Goal: Information Seeking & Learning: Learn about a topic

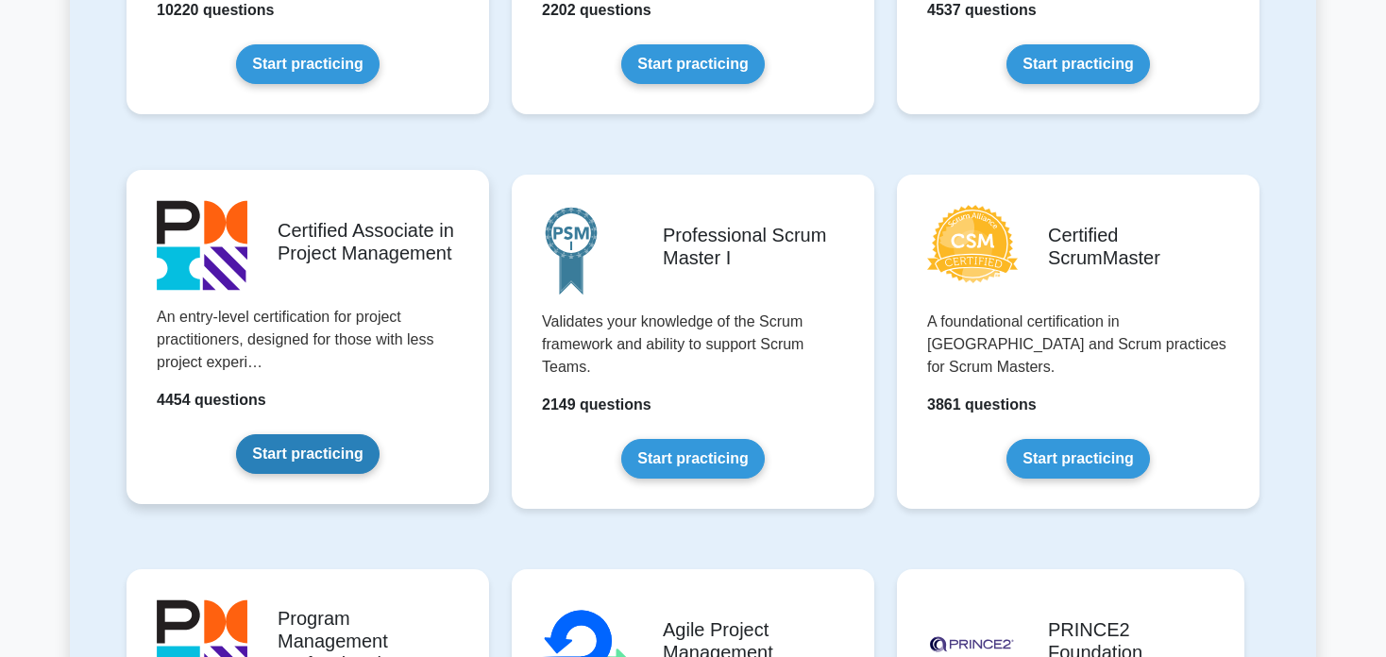
scroll to position [663, 0]
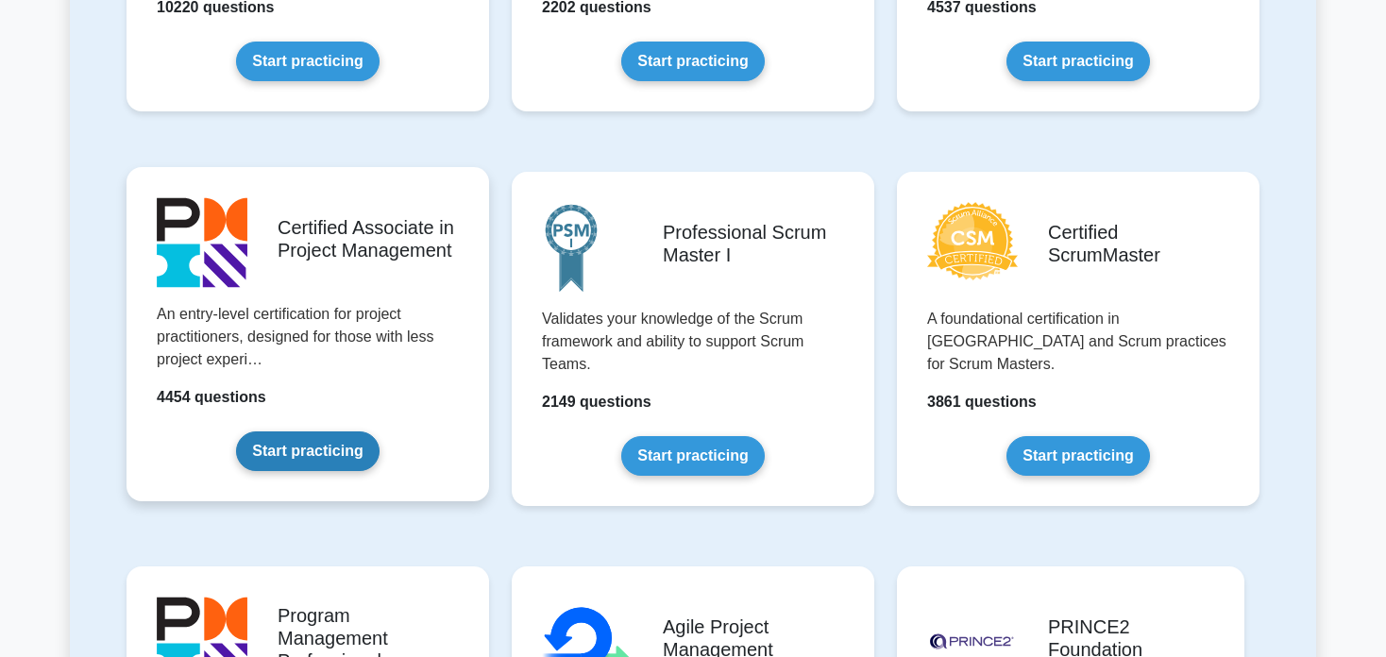
click at [290, 444] on link "Start practicing" at bounding box center [307, 452] width 143 height 40
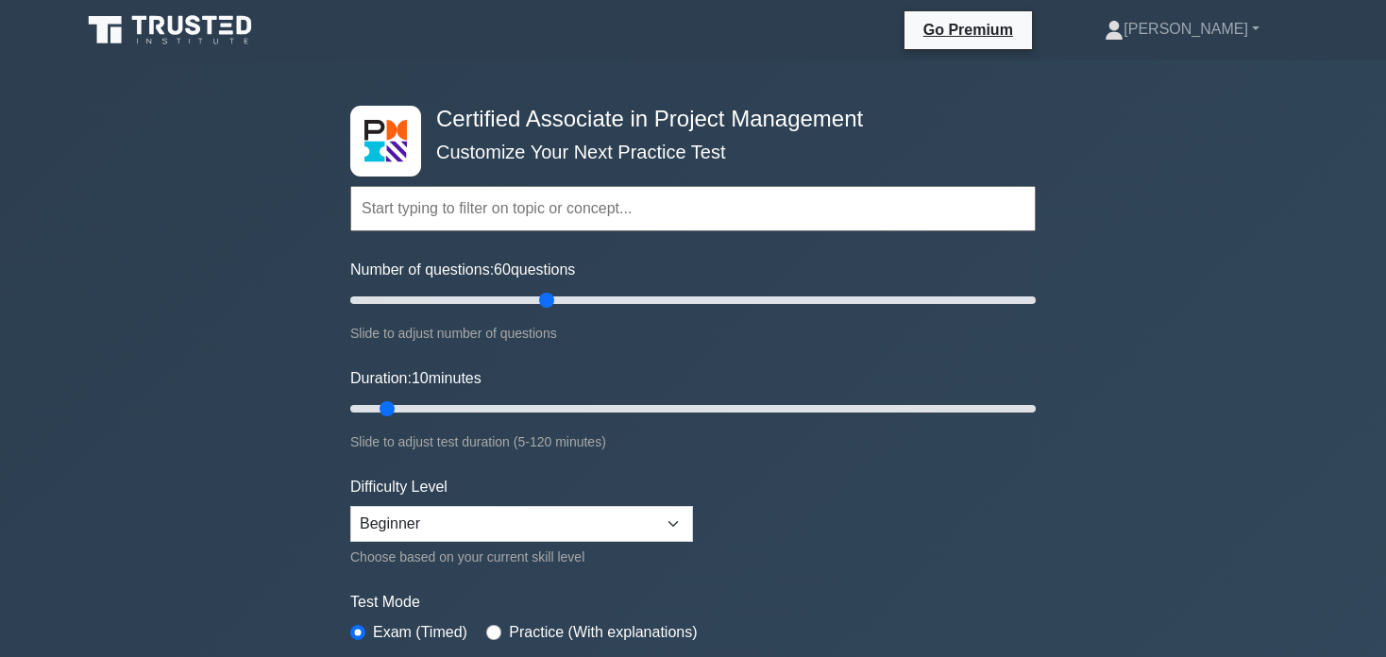
drag, startPoint x: 391, startPoint y: 296, endPoint x: 547, endPoint y: 304, distance: 156.1
type input "60"
click at [547, 304] on input "Number of questions: 60 questions" at bounding box center [693, 300] width 686 height 23
drag, startPoint x: 390, startPoint y: 402, endPoint x: 491, endPoint y: 404, distance: 101.1
type input "30"
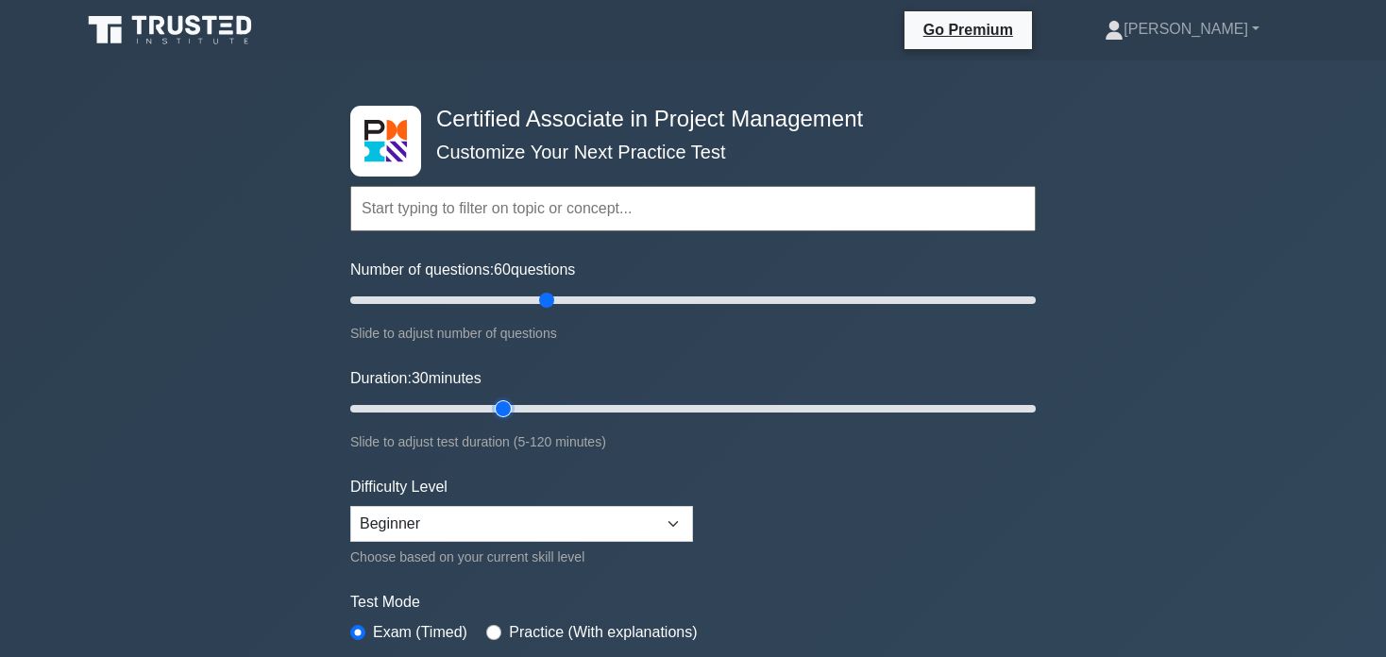
click at [491, 404] on input "Duration: 30 minutes" at bounding box center [693, 409] width 686 height 23
drag, startPoint x: 551, startPoint y: 298, endPoint x: 600, endPoint y: 323, distance: 54.9
type input "75"
click at [600, 312] on input "Number of questions: 75 questions" at bounding box center [693, 300] width 686 height 23
drag, startPoint x: 505, startPoint y: 405, endPoint x: 615, endPoint y: 405, distance: 109.5
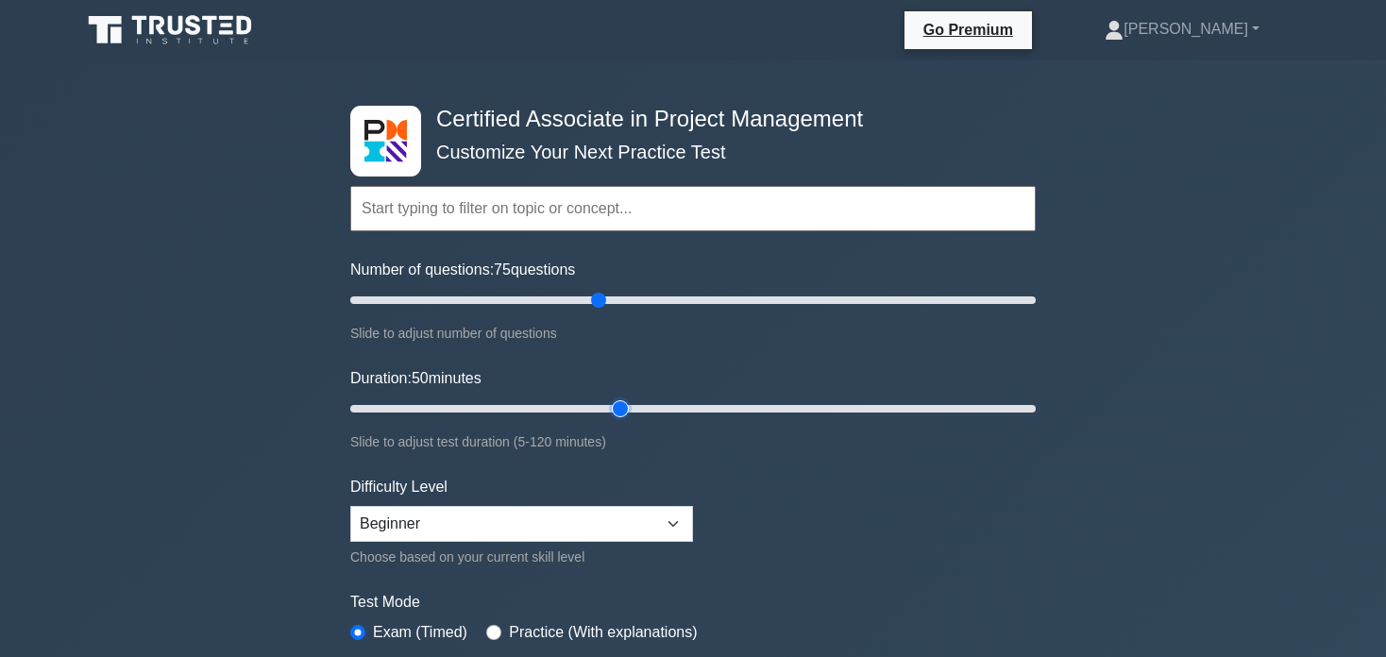
click at [615, 405] on input "Duration: 50 minutes" at bounding box center [693, 409] width 686 height 23
drag, startPoint x: 615, startPoint y: 405, endPoint x: 671, endPoint y: 401, distance: 56.8
type input "60"
click at [671, 401] on input "Duration: 60 minutes" at bounding box center [693, 409] width 686 height 23
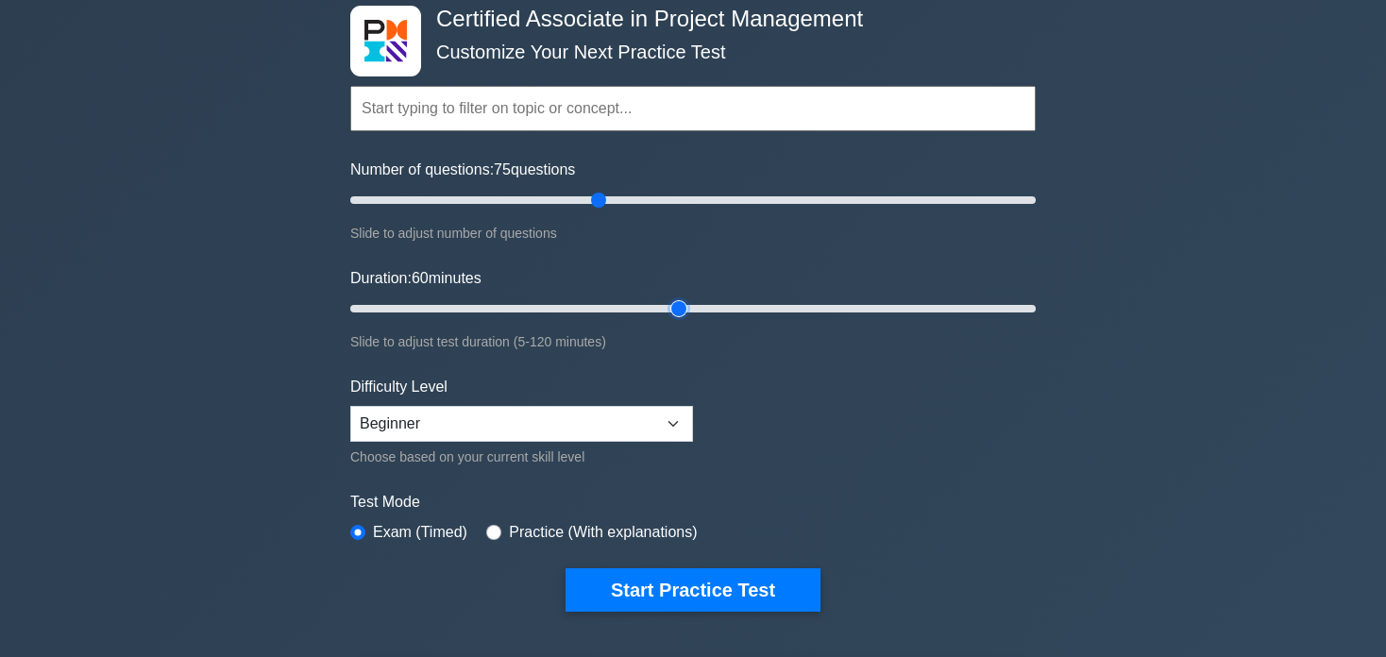
scroll to position [101, 0]
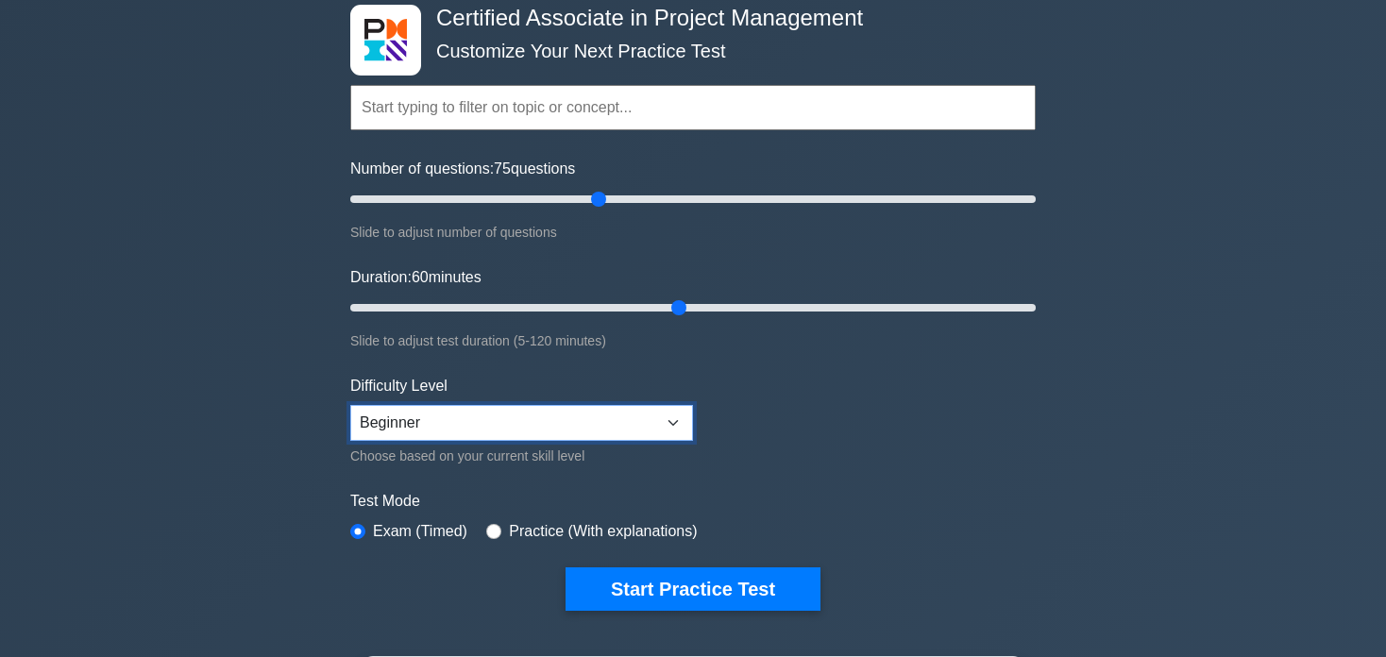
click at [461, 424] on select "Beginner Intermediate Expert" at bounding box center [521, 423] width 343 height 36
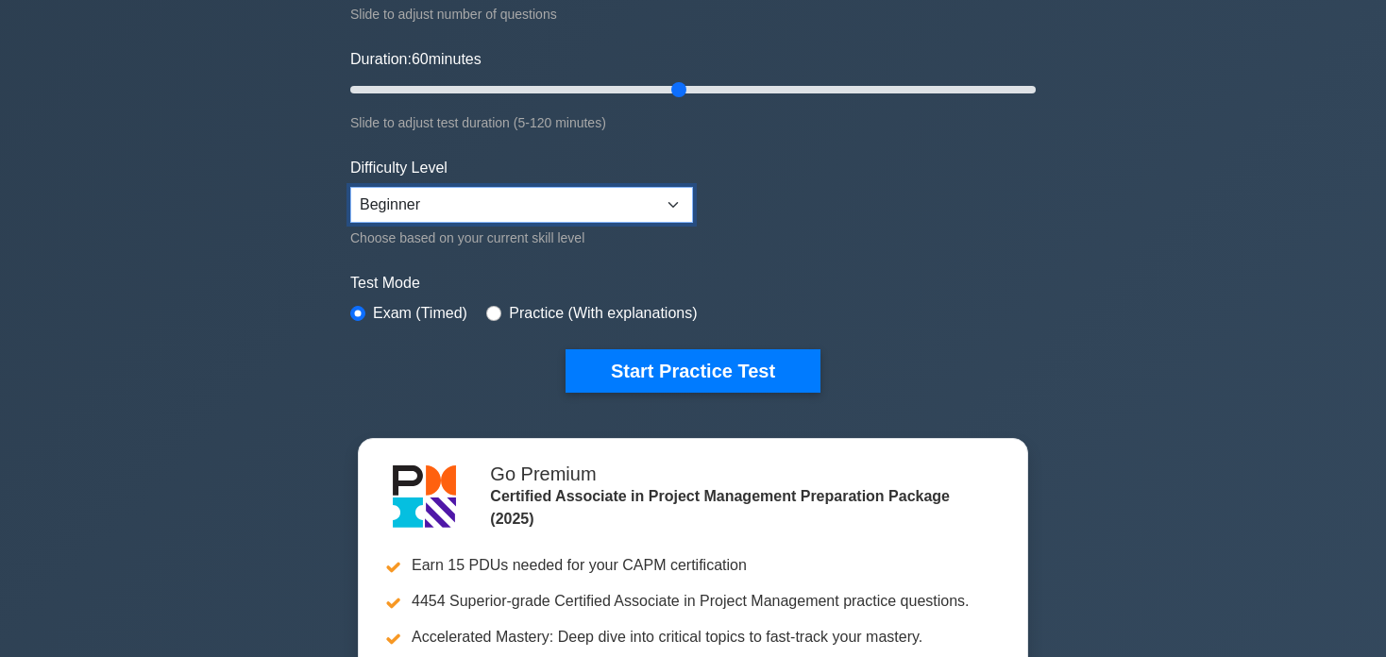
scroll to position [275, 0]
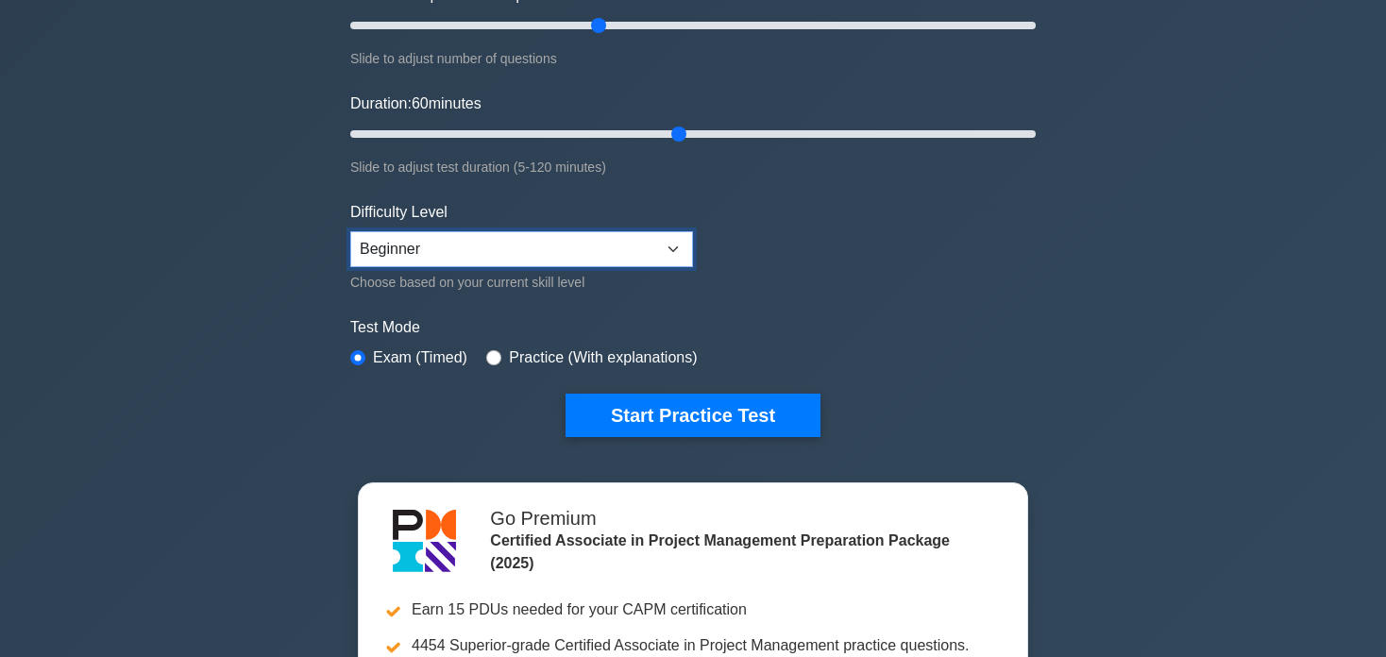
click at [450, 261] on select "Beginner Intermediate Expert" at bounding box center [521, 249] width 343 height 36
select select "intermediate"
click at [350, 231] on select "Beginner Intermediate Expert" at bounding box center [521, 249] width 343 height 36
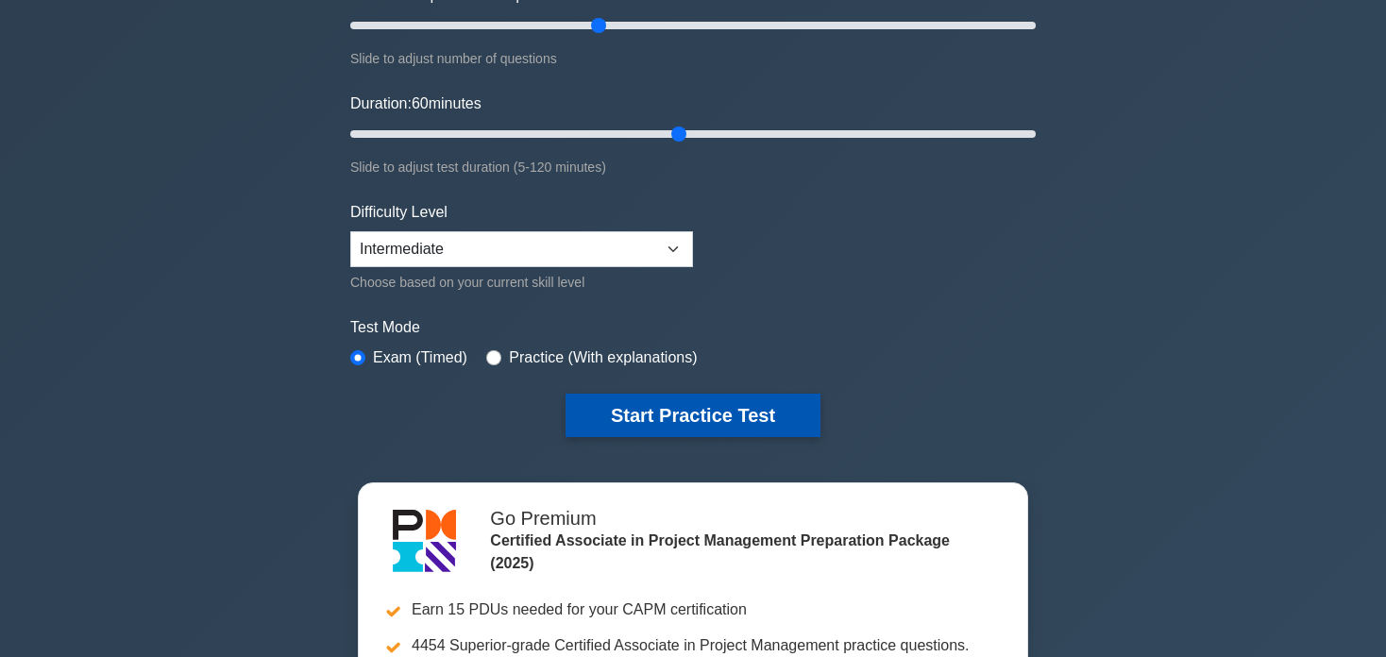
click at [614, 404] on button "Start Practice Test" at bounding box center [693, 415] width 255 height 43
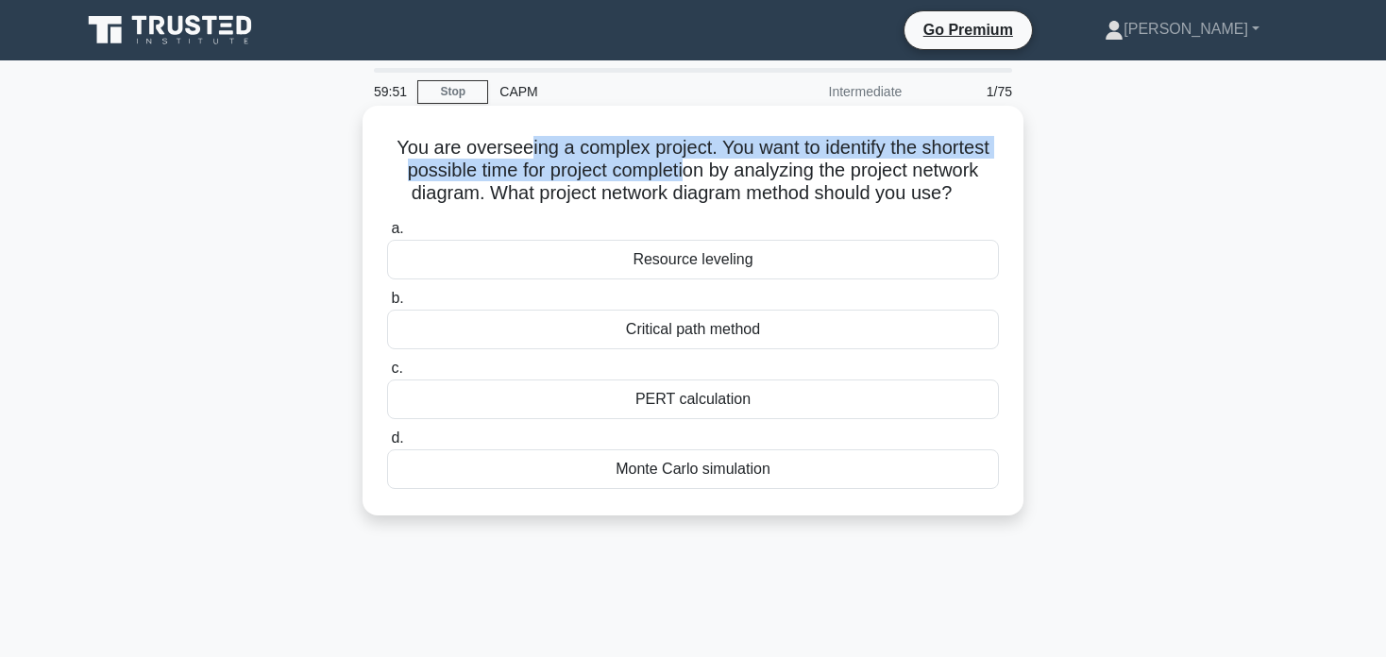
drag, startPoint x: 521, startPoint y: 156, endPoint x: 683, endPoint y: 178, distance: 162.9
click at [683, 178] on h5 "You are overseeing a complex project. You want to identify the shortest possibl…" at bounding box center [693, 171] width 616 height 70
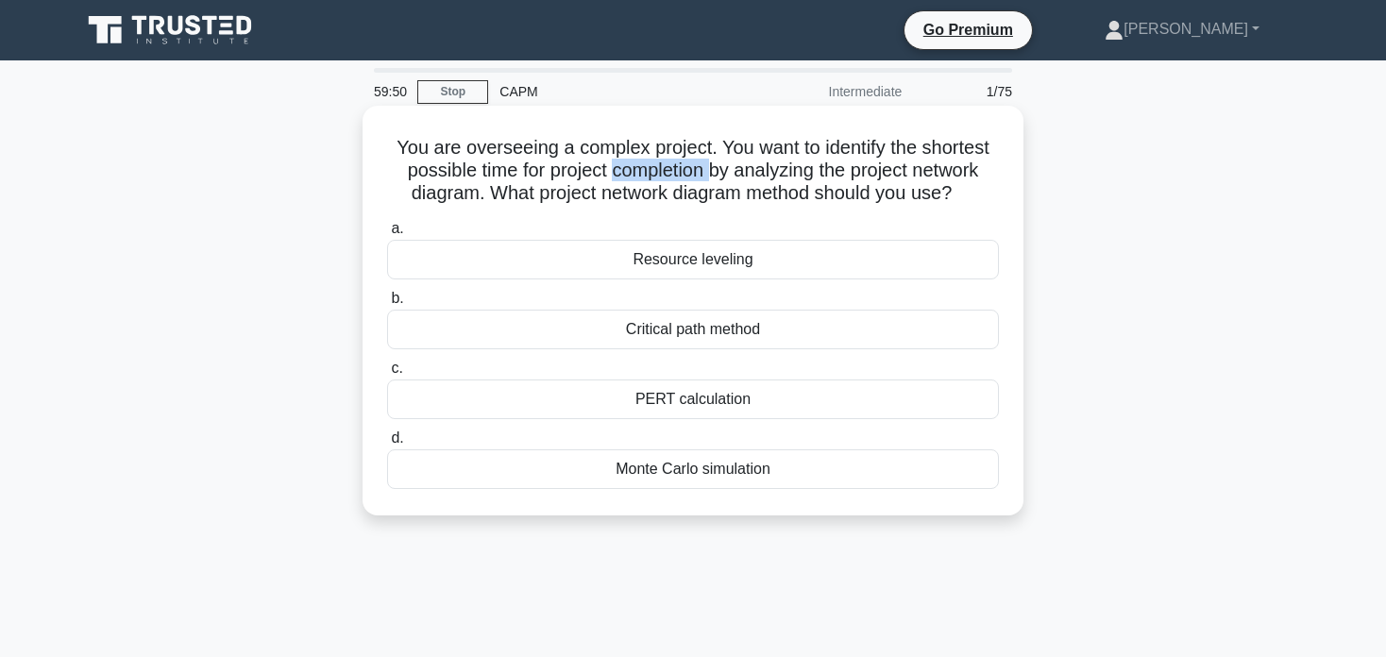
click at [683, 178] on h5 "You are overseeing a complex project. You want to identify the shortest possibl…" at bounding box center [693, 171] width 616 height 70
click at [568, 187] on h5 "You are overseeing a complex project. You want to identify the shortest possibl…" at bounding box center [693, 171] width 616 height 70
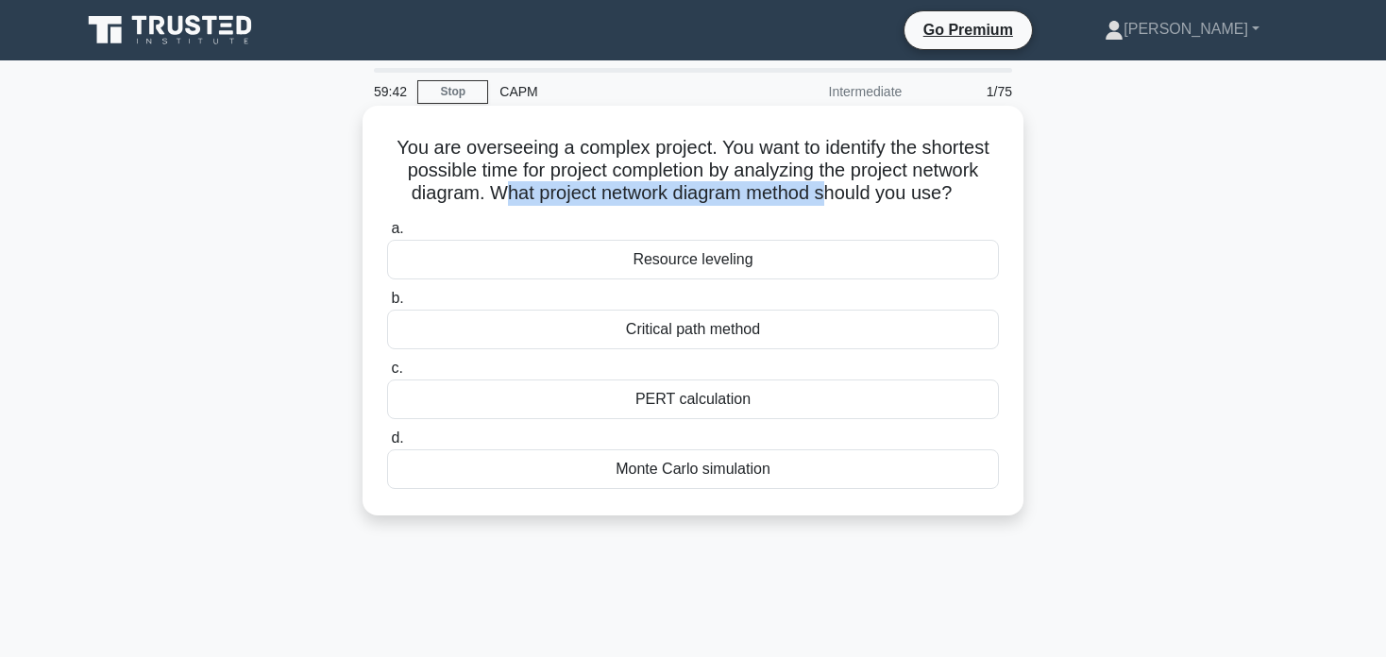
drag, startPoint x: 499, startPoint y: 191, endPoint x: 835, endPoint y: 206, distance: 336.5
click at [835, 206] on h5 "You are overseeing a complex project. You want to identify the shortest possibl…" at bounding box center [693, 171] width 616 height 70
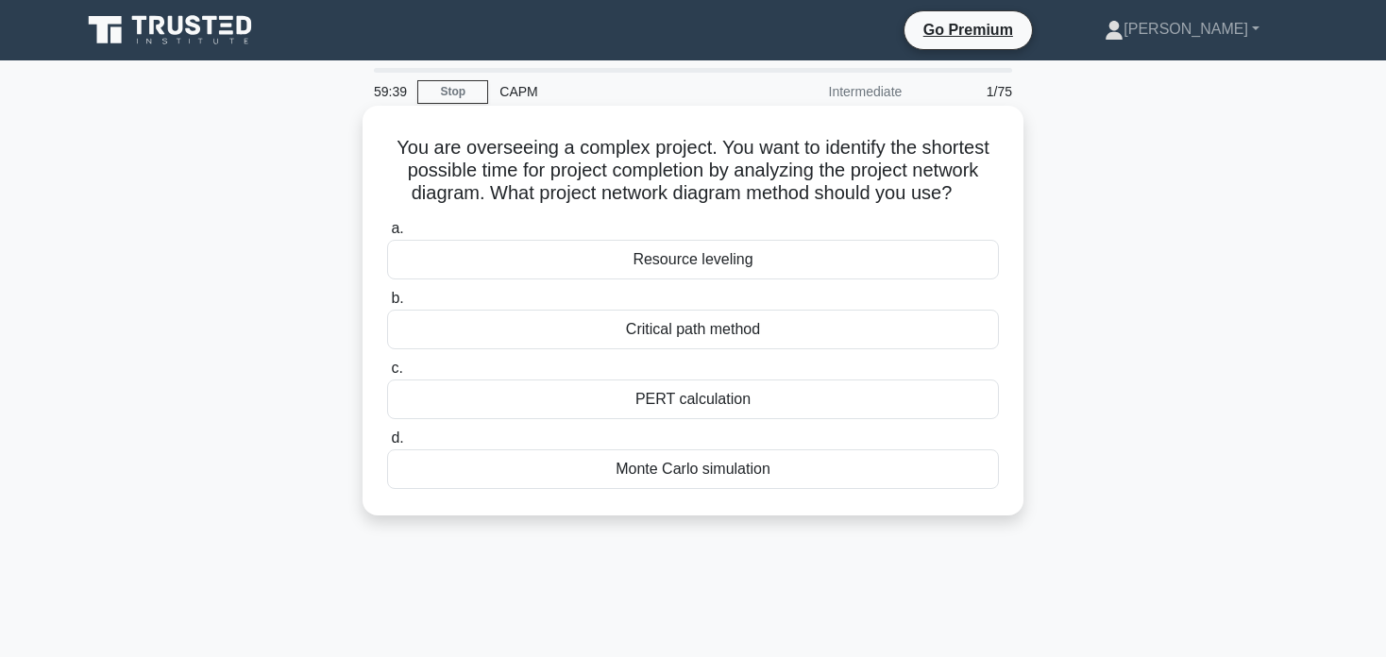
click at [685, 333] on div "Critical path method" at bounding box center [693, 330] width 612 height 40
click at [387, 305] on input "b. Critical path method" at bounding box center [387, 299] width 0 height 12
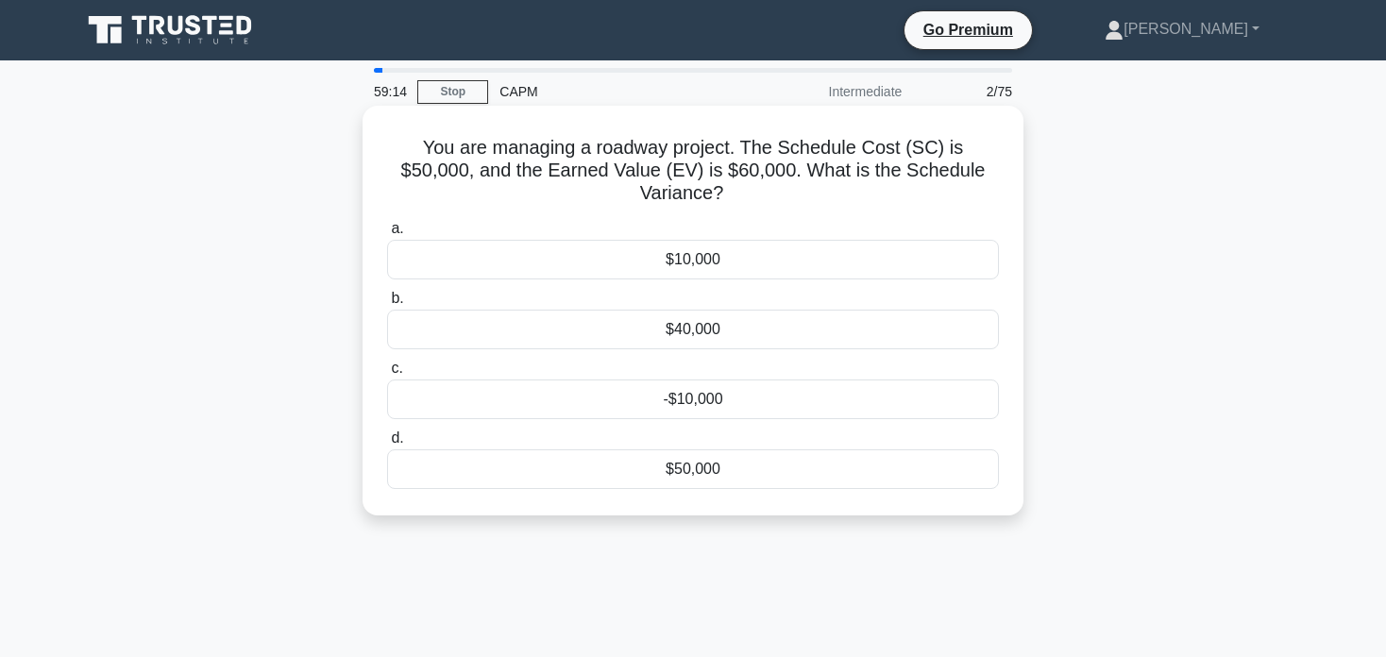
click at [671, 382] on div "-$10,000" at bounding box center [693, 400] width 612 height 40
click at [387, 375] on input "c. -$10,000" at bounding box center [387, 369] width 0 height 12
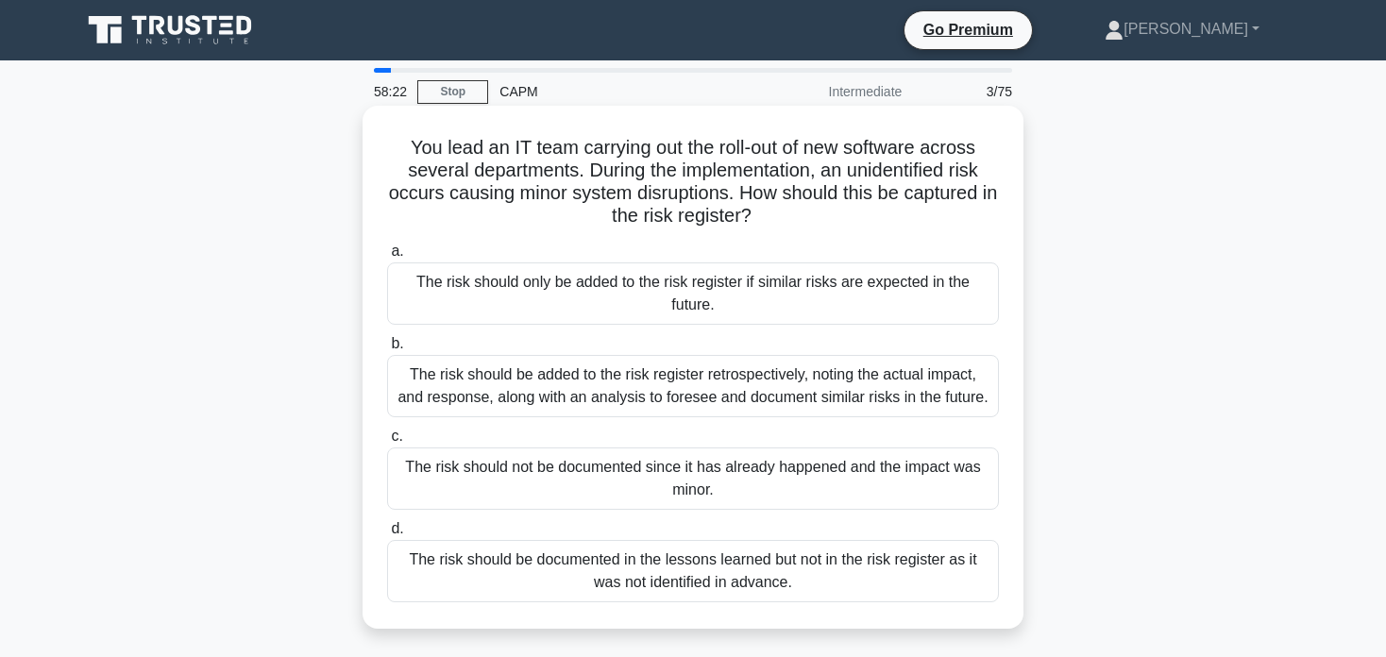
click at [827, 383] on div "The risk should be added to the risk register retrospectively, noting the actua…" at bounding box center [693, 386] width 612 height 62
click at [387, 350] on input "b. The risk should be added to the risk register retrospectively, noting the ac…" at bounding box center [387, 344] width 0 height 12
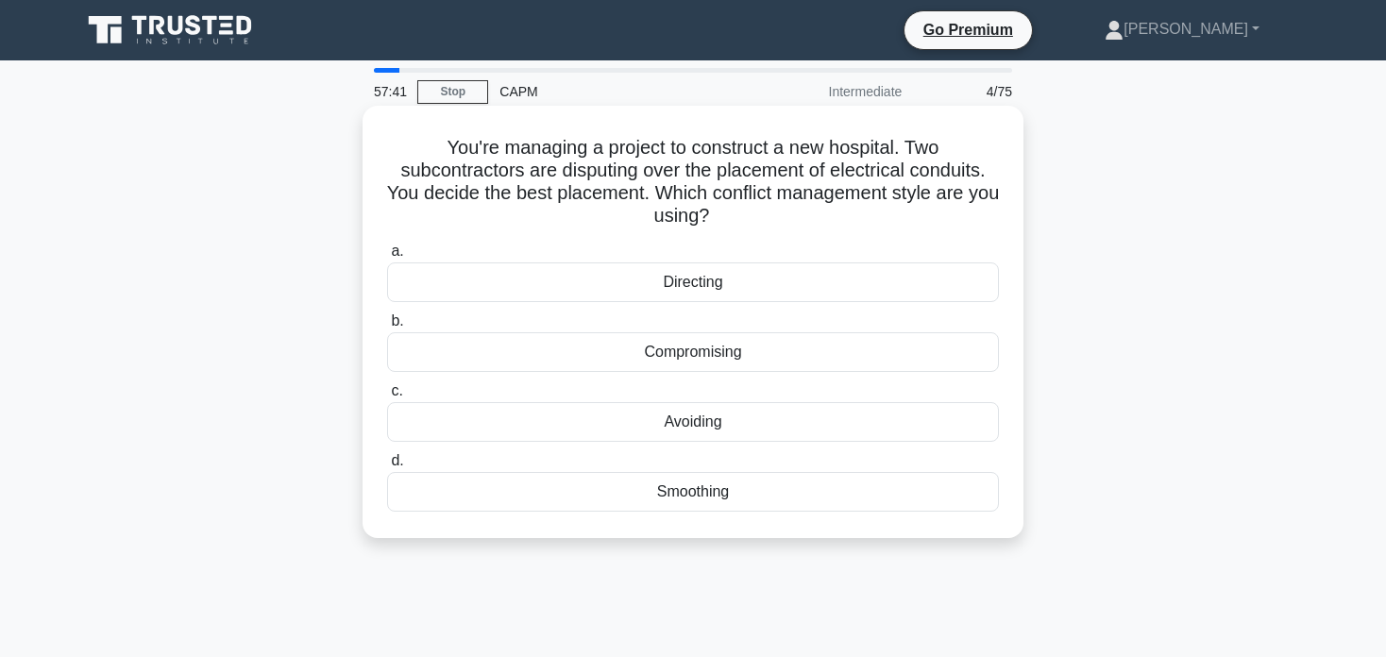
click at [701, 282] on div "Directing" at bounding box center [693, 283] width 612 height 40
click at [387, 258] on input "a. Directing" at bounding box center [387, 252] width 0 height 12
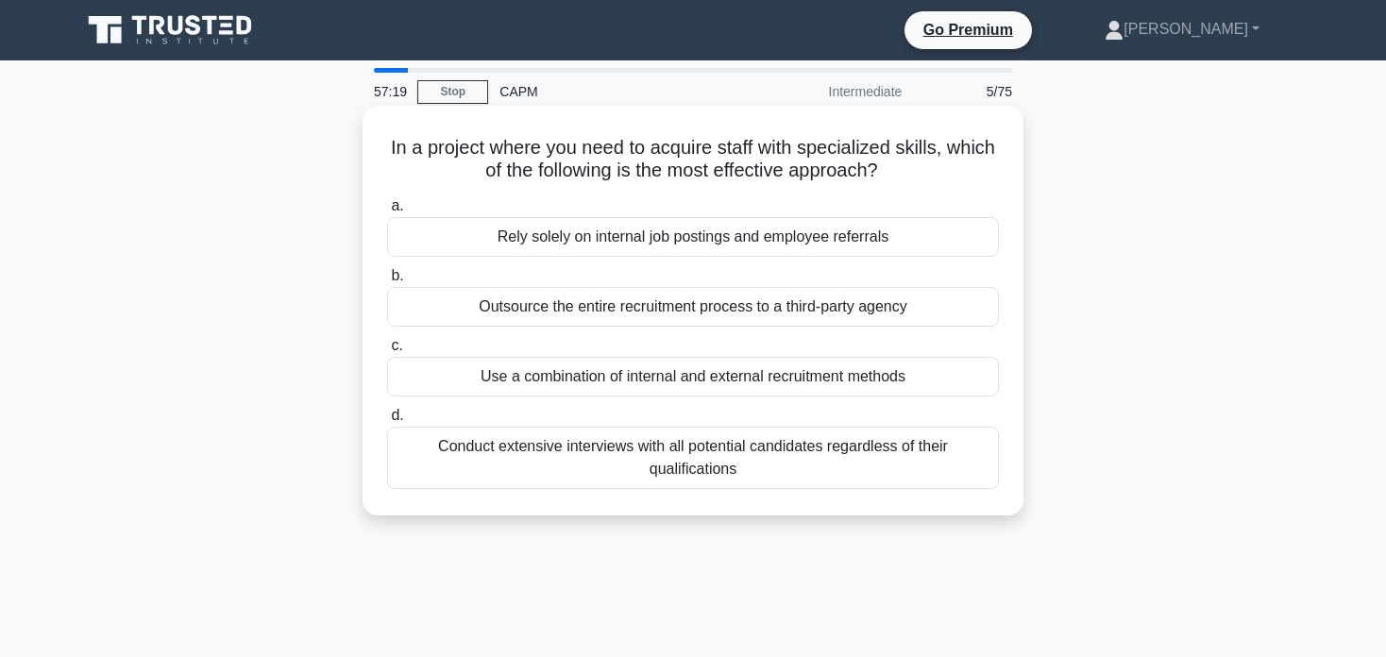
click at [494, 496] on div "In a project where you need to acquire staff with specialized skills, which of …" at bounding box center [693, 310] width 646 height 395
click at [663, 456] on div "Conduct extensive interviews with all potential candidates regardless of their …" at bounding box center [693, 458] width 612 height 62
click at [387, 422] on input "d. Conduct extensive interviews with all potential candidates regardless of the…" at bounding box center [387, 416] width 0 height 12
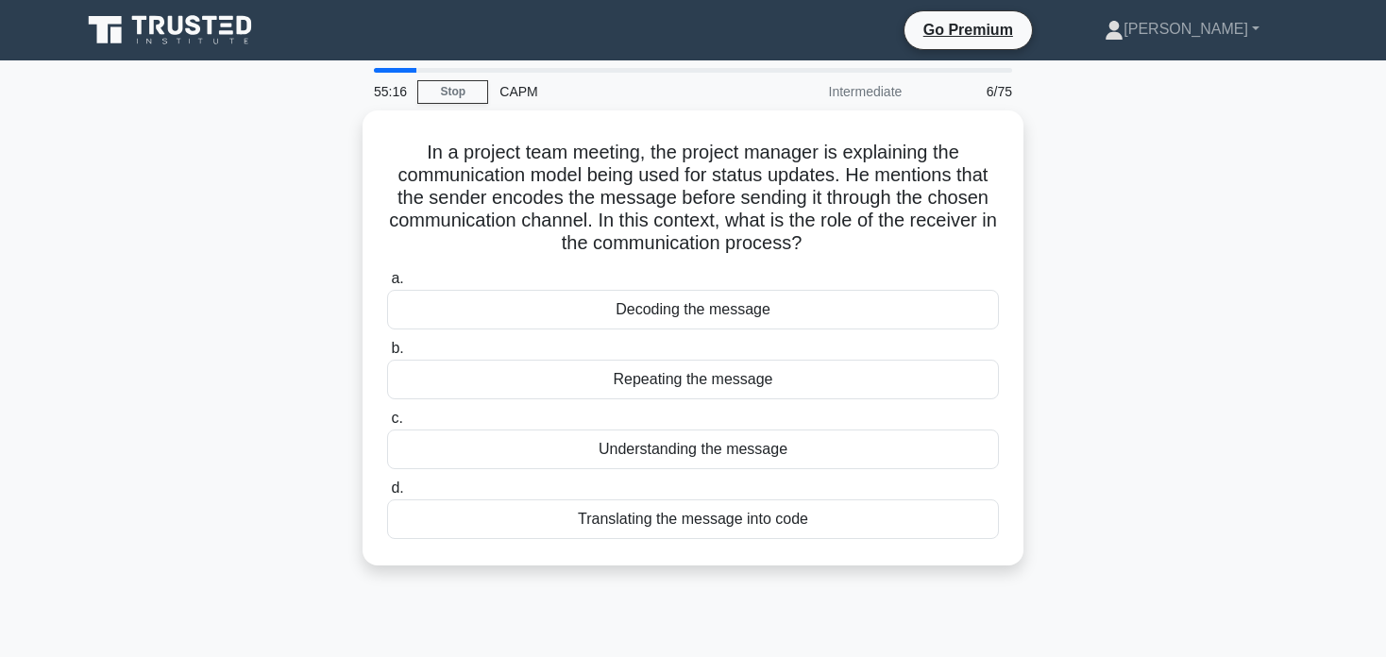
drag, startPoint x: 736, startPoint y: 304, endPoint x: 1152, endPoint y: 515, distance: 466.7
click at [1152, 515] on div "In a project team meeting, the project manager is explaining the communication …" at bounding box center [693, 349] width 1247 height 478
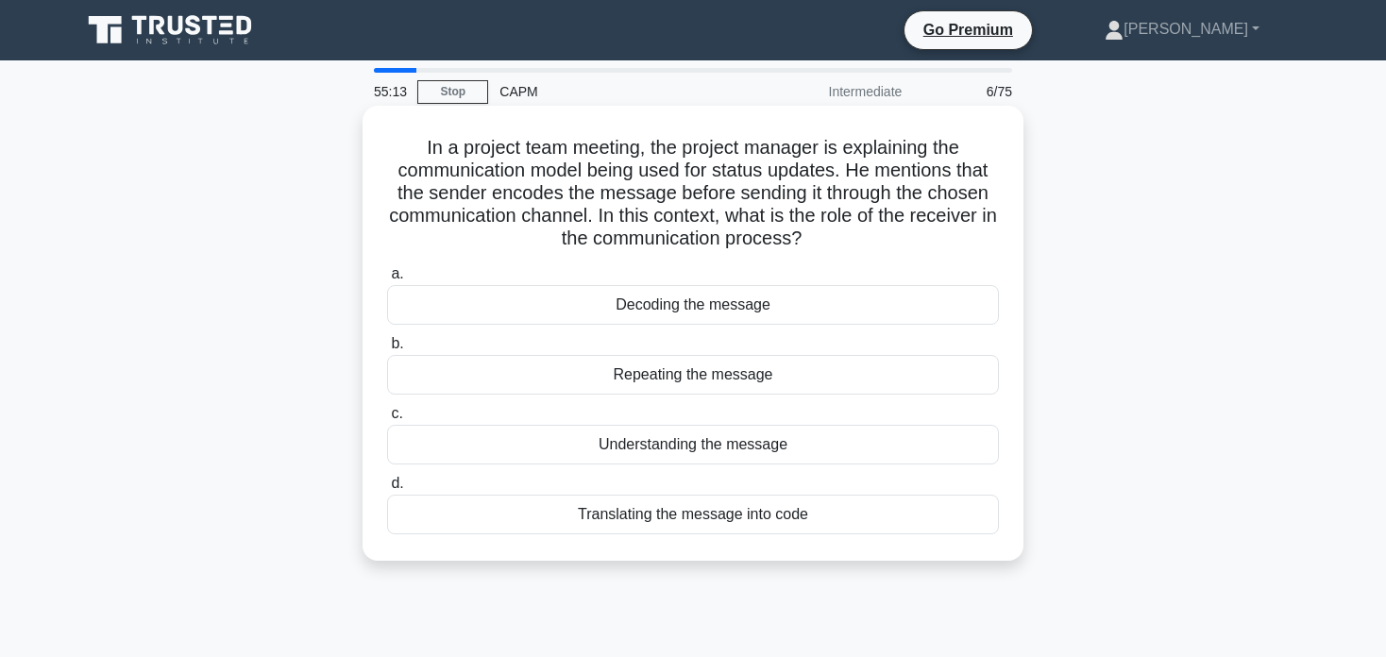
click at [802, 443] on div "Understanding the message" at bounding box center [693, 445] width 612 height 40
click at [387, 420] on input "c. Understanding the message" at bounding box center [387, 414] width 0 height 12
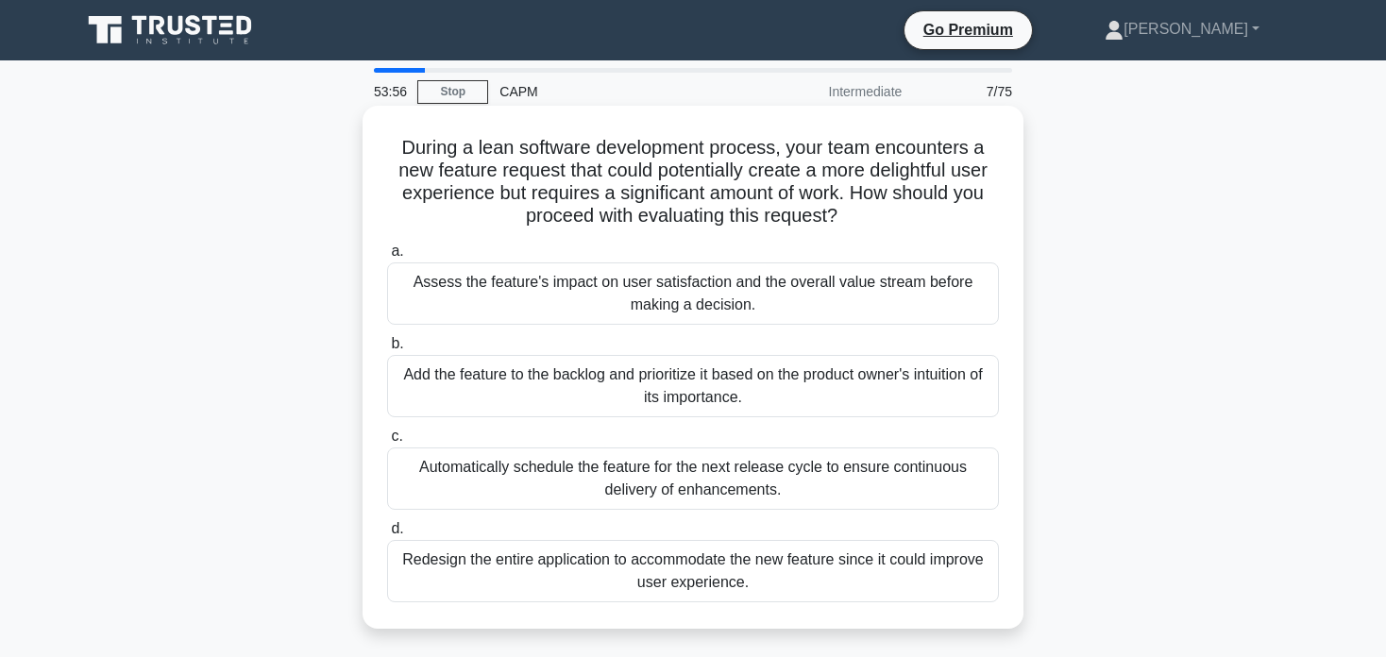
click at [739, 297] on div "Assess the feature's impact on user satisfaction and the overall value stream b…" at bounding box center [693, 294] width 612 height 62
click at [387, 258] on input "a. Assess the feature's impact on user satisfaction and the overall value strea…" at bounding box center [387, 252] width 0 height 12
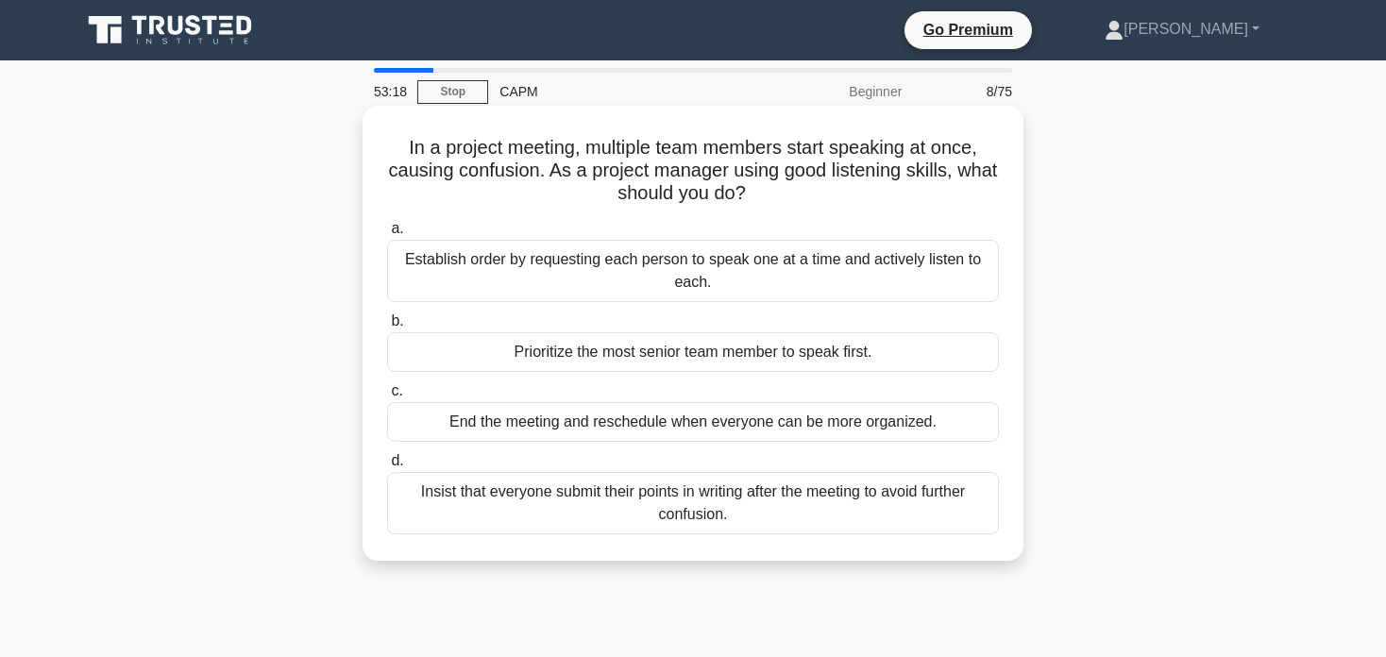
click at [499, 262] on div "Establish order by requesting each person to speak one at a time and actively l…" at bounding box center [693, 271] width 612 height 62
click at [387, 235] on input "a. Establish order by requesting each person to speak one at a time and activel…" at bounding box center [387, 229] width 0 height 12
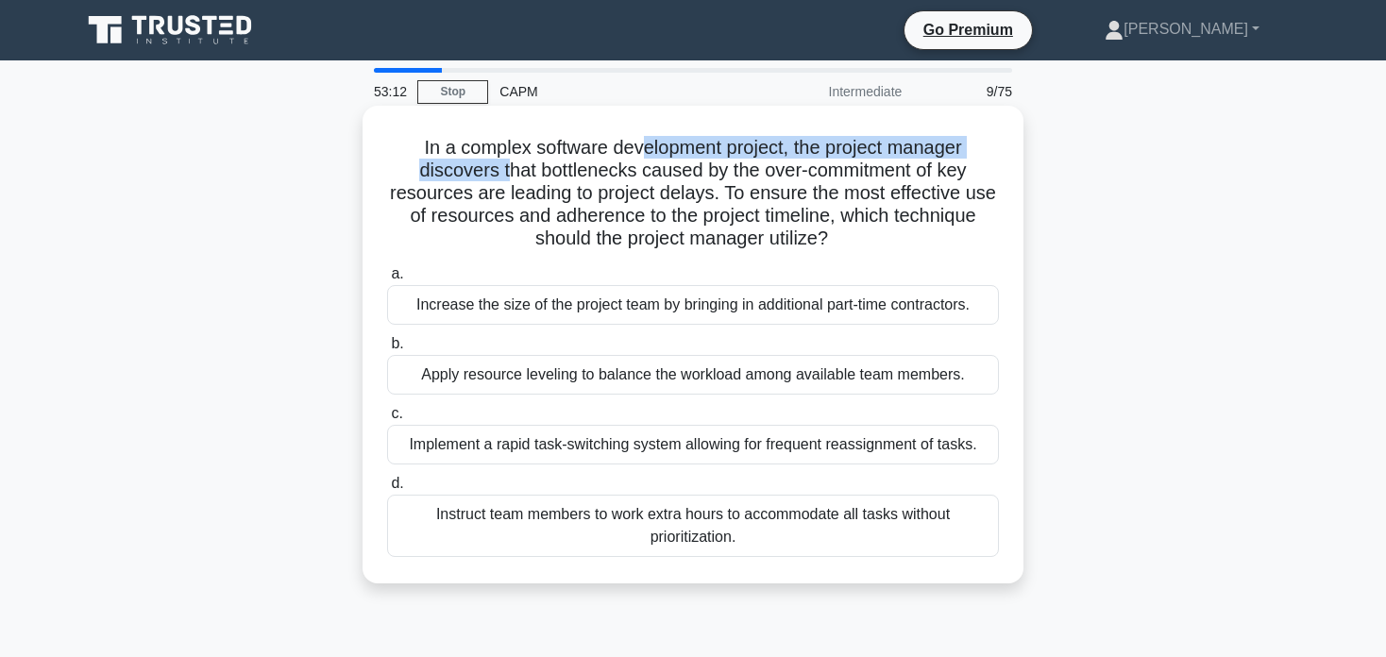
drag, startPoint x: 640, startPoint y: 141, endPoint x: 505, endPoint y: 166, distance: 137.4
click at [505, 166] on h5 "In a complex software development project, the project manager discovers that b…" at bounding box center [693, 193] width 616 height 115
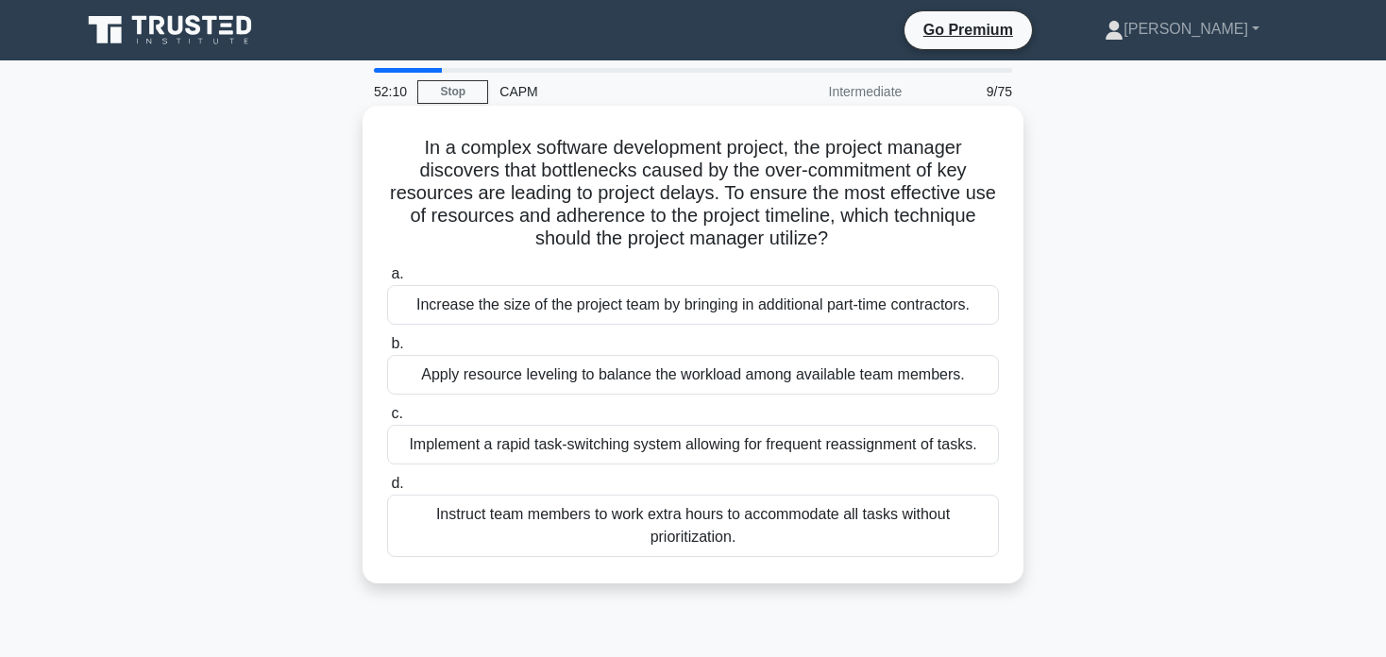
click at [552, 367] on div "Apply resource leveling to balance the workload among available team members." at bounding box center [693, 375] width 612 height 40
click at [387, 350] on input "b. Apply resource leveling to balance the workload among available team members." at bounding box center [387, 344] width 0 height 12
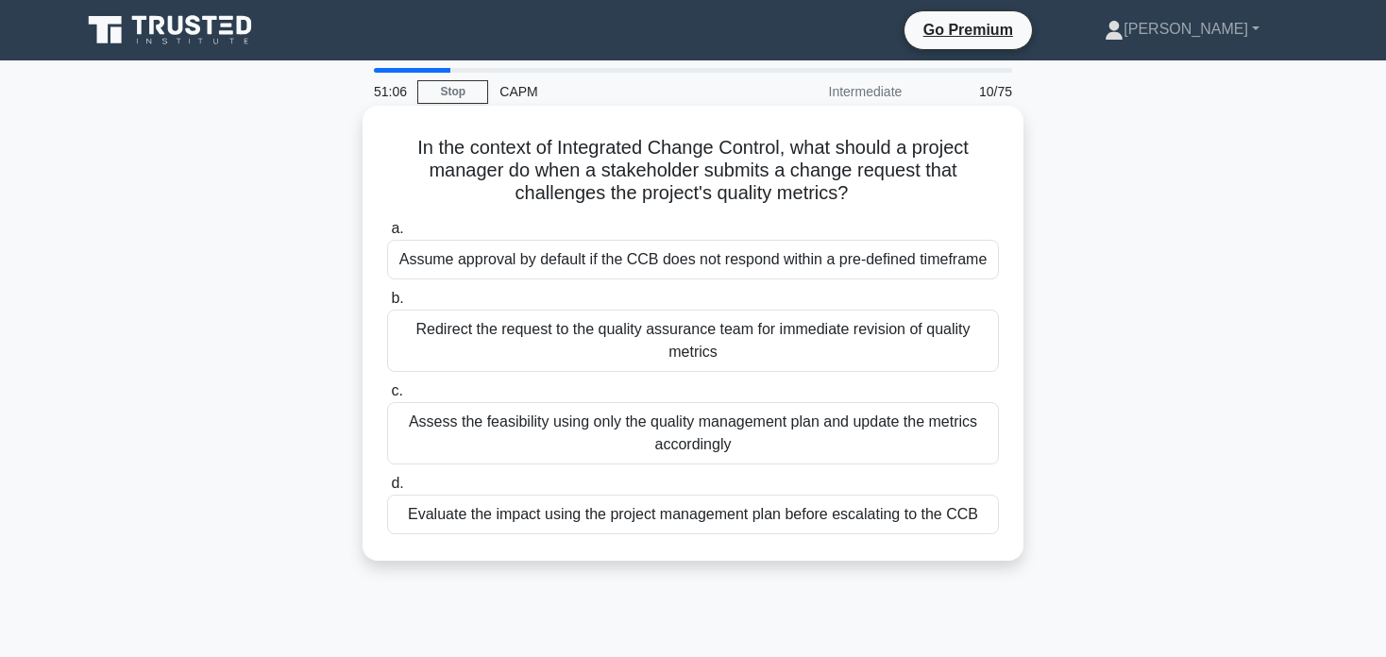
click at [467, 518] on div "Evaluate the impact using the project management plan before escalating to the …" at bounding box center [693, 515] width 612 height 40
click at [387, 490] on input "d. Evaluate the impact using the project management plan before escalating to t…" at bounding box center [387, 484] width 0 height 12
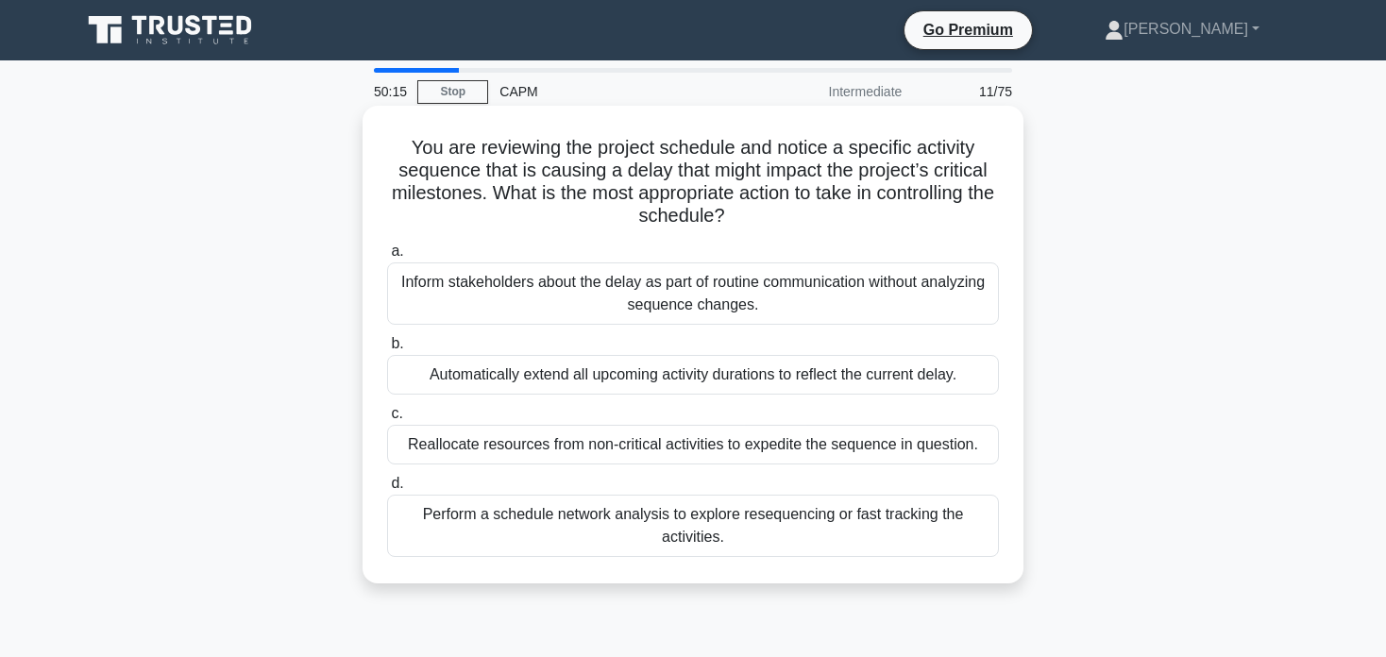
click at [577, 541] on div "Perform a schedule network analysis to explore resequencing or fast tracking th…" at bounding box center [693, 526] width 612 height 62
click at [387, 490] on input "d. Perform a schedule network analysis to explore resequencing or fast tracking…" at bounding box center [387, 484] width 0 height 12
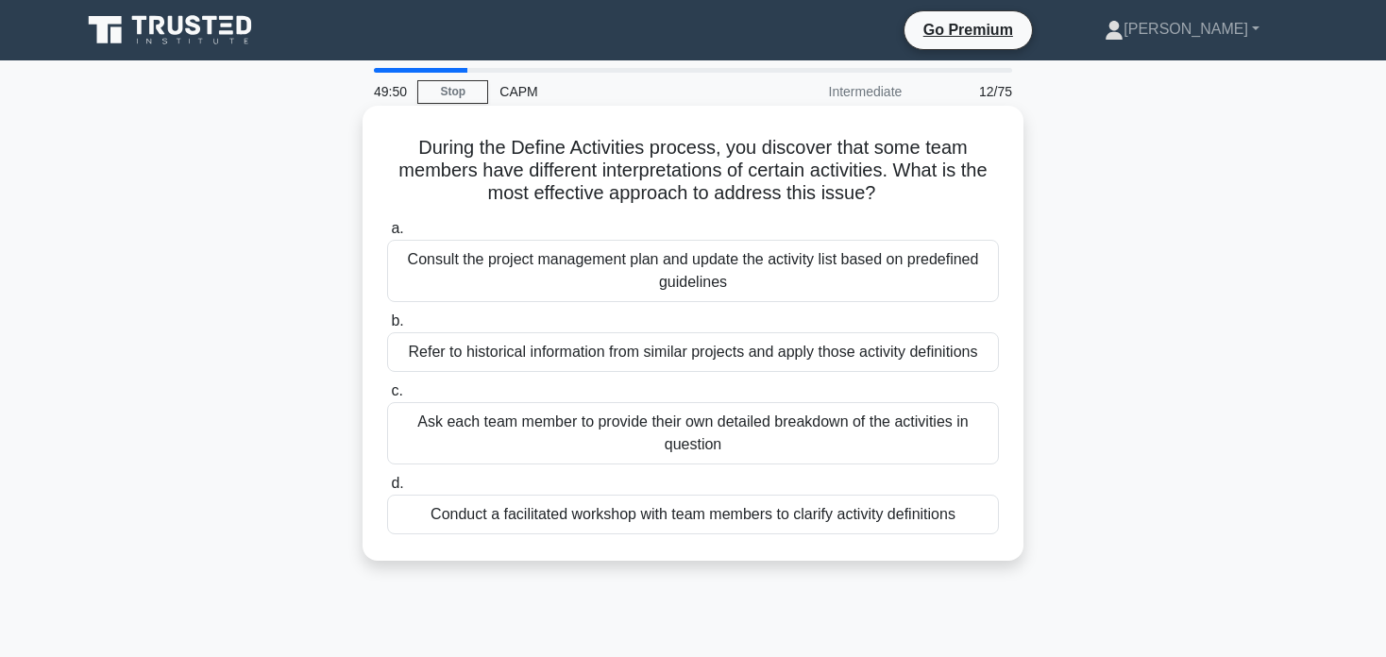
click at [657, 515] on div "Conduct a facilitated workshop with team members to clarify activity definitions" at bounding box center [693, 515] width 612 height 40
click at [387, 490] on input "d. Conduct a facilitated workshop with team members to clarify activity definit…" at bounding box center [387, 484] width 0 height 12
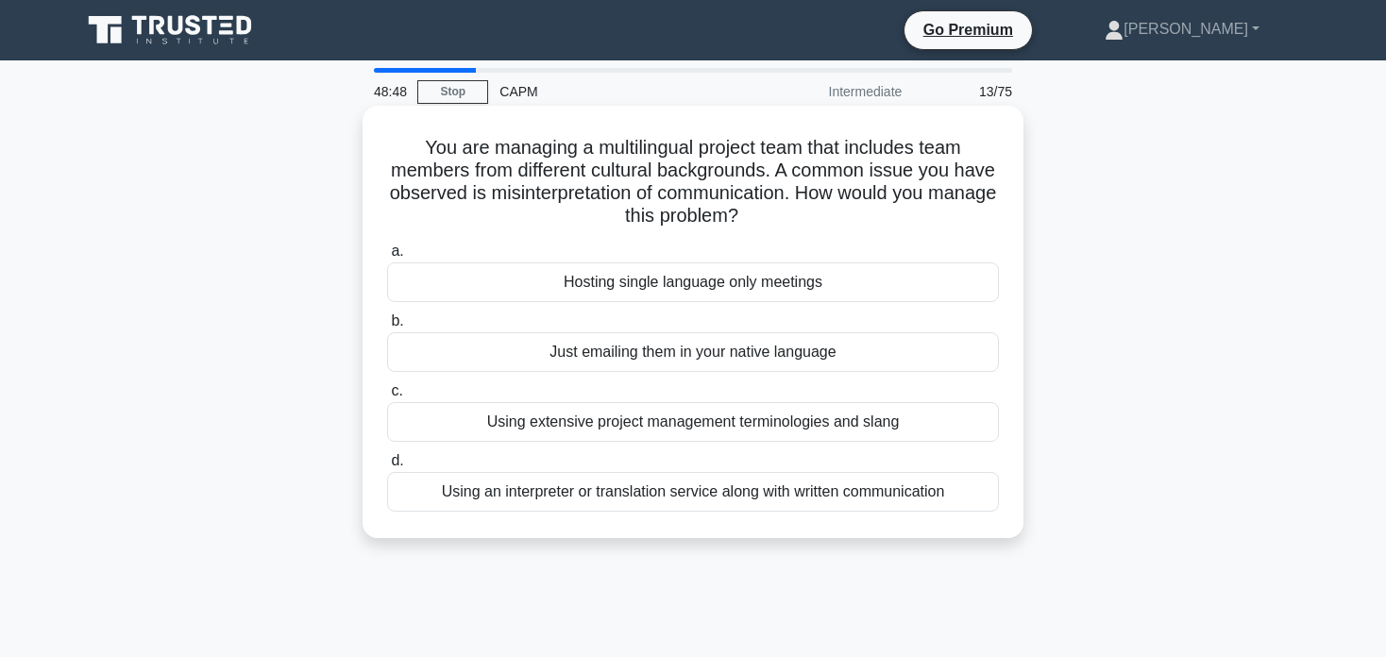
click at [684, 492] on div "Using an interpreter or translation service along with written communication" at bounding box center [693, 492] width 612 height 40
click at [387, 467] on input "d. Using an interpreter or translation service along with written communication" at bounding box center [387, 461] width 0 height 12
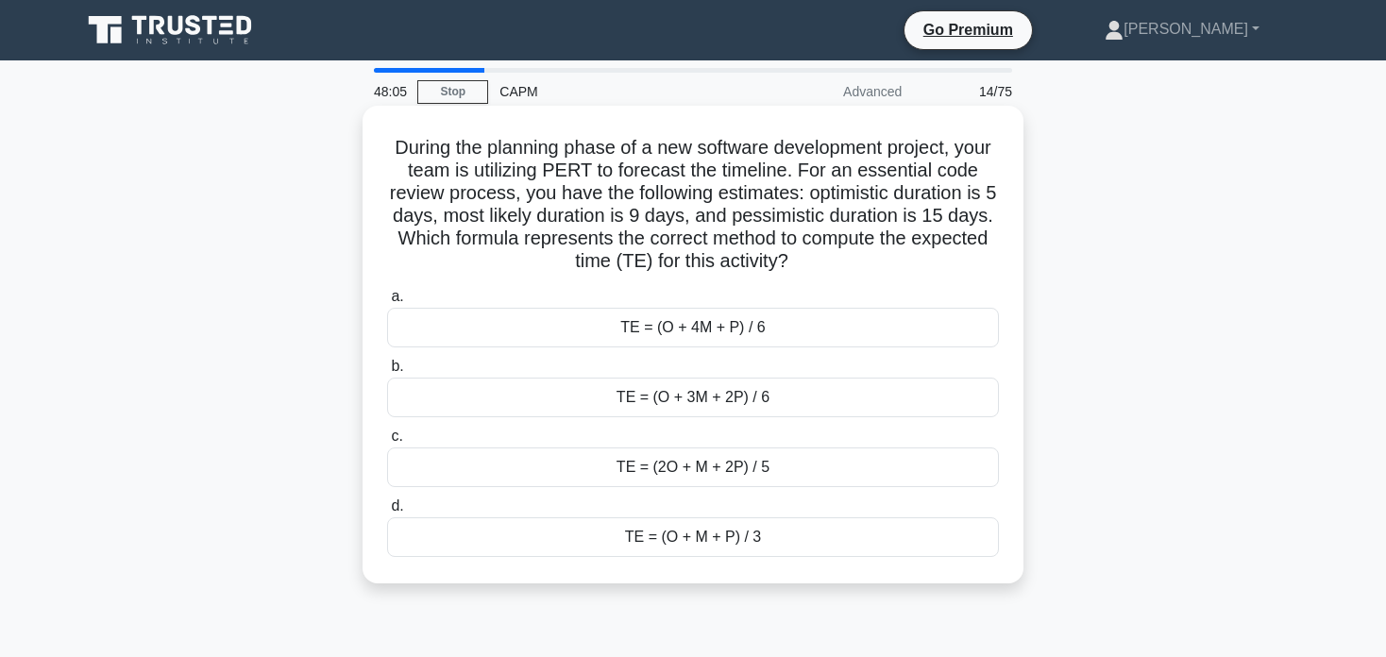
click at [637, 401] on div "TE = (O + 3M + 2P) / 6" at bounding box center [693, 398] width 612 height 40
click at [387, 373] on input "b. TE = (O + 3M + 2P) / 6" at bounding box center [387, 367] width 0 height 12
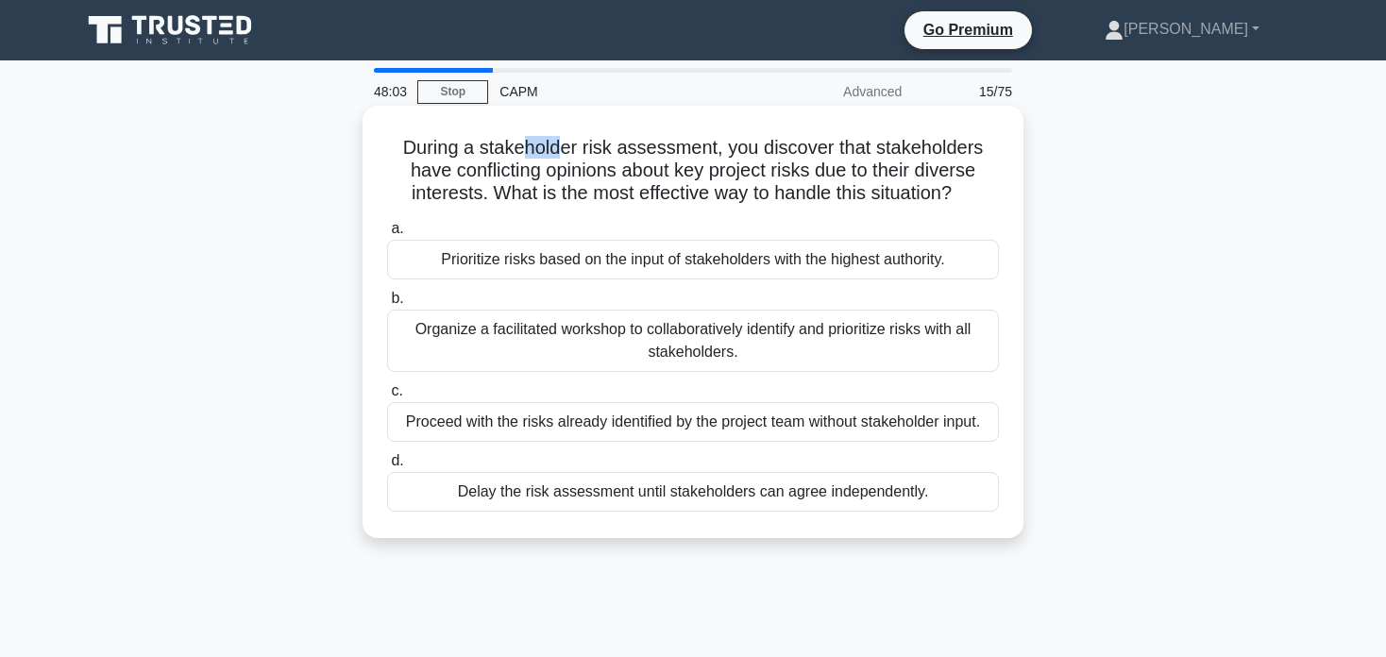
drag, startPoint x: 519, startPoint y: 154, endPoint x: 577, endPoint y: 148, distance: 57.9
click at [577, 148] on h5 "During a stakeholder risk assessment, you discover that stakeholders have confl…" at bounding box center [693, 171] width 616 height 70
click at [441, 301] on label "b. Organize a facilitated workshop to collaboratively identify and prioritize r…" at bounding box center [693, 329] width 612 height 85
click at [387, 301] on input "b. Organize a facilitated workshop to collaboratively identify and prioritize r…" at bounding box center [387, 299] width 0 height 12
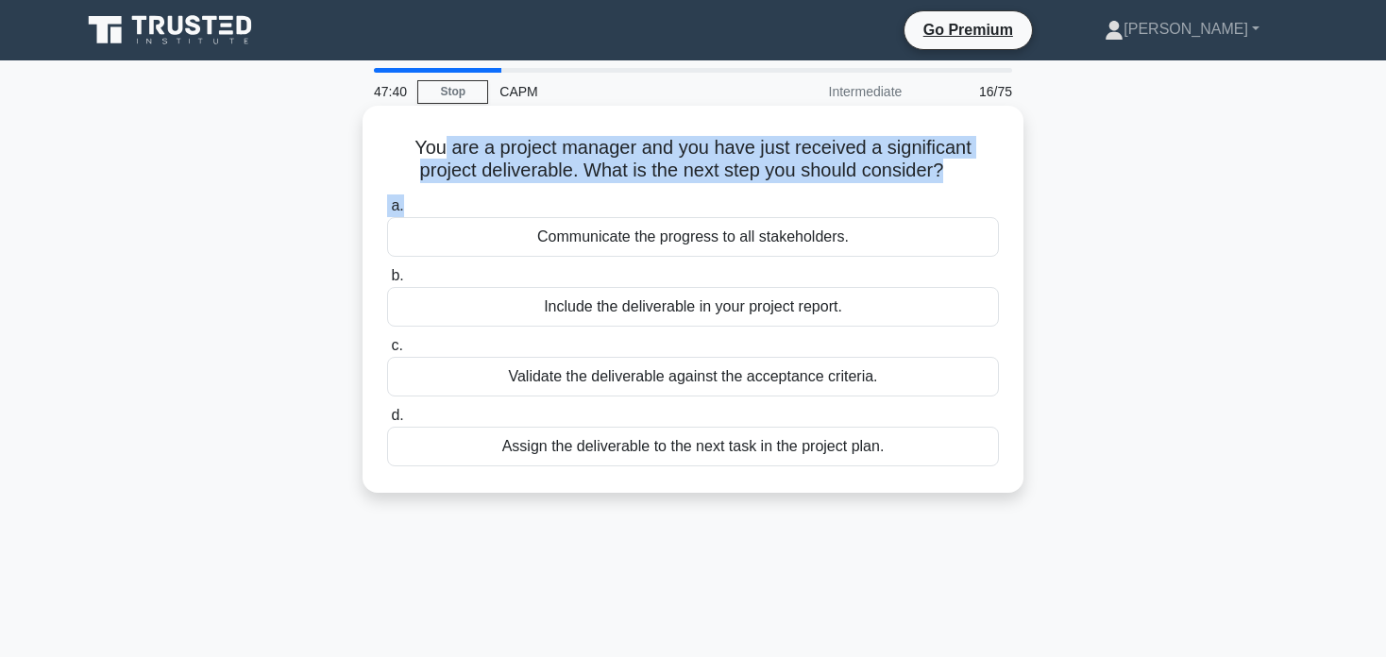
drag, startPoint x: 438, startPoint y: 157, endPoint x: 735, endPoint y: 194, distance: 298.8
click at [735, 194] on div "You are a project manager and you have just received a significant project deli…" at bounding box center [693, 299] width 646 height 372
click at [735, 194] on div "a. Communicate the progress to all stakeholders. b. Include the deliverable in …" at bounding box center [693, 331] width 635 height 280
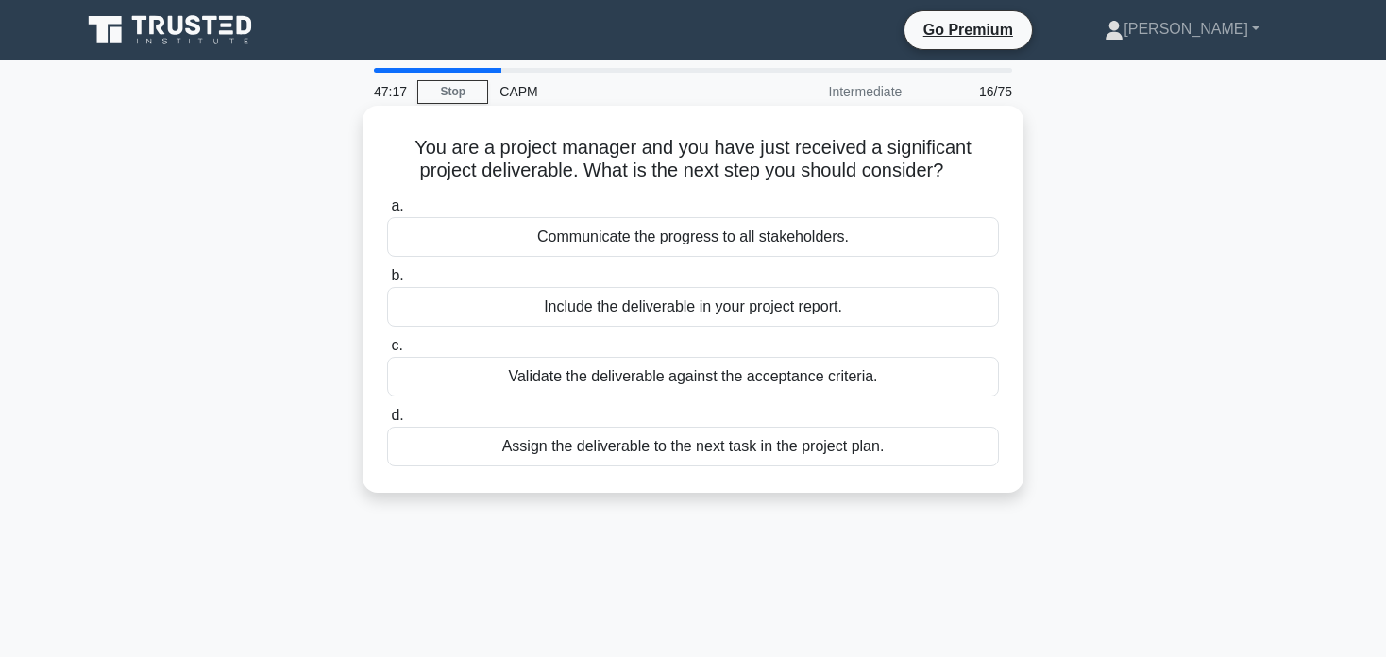
click at [688, 381] on div "Validate the deliverable against the acceptance criteria." at bounding box center [693, 377] width 612 height 40
click at [387, 352] on input "c. Validate the deliverable against the acceptance criteria." at bounding box center [387, 346] width 0 height 12
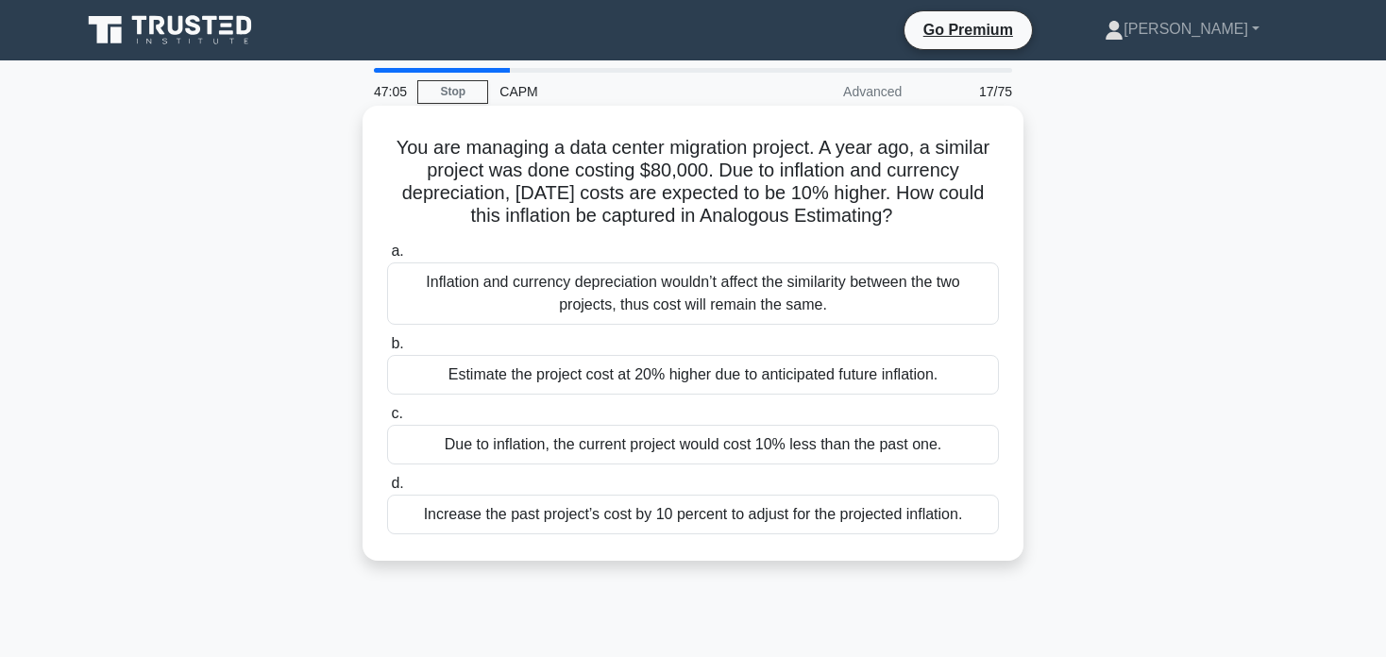
drag, startPoint x: 597, startPoint y: 152, endPoint x: 909, endPoint y: 220, distance: 319.9
click at [909, 220] on h5 "You are managing a data center migration project. A year ago, a similar project…" at bounding box center [693, 182] width 616 height 93
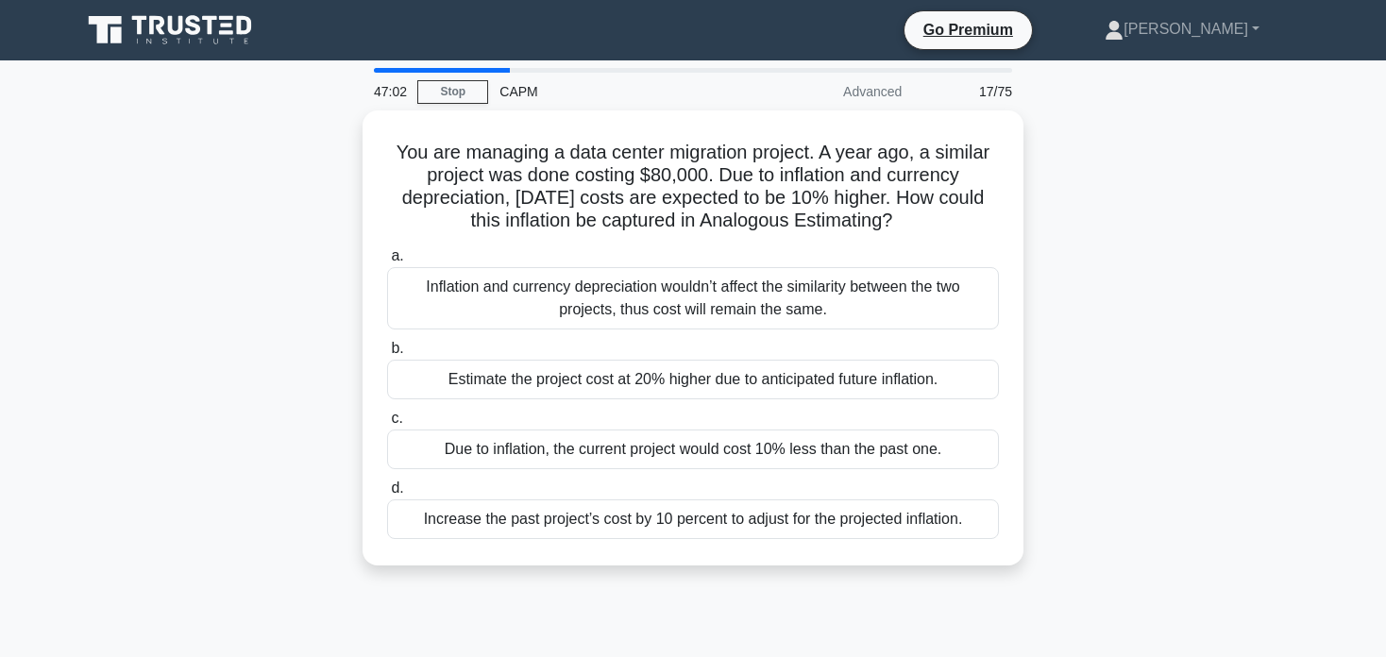
click at [275, 326] on div "You are managing a data center migration project. A year ago, a similar project…" at bounding box center [693, 349] width 1247 height 478
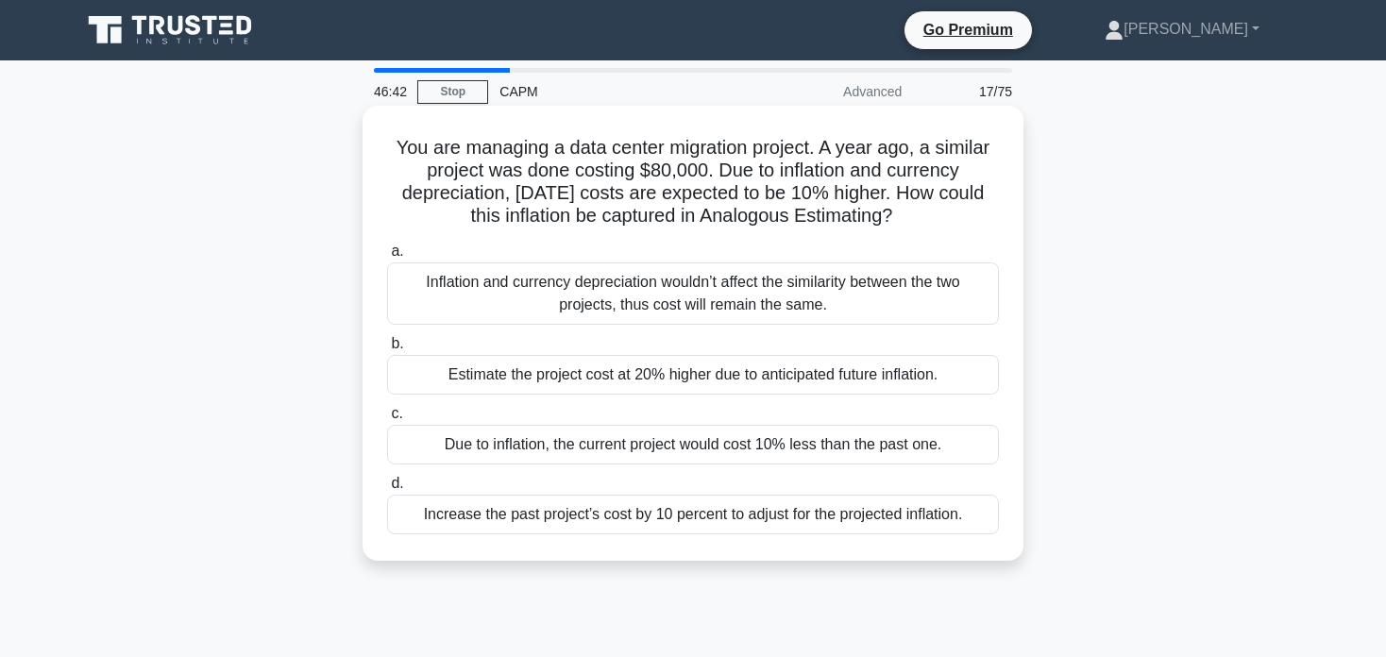
click at [651, 518] on div "Increase the past project’s cost by 10 percent to adjust for the projected infl…" at bounding box center [693, 515] width 612 height 40
click at [387, 490] on input "d. Increase the past project’s cost by 10 percent to adjust for the projected i…" at bounding box center [387, 484] width 0 height 12
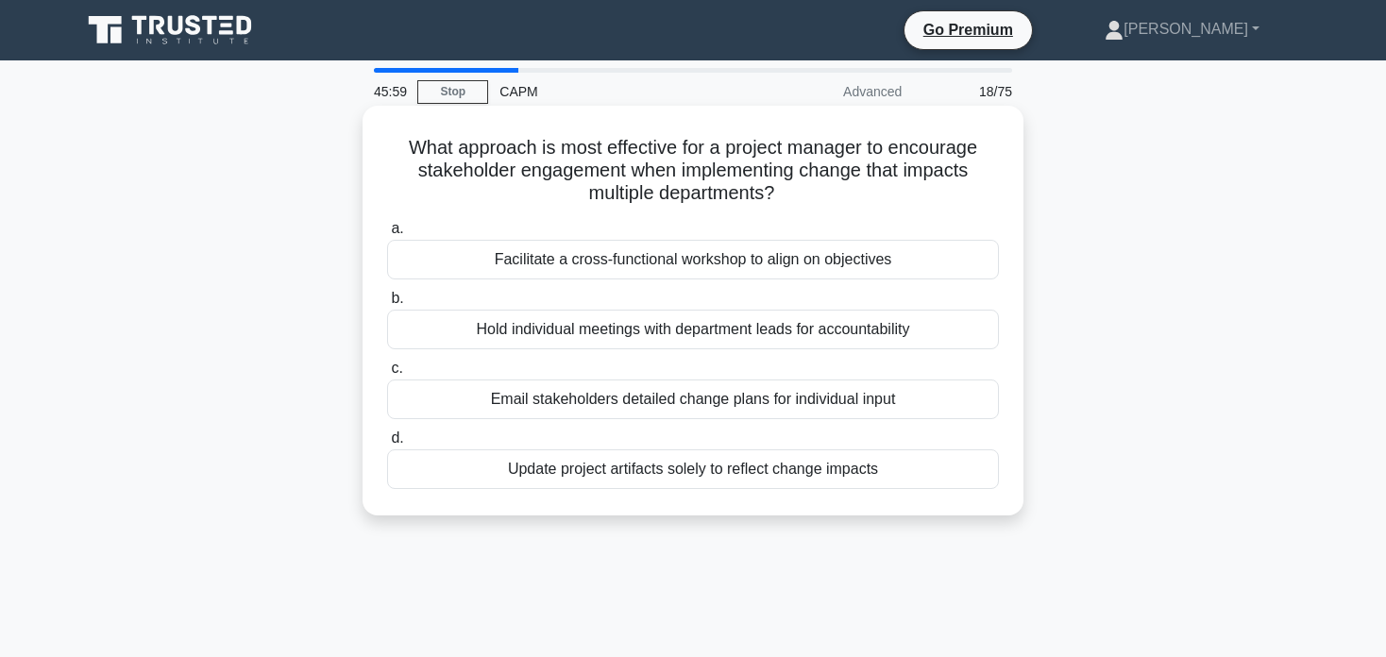
click at [660, 256] on div "Facilitate a cross-functional workshop to align on objectives" at bounding box center [693, 260] width 612 height 40
click at [387, 235] on input "a. Facilitate a cross-functional workshop to align on objectives" at bounding box center [387, 229] width 0 height 12
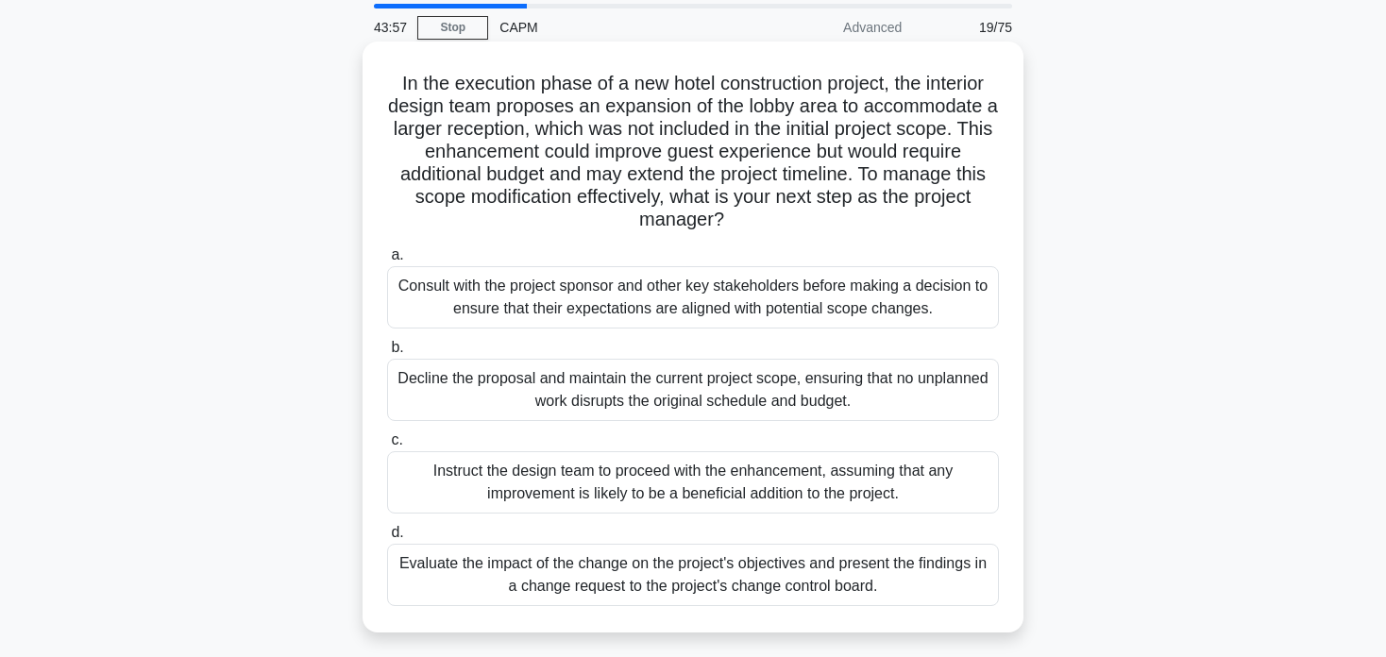
scroll to position [64, 0]
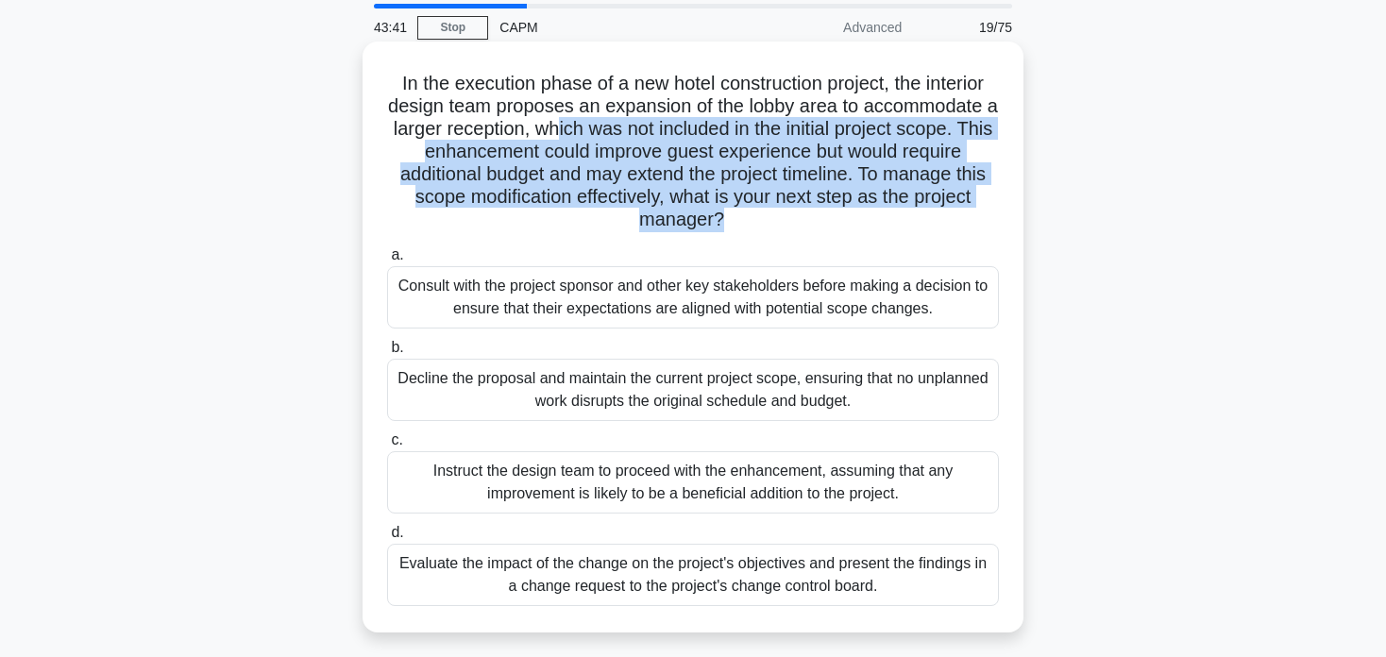
drag, startPoint x: 585, startPoint y: 138, endPoint x: 720, endPoint y: 212, distance: 154.3
click at [720, 212] on h5 "In the execution phase of a new hotel construction project, the interior design…" at bounding box center [693, 152] width 616 height 161
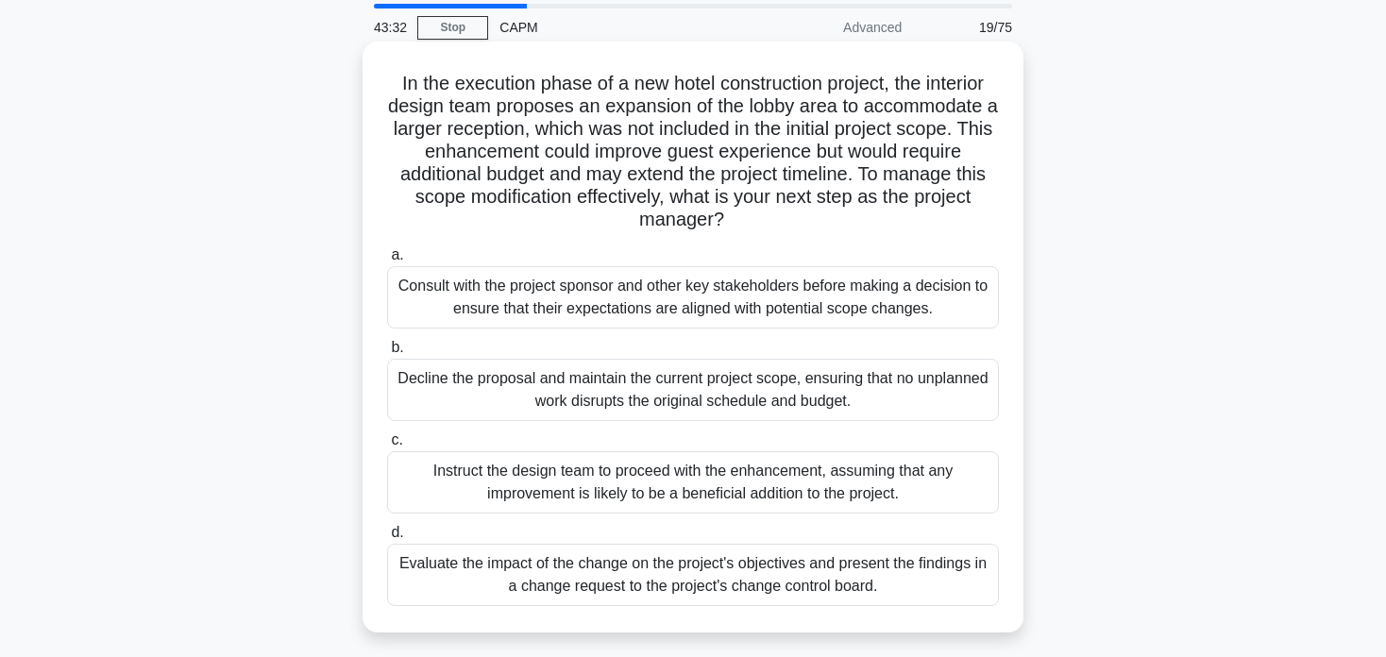
click at [452, 576] on div "Evaluate the impact of the change on the project's objectives and present the f…" at bounding box center [693, 575] width 612 height 62
click at [387, 539] on input "d. Evaluate the impact of the change on the project's objectives and present th…" at bounding box center [387, 533] width 0 height 12
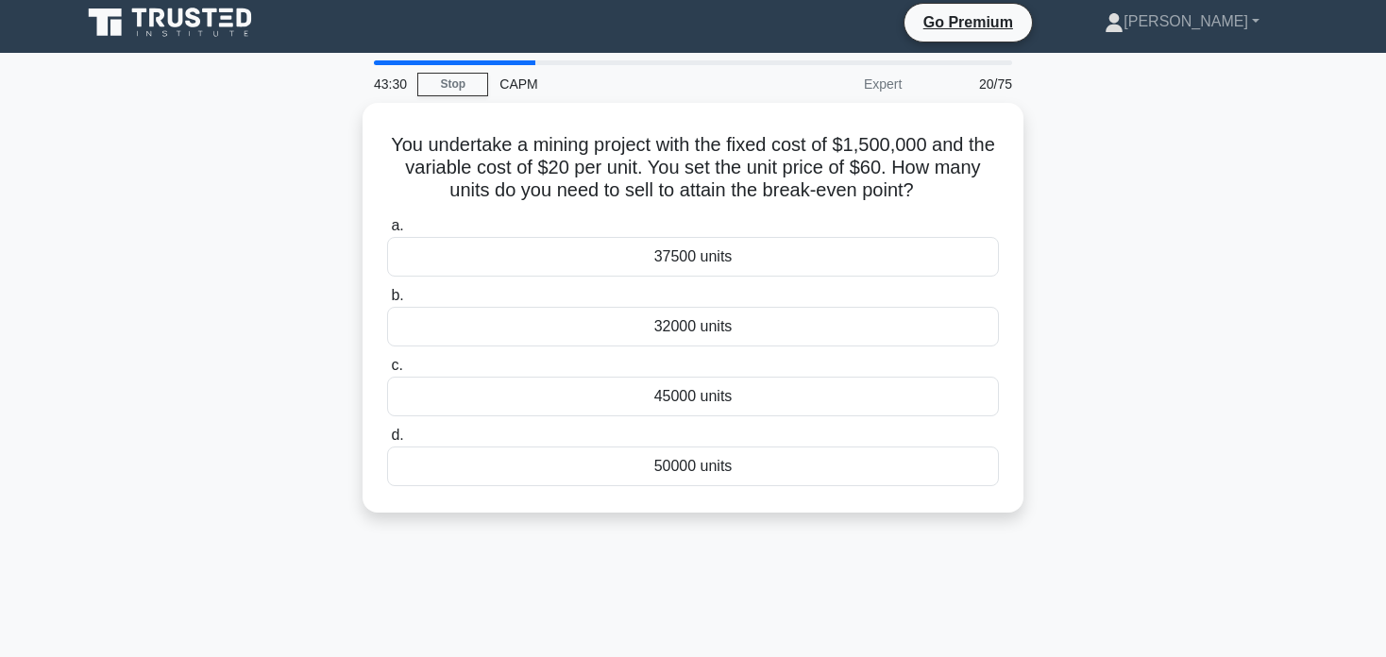
scroll to position [0, 0]
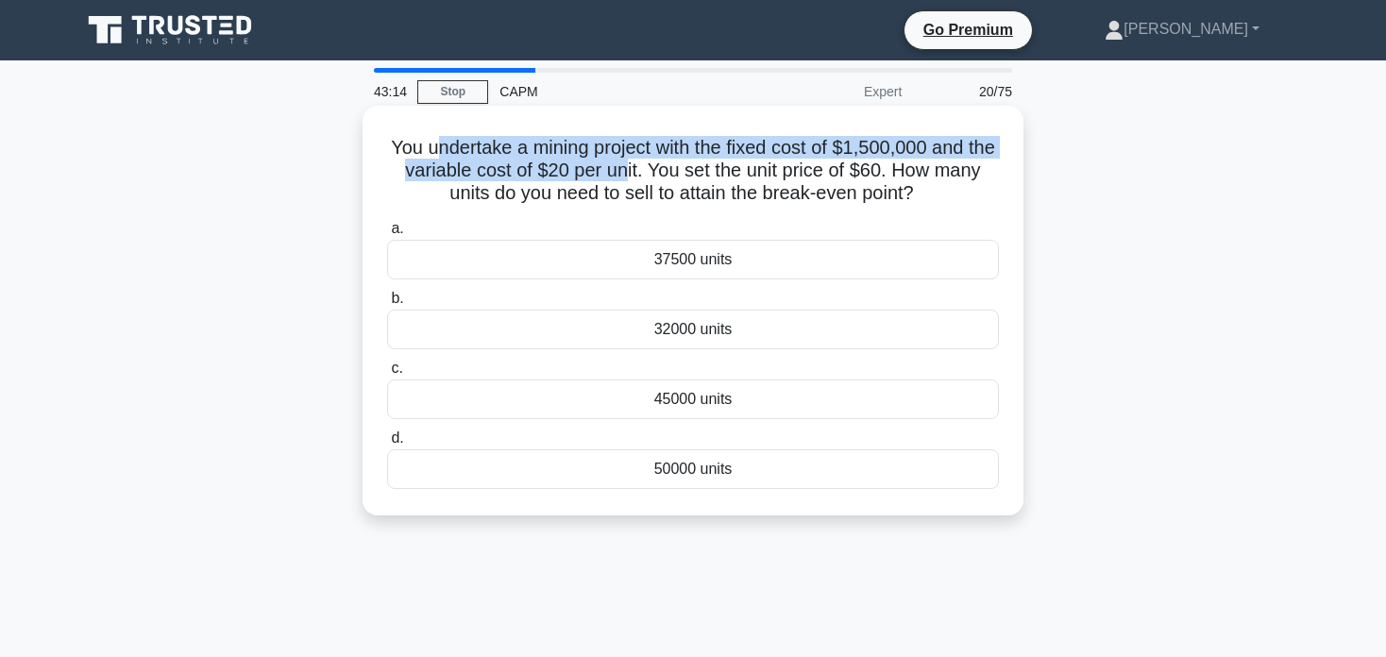
drag, startPoint x: 450, startPoint y: 154, endPoint x: 668, endPoint y: 165, distance: 218.4
click at [668, 165] on h5 "You undertake a mining project with the fixed cost of $1,500,000 and the variab…" at bounding box center [693, 171] width 616 height 70
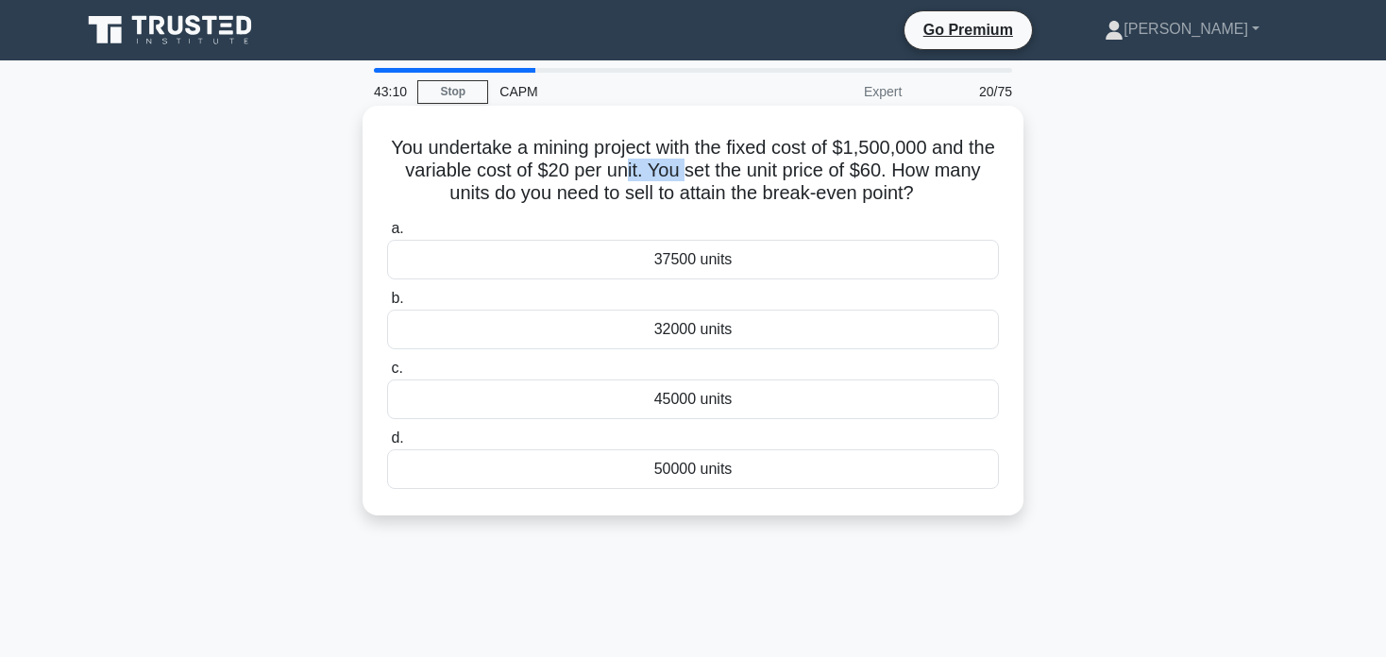
drag, startPoint x: 668, startPoint y: 165, endPoint x: 727, endPoint y: 163, distance: 59.5
click at [727, 163] on h5 "You undertake a mining project with the fixed cost of $1,500,000 and the variab…" at bounding box center [693, 171] width 616 height 70
drag, startPoint x: 727, startPoint y: 163, endPoint x: 826, endPoint y: 161, distance: 99.2
click at [826, 161] on h5 "You undertake a mining project with the fixed cost of $1,500,000 and the variab…" at bounding box center [693, 171] width 616 height 70
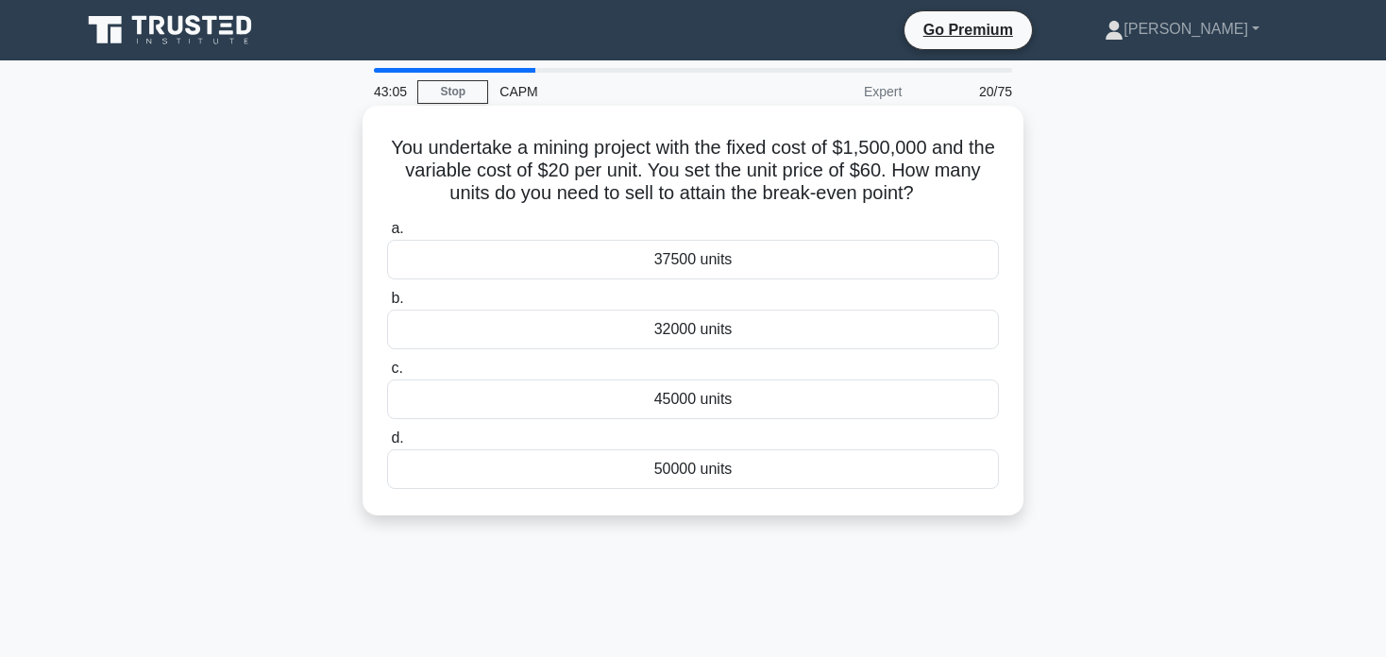
click at [639, 197] on h5 "You undertake a mining project with the fixed cost of $1,500,000 and the variab…" at bounding box center [693, 171] width 616 height 70
drag, startPoint x: 639, startPoint y: 197, endPoint x: 812, endPoint y: 186, distance: 173.2
click at [812, 186] on h5 "You undertake a mining project with the fixed cost of $1,500,000 and the variab…" at bounding box center [693, 171] width 616 height 70
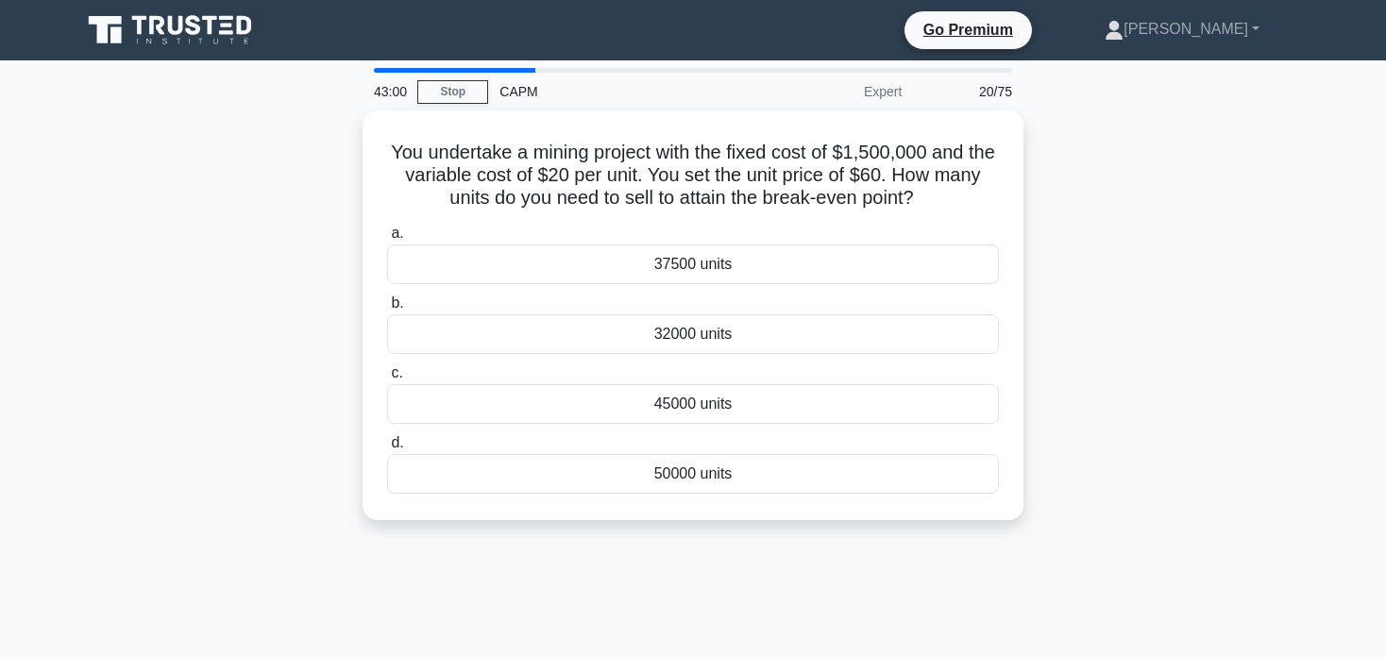
click at [308, 182] on div "You undertake a mining project with the fixed cost of $1,500,000 and the variab…" at bounding box center [693, 326] width 1247 height 433
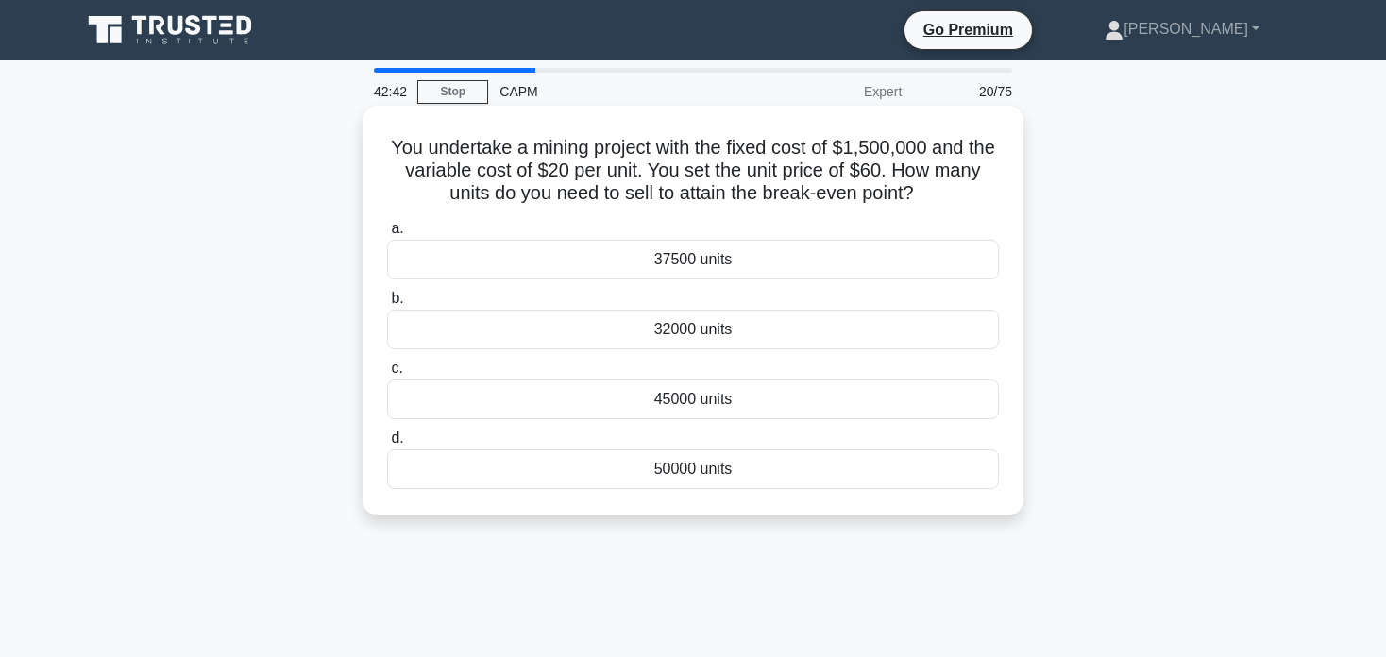
click at [449, 254] on div "37500 units" at bounding box center [693, 260] width 612 height 40
click at [387, 235] on input "a. 37500 units" at bounding box center [387, 229] width 0 height 12
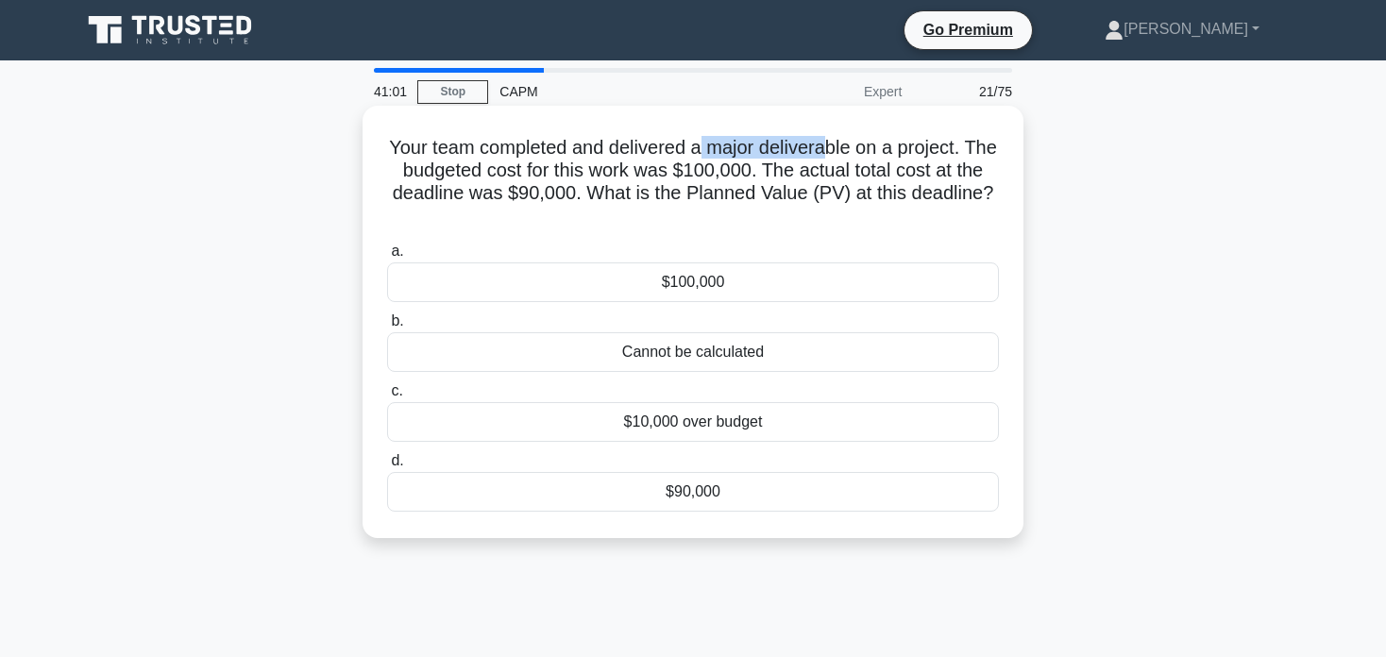
drag, startPoint x: 722, startPoint y: 156, endPoint x: 850, endPoint y: 156, distance: 128.4
click at [850, 156] on h5 "Your team completed and delivered a major deliverable on a project. The budgete…" at bounding box center [693, 182] width 616 height 93
drag, startPoint x: 476, startPoint y: 163, endPoint x: 669, endPoint y: 164, distance: 192.7
click at [669, 164] on h5 "Your team completed and delivered a major deliverable on a project. The budgete…" at bounding box center [693, 182] width 616 height 93
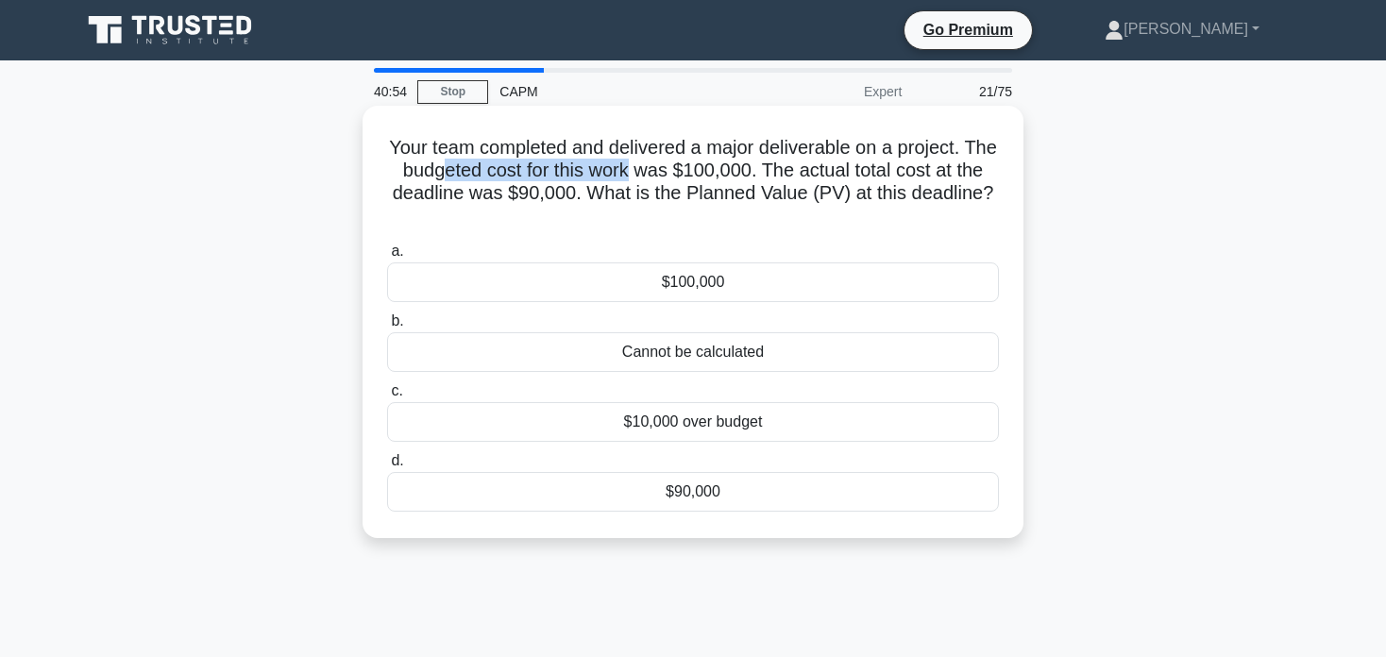
click at [669, 164] on h5 "Your team completed and delivered a major deliverable on a project. The budgete…" at bounding box center [693, 182] width 616 height 93
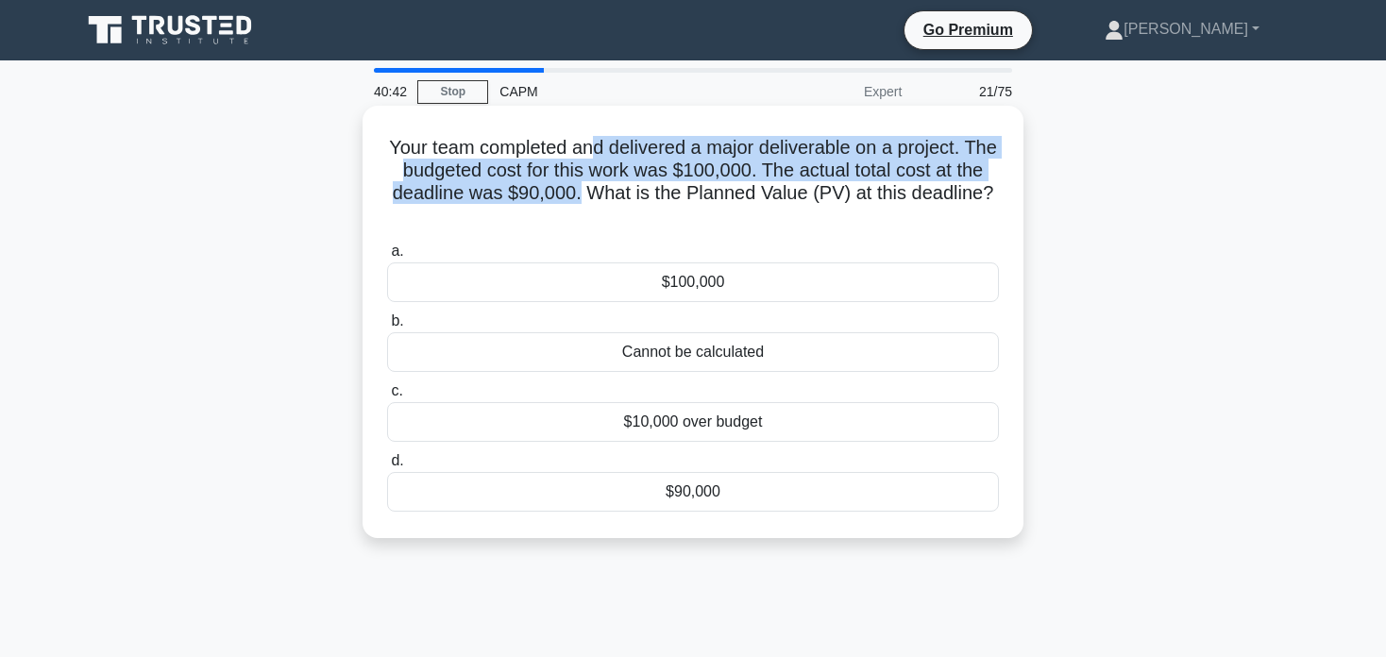
drag, startPoint x: 613, startPoint y: 148, endPoint x: 641, endPoint y: 201, distance: 60.0
click at [641, 201] on h5 "Your team completed and delivered a major deliverable on a project. The budgete…" at bounding box center [693, 182] width 616 height 93
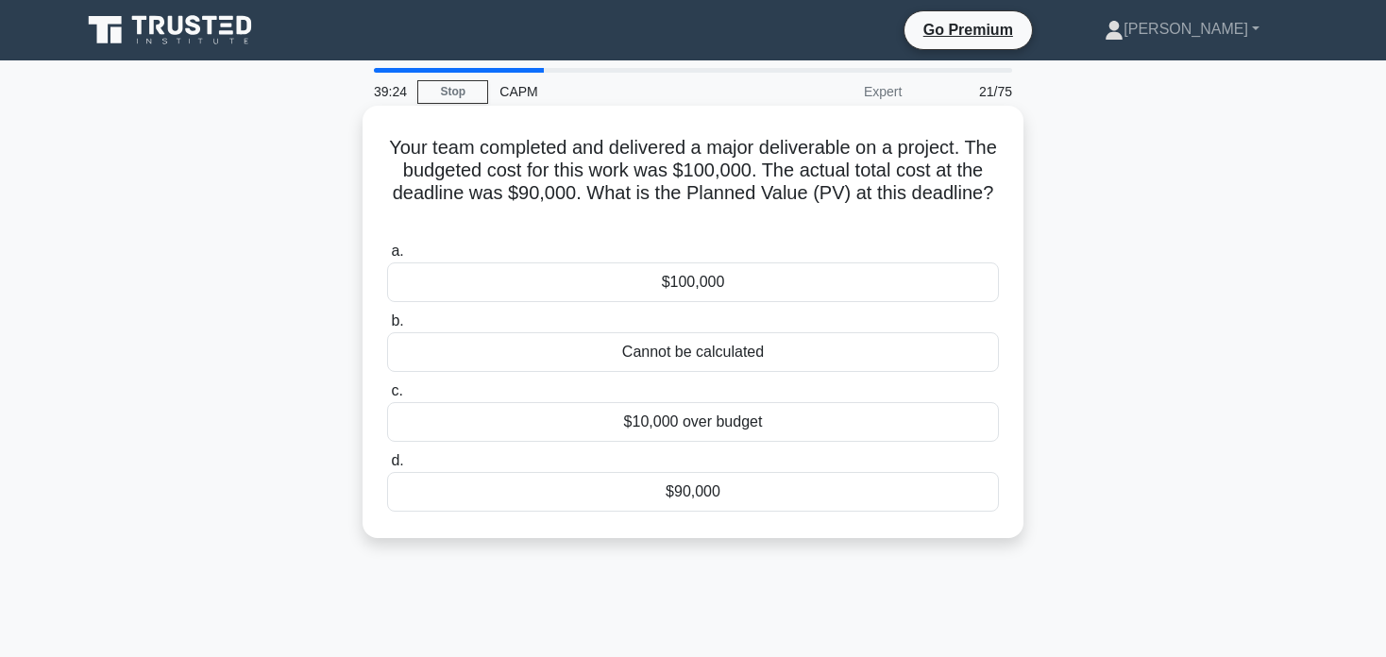
click at [681, 284] on div "$100,000" at bounding box center [693, 283] width 612 height 40
click at [387, 258] on input "a. $100,000" at bounding box center [387, 252] width 0 height 12
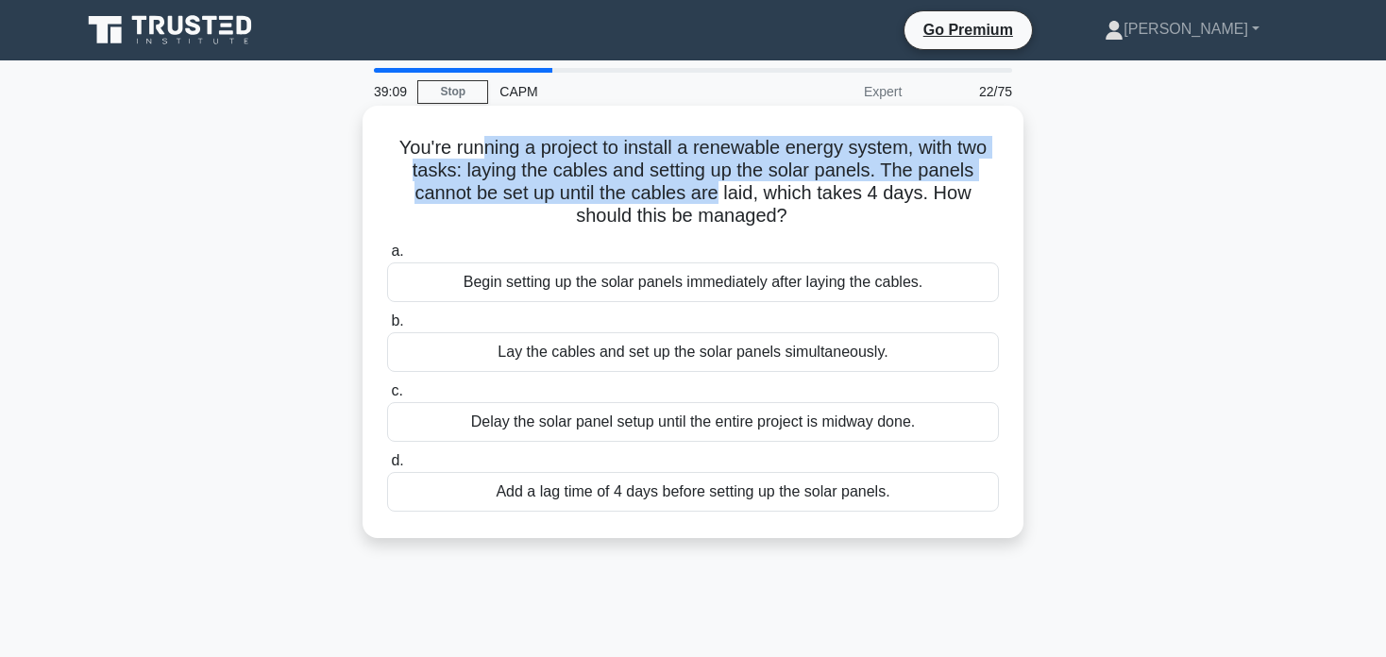
drag, startPoint x: 475, startPoint y: 127, endPoint x: 723, endPoint y: 186, distance: 255.2
click at [723, 186] on div "You're running a project to install a renewable energy system, with two tasks: …" at bounding box center [693, 321] width 646 height 417
click at [723, 186] on h5 "You're running a project to install a renewable energy system, with two tasks: …" at bounding box center [693, 182] width 616 height 93
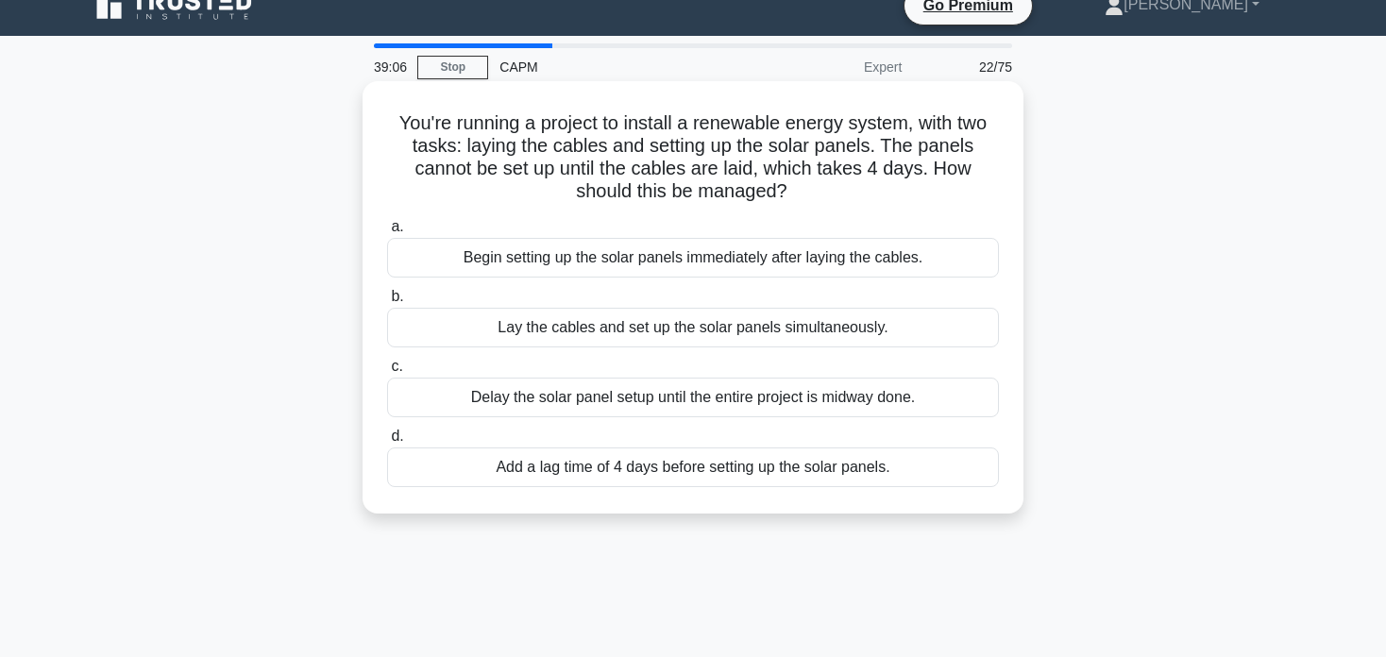
scroll to position [25, 0]
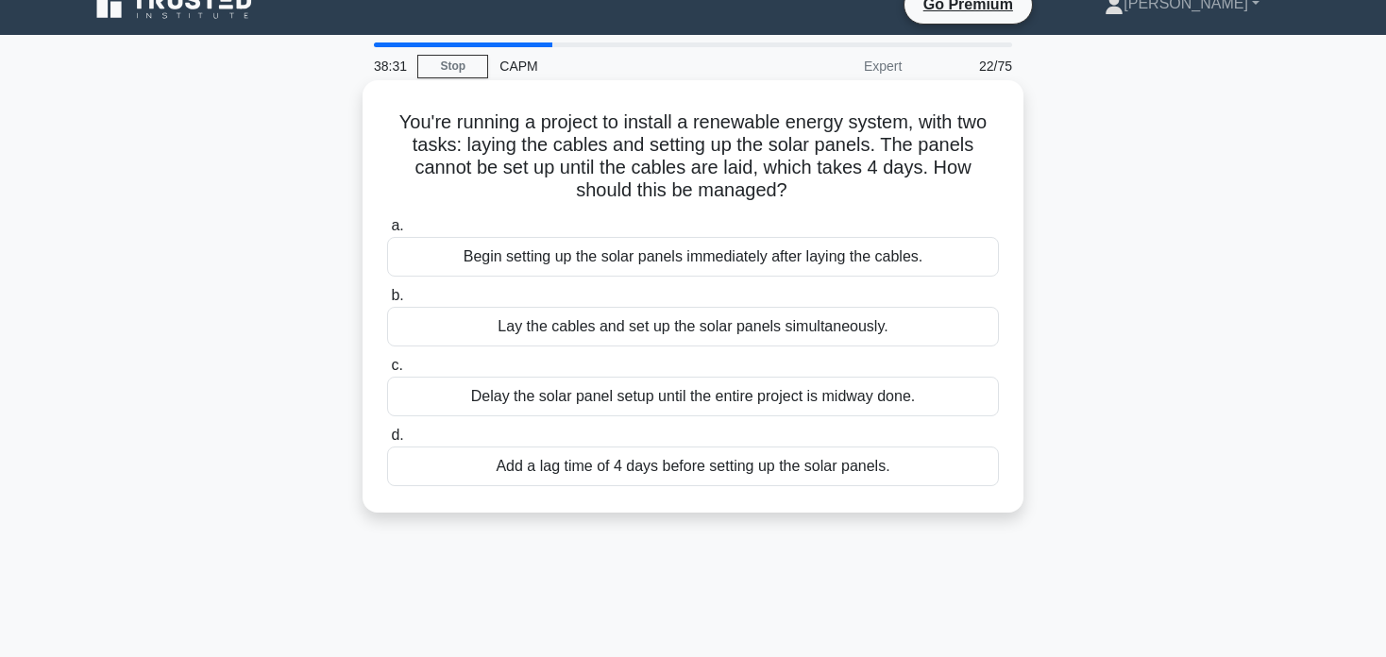
click at [616, 254] on div "Begin setting up the solar panels immediately after laying the cables." at bounding box center [693, 257] width 612 height 40
click at [387, 232] on input "a. Begin setting up the solar panels immediately after laying the cables." at bounding box center [387, 226] width 0 height 12
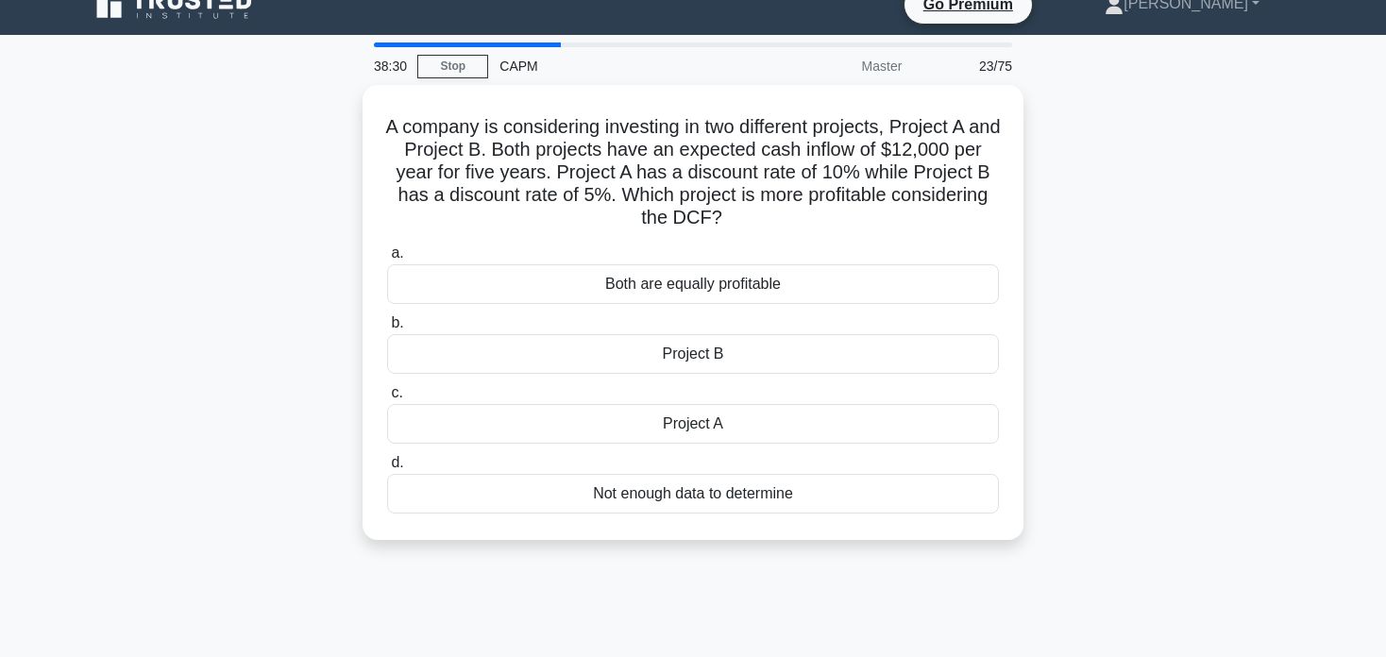
scroll to position [0, 0]
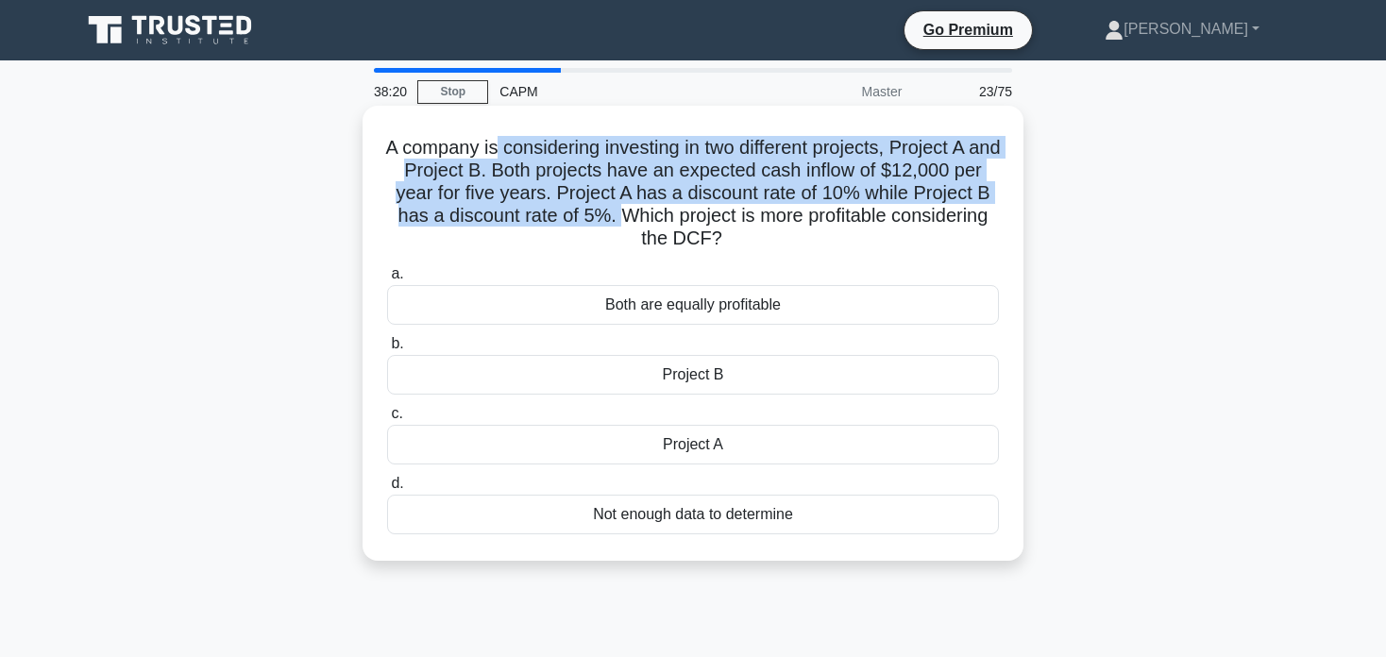
drag, startPoint x: 506, startPoint y: 146, endPoint x: 713, endPoint y: 216, distance: 218.3
click at [713, 216] on h5 "A company is considering investing in two different projects, Project A and Pro…" at bounding box center [693, 193] width 616 height 115
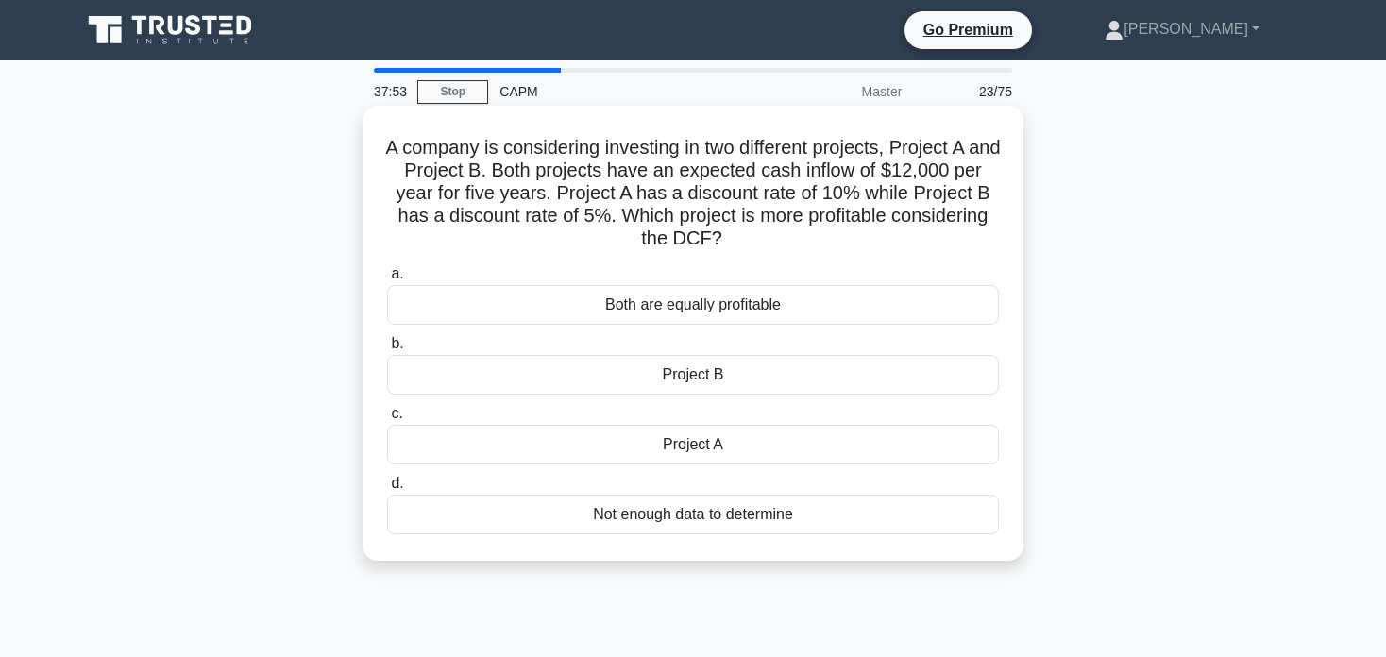
click at [685, 379] on div "Project B" at bounding box center [693, 375] width 612 height 40
click at [387, 350] on input "b. Project B" at bounding box center [387, 344] width 0 height 12
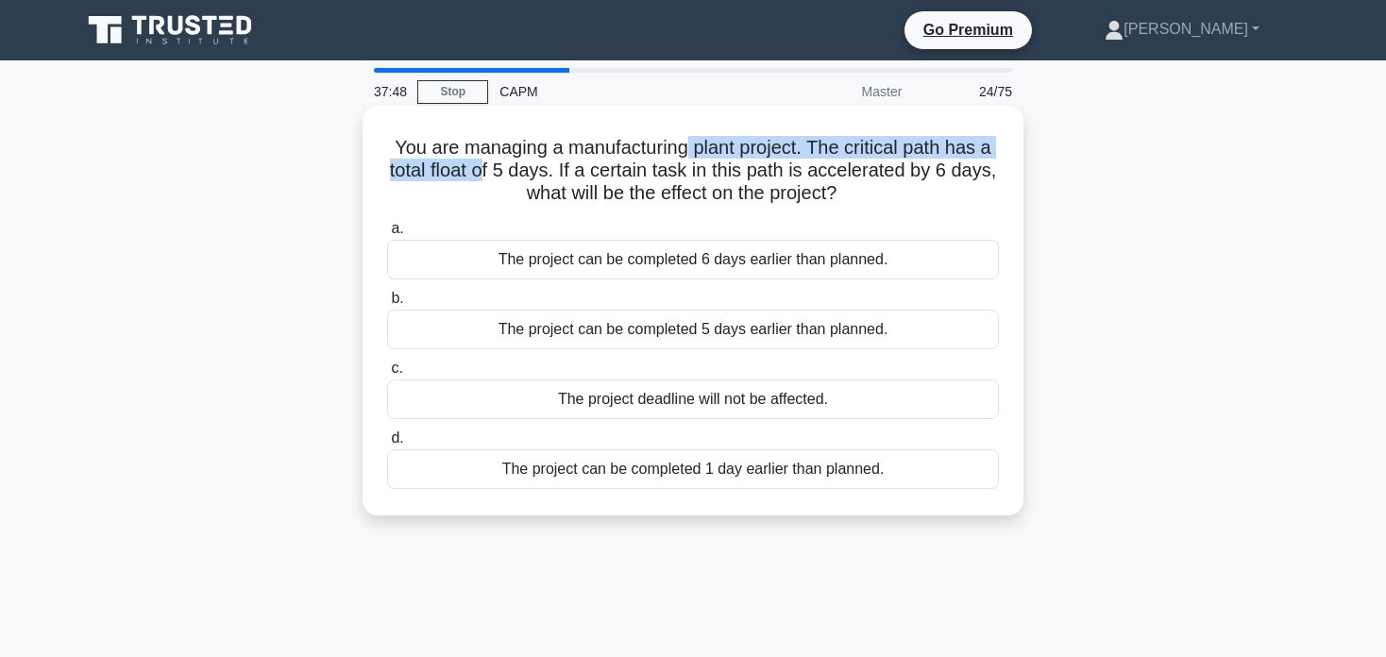
drag, startPoint x: 509, startPoint y: 173, endPoint x: 687, endPoint y: 144, distance: 179.8
click at [687, 144] on h5 "You are managing a manufacturing plant project. The critical path has a total f…" at bounding box center [693, 171] width 616 height 70
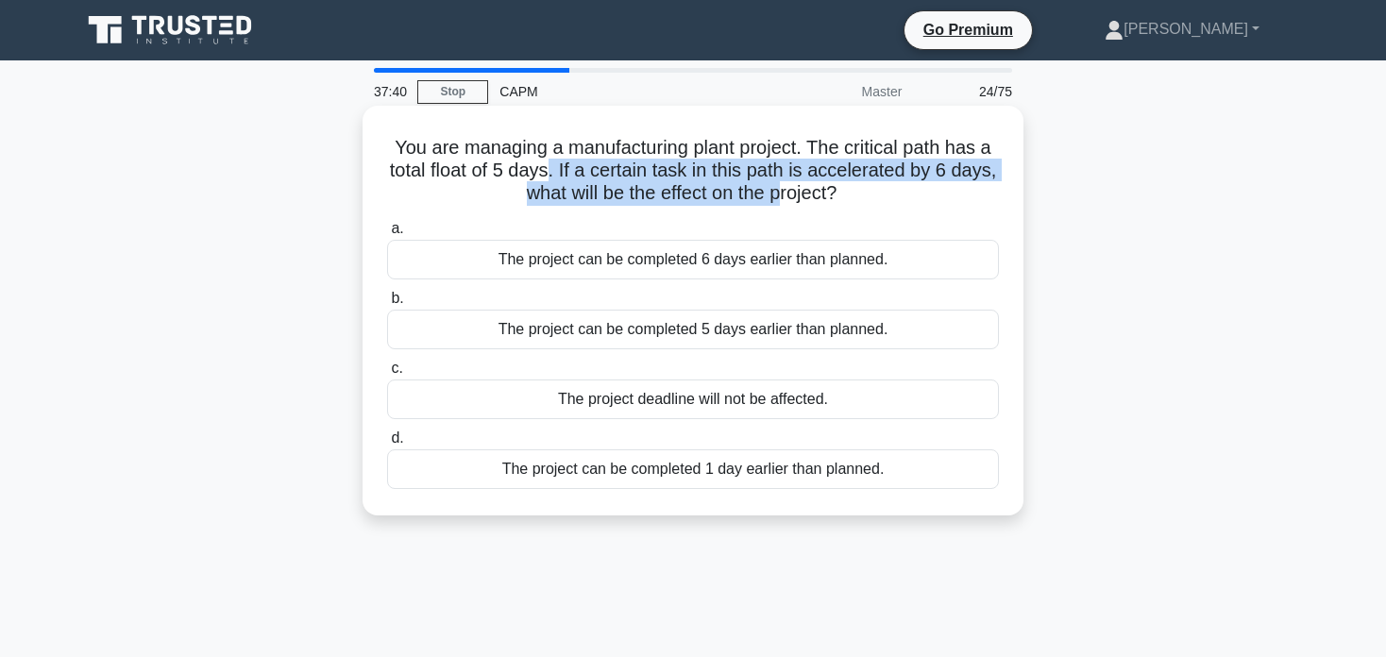
drag, startPoint x: 572, startPoint y: 168, endPoint x: 806, endPoint y: 193, distance: 234.6
click at [806, 193] on h5 "You are managing a manufacturing plant project. The critical path has a total f…" at bounding box center [693, 171] width 616 height 70
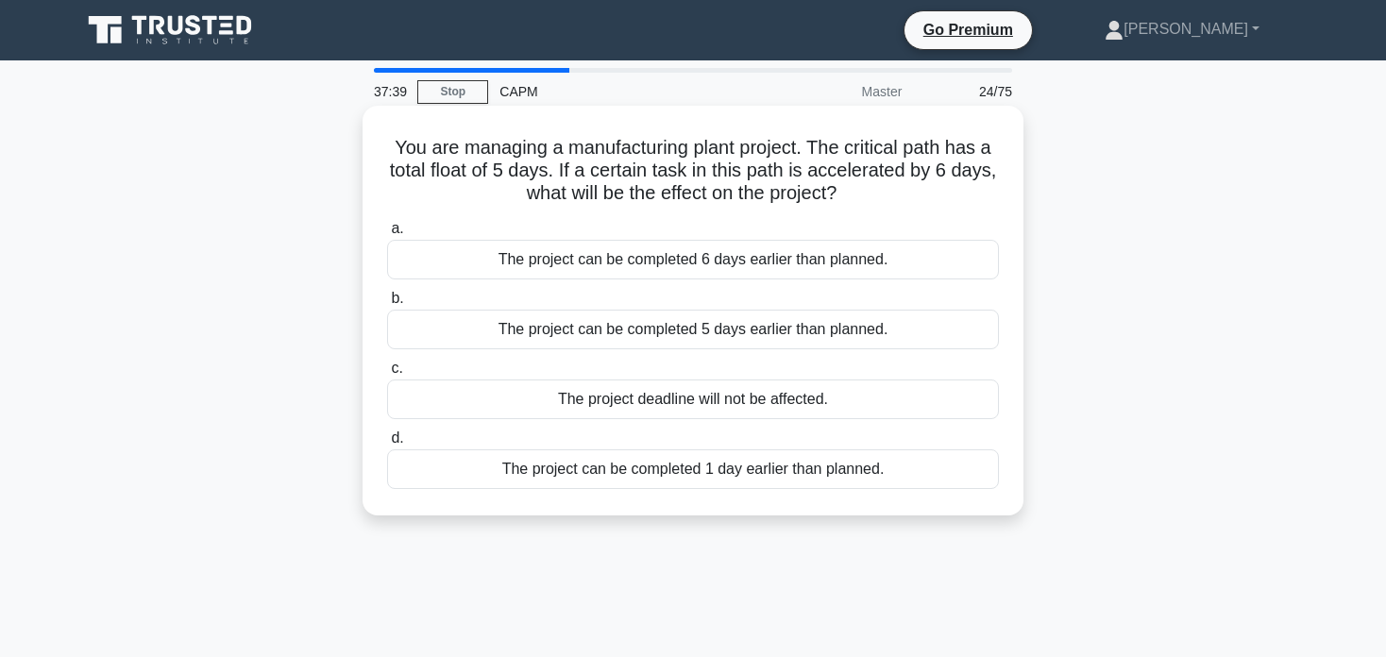
click at [806, 193] on h5 "You are managing a manufacturing plant project. The critical path has a total f…" at bounding box center [693, 171] width 616 height 70
click at [679, 323] on div "The project can be completed 5 days earlier than planned." at bounding box center [693, 330] width 612 height 40
click at [387, 305] on input "b. The project can be completed 5 days earlier than planned." at bounding box center [387, 299] width 0 height 12
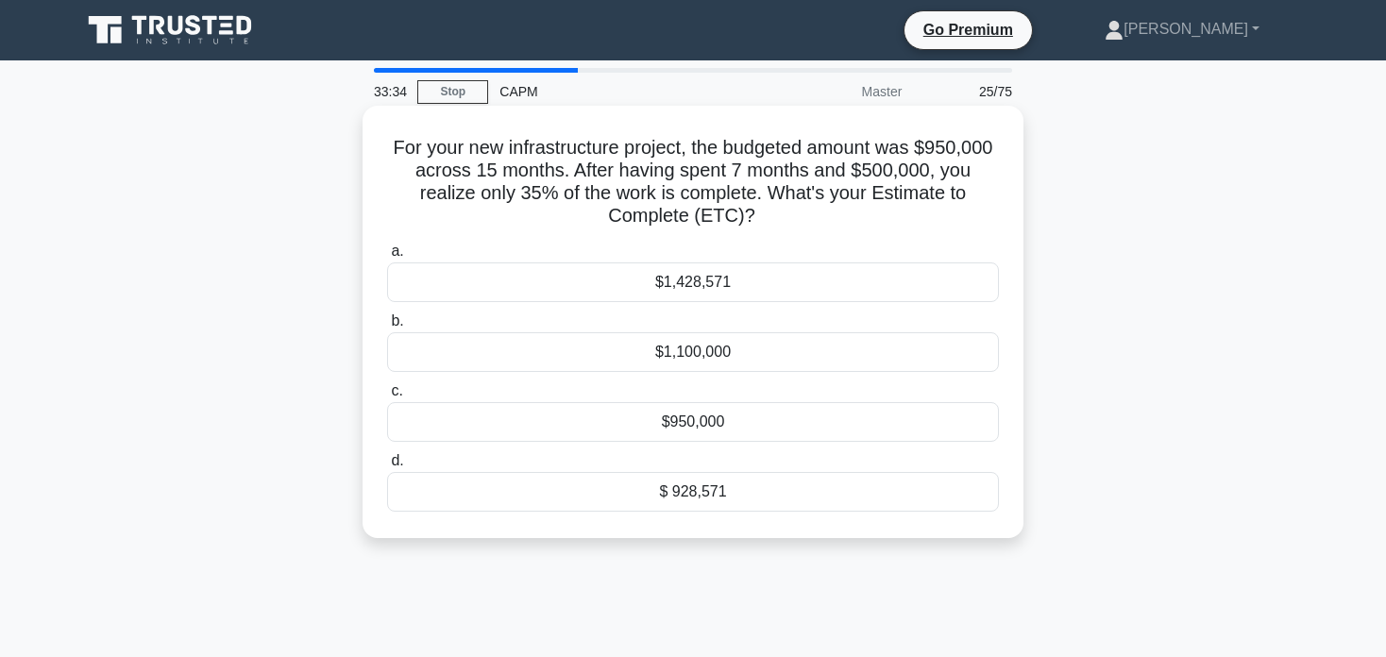
click at [696, 488] on div "$ 928,571" at bounding box center [693, 492] width 612 height 40
click at [387, 467] on input "d. $ 928,571" at bounding box center [387, 461] width 0 height 12
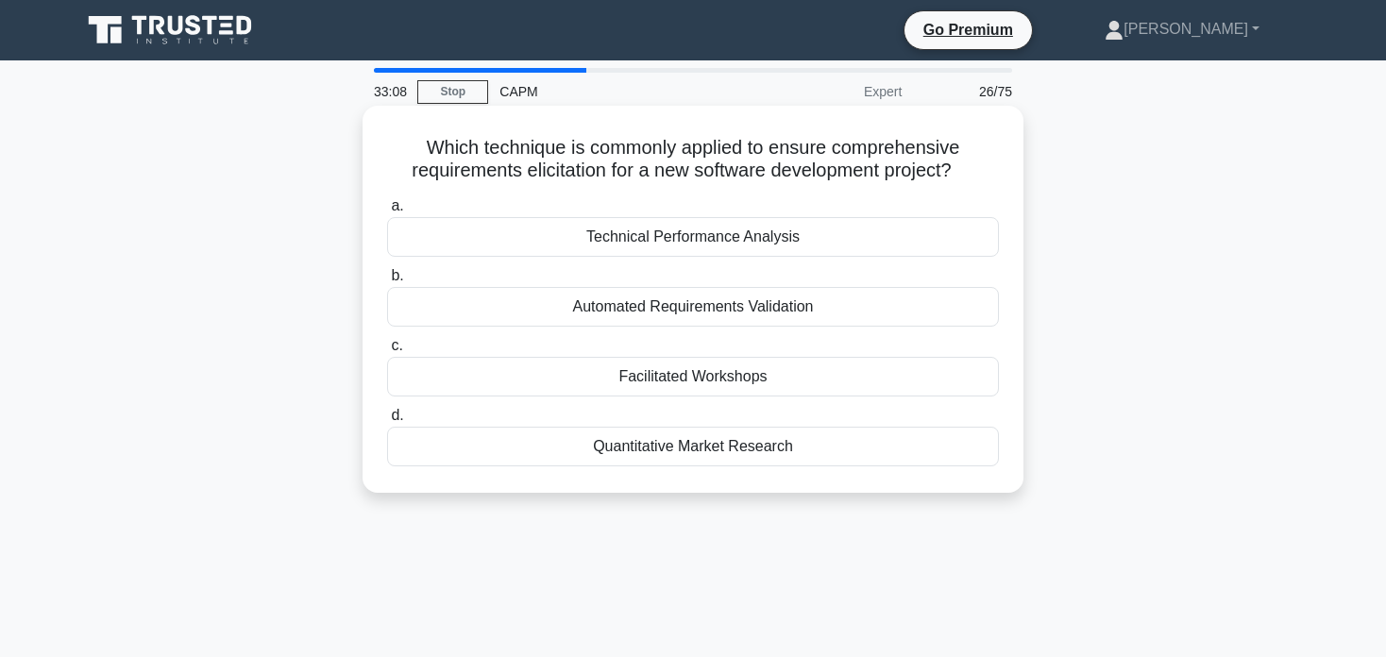
click at [732, 239] on div "Technical Performance Analysis" at bounding box center [693, 237] width 612 height 40
click at [387, 212] on input "a. Technical Performance Analysis" at bounding box center [387, 206] width 0 height 12
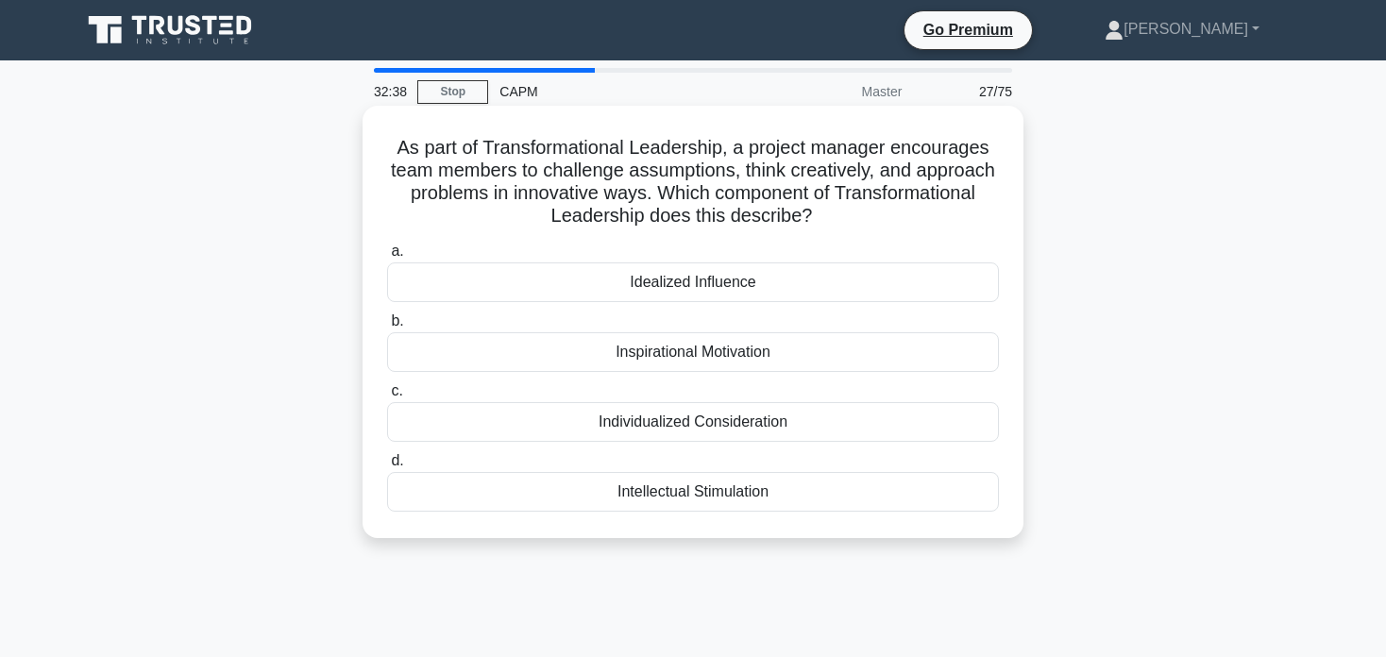
click at [684, 350] on div "Inspirational Motivation" at bounding box center [693, 352] width 612 height 40
click at [387, 328] on input "b. Inspirational Motivation" at bounding box center [387, 321] width 0 height 12
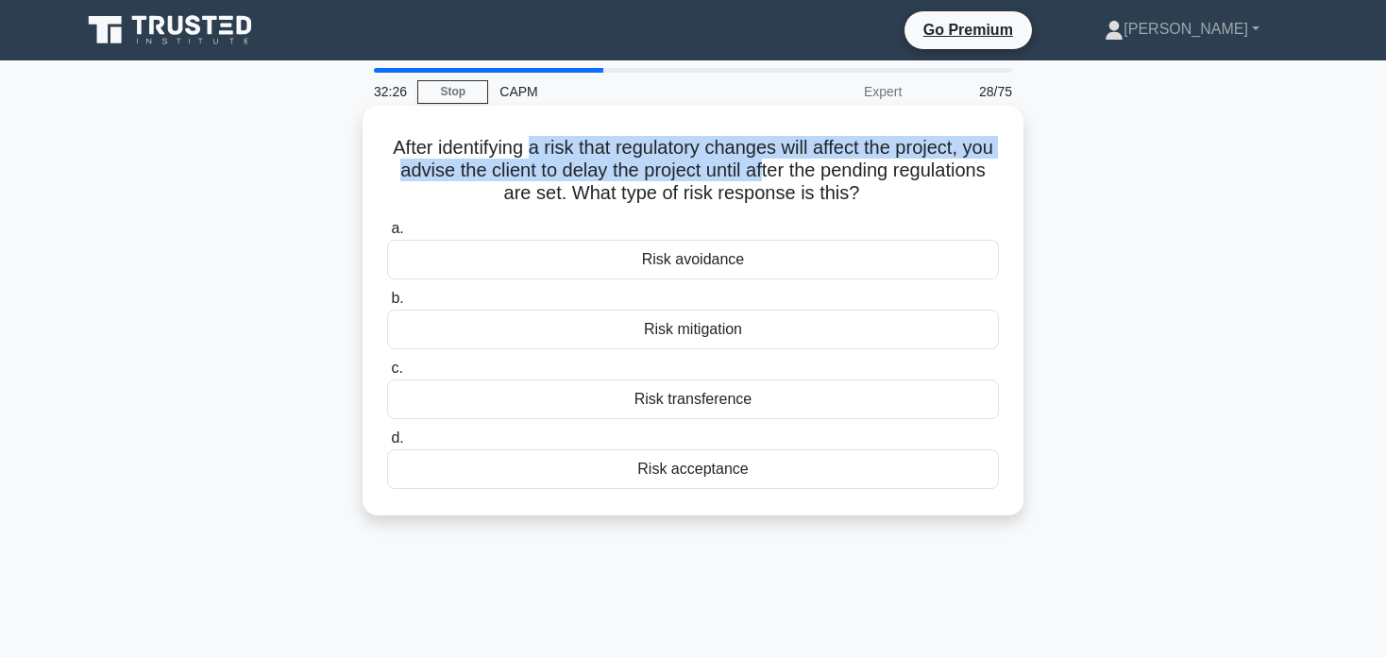
drag, startPoint x: 541, startPoint y: 140, endPoint x: 834, endPoint y: 174, distance: 294.7
click at [834, 174] on h5 "After identifying a risk that regulatory changes will affect the project, you a…" at bounding box center [693, 171] width 616 height 70
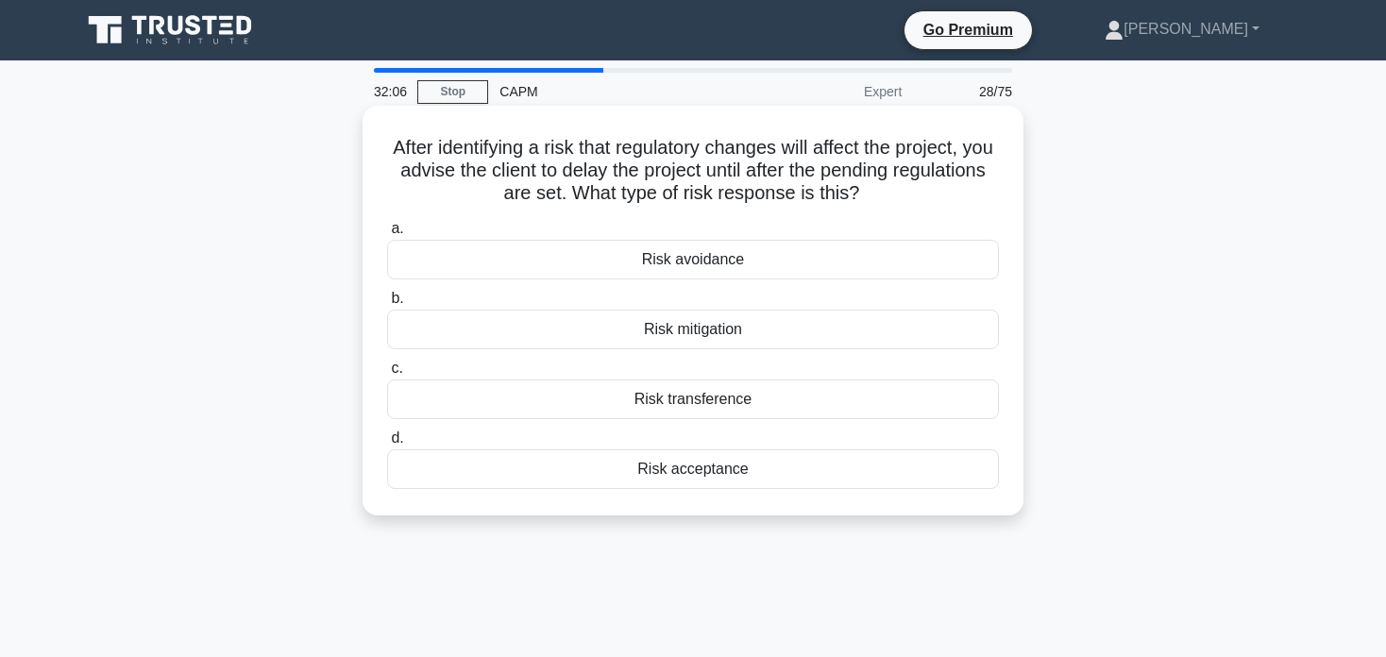
click at [687, 464] on div "Risk acceptance" at bounding box center [693, 470] width 612 height 40
click at [387, 445] on input "d. Risk acceptance" at bounding box center [387, 439] width 0 height 12
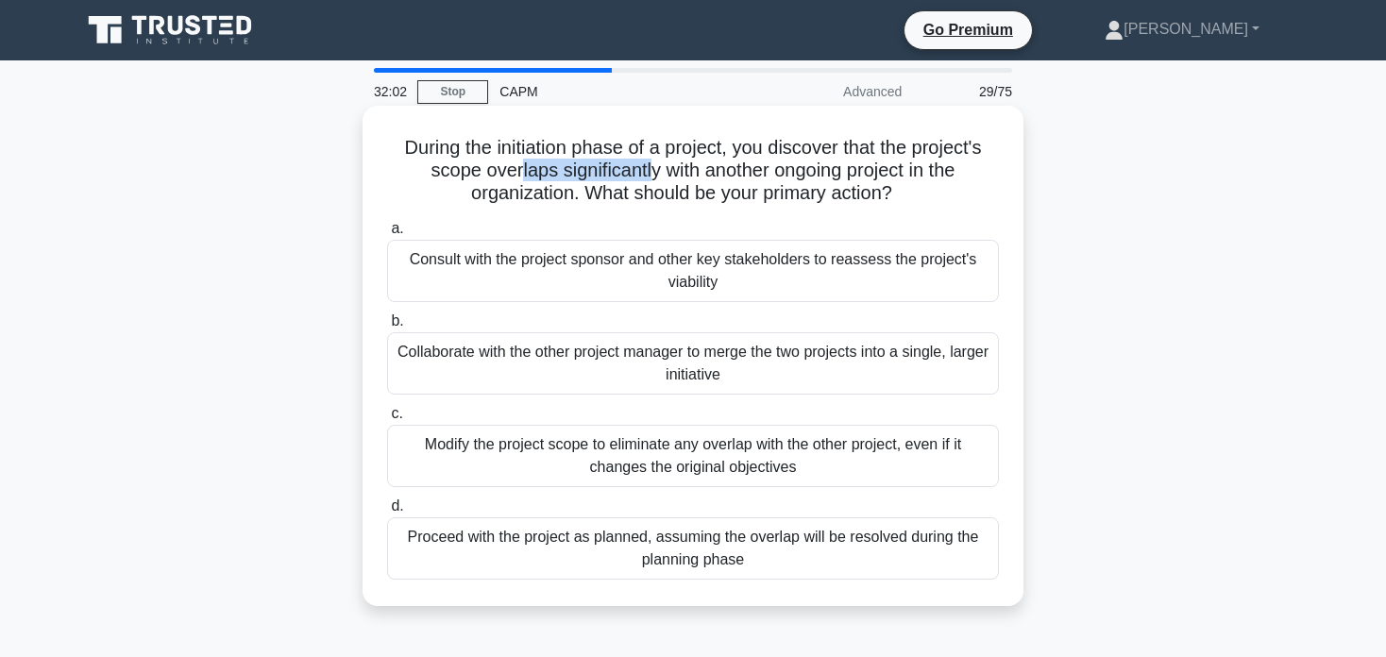
drag, startPoint x: 511, startPoint y: 160, endPoint x: 650, endPoint y: 161, distance: 138.8
click at [650, 161] on h5 "During the initiation phase of a project, you discover that the project's scope…" at bounding box center [693, 171] width 616 height 70
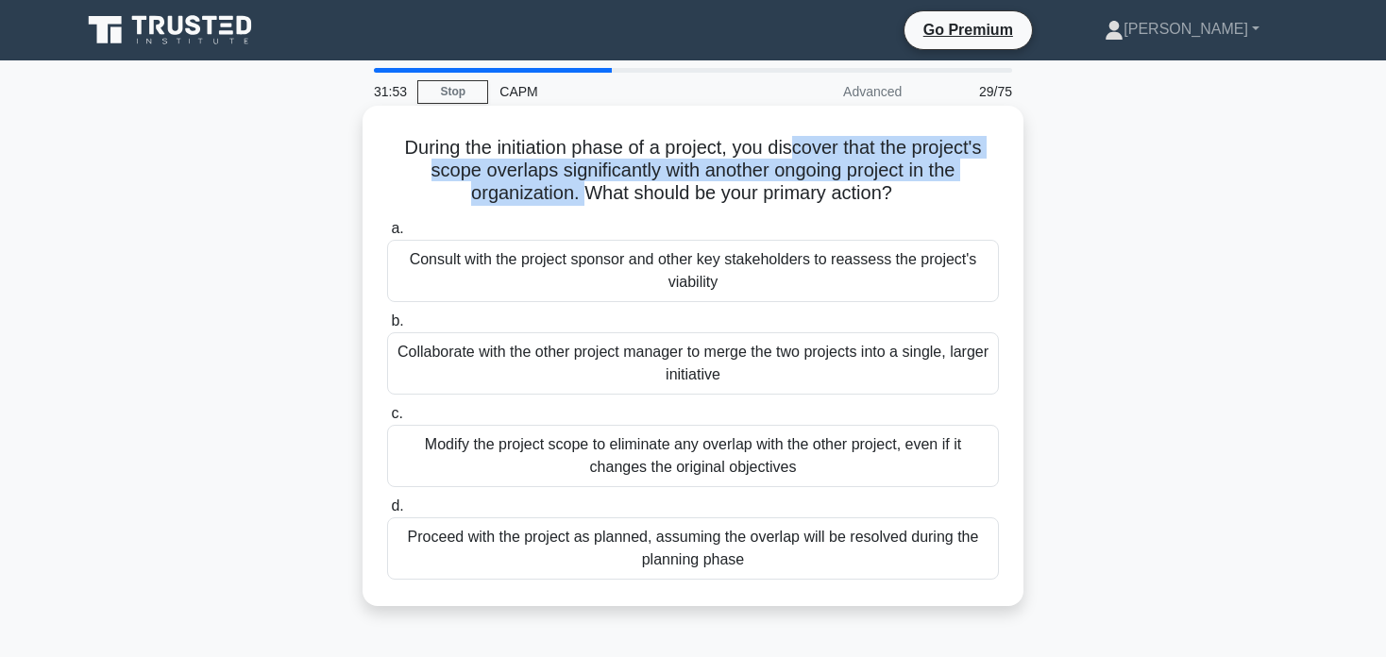
drag, startPoint x: 797, startPoint y: 144, endPoint x: 577, endPoint y: 195, distance: 225.9
click at [577, 195] on h5 "During the initiation phase of a project, you discover that the project's scope…" at bounding box center [693, 171] width 616 height 70
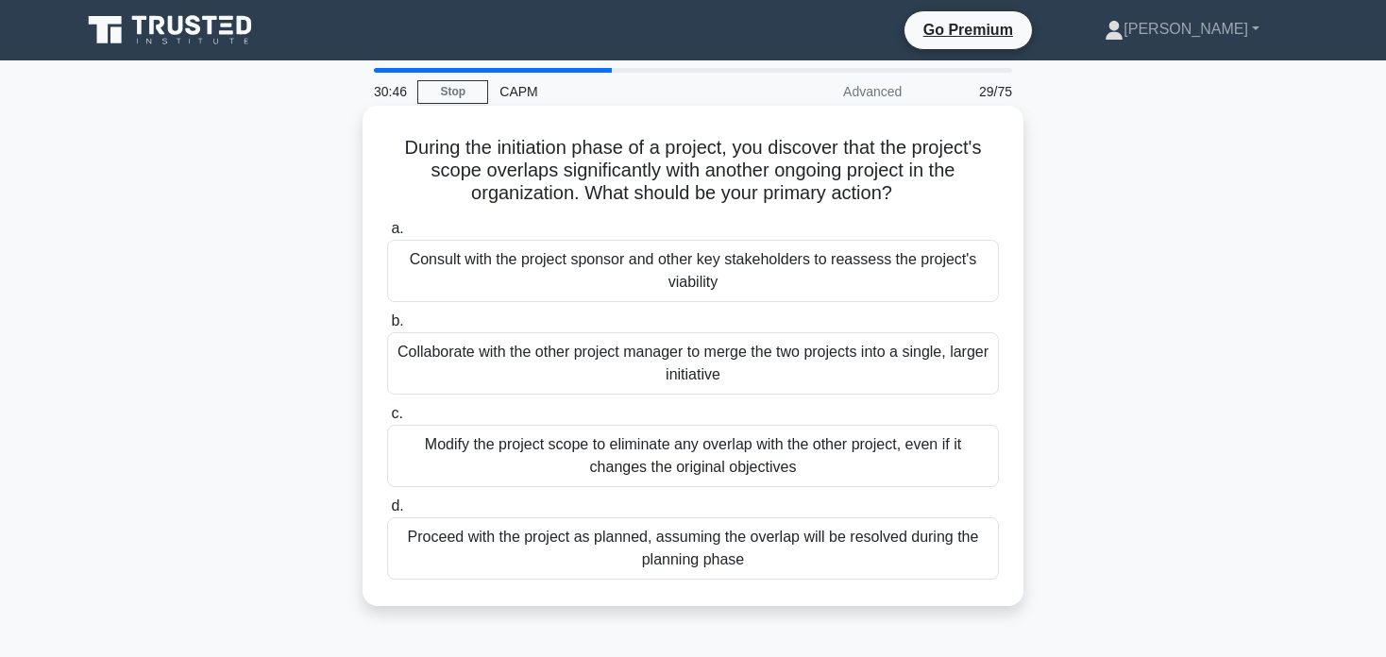
click at [660, 265] on div "Consult with the project sponsor and other key stakeholders to reassess the pro…" at bounding box center [693, 271] width 612 height 62
click at [387, 235] on input "a. Consult with the project sponsor and other key stakeholders to reassess the …" at bounding box center [387, 229] width 0 height 12
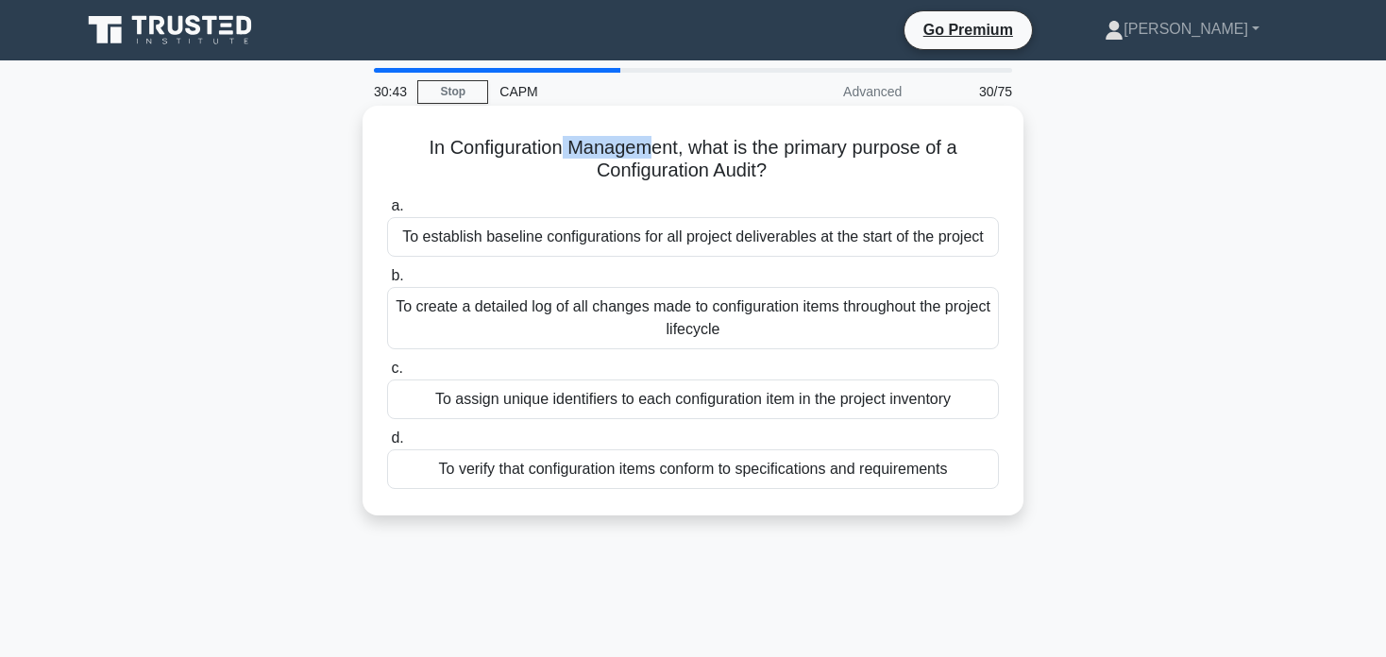
drag, startPoint x: 555, startPoint y: 151, endPoint x: 645, endPoint y: 143, distance: 90.1
click at [645, 143] on h5 "In Configuration Management, what is the primary purpose of a Configuration Aud…" at bounding box center [693, 159] width 616 height 47
click at [596, 467] on div "To verify that configuration items conform to specifications and requirements" at bounding box center [693, 470] width 612 height 40
click at [387, 445] on input "d. To verify that configuration items conform to specifications and requirements" at bounding box center [387, 439] width 0 height 12
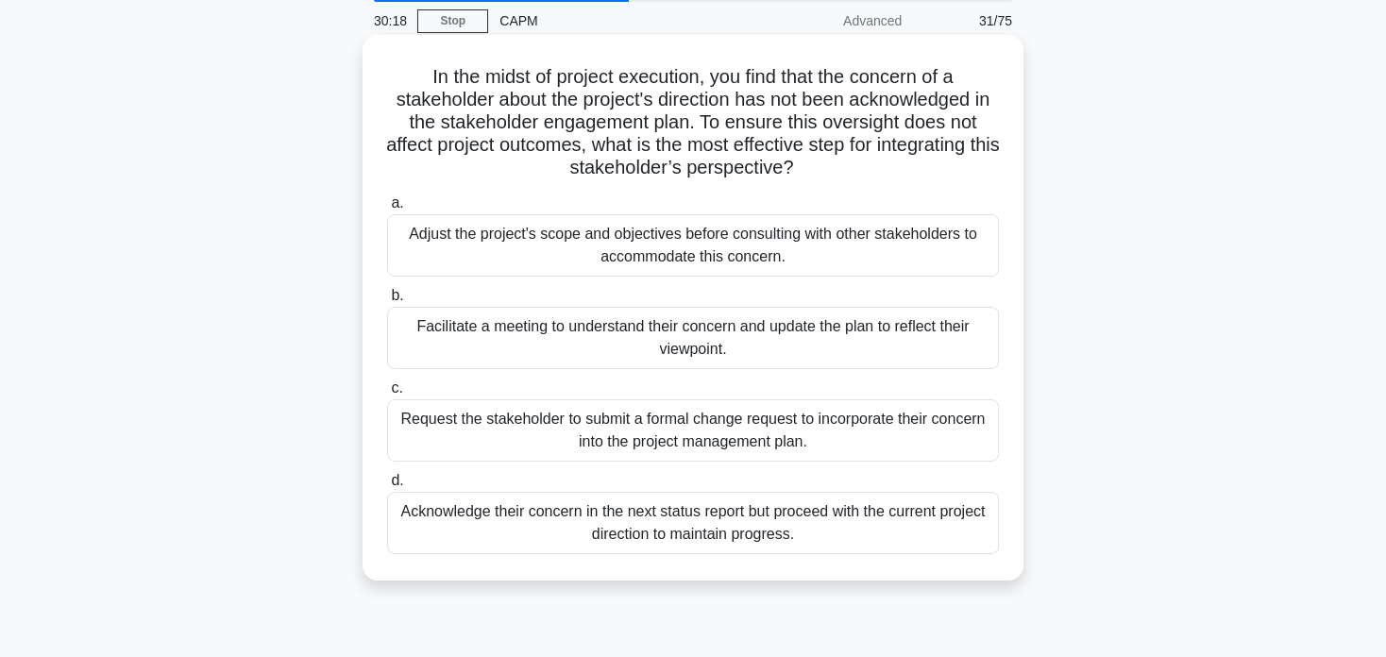
scroll to position [72, 0]
click at [565, 341] on div "Facilitate a meeting to understand their concern and update the plan to reflect…" at bounding box center [693, 337] width 612 height 62
click at [387, 301] on input "b. Facilitate a meeting to understand their concern and update the plan to refl…" at bounding box center [387, 295] width 0 height 12
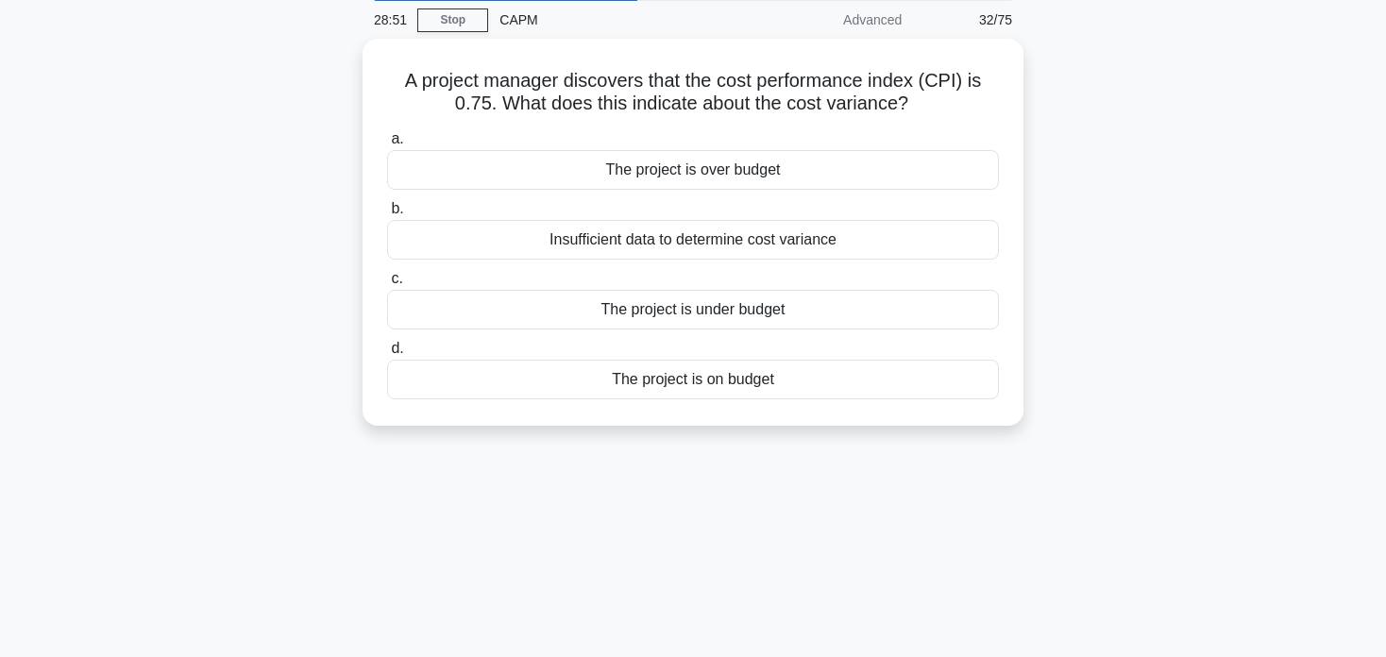
scroll to position [0, 0]
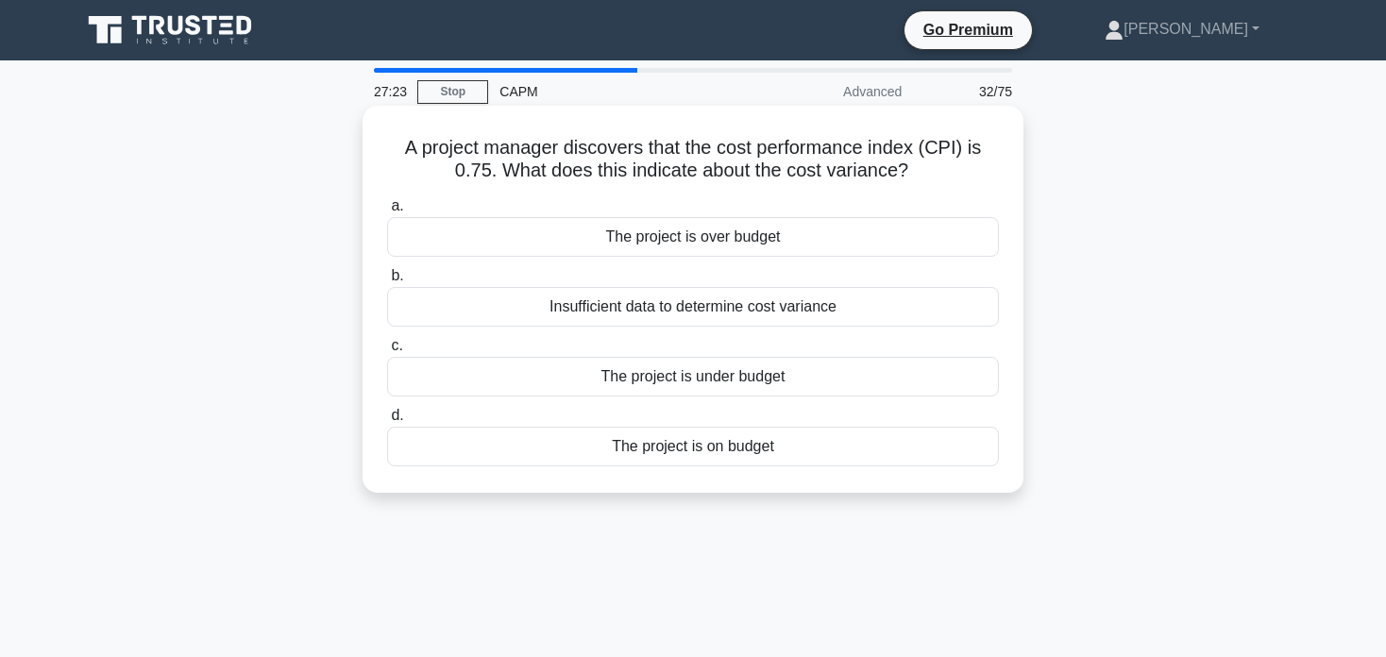
click at [682, 390] on div "The project is under budget" at bounding box center [693, 377] width 612 height 40
click at [387, 352] on input "c. The project is under budget" at bounding box center [387, 346] width 0 height 12
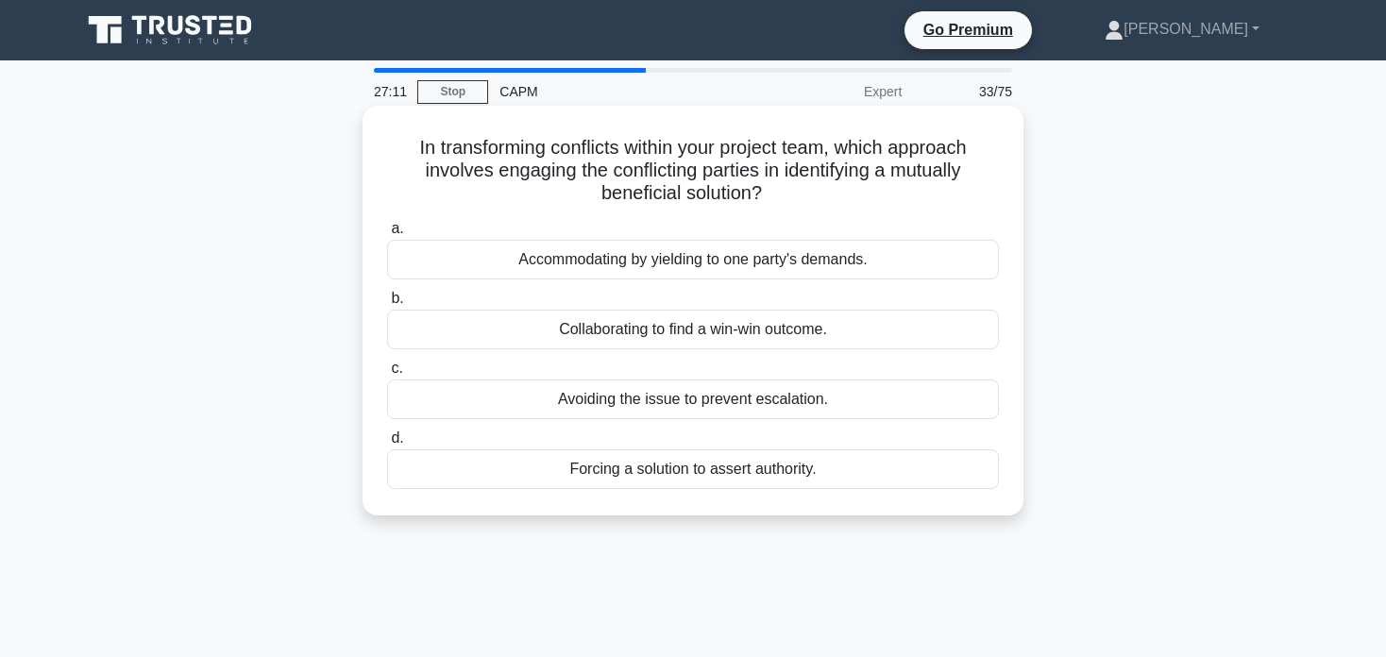
drag, startPoint x: 483, startPoint y: 146, endPoint x: 792, endPoint y: 187, distance: 312.4
click at [792, 187] on h5 "In transforming conflicts within your project team, which approach involves eng…" at bounding box center [693, 171] width 616 height 70
click at [644, 337] on div "Collaborating to find a win-win outcome." at bounding box center [693, 330] width 612 height 40
click at [387, 305] on input "b. Collaborating to find a win-win outcome." at bounding box center [387, 299] width 0 height 12
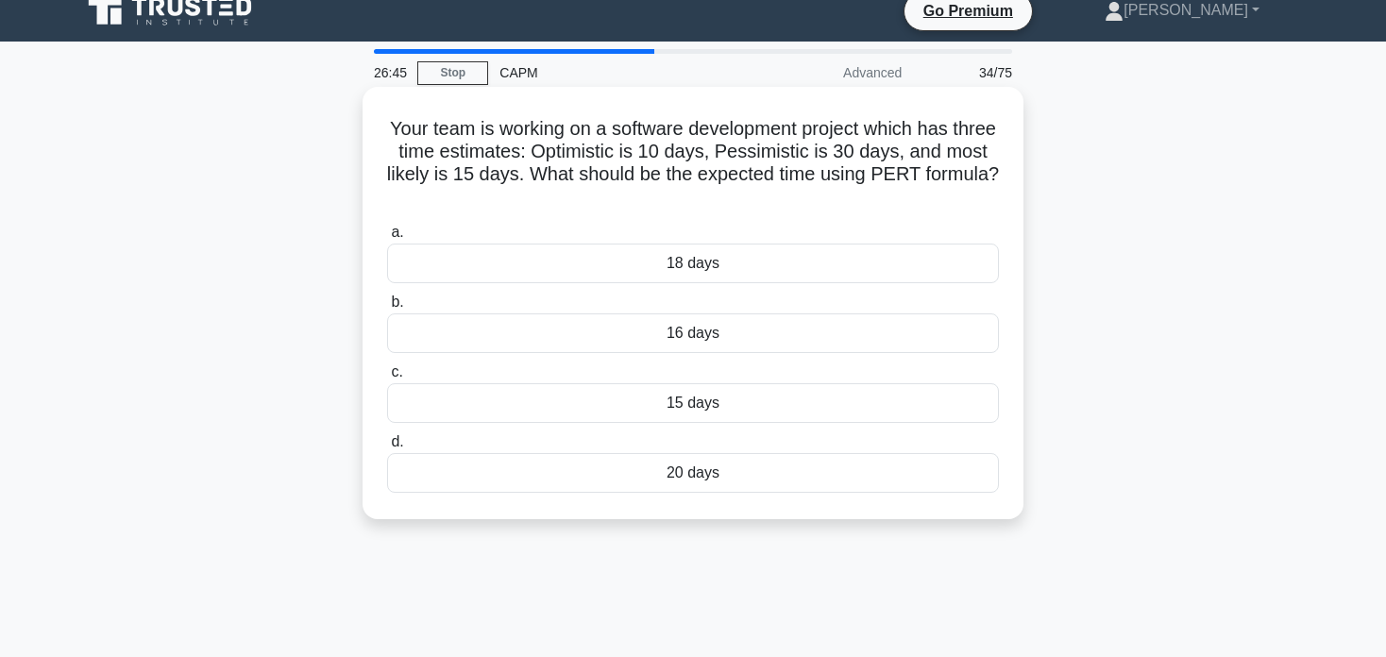
scroll to position [23, 0]
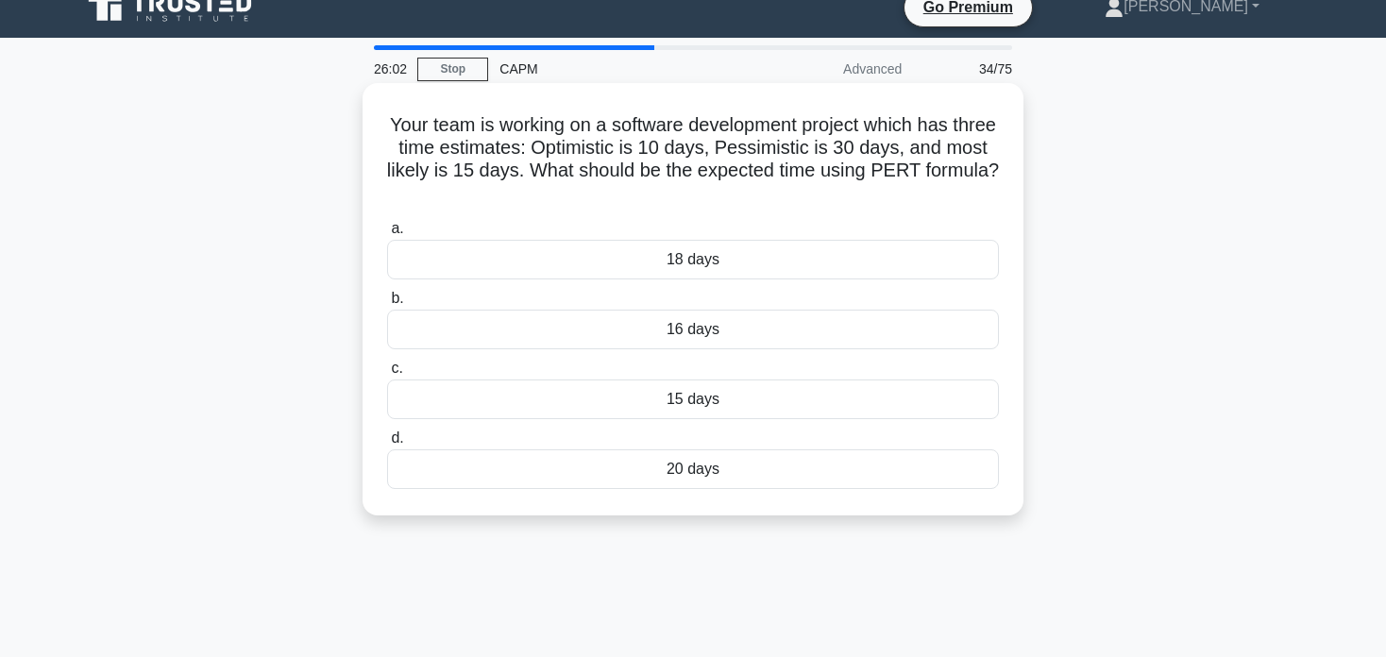
click at [739, 263] on div "18 days" at bounding box center [693, 260] width 612 height 40
click at [387, 235] on input "a. 18 days" at bounding box center [387, 229] width 0 height 12
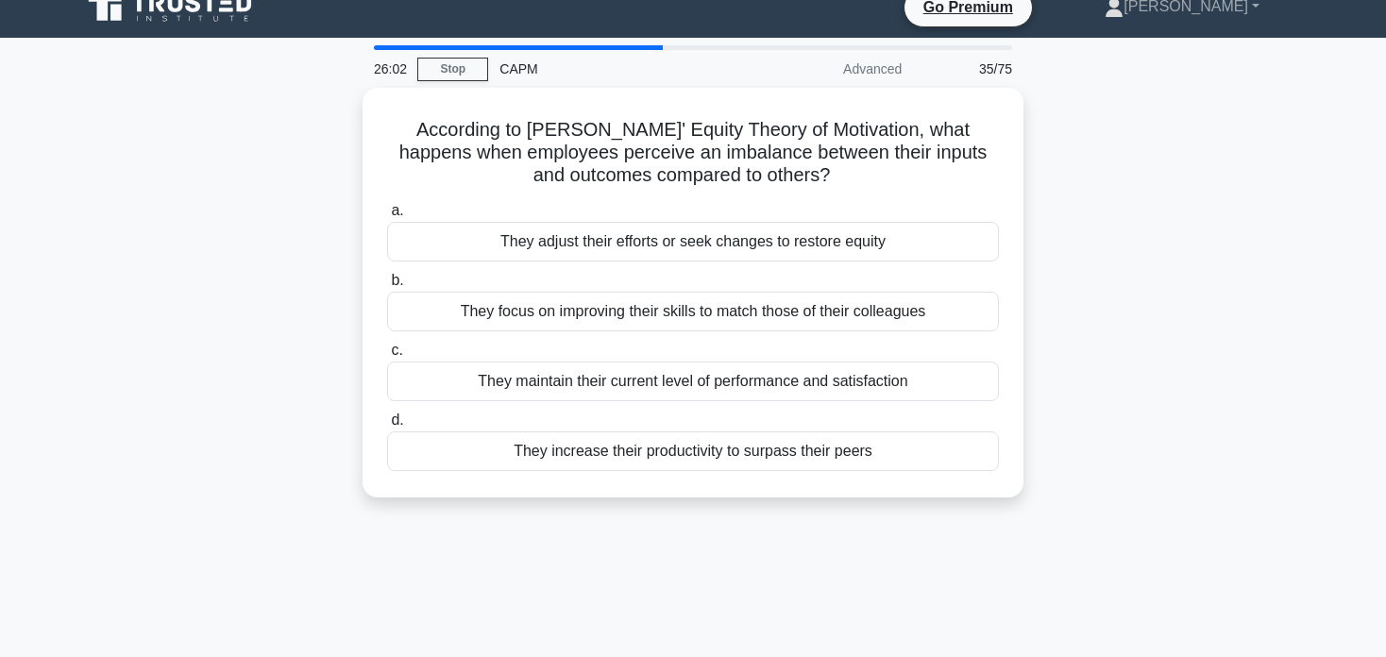
scroll to position [0, 0]
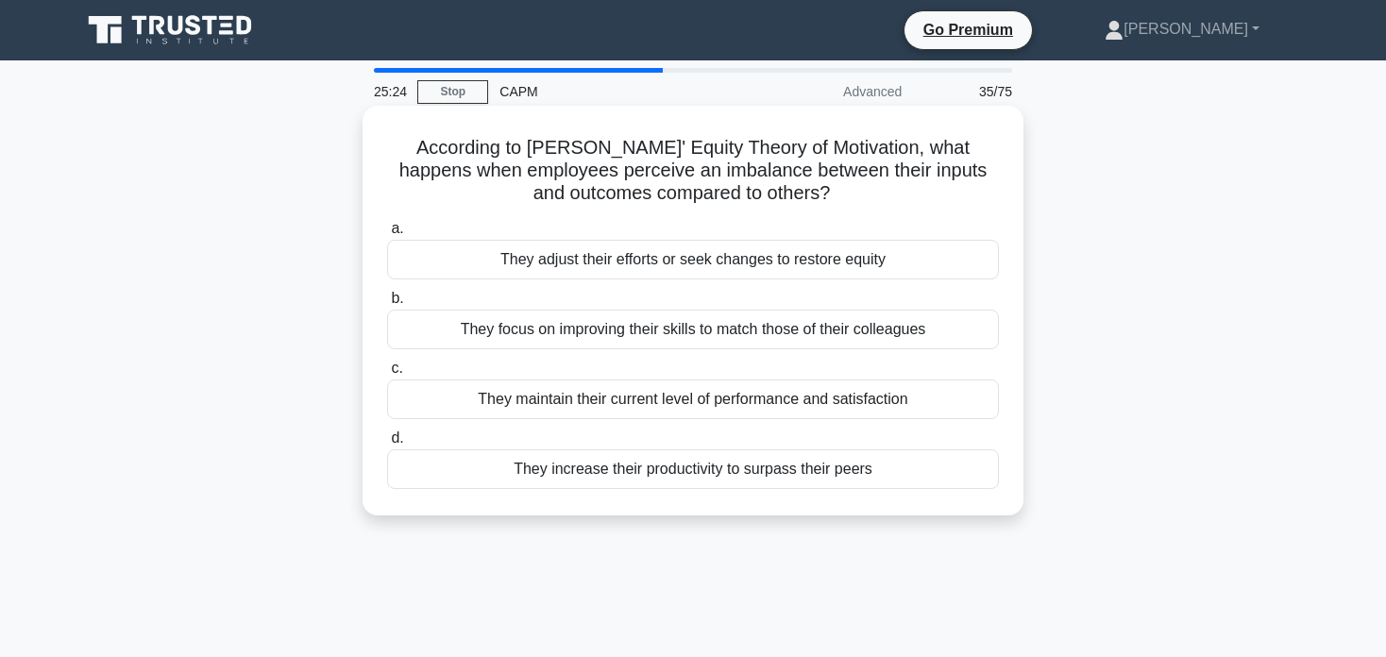
click at [600, 265] on div "They adjust their efforts or seek changes to restore equity" at bounding box center [693, 260] width 612 height 40
click at [387, 235] on input "a. They adjust their efforts or seek changes to restore equity" at bounding box center [387, 229] width 0 height 12
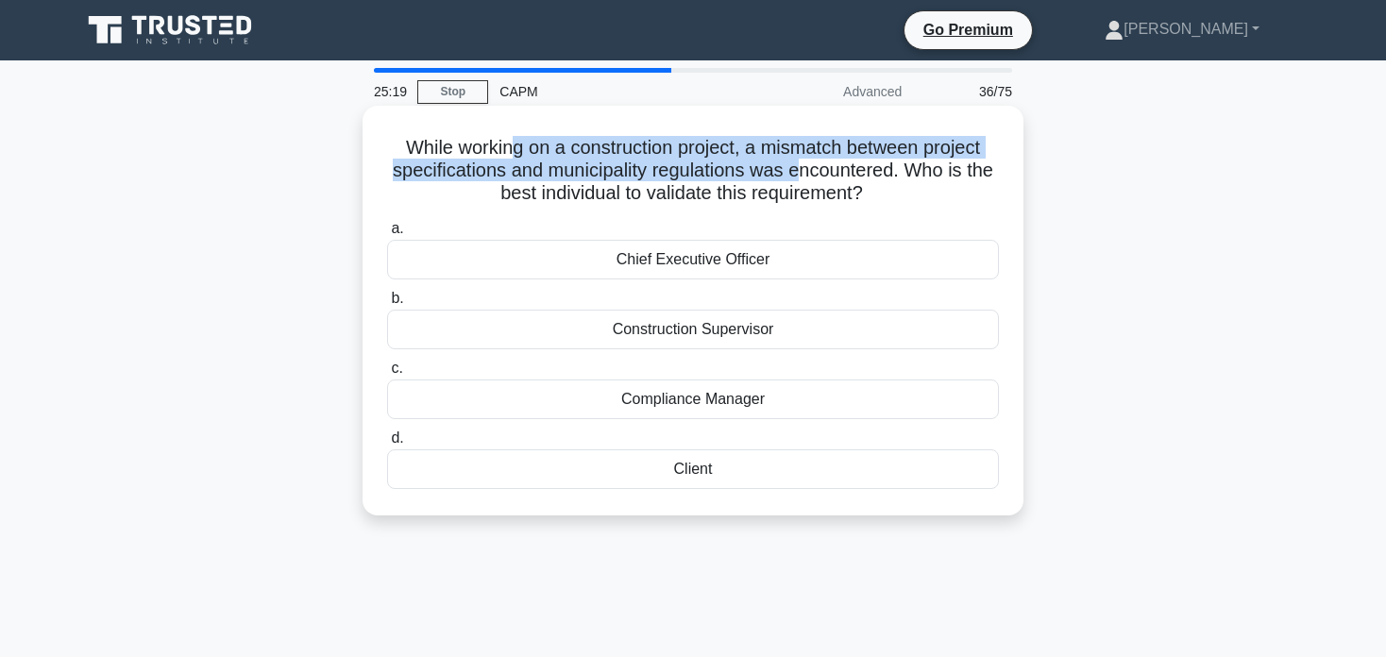
drag, startPoint x: 505, startPoint y: 147, endPoint x: 819, endPoint y: 161, distance: 313.9
click at [819, 161] on h5 "While working on a construction project, a mismatch between project specificati…" at bounding box center [693, 171] width 616 height 70
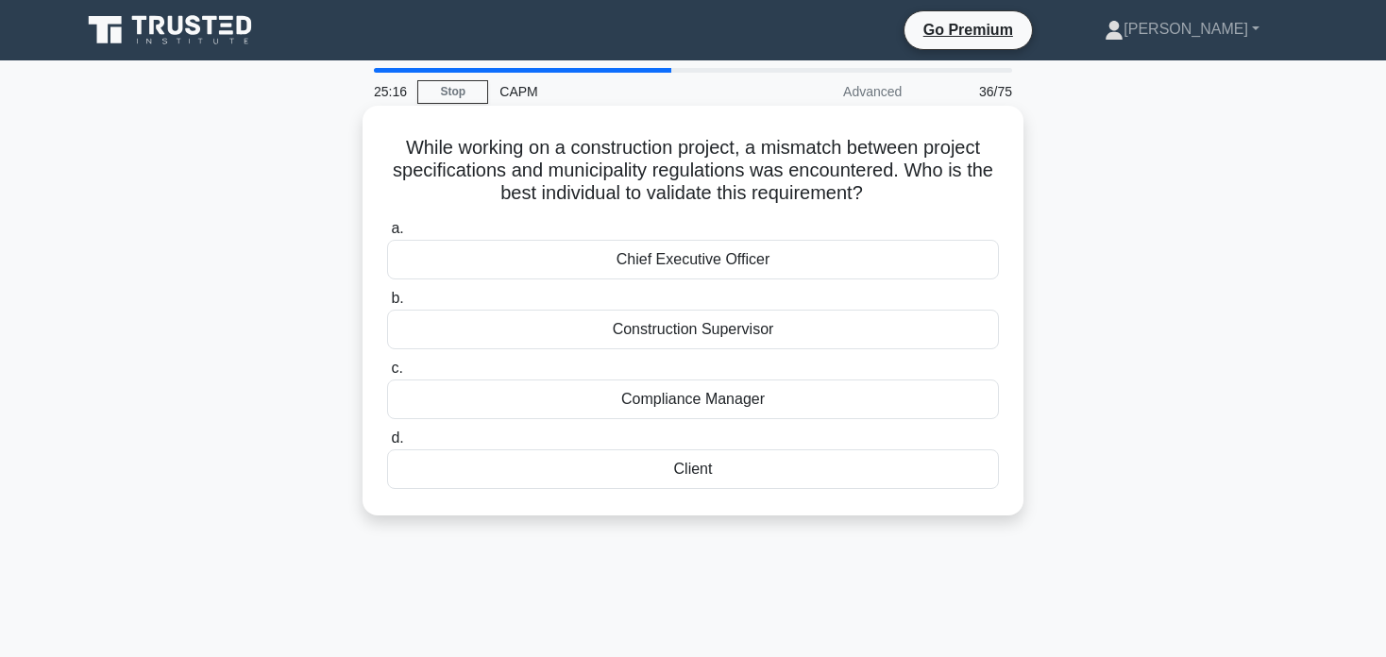
click at [709, 161] on h5 "While working on a construction project, a mismatch between project specificati…" at bounding box center [693, 171] width 616 height 70
click at [671, 398] on div "Compliance Manager" at bounding box center [693, 400] width 612 height 40
click at [387, 375] on input "c. Compliance Manager" at bounding box center [387, 369] width 0 height 12
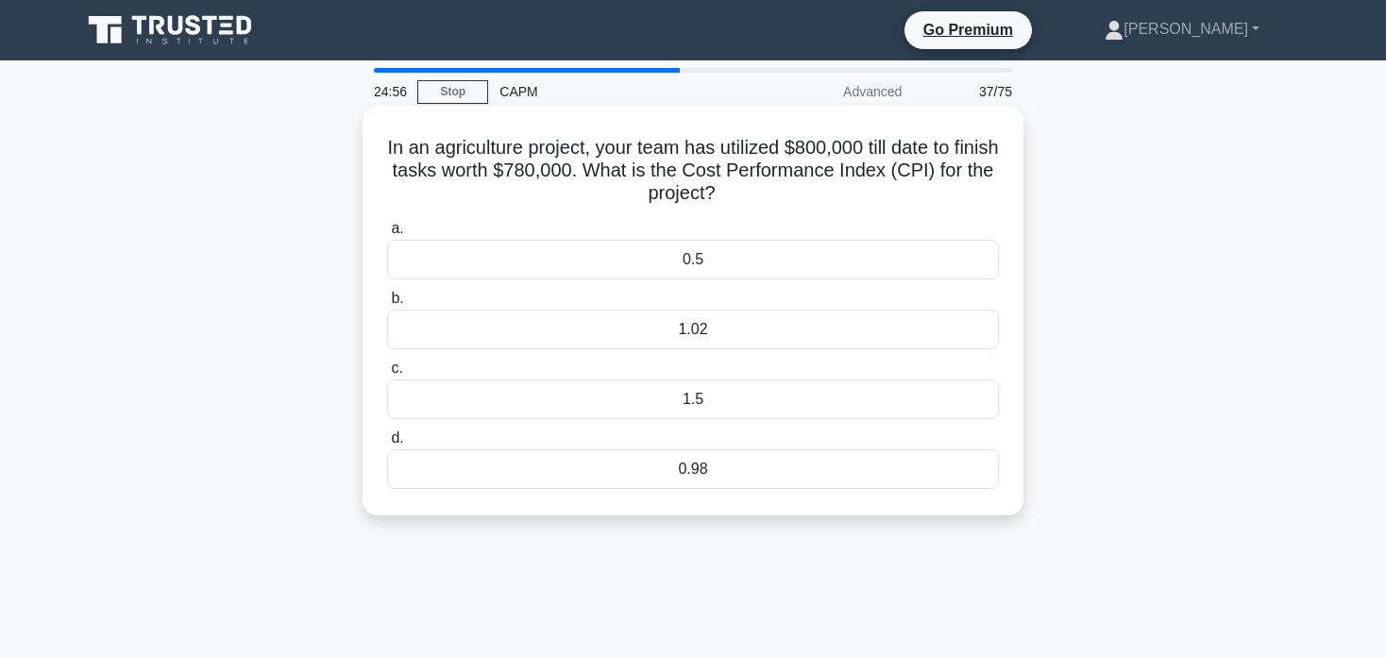
click at [422, 163] on h5 "In an agriculture project, your team has utilized $800,000 till date to finish …" at bounding box center [693, 171] width 616 height 70
click at [664, 336] on div "1.02" at bounding box center [693, 330] width 612 height 40
click at [387, 305] on input "b. 1.02" at bounding box center [387, 299] width 0 height 12
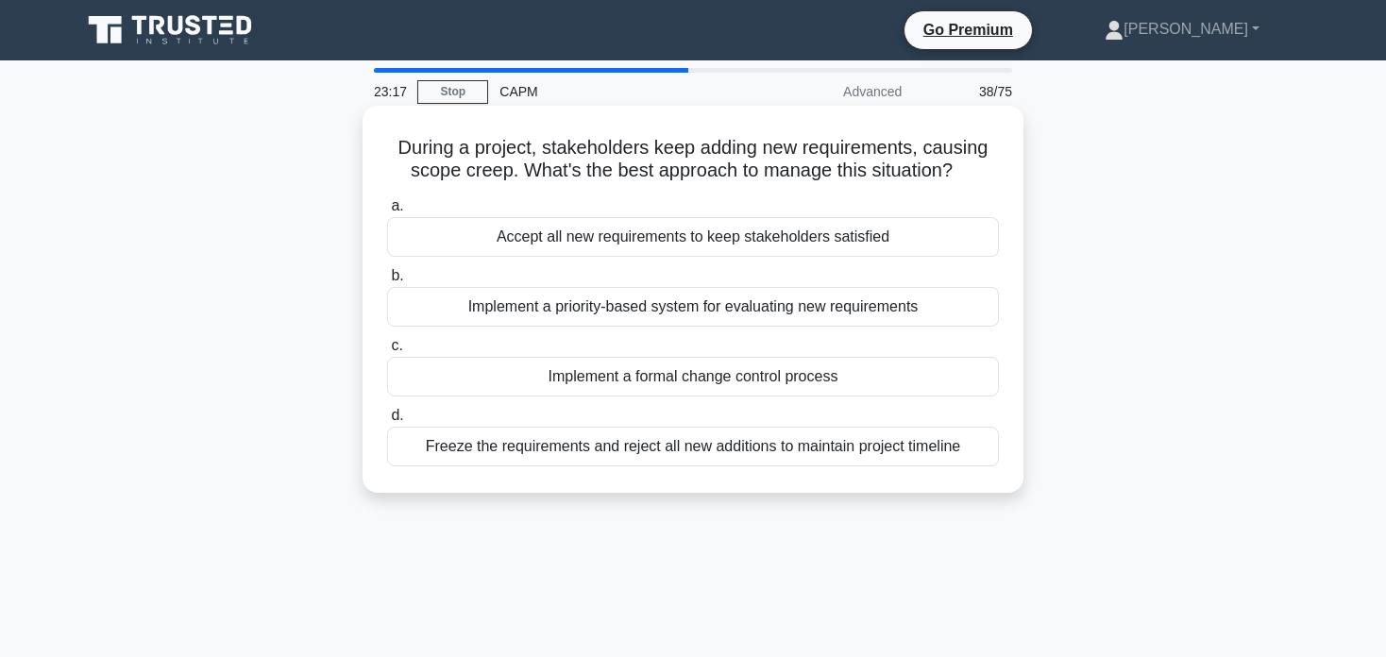
click at [654, 379] on div "Implement a formal change control process" at bounding box center [693, 377] width 612 height 40
click at [387, 352] on input "c. Implement a formal change control process" at bounding box center [387, 346] width 0 height 12
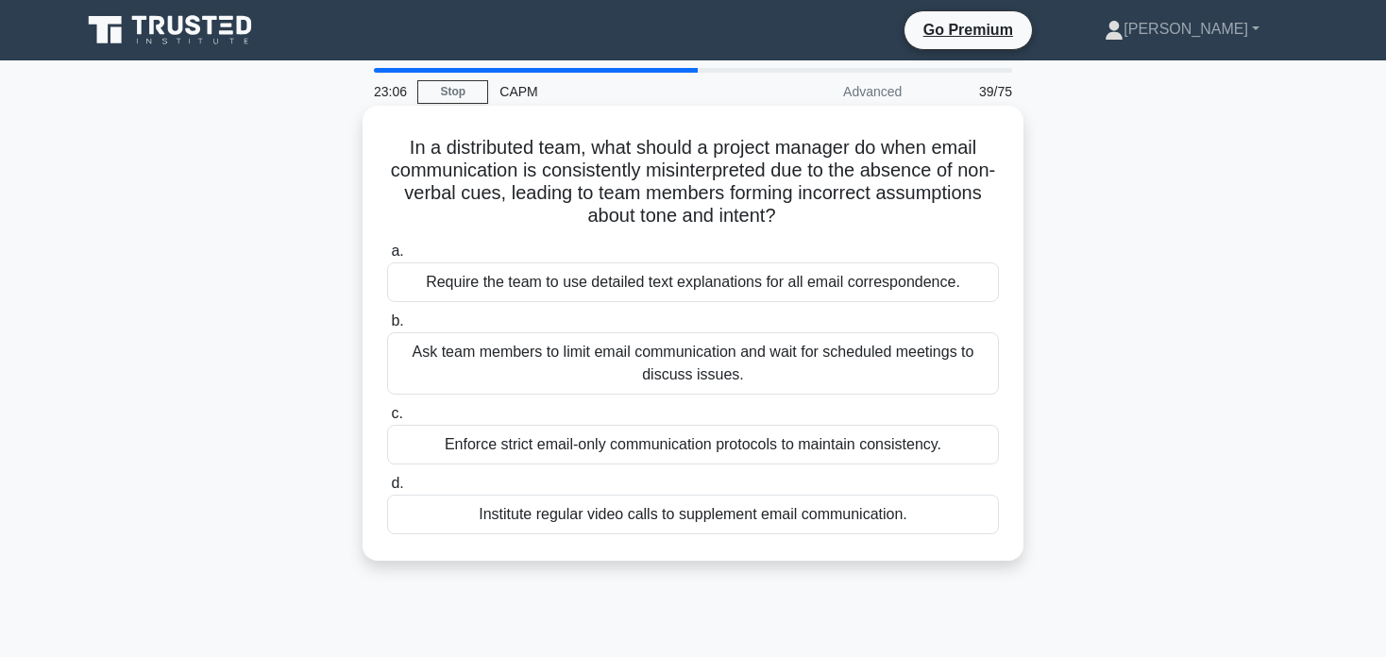
drag, startPoint x: 526, startPoint y: 158, endPoint x: 846, endPoint y: 219, distance: 326.0
click at [846, 219] on h5 "In a distributed team, what should a project manager do when email communicatio…" at bounding box center [693, 182] width 616 height 93
click at [799, 219] on icon ".spinner_0XTQ{transform-origin:center;animation:spinner_y6GP .75s linear infini…" at bounding box center [787, 217] width 23 height 23
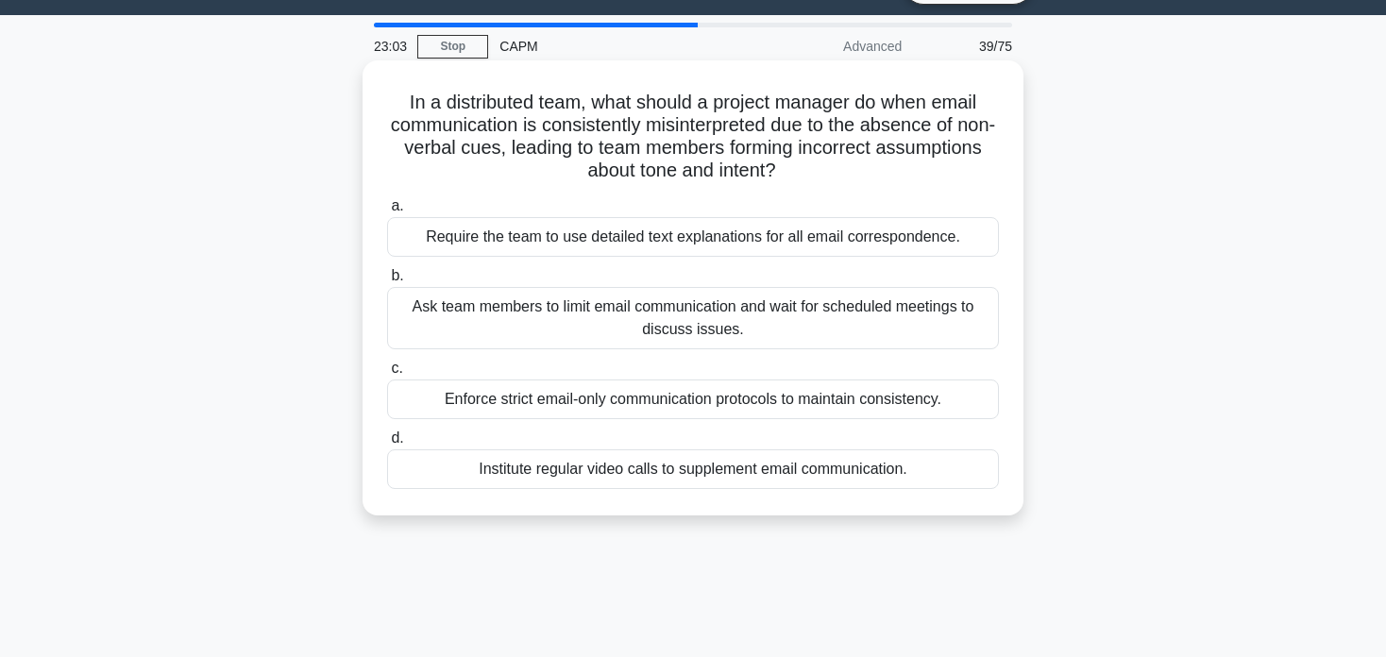
scroll to position [45, 0]
click at [565, 475] on div "Institute regular video calls to supplement email communication." at bounding box center [693, 470] width 612 height 40
click at [387, 445] on input "d. Institute regular video calls to supplement email communication." at bounding box center [387, 439] width 0 height 12
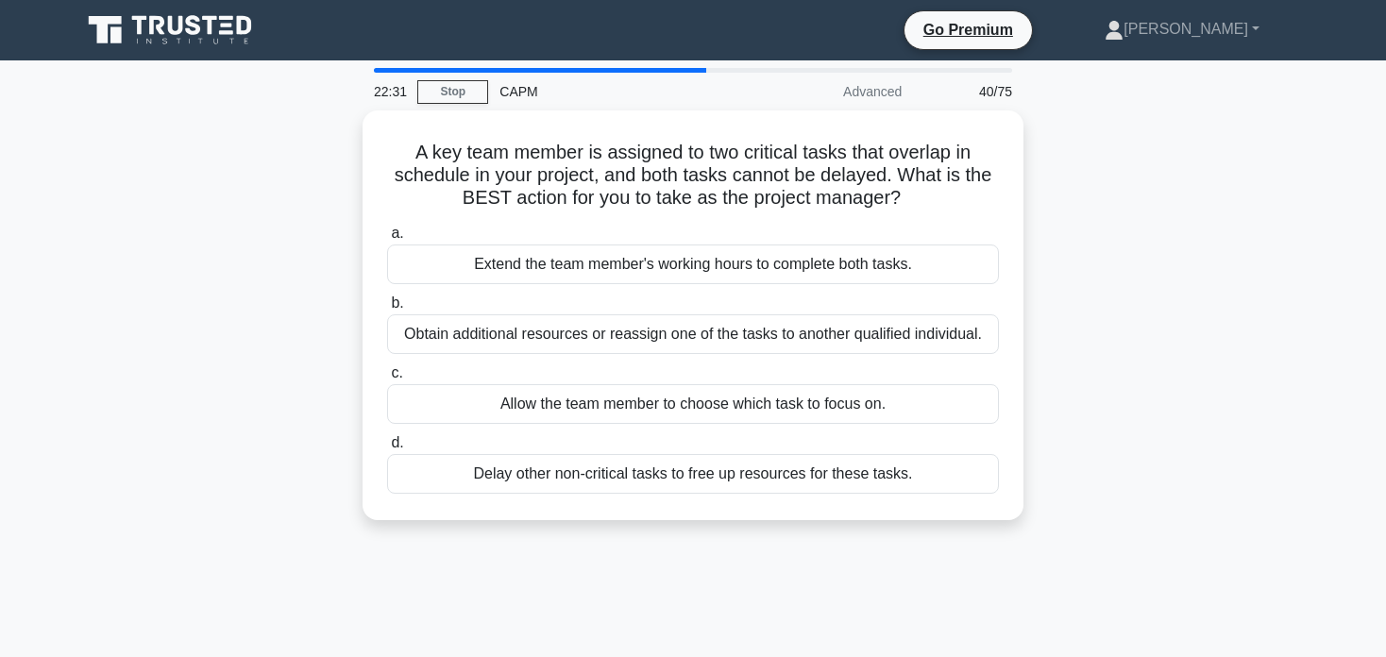
scroll to position [0, 0]
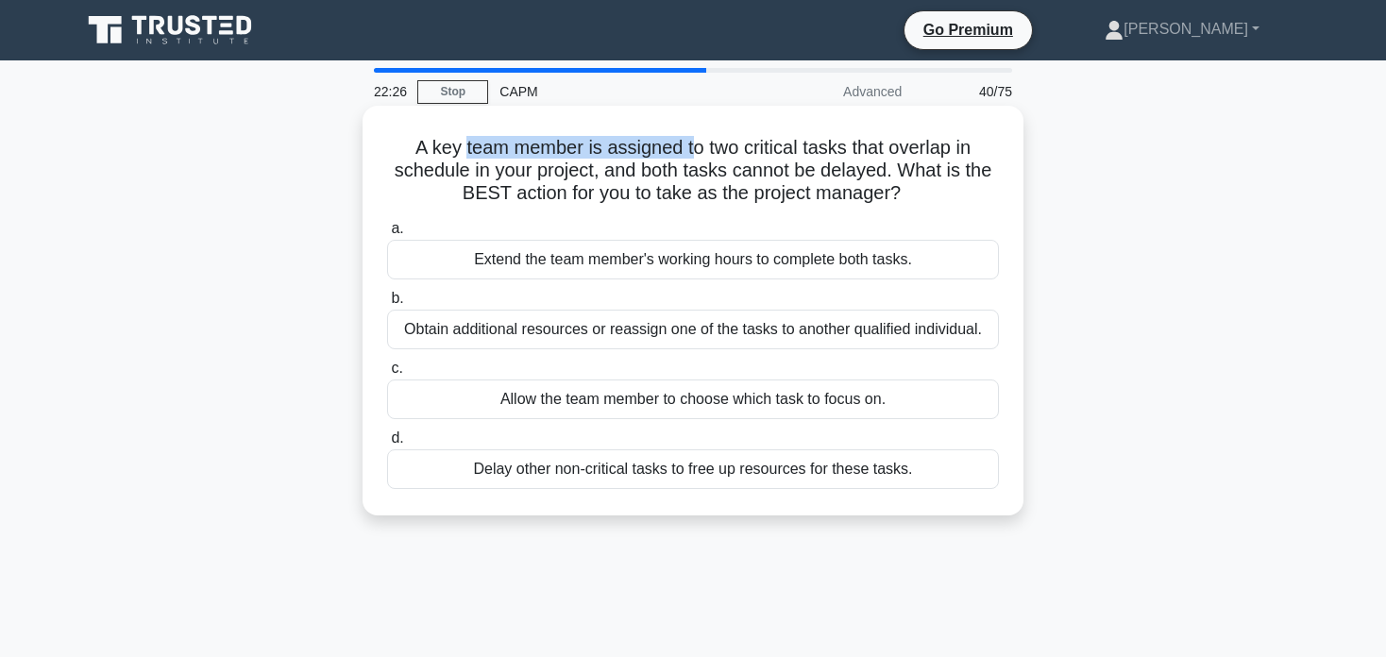
drag, startPoint x: 462, startPoint y: 152, endPoint x: 690, endPoint y: 130, distance: 229.6
click at [690, 130] on div "A key team member is assigned to two critical tasks that overlap in schedule in…" at bounding box center [693, 310] width 646 height 395
click at [798, 126] on div "A key team member is assigned to two critical tasks that overlap in schedule in…" at bounding box center [693, 310] width 646 height 395
drag, startPoint x: 613, startPoint y: 175, endPoint x: 671, endPoint y: 171, distance: 58.7
click at [671, 171] on h5 "A key team member is assigned to two critical tasks that overlap in schedule in…" at bounding box center [693, 171] width 616 height 70
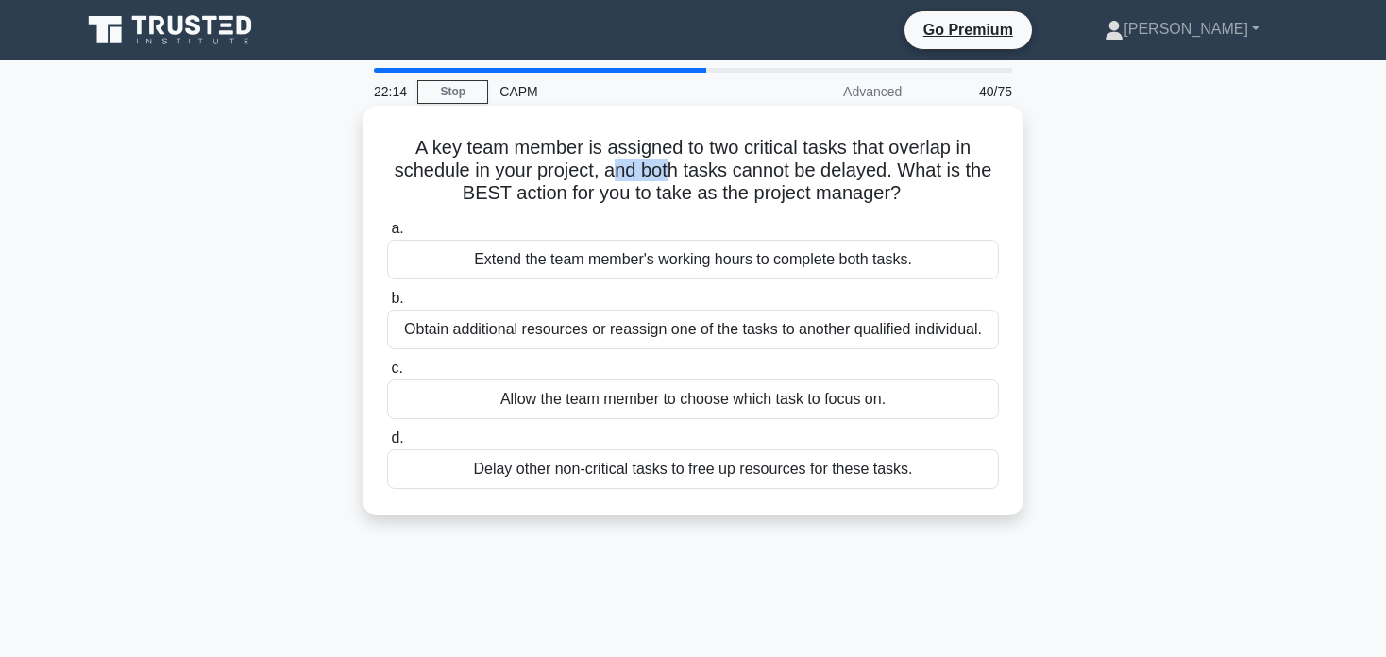
click at [671, 171] on h5 "A key team member is assigned to two critical tasks that overlap in schedule in…" at bounding box center [693, 171] width 616 height 70
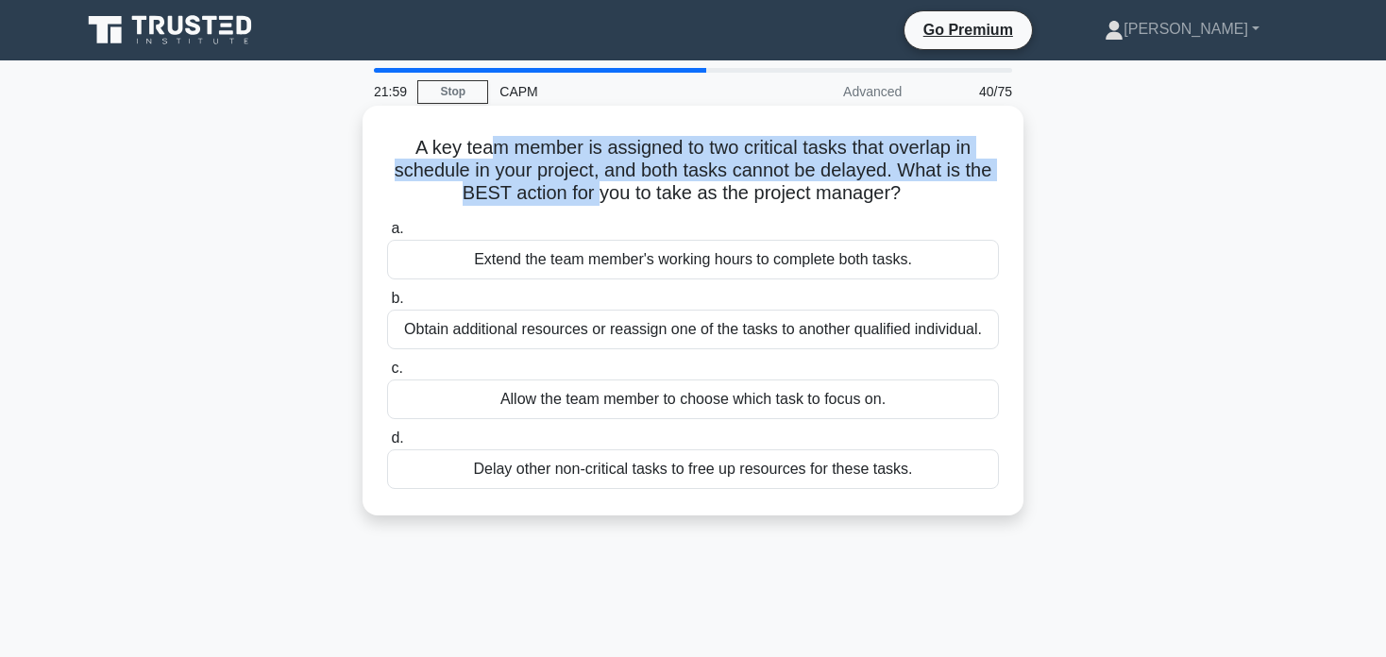
drag, startPoint x: 484, startPoint y: 144, endPoint x: 598, endPoint y: 195, distance: 125.5
click at [598, 195] on h5 "A key team member is assigned to two critical tasks that overlap in schedule in…" at bounding box center [693, 171] width 616 height 70
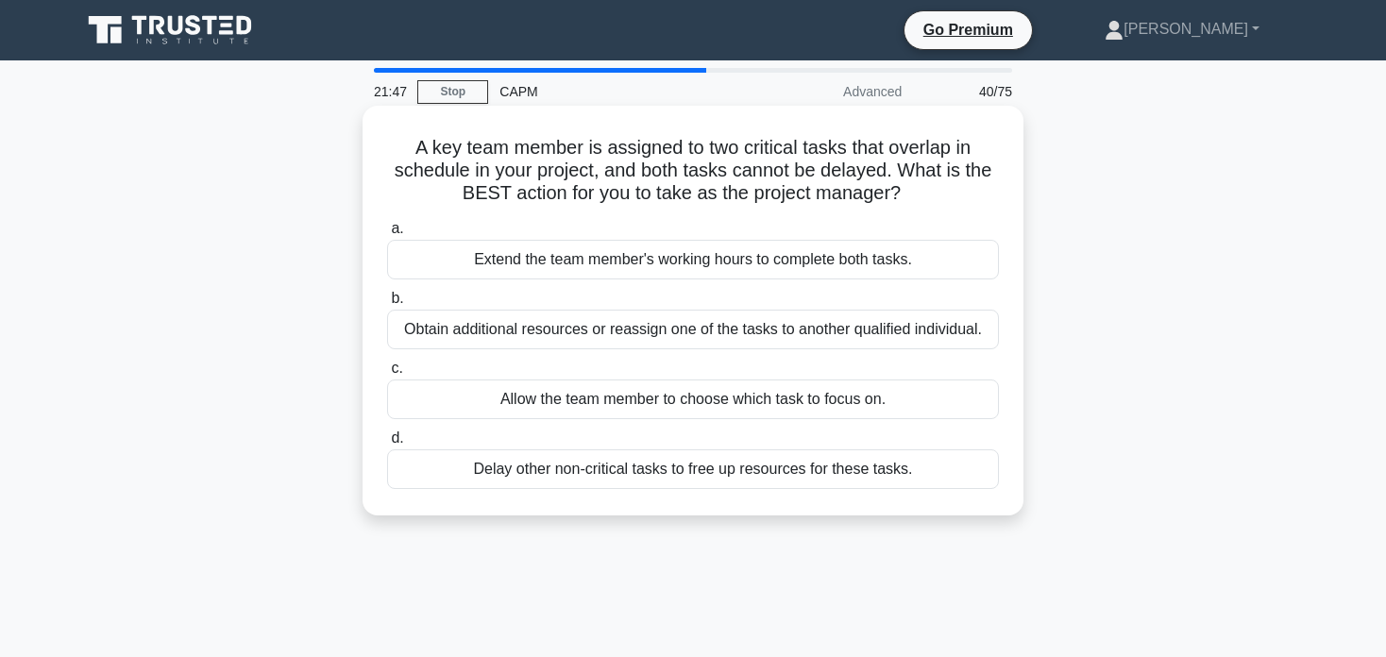
click at [591, 327] on div "Obtain additional resources or reassign one of the tasks to another qualified i…" at bounding box center [693, 330] width 612 height 40
click at [387, 305] on input "b. Obtain additional resources or reassign one of the tasks to another qualifie…" at bounding box center [387, 299] width 0 height 12
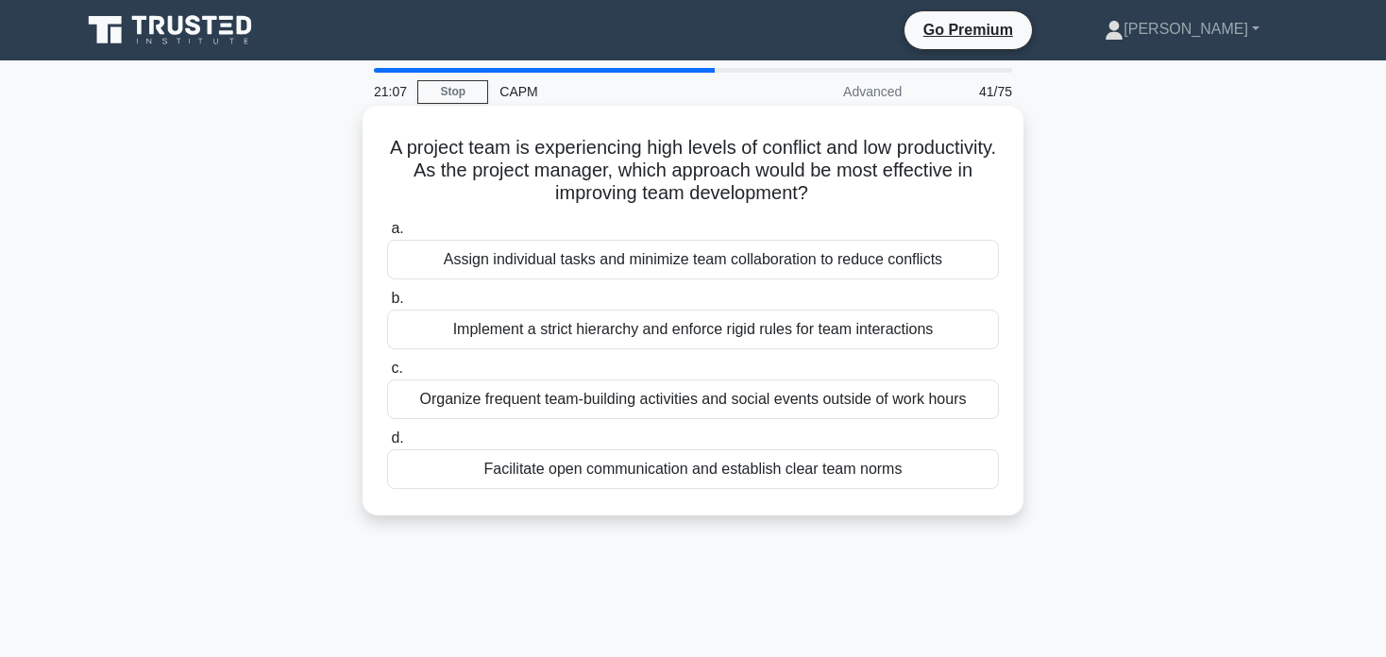
click at [770, 469] on div "Facilitate open communication and establish clear team norms" at bounding box center [693, 470] width 612 height 40
click at [387, 445] on input "d. Facilitate open communication and establish clear team norms" at bounding box center [387, 439] width 0 height 12
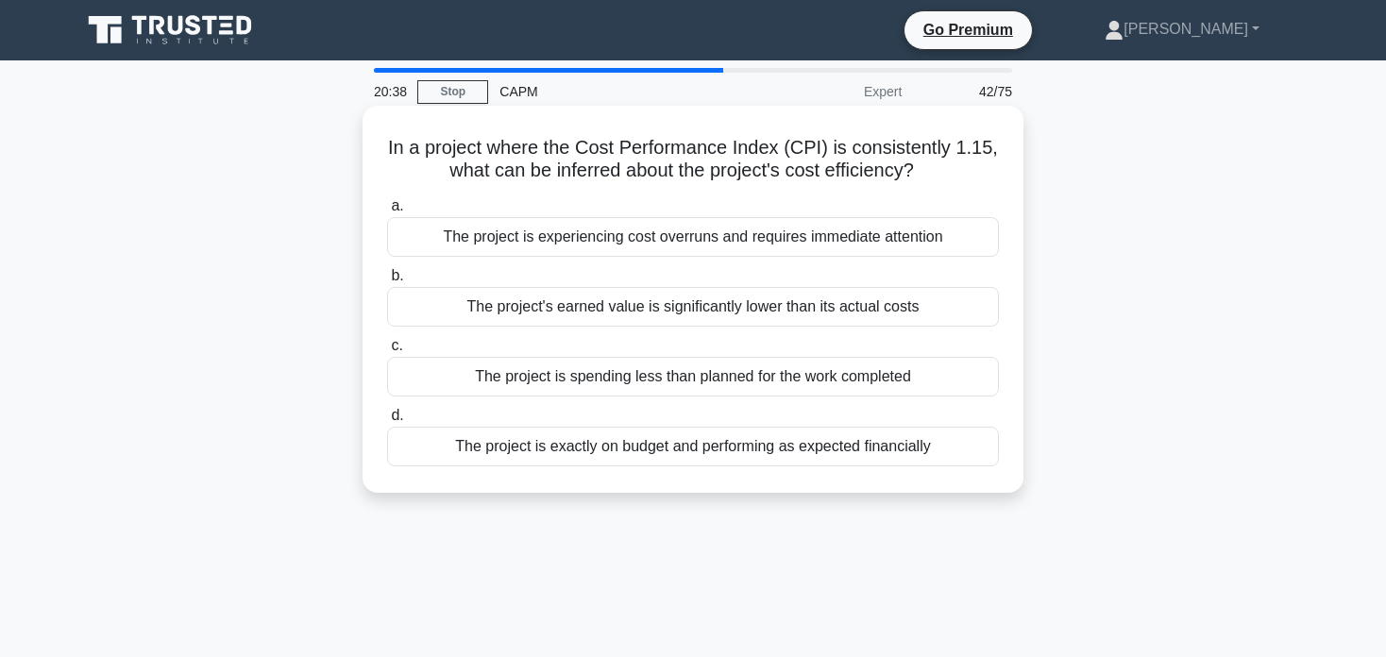
click at [672, 234] on div "The project is experiencing cost overruns and requires immediate attention" at bounding box center [693, 237] width 612 height 40
click at [387, 212] on input "a. The project is experiencing cost overruns and requires immediate attention" at bounding box center [387, 206] width 0 height 12
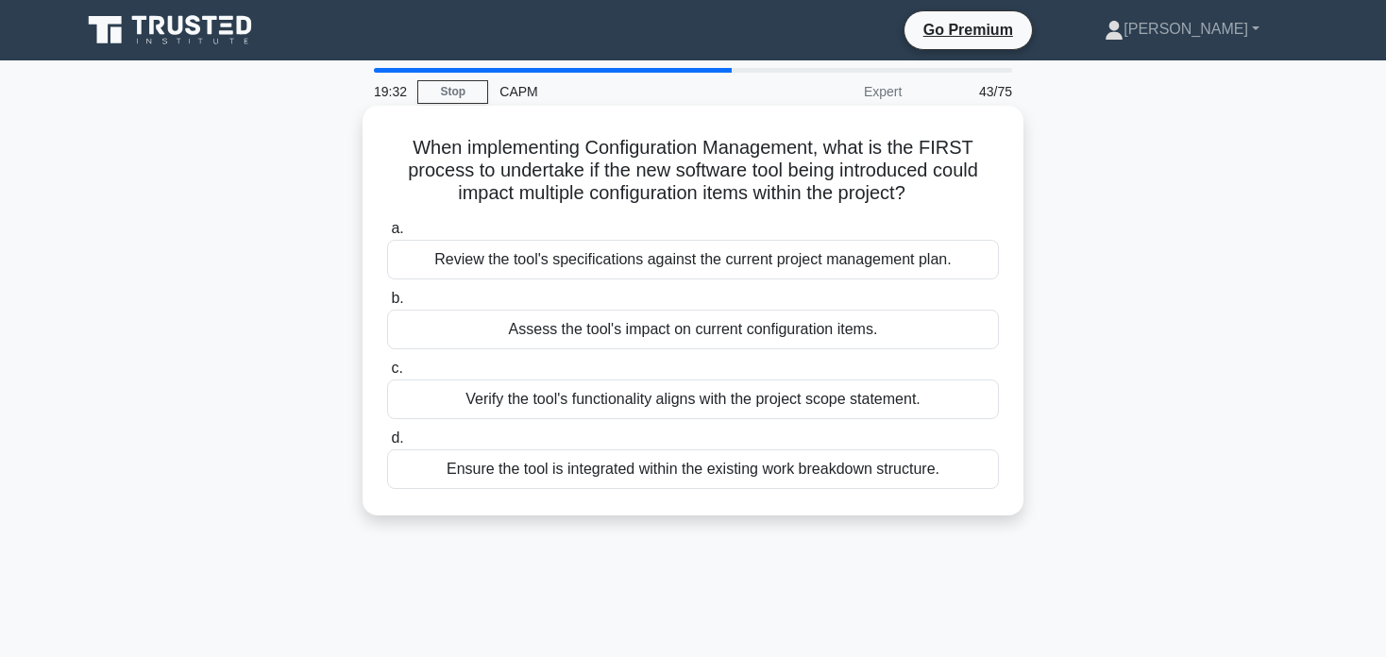
click at [612, 326] on div "Assess the tool's impact on current configuration items." at bounding box center [693, 330] width 612 height 40
click at [387, 305] on input "b. Assess the tool's impact on current configuration items." at bounding box center [387, 299] width 0 height 12
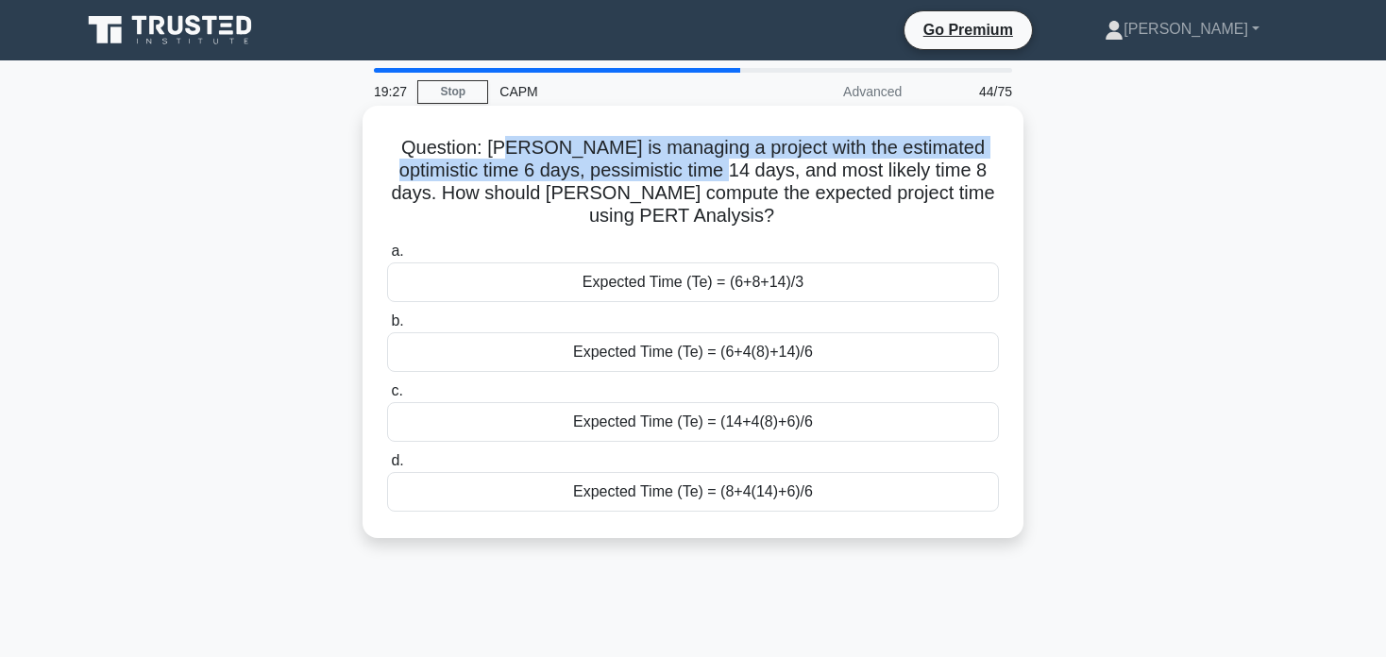
drag, startPoint x: 499, startPoint y: 148, endPoint x: 705, endPoint y: 177, distance: 207.8
click at [705, 177] on h5 "Question: Amy is managing a project with the estimated optimistic time 6 days, …" at bounding box center [693, 182] width 616 height 93
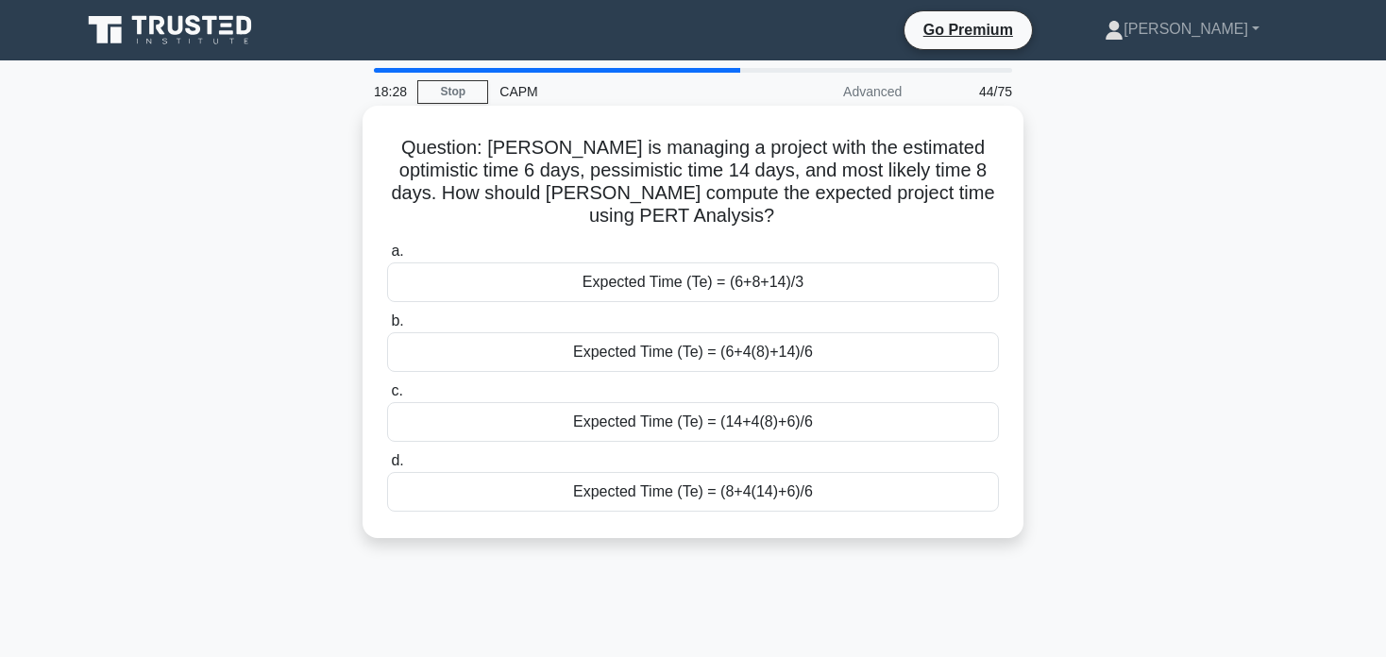
click at [724, 294] on div "Expected Time (Te) = (6+8+14)/3" at bounding box center [693, 283] width 612 height 40
click at [387, 258] on input "a. Expected Time (Te) = (6+8+14)/3" at bounding box center [387, 252] width 0 height 12
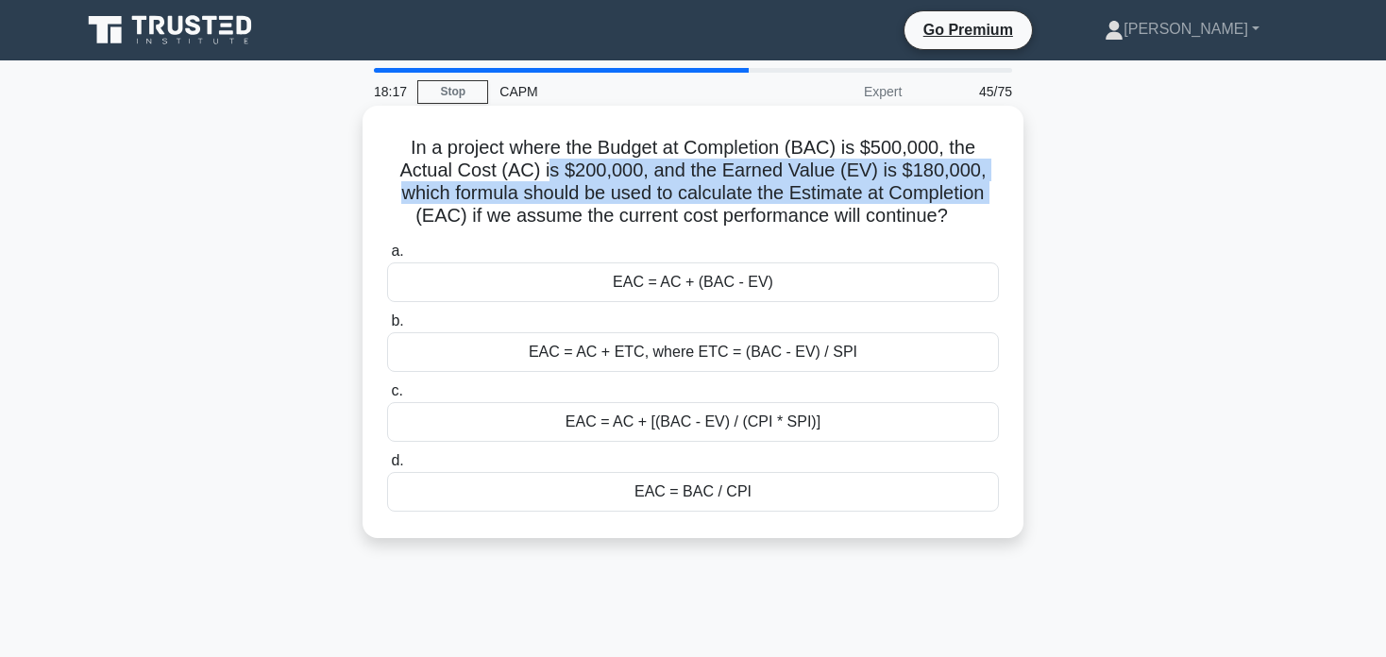
drag, startPoint x: 554, startPoint y: 180, endPoint x: 366, endPoint y: 224, distance: 192.9
click at [366, 224] on div "In a project where the Budget at Completion (BAC) is $500,000, the Actual Cost …" at bounding box center [693, 322] width 661 height 433
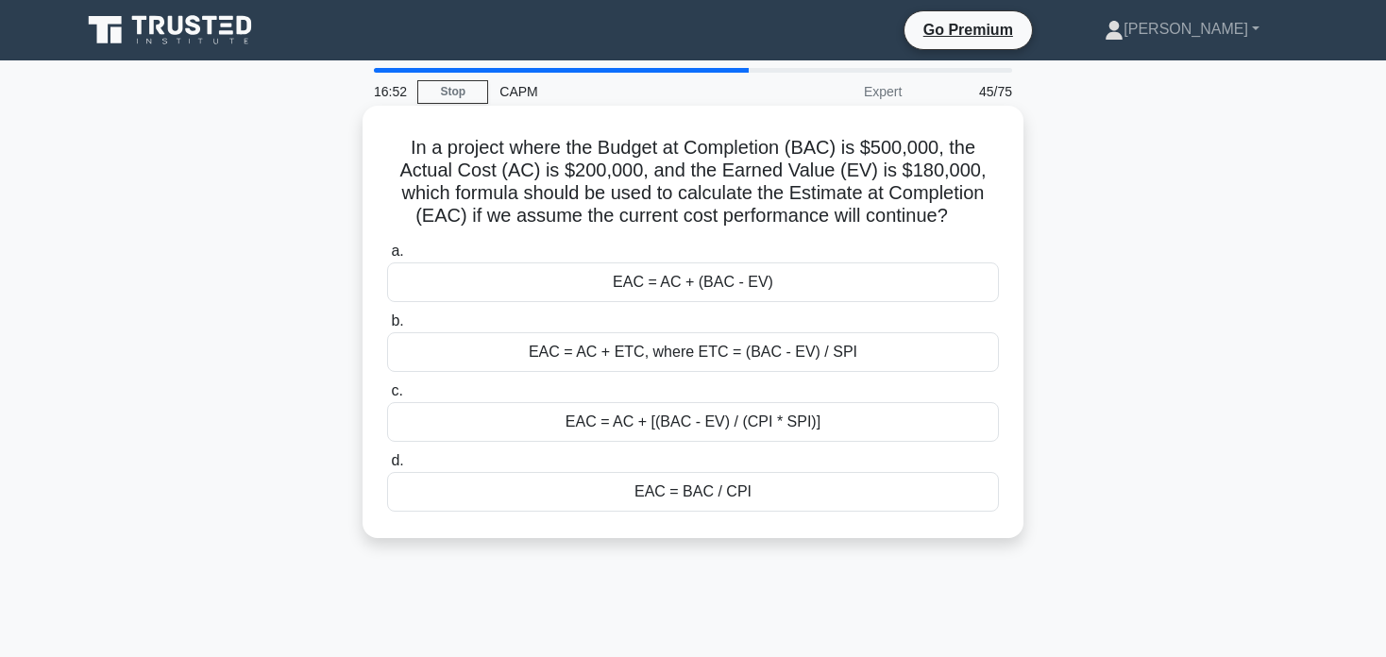
click at [726, 287] on div "EAC = AC + (BAC - EV)" at bounding box center [693, 283] width 612 height 40
click at [387, 258] on input "a. EAC = AC + (BAC - EV)" at bounding box center [387, 252] width 0 height 12
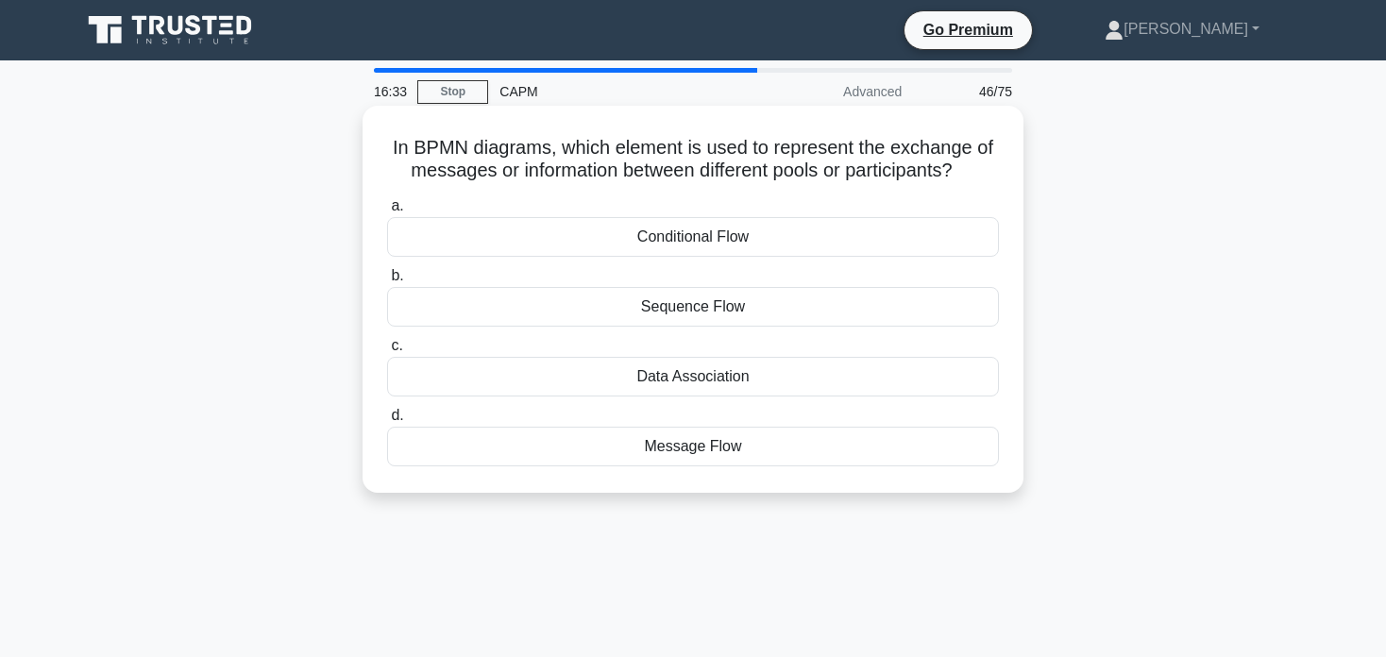
click at [660, 450] on div "Message Flow" at bounding box center [693, 447] width 612 height 40
click at [387, 422] on input "d. Message Flow" at bounding box center [387, 416] width 0 height 12
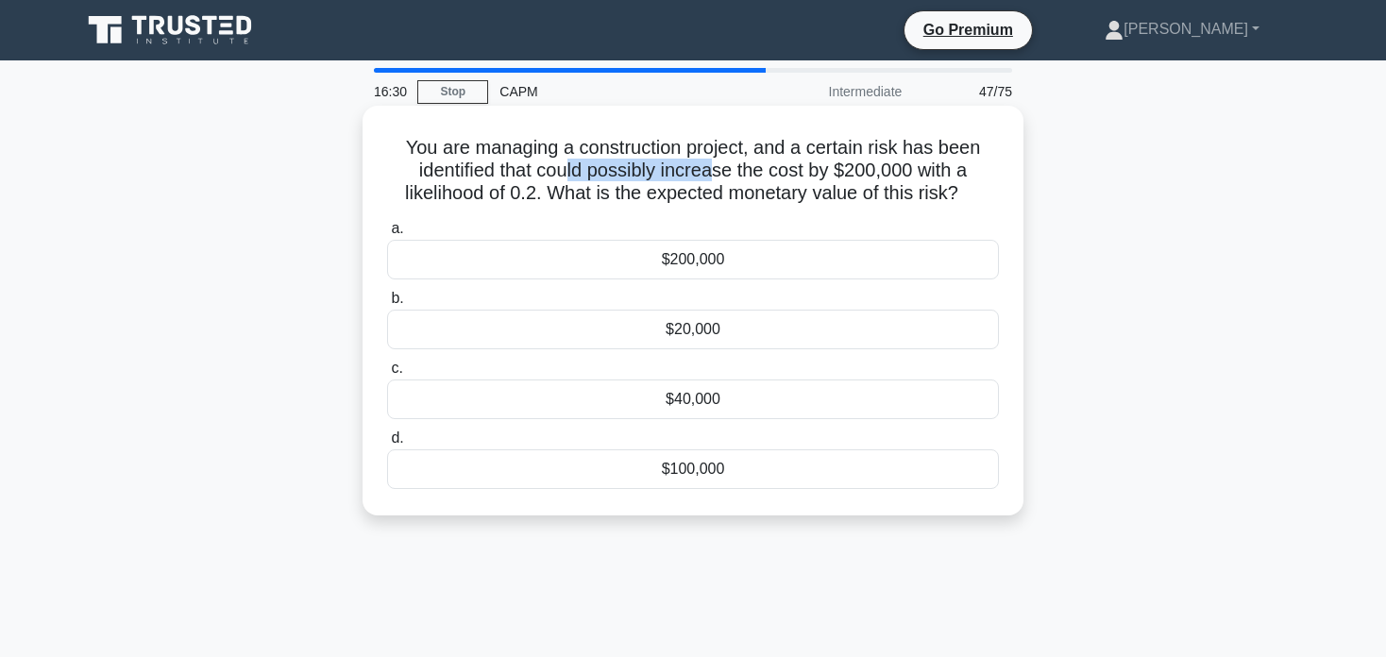
drag, startPoint x: 568, startPoint y: 168, endPoint x: 721, endPoint y: 161, distance: 153.2
click at [721, 161] on h5 "You are managing a construction project, and a certain risk has been identified…" at bounding box center [693, 171] width 616 height 70
click at [701, 411] on div "$40,000" at bounding box center [693, 400] width 612 height 40
click at [387, 375] on input "c. $40,000" at bounding box center [387, 369] width 0 height 12
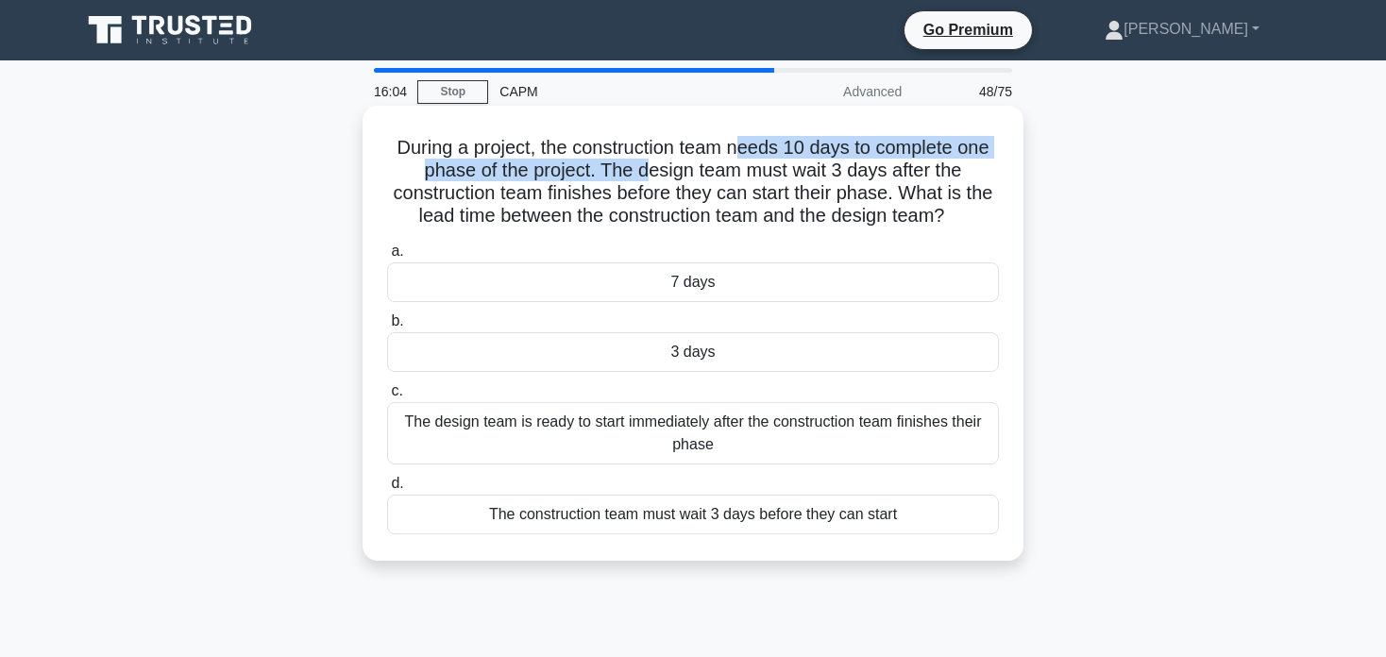
drag, startPoint x: 647, startPoint y: 161, endPoint x: 746, endPoint y: 144, distance: 100.5
click at [746, 144] on h5 "During a project, the construction team needs 10 days to complete one phase of …" at bounding box center [693, 182] width 616 height 93
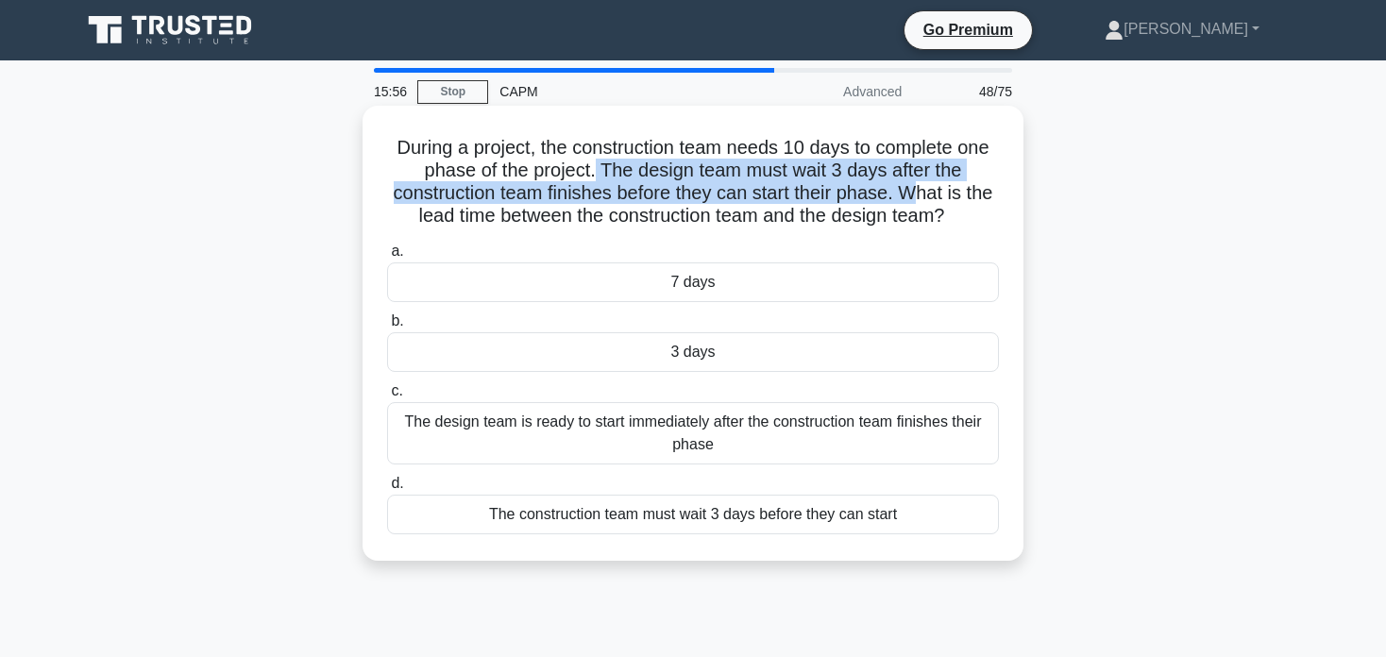
drag, startPoint x: 592, startPoint y: 175, endPoint x: 946, endPoint y: 201, distance: 355.1
click at [946, 201] on h5 "During a project, the construction team needs 10 days to complete one phase of …" at bounding box center [693, 182] width 616 height 93
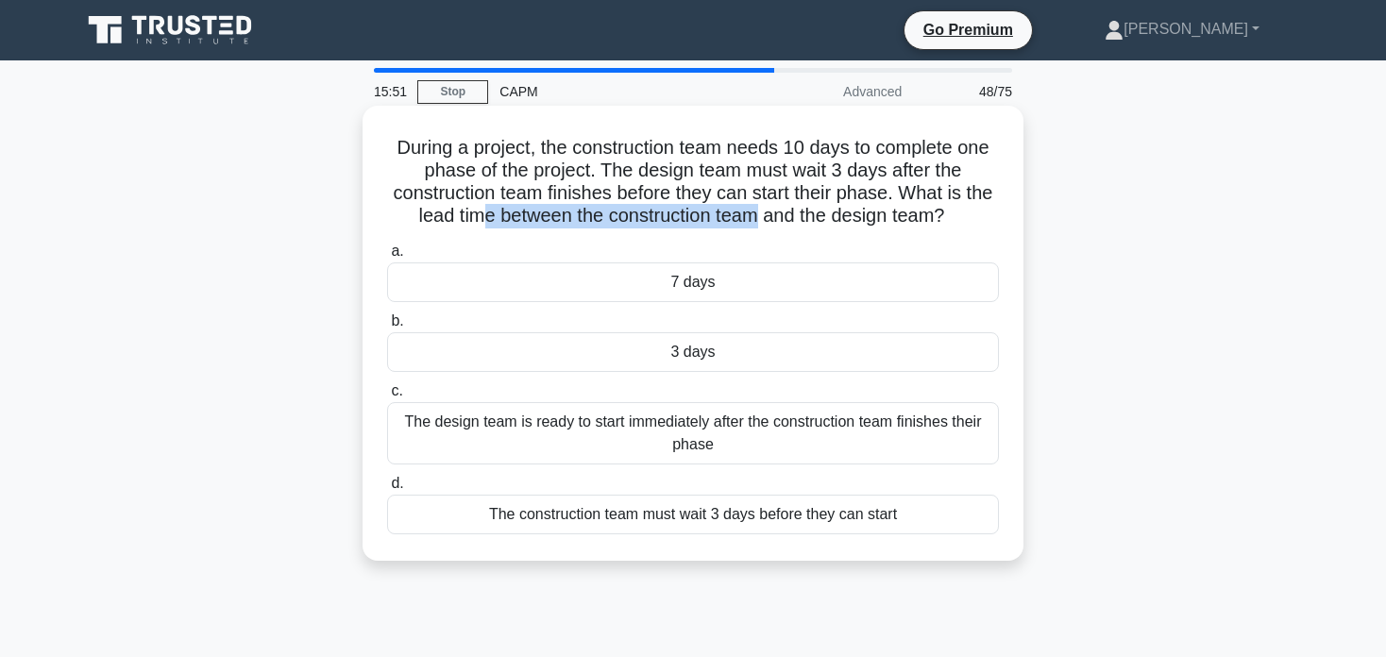
drag, startPoint x: 498, startPoint y: 210, endPoint x: 771, endPoint y: 212, distance: 272.9
click at [771, 212] on h5 "During a project, the construction team needs 10 days to complete one phase of …" at bounding box center [693, 182] width 616 height 93
click at [620, 348] on div "3 days" at bounding box center [693, 352] width 612 height 40
click at [387, 328] on input "b. 3 days" at bounding box center [387, 321] width 0 height 12
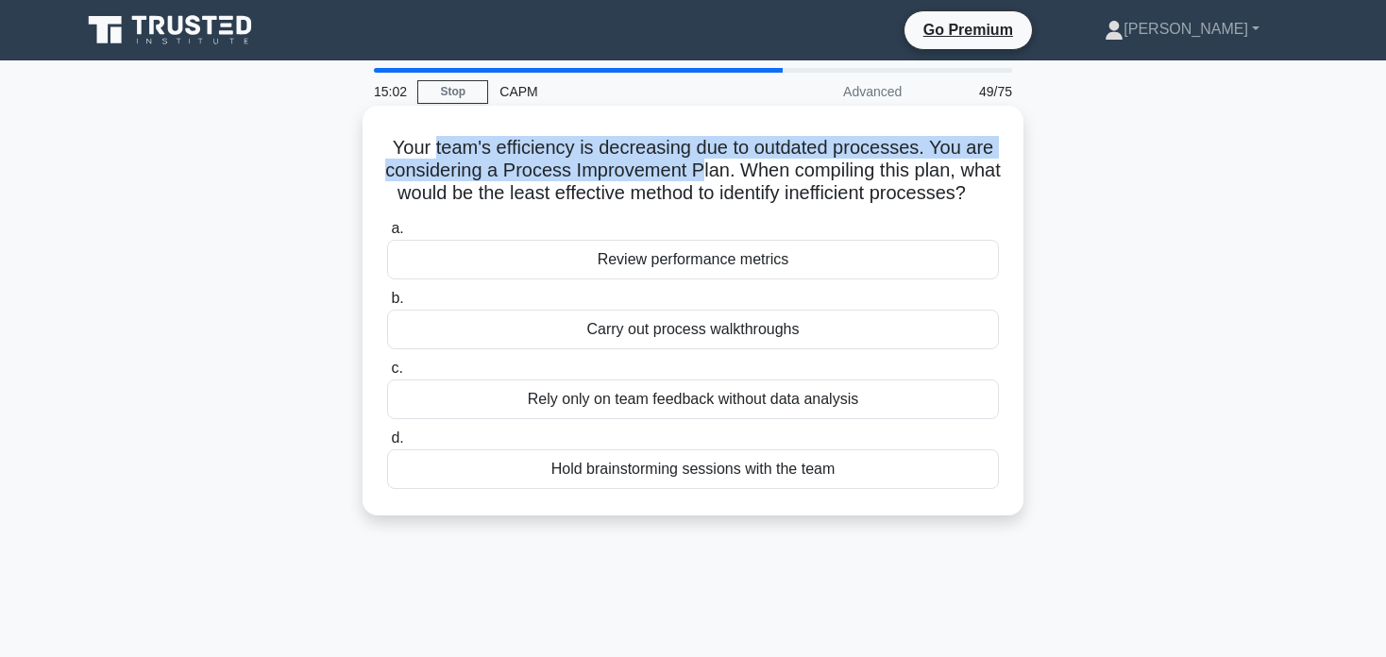
drag, startPoint x: 432, startPoint y: 145, endPoint x: 721, endPoint y: 173, distance: 290.3
click at [721, 173] on h5 "Your team's efficiency is decreasing due to outdated processes. You are conside…" at bounding box center [693, 171] width 616 height 70
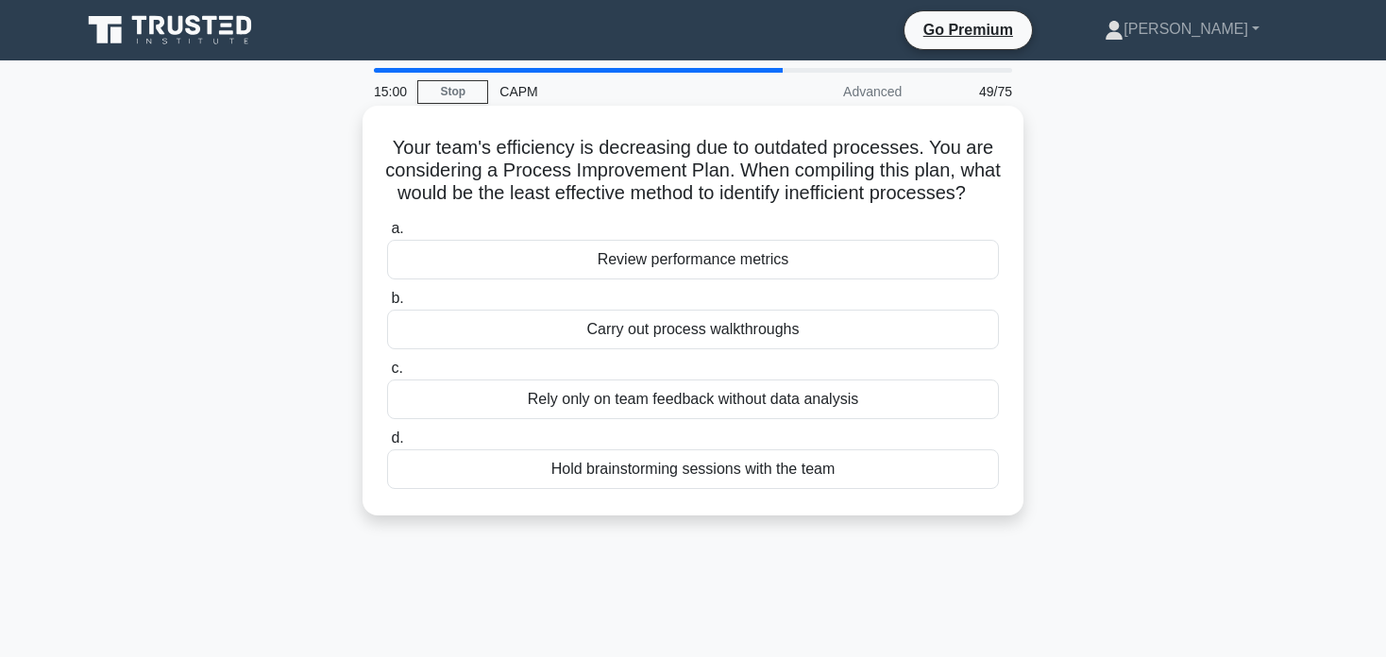
click at [609, 183] on h5 "Your team's efficiency is decreasing due to outdated processes. You are conside…" at bounding box center [693, 171] width 616 height 70
click at [646, 419] on div "Rely only on team feedback without data analysis" at bounding box center [693, 400] width 612 height 40
click at [387, 375] on input "c. Rely only on team feedback without data analysis" at bounding box center [387, 369] width 0 height 12
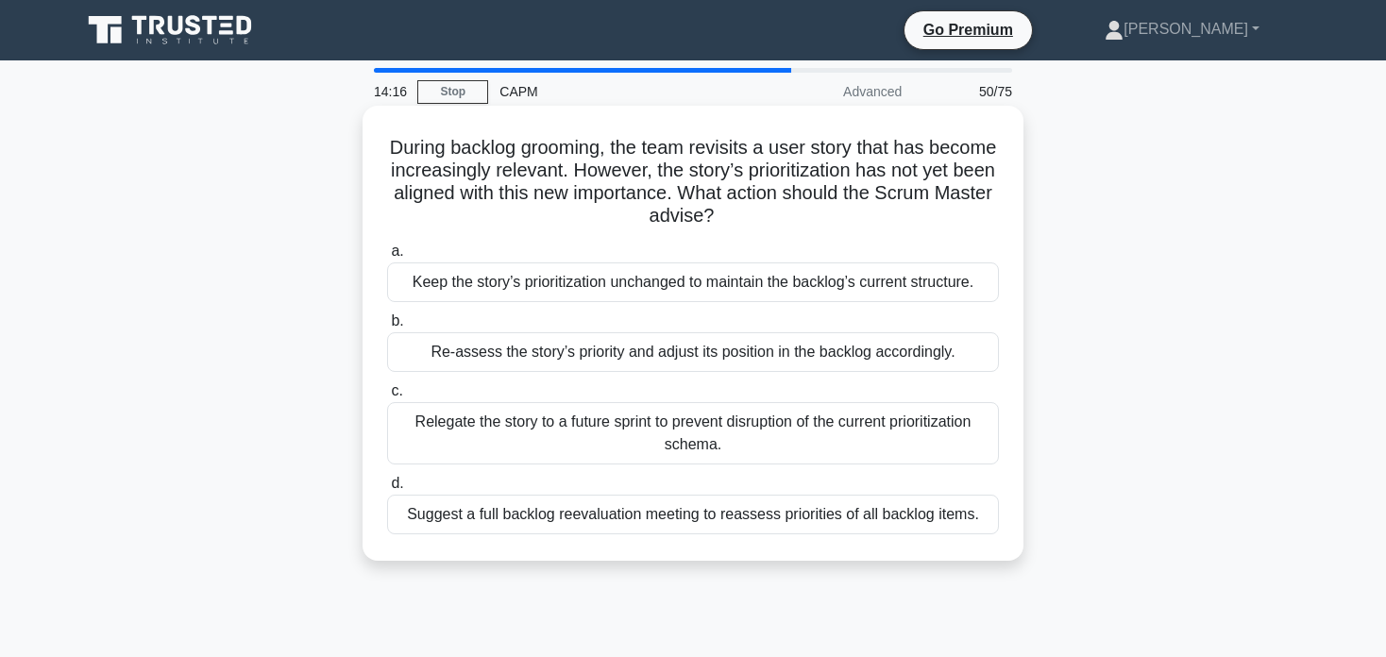
drag, startPoint x: 424, startPoint y: 154, endPoint x: 595, endPoint y: 156, distance: 170.9
click at [595, 156] on h5 "During backlog grooming, the team revisits a user story that has become increas…" at bounding box center [693, 182] width 616 height 93
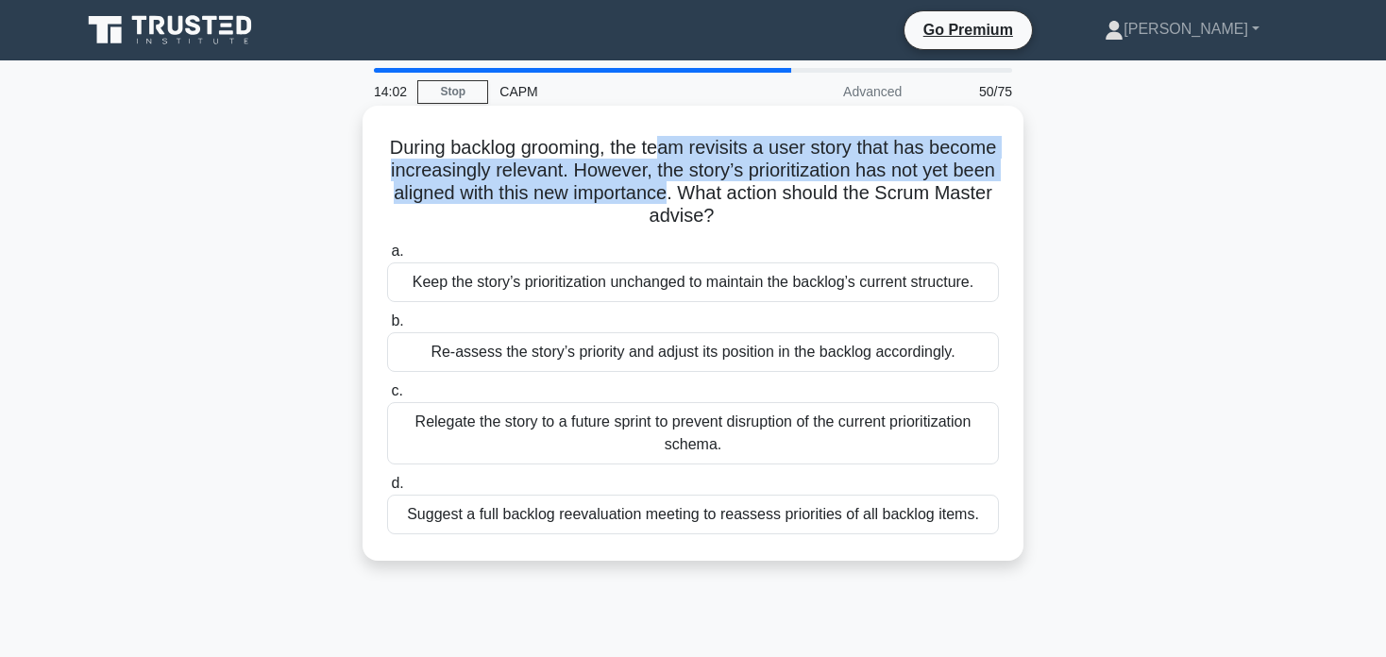
drag, startPoint x: 699, startPoint y: 151, endPoint x: 786, endPoint y: 193, distance: 96.3
click at [786, 193] on h5 "During backlog grooming, the team revisits a user story that has become increas…" at bounding box center [693, 182] width 616 height 93
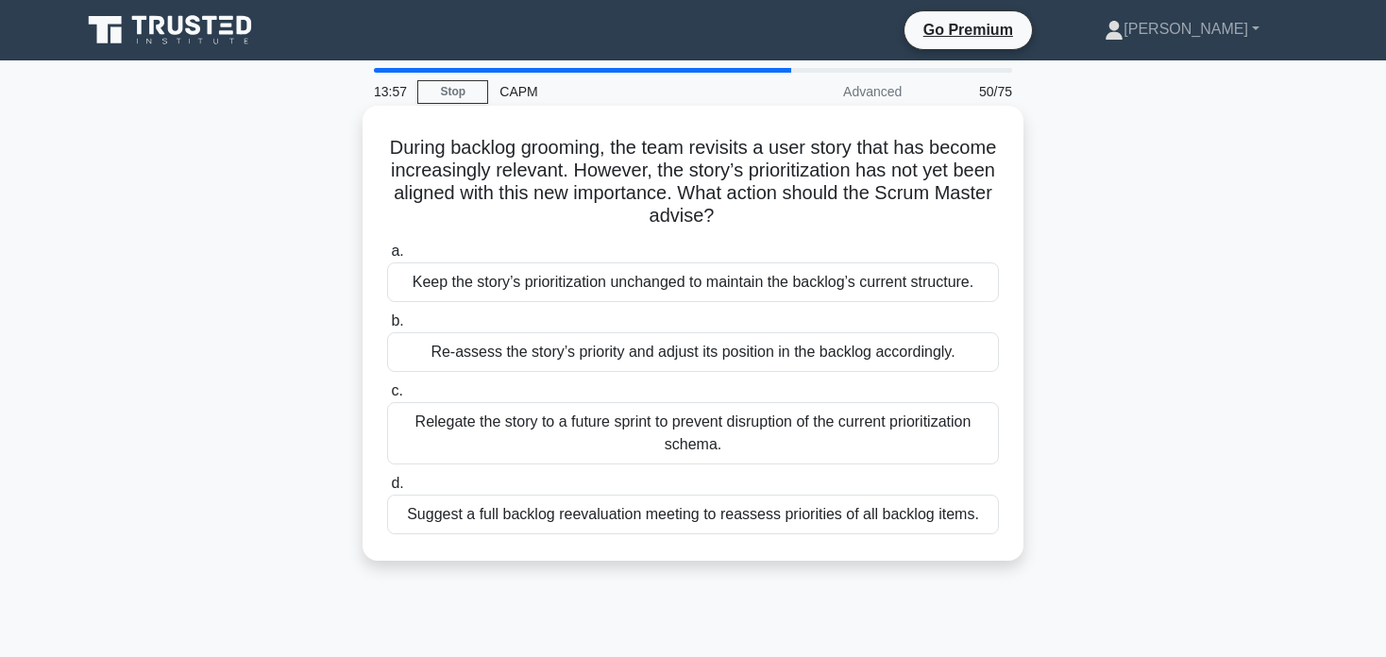
drag, startPoint x: 786, startPoint y: 193, endPoint x: 862, endPoint y: 216, distance: 80.1
click at [862, 216] on h5 "During backlog grooming, the team revisits a user story that has become increas…" at bounding box center [693, 182] width 616 height 93
drag, startPoint x: 569, startPoint y: 515, endPoint x: 408, endPoint y: 483, distance: 163.7
click at [408, 483] on label "d. Suggest a full backlog reevaluation meeting to reassess priorities of all ba…" at bounding box center [693, 503] width 612 height 62
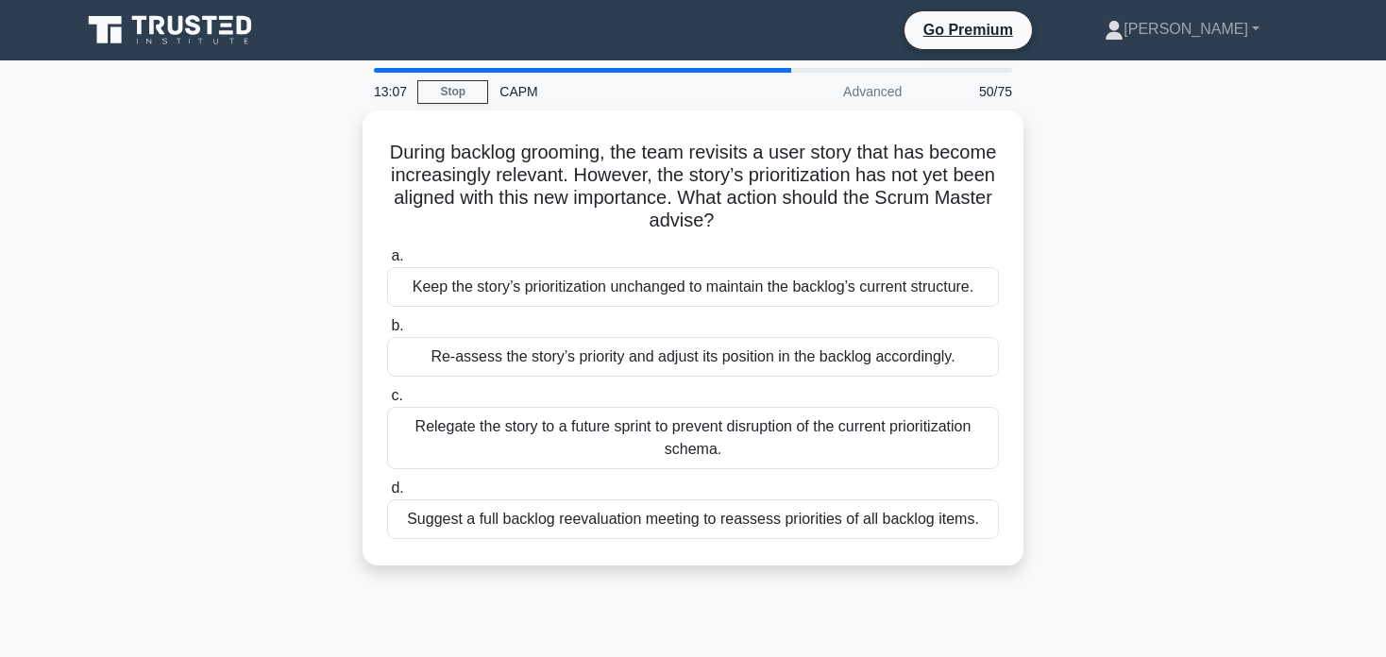
click at [263, 445] on div "During backlog grooming, the team revisits a user story that has become increas…" at bounding box center [693, 349] width 1247 height 478
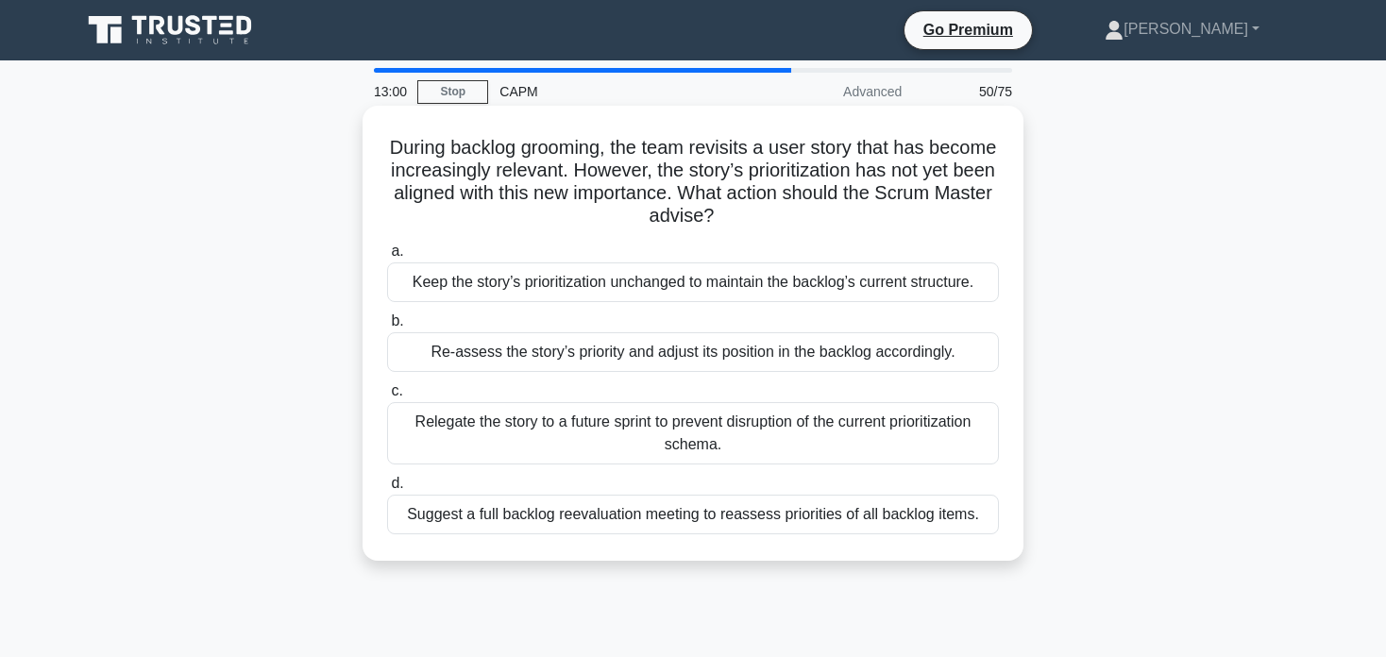
click at [490, 354] on div "Re-assess the story’s priority and adjust its position in the backlog according…" at bounding box center [693, 352] width 612 height 40
click at [387, 328] on input "b. Re-assess the story’s priority and adjust its position in the backlog accord…" at bounding box center [387, 321] width 0 height 12
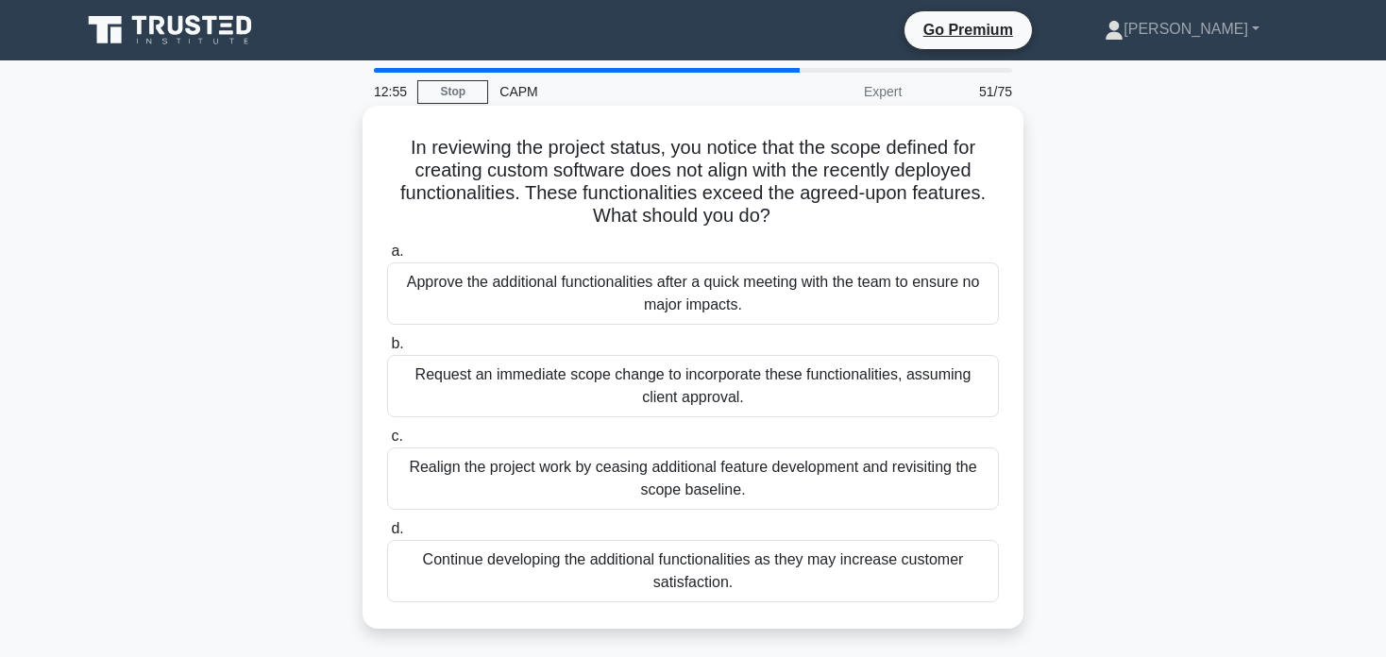
drag, startPoint x: 443, startPoint y: 151, endPoint x: 539, endPoint y: 149, distance: 96.3
click at [539, 149] on h5 "In reviewing the project status, you notice that the scope defined for creating…" at bounding box center [693, 182] width 616 height 93
drag, startPoint x: 452, startPoint y: 174, endPoint x: 790, endPoint y: 206, distance: 339.6
click at [790, 206] on h5 "In reviewing the project status, you notice that the scope defined for creating…" at bounding box center [693, 182] width 616 height 93
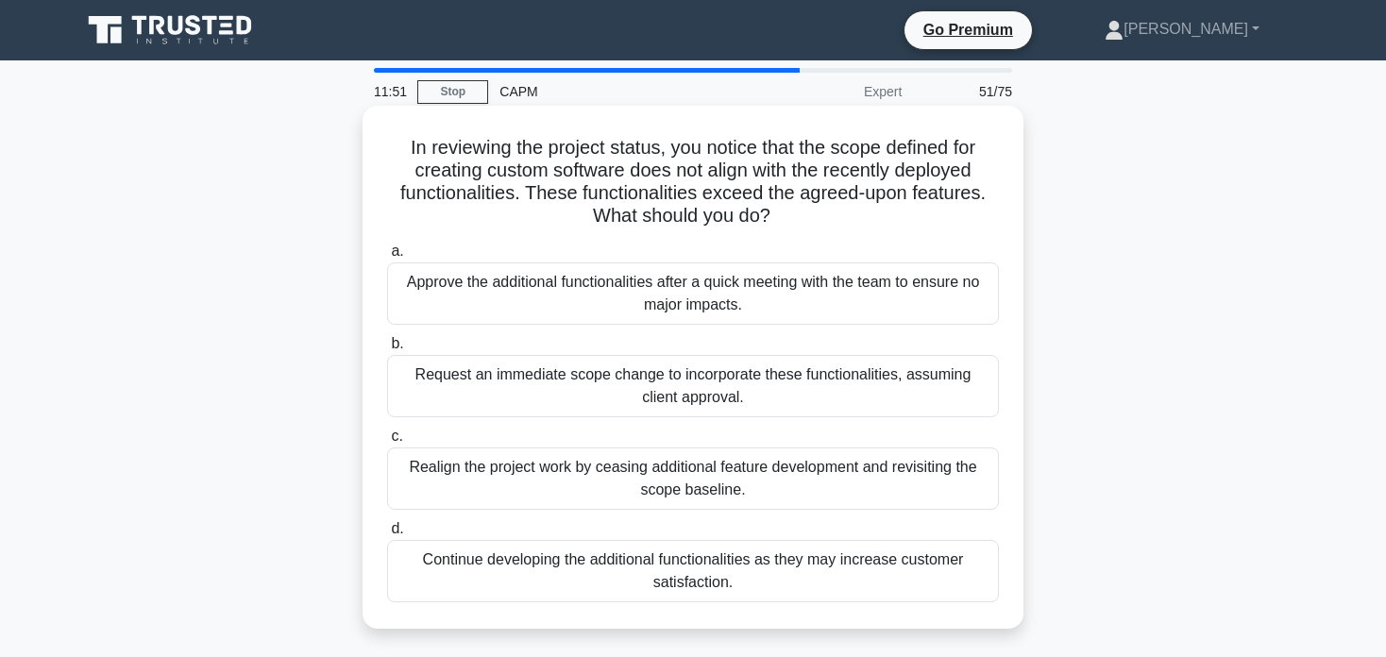
click at [544, 579] on div "Continue developing the additional functionalities as they may increase custome…" at bounding box center [693, 571] width 612 height 62
click at [387, 535] on input "d. Continue developing the additional functionalities as they may increase cust…" at bounding box center [387, 529] width 0 height 12
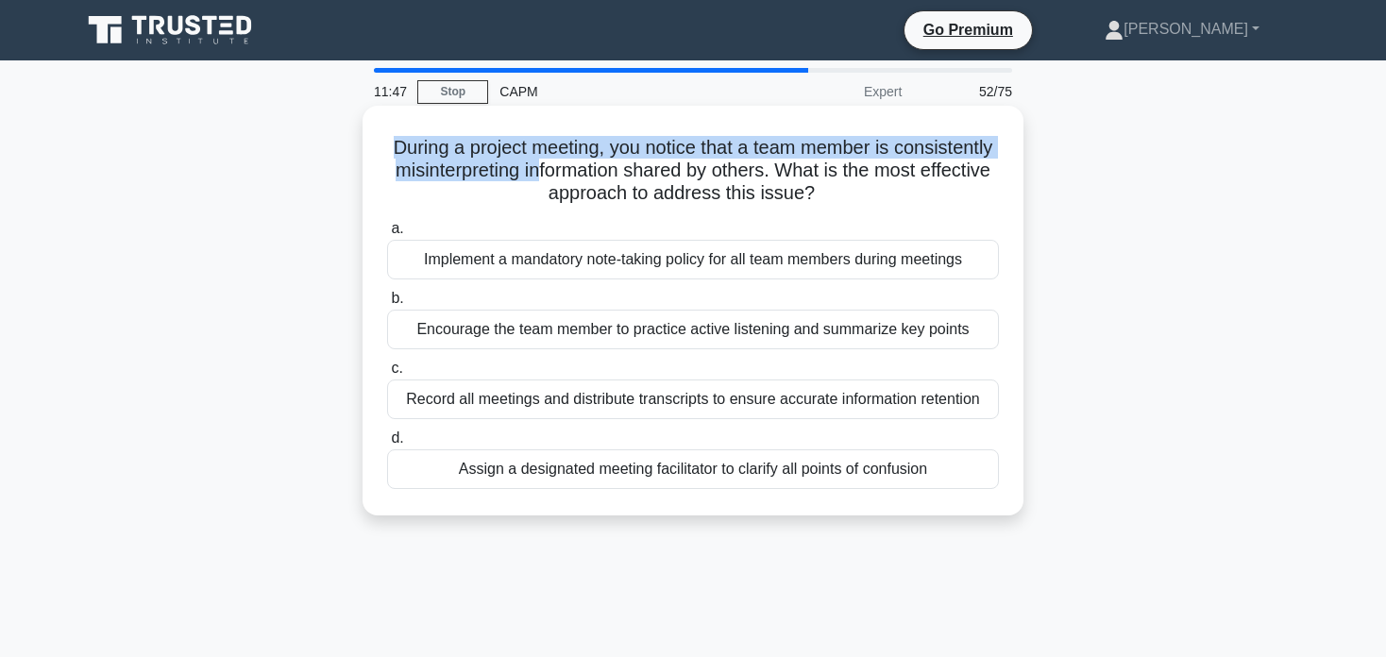
drag, startPoint x: 420, startPoint y: 148, endPoint x: 651, endPoint y: 162, distance: 230.9
click at [651, 162] on h5 "During a project meeting, you notice that a team member is consistently misinte…" at bounding box center [693, 171] width 616 height 70
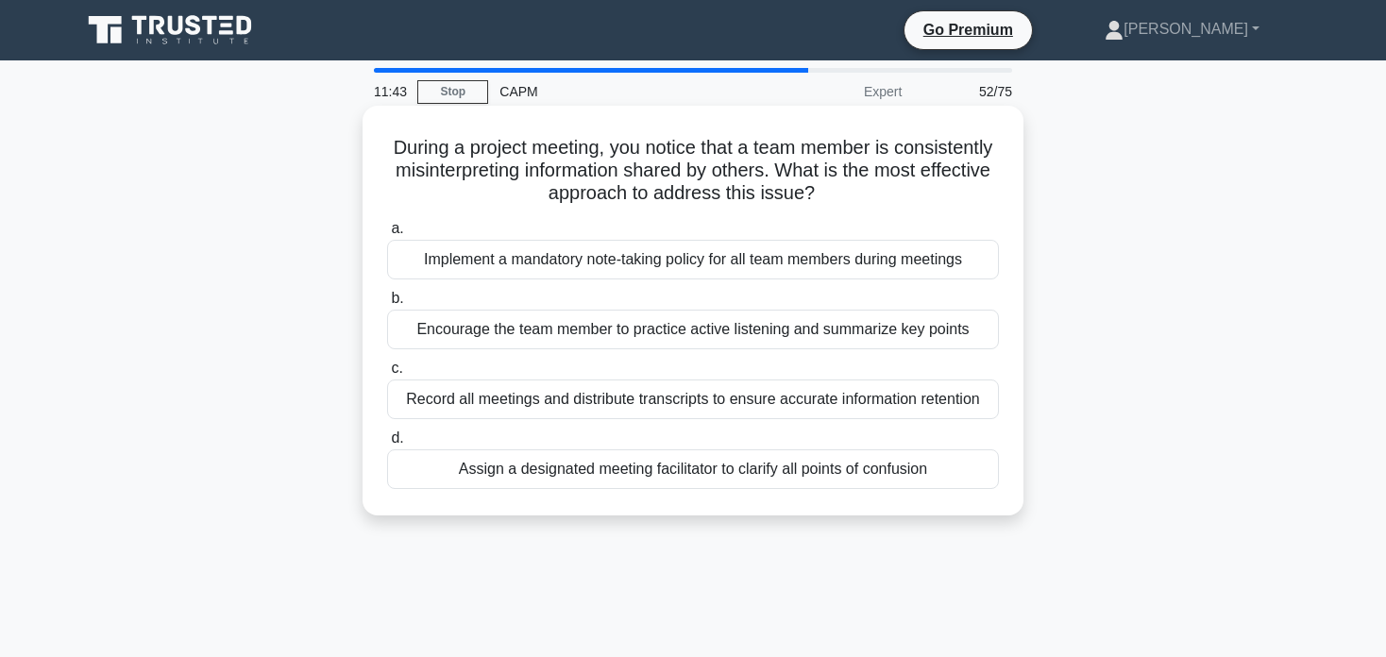
drag, startPoint x: 615, startPoint y: 168, endPoint x: 730, endPoint y: 177, distance: 115.5
click at [730, 177] on h5 "During a project meeting, you notice that a team member is consistently misinte…" at bounding box center [693, 171] width 616 height 70
click at [525, 477] on div "Assign a designated meeting facilitator to clarify all points of confusion" at bounding box center [693, 470] width 612 height 40
click at [387, 445] on input "d. Assign a designated meeting facilitator to clarify all points of confusion" at bounding box center [387, 439] width 0 height 12
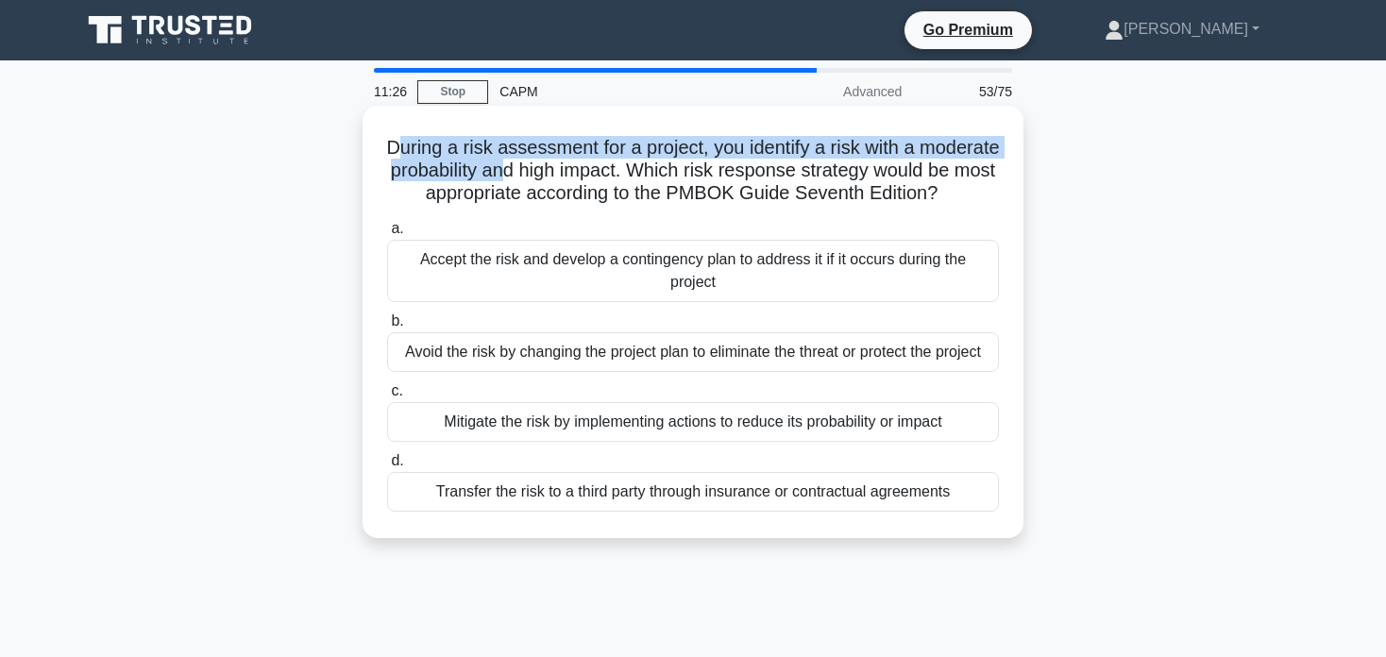
drag, startPoint x: 433, startPoint y: 148, endPoint x: 615, endPoint y: 163, distance: 182.0
click at [615, 163] on h5 "During a risk assessment for a project, you identify a risk with a moderate pro…" at bounding box center [693, 171] width 616 height 70
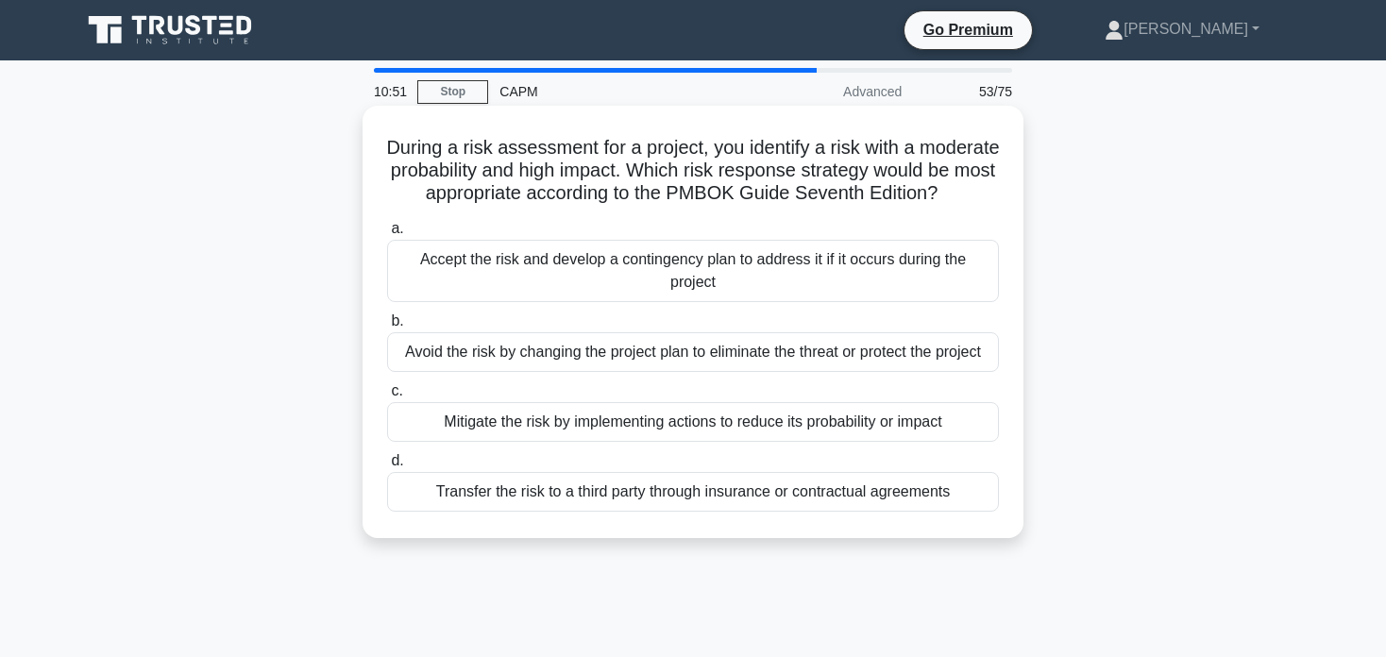
click at [501, 442] on div "Mitigate the risk by implementing actions to reduce its probability or impact" at bounding box center [693, 422] width 612 height 40
click at [387, 398] on input "c. Mitigate the risk by implementing actions to reduce its probability or impact" at bounding box center [387, 391] width 0 height 12
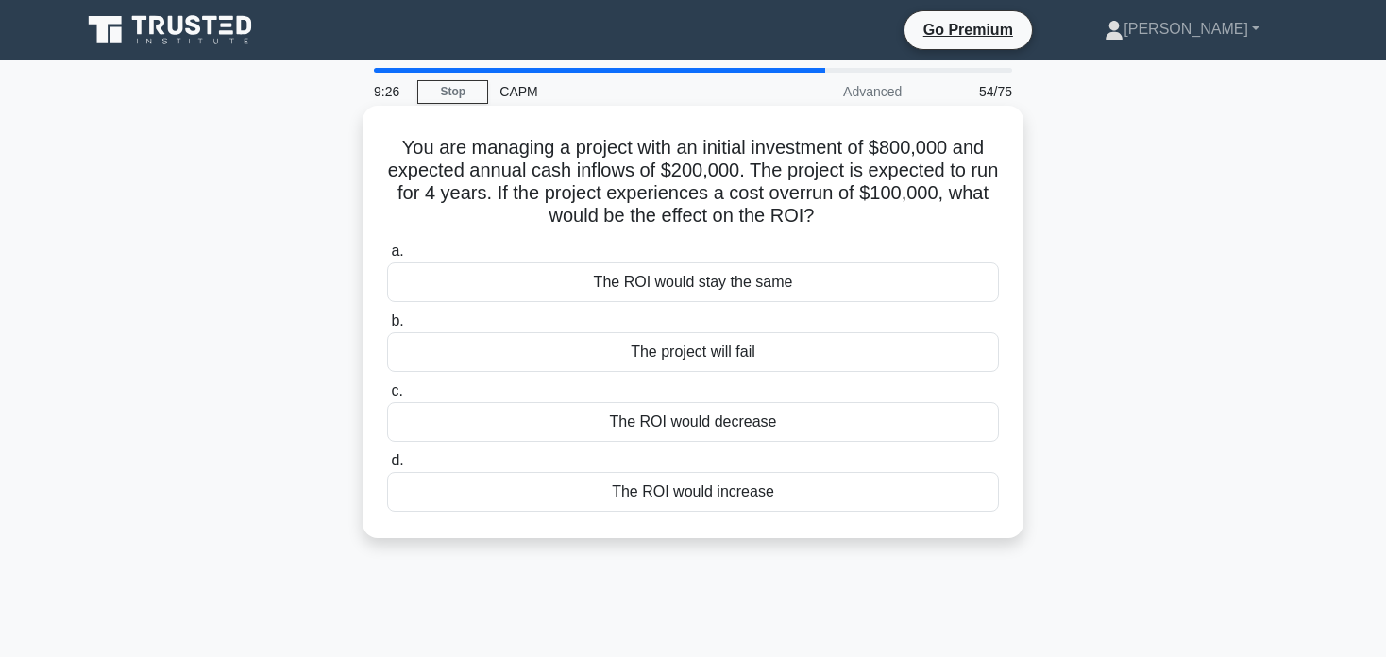
click at [688, 424] on div "The ROI would decrease" at bounding box center [693, 422] width 612 height 40
click at [387, 398] on input "c. The ROI would decrease" at bounding box center [387, 391] width 0 height 12
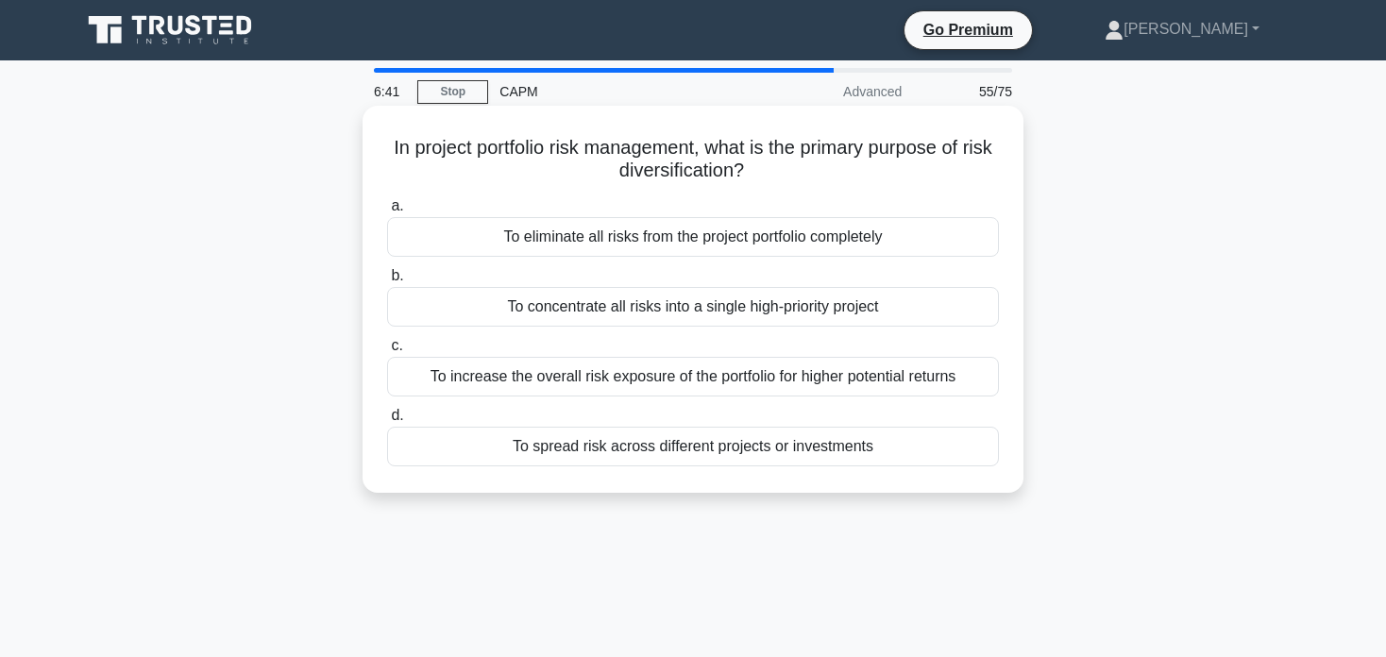
click at [667, 451] on div "To spread risk across different projects or investments" at bounding box center [693, 447] width 612 height 40
click at [387, 422] on input "d. To spread risk across different projects or investments" at bounding box center [387, 416] width 0 height 12
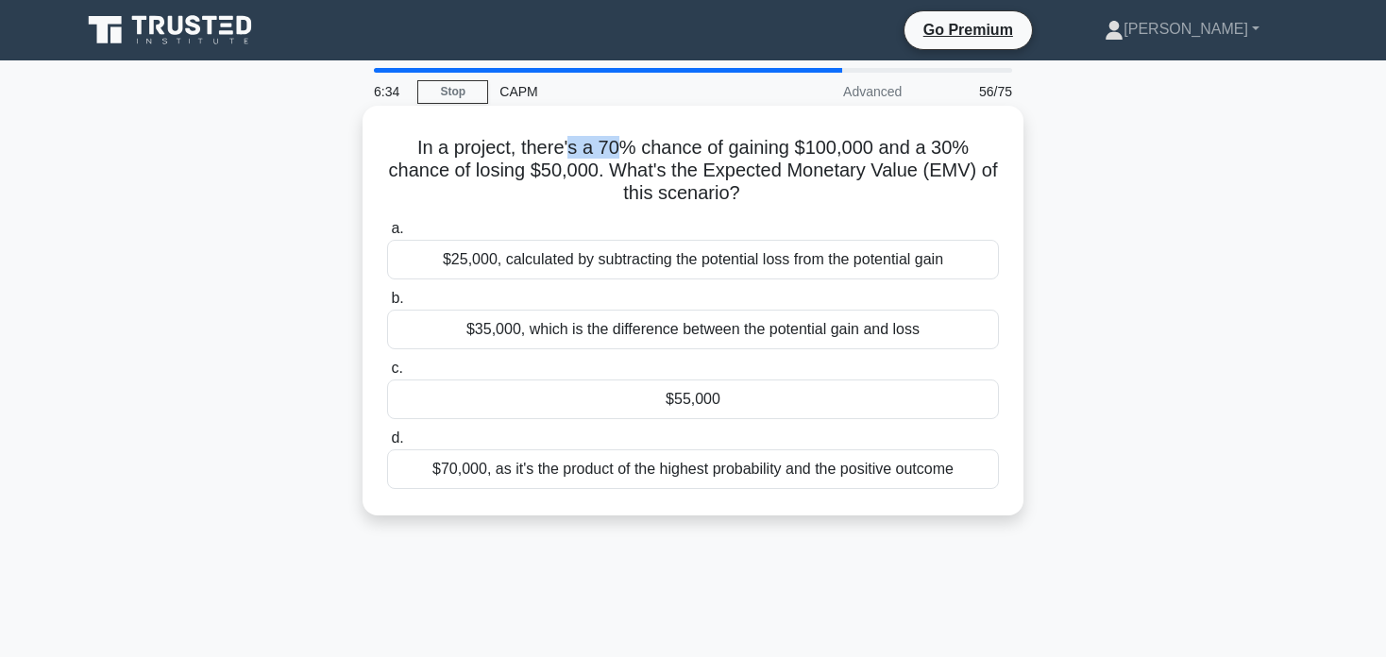
drag, startPoint x: 573, startPoint y: 151, endPoint x: 619, endPoint y: 160, distance: 46.1
click at [619, 160] on h5 "In a project, there's a 70% chance of gaining $100,000 and a 30% chance of losi…" at bounding box center [693, 171] width 616 height 70
click at [671, 159] on h5 "In a project, there's a 70% chance of gaining $100,000 and a 30% chance of losi…" at bounding box center [693, 171] width 616 height 70
click at [651, 397] on div "$55,000" at bounding box center [693, 400] width 612 height 40
click at [387, 375] on input "c. $55,000" at bounding box center [387, 369] width 0 height 12
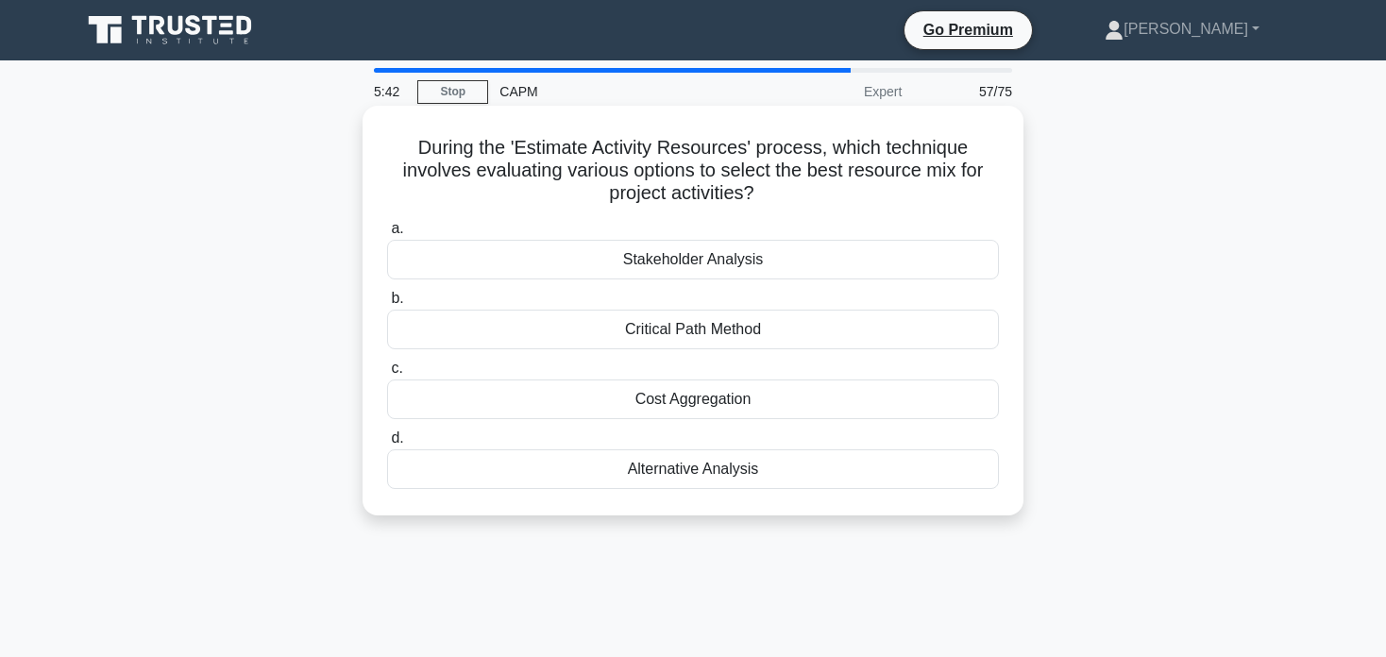
drag, startPoint x: 543, startPoint y: 172, endPoint x: 765, endPoint y: 183, distance: 222.2
click at [765, 183] on h5 "During the 'Estimate Activity Resources' process, which technique involves eval…" at bounding box center [693, 171] width 616 height 70
drag, startPoint x: 830, startPoint y: 141, endPoint x: 771, endPoint y: 188, distance: 76.0
click at [771, 188] on h5 "During the 'Estimate Activity Resources' process, which technique involves eval…" at bounding box center [693, 171] width 616 height 70
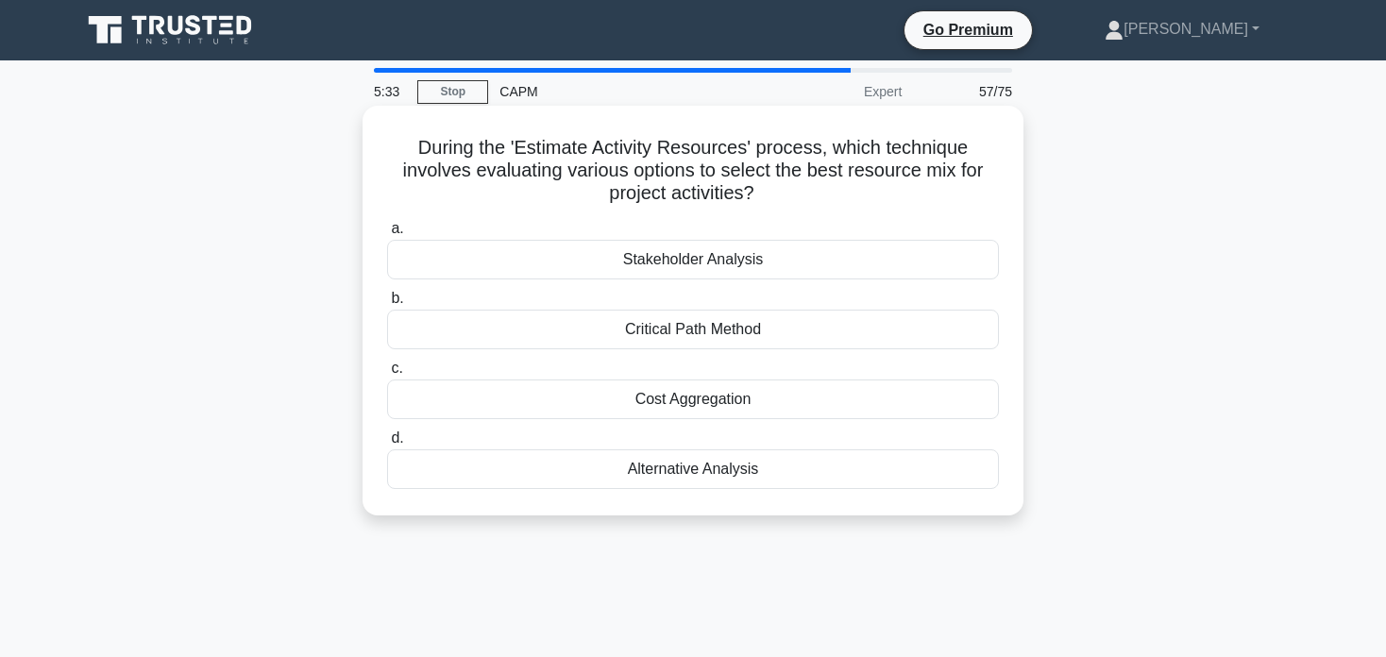
click at [771, 188] on icon ".spinner_0XTQ{transform-origin:center;animation:spinner_y6GP .75s linear infini…" at bounding box center [766, 194] width 23 height 23
click at [722, 471] on div "Alternative Analysis" at bounding box center [693, 470] width 612 height 40
click at [387, 445] on input "d. Alternative Analysis" at bounding box center [387, 439] width 0 height 12
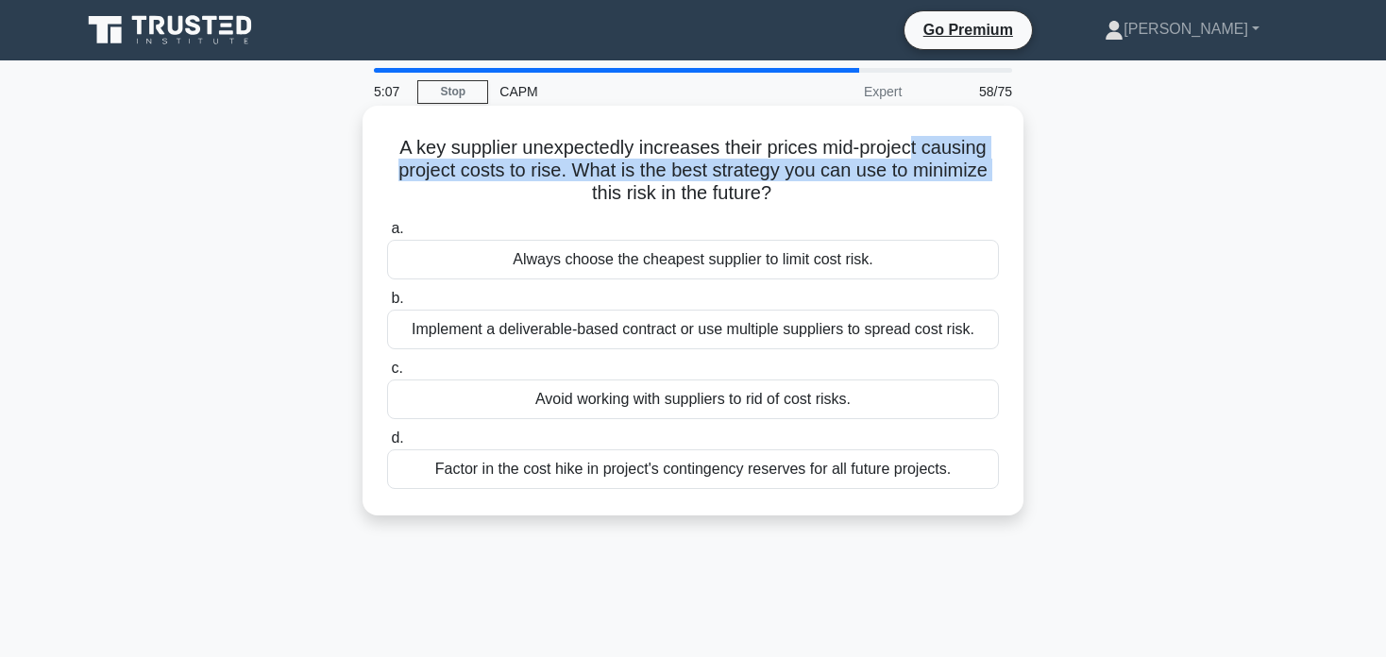
drag, startPoint x: 916, startPoint y: 140, endPoint x: 569, endPoint y: 183, distance: 349.3
click at [569, 183] on h5 "A key supplier unexpectedly increases their prices mid-project causing project …" at bounding box center [693, 171] width 616 height 70
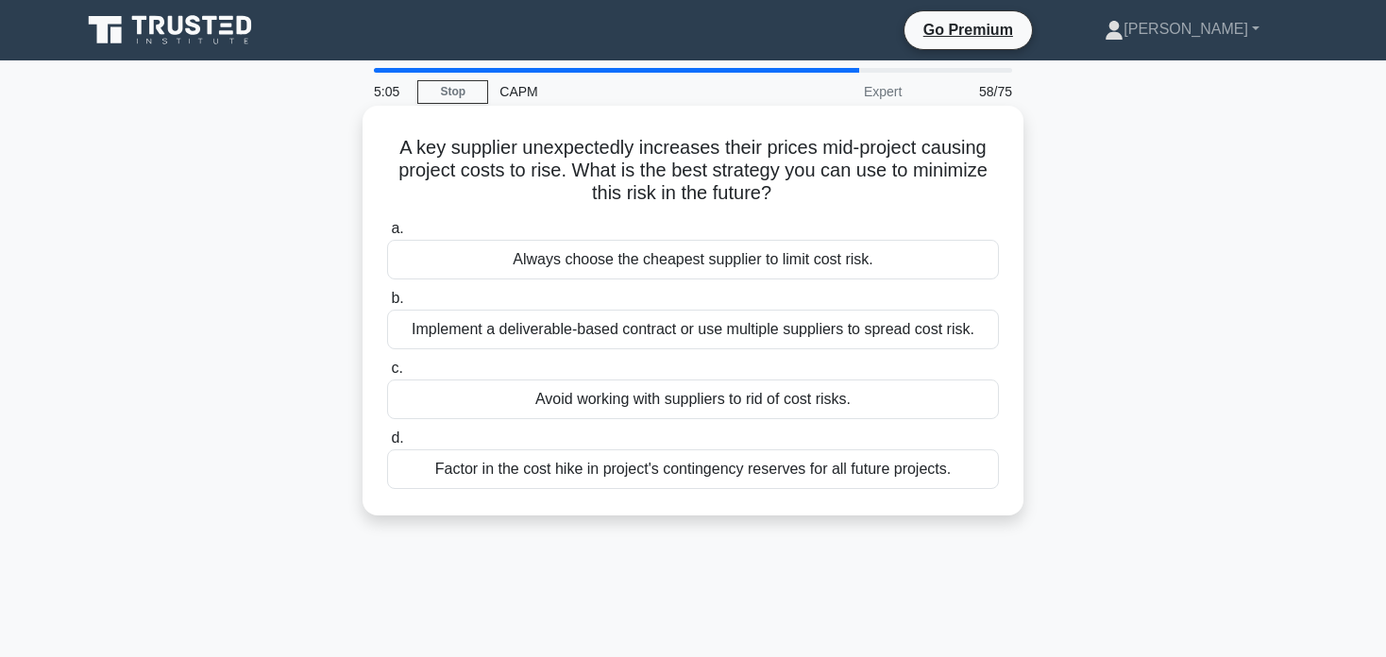
drag, startPoint x: 643, startPoint y: 167, endPoint x: 801, endPoint y: 187, distance: 159.0
click at [801, 187] on h5 "A key supplier unexpectedly increases their prices mid-project causing project …" at bounding box center [693, 171] width 616 height 70
click at [611, 330] on div "Implement a deliverable-based contract or use multiple suppliers to spread cost…" at bounding box center [693, 330] width 612 height 40
click at [387, 305] on input "b. Implement a deliverable-based contract or use multiple suppliers to spread c…" at bounding box center [387, 299] width 0 height 12
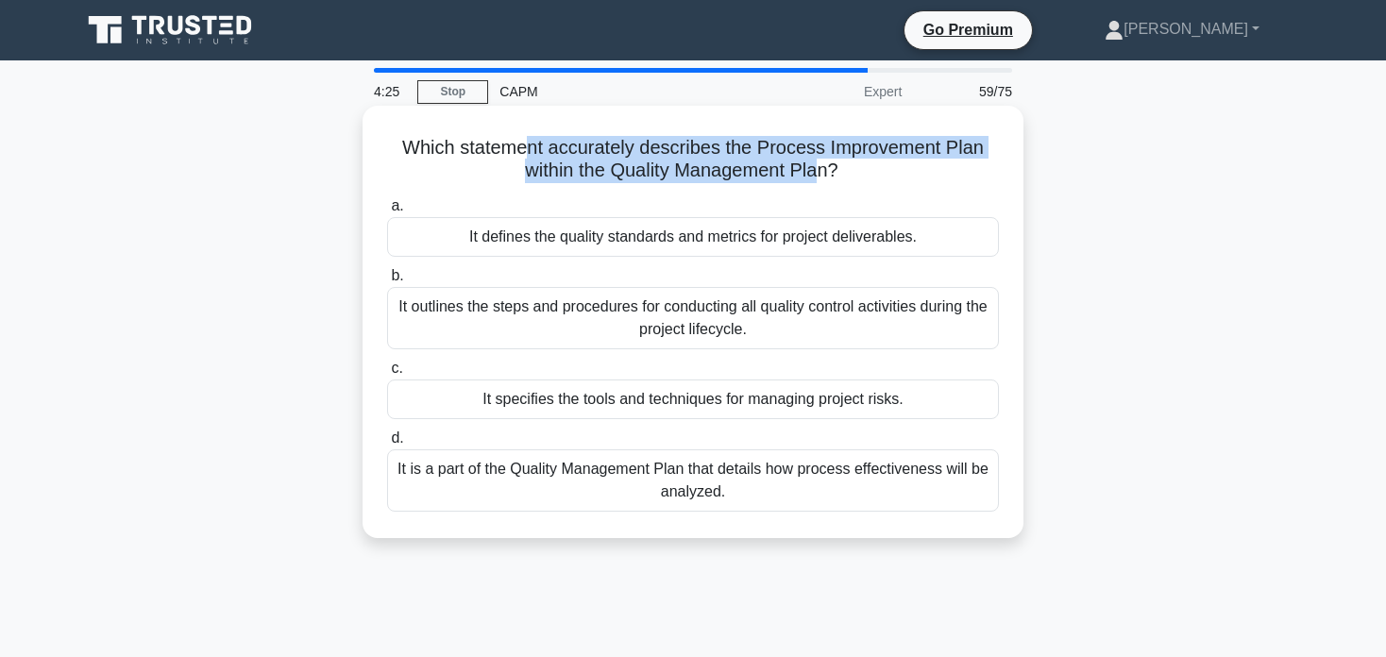
drag, startPoint x: 531, startPoint y: 150, endPoint x: 826, endPoint y: 167, distance: 296.1
click at [826, 167] on h5 "Which statement accurately describes the Process Improvement Plan within the Qu…" at bounding box center [693, 159] width 616 height 47
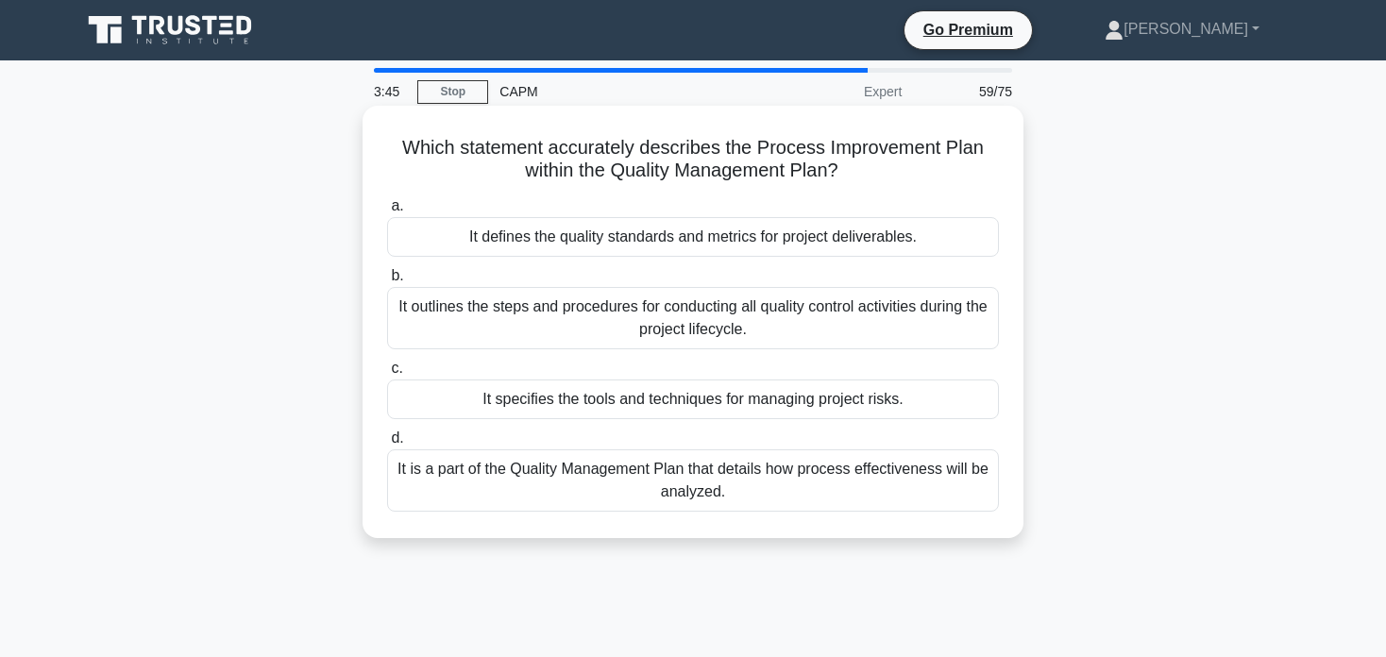
click at [577, 330] on div "It outlines the steps and procedures for conducting all quality control activit…" at bounding box center [693, 318] width 612 height 62
click at [387, 282] on input "b. It outlines the steps and procedures for conducting all quality control acti…" at bounding box center [387, 276] width 0 height 12
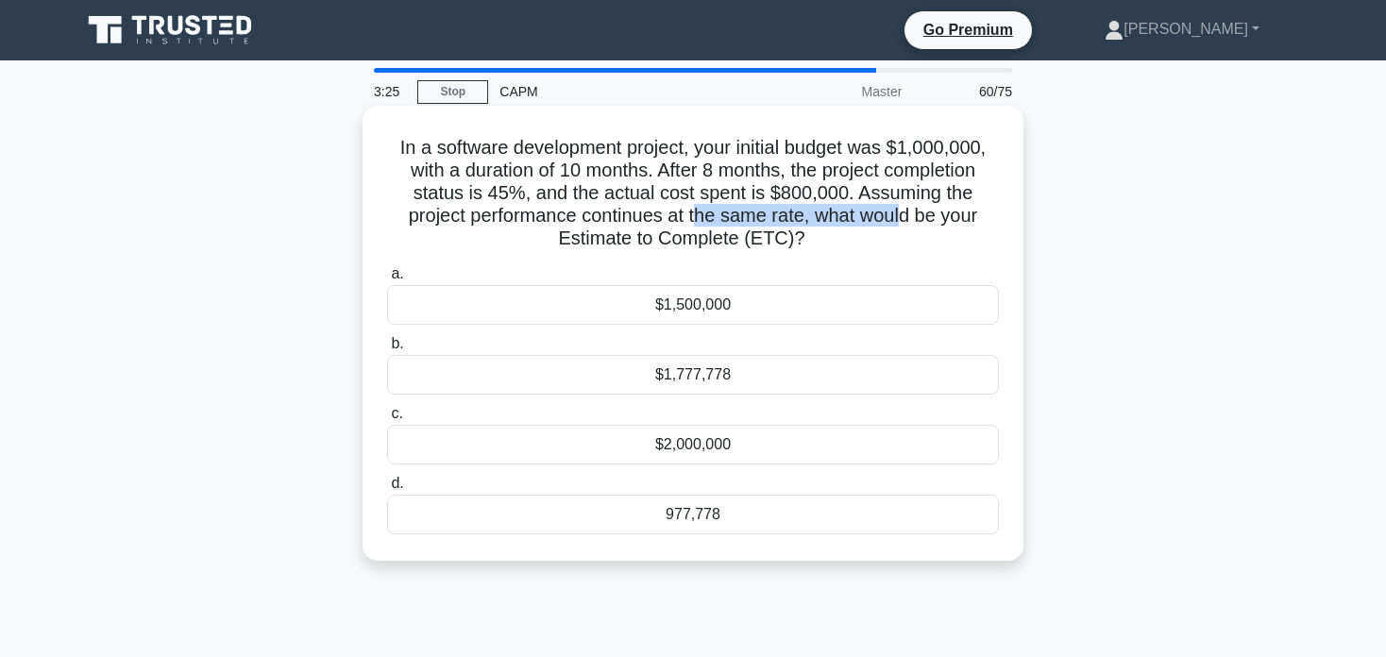
drag, startPoint x: 698, startPoint y: 225, endPoint x: 909, endPoint y: 216, distance: 211.7
click at [909, 216] on h5 "In a software development project, your initial budget was $1,000,000, with a d…" at bounding box center [693, 193] width 616 height 115
click at [751, 509] on div "977,778" at bounding box center [693, 515] width 612 height 40
click at [387, 490] on input "d. 977,778" at bounding box center [387, 484] width 0 height 12
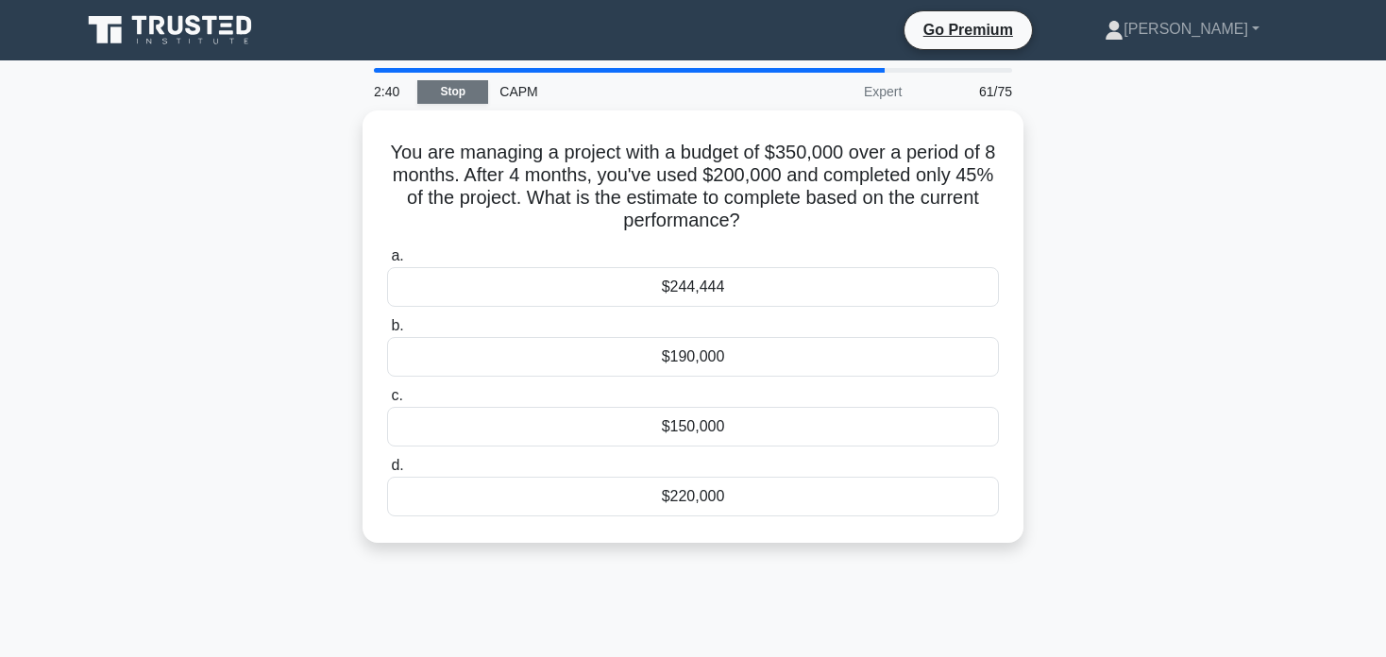
click at [449, 93] on link "Stop" at bounding box center [452, 92] width 71 height 24
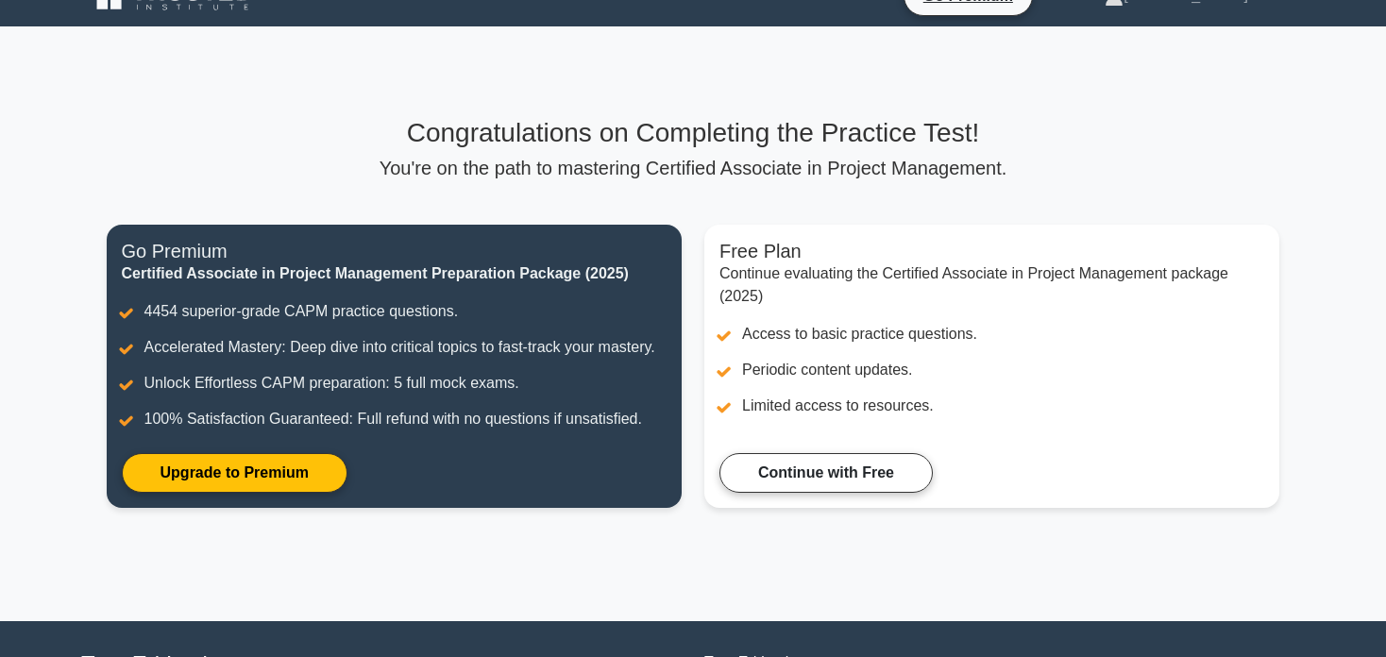
scroll to position [32, 0]
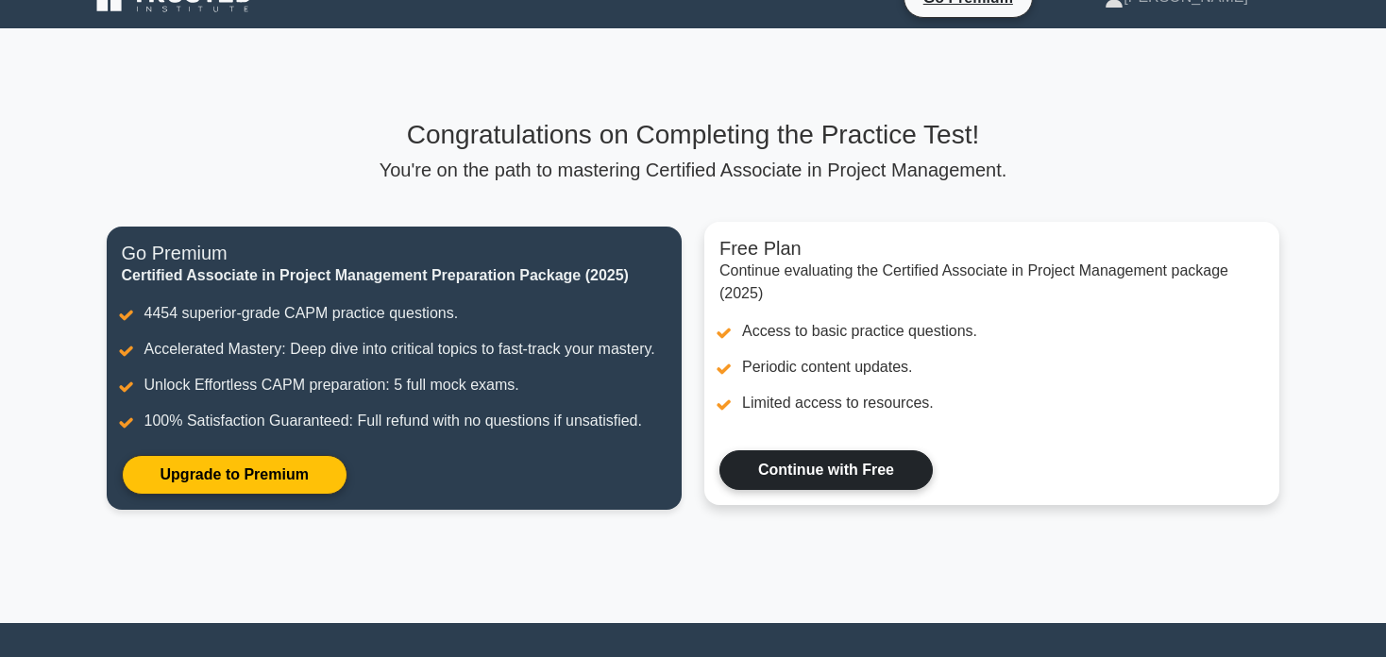
click at [819, 465] on link "Continue with Free" at bounding box center [826, 470] width 213 height 40
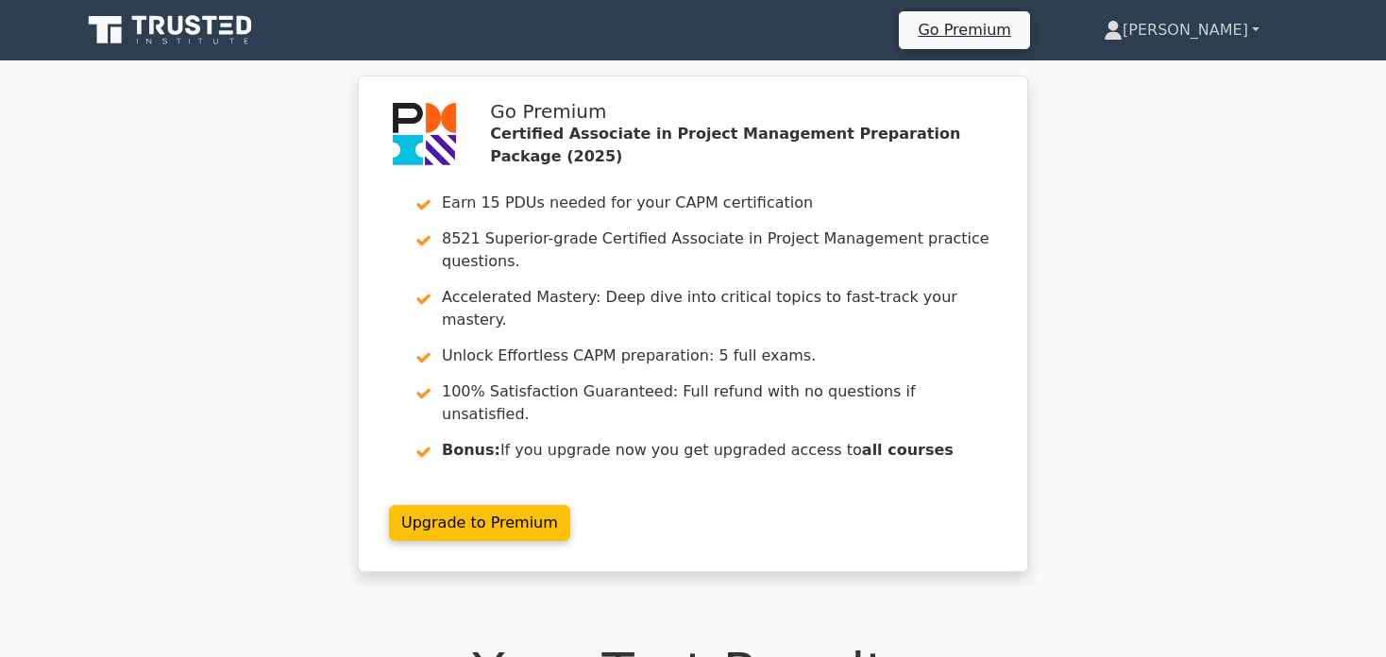
click at [1249, 23] on link "[PERSON_NAME]" at bounding box center [1182, 30] width 246 height 38
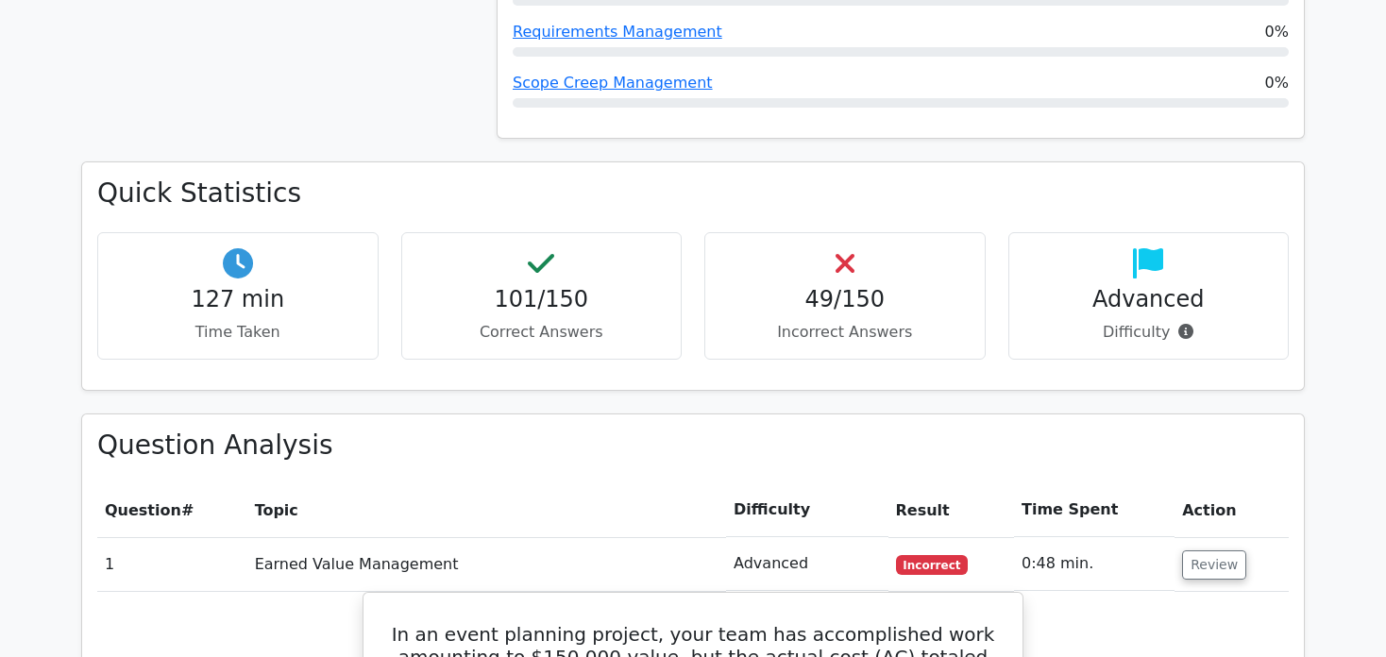
scroll to position [2369, 0]
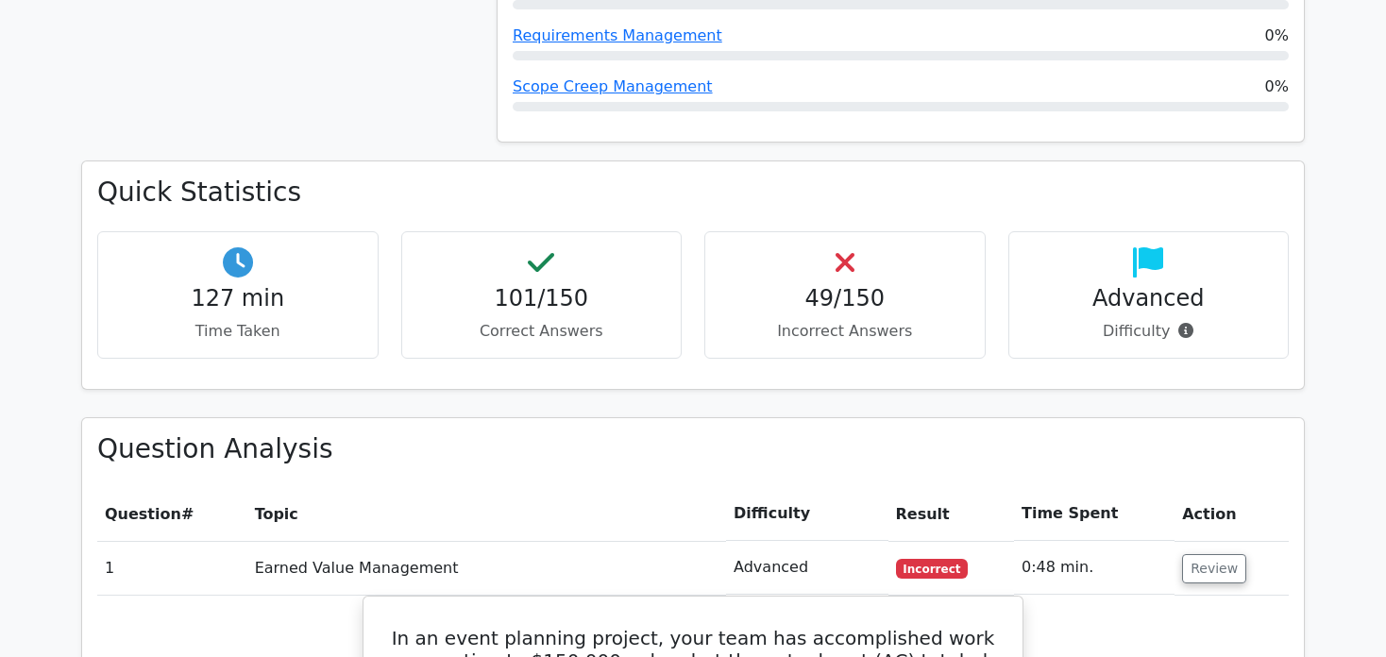
click at [275, 285] on h4 "127 min" at bounding box center [237, 298] width 249 height 27
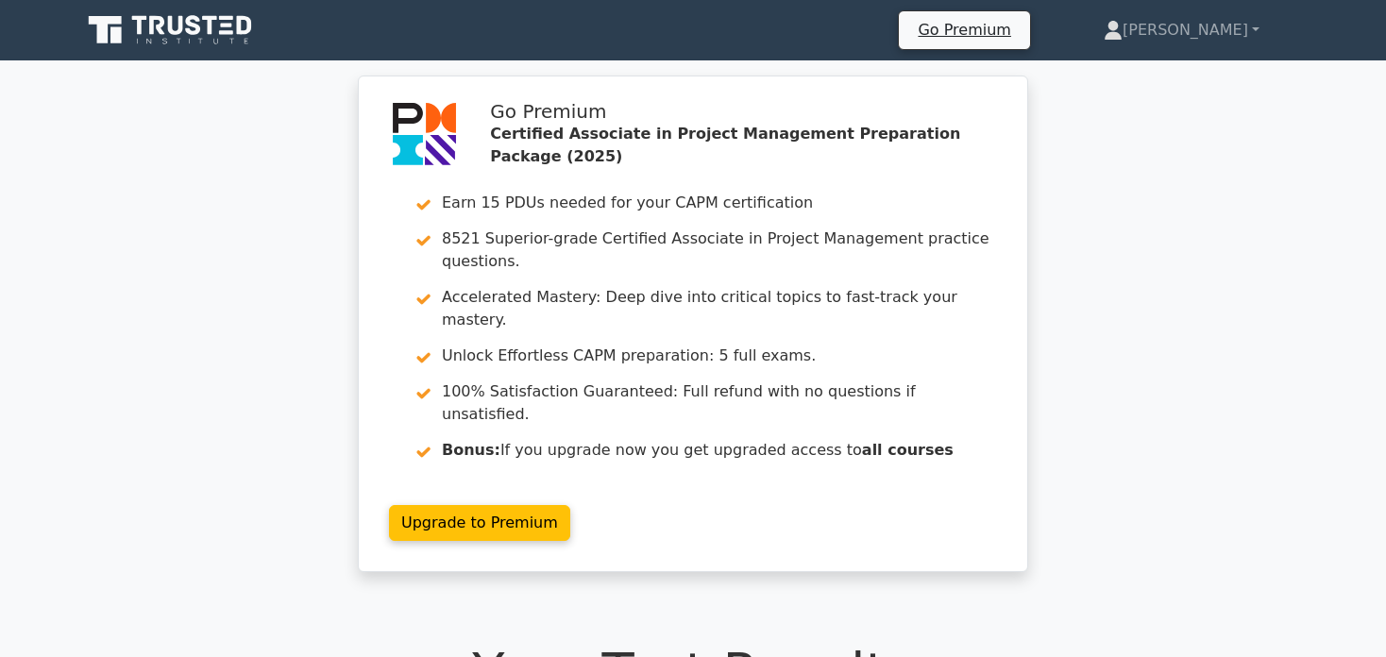
click at [209, 23] on icon at bounding box center [211, 25] width 15 height 19
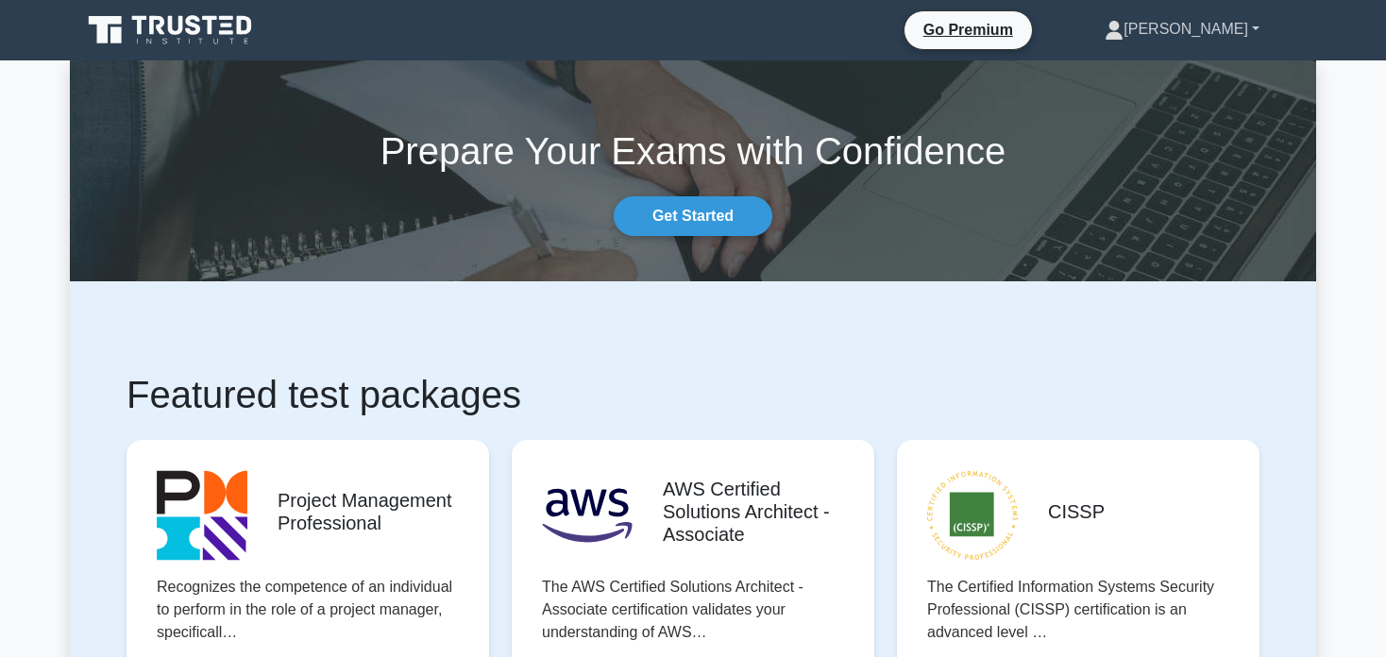
click at [1233, 34] on link "[PERSON_NAME]" at bounding box center [1183, 29] width 246 height 38
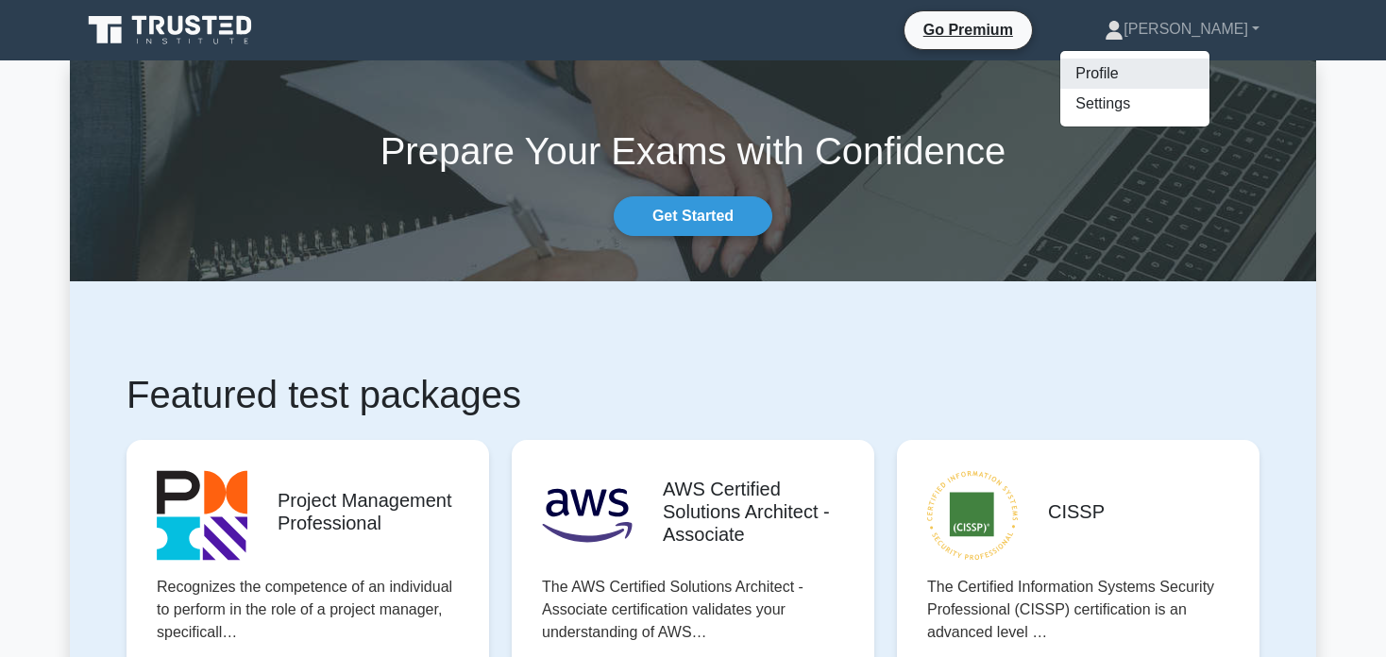
click at [1157, 83] on link "Profile" at bounding box center [1135, 74] width 149 height 30
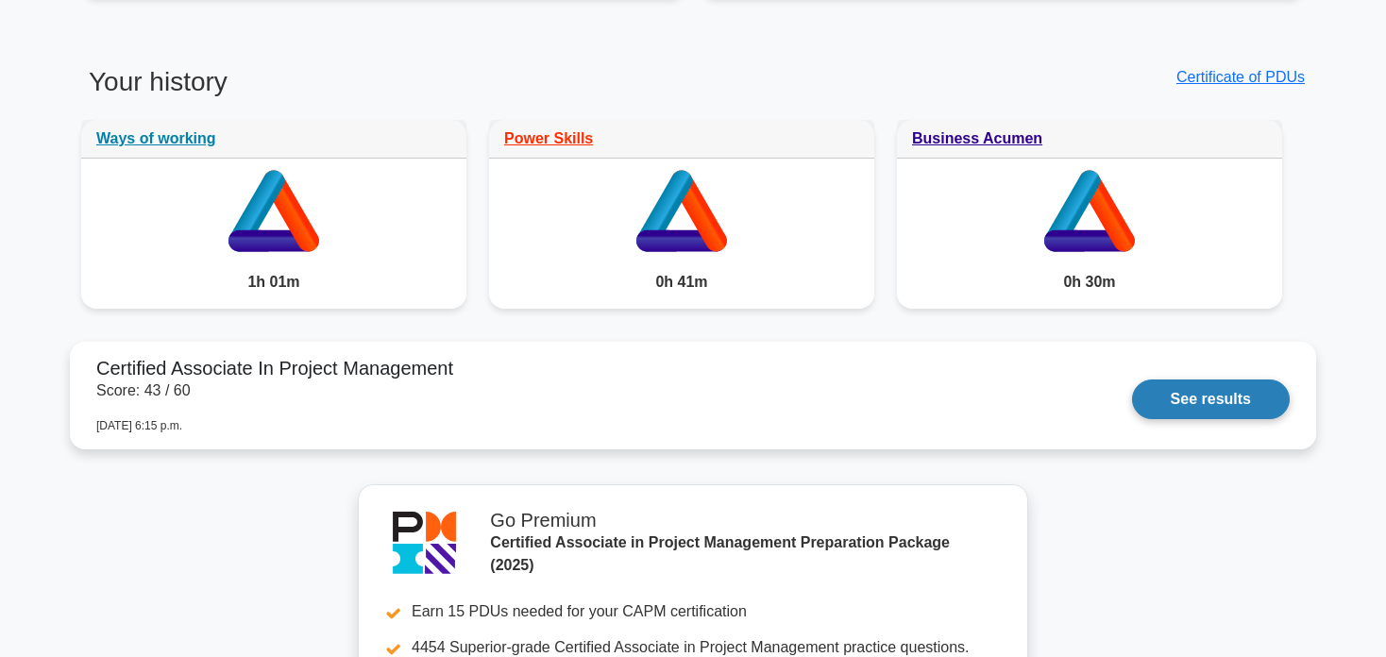
scroll to position [1394, 0]
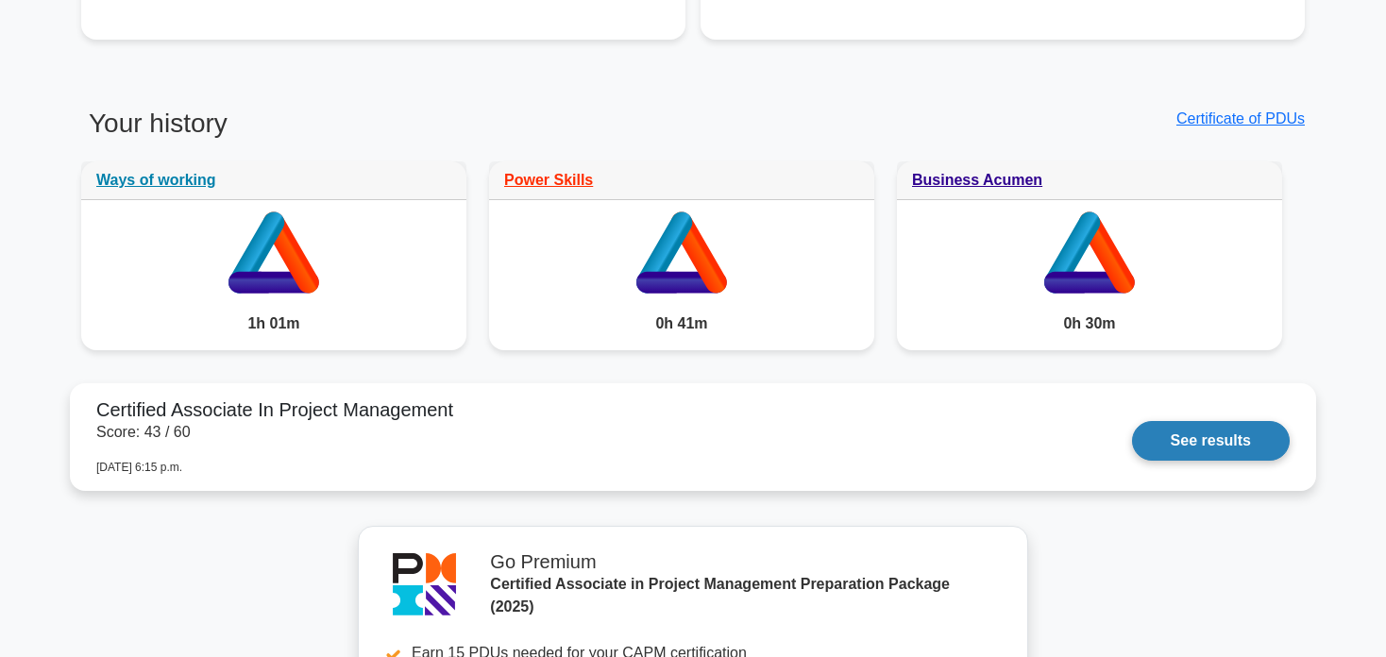
click at [1197, 427] on link "See results" at bounding box center [1211, 441] width 158 height 40
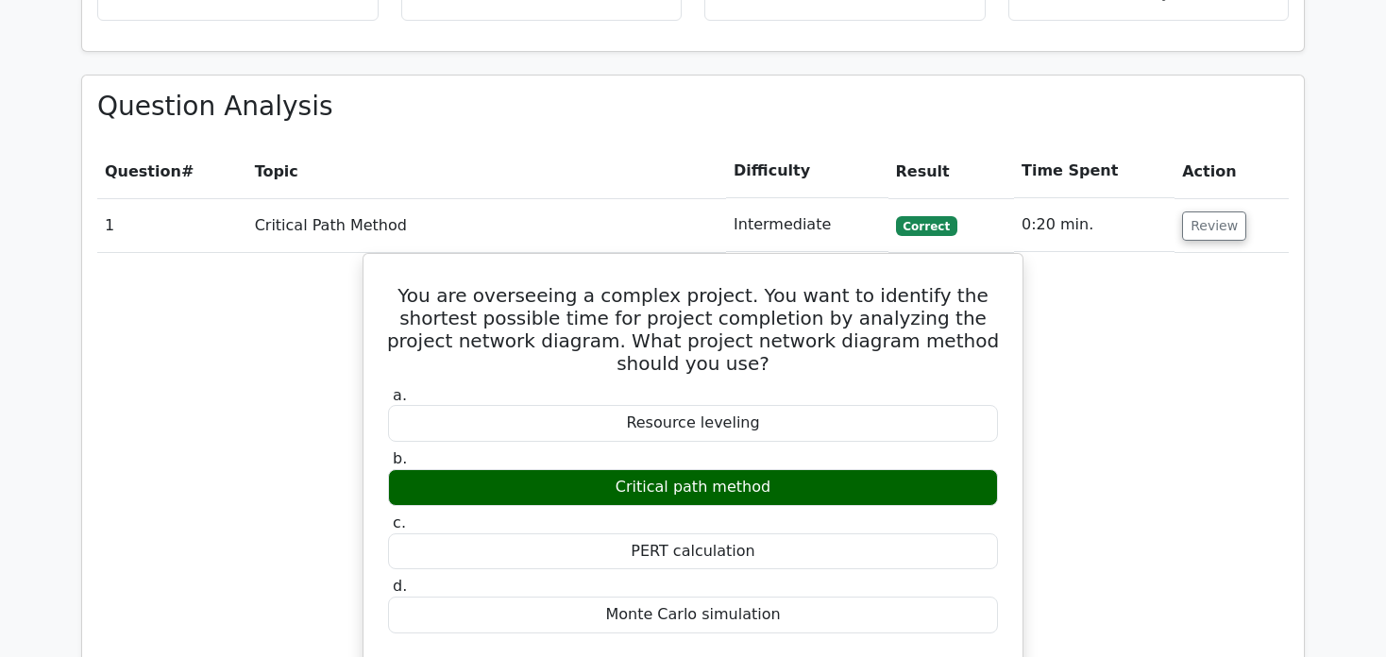
scroll to position [2406, 0]
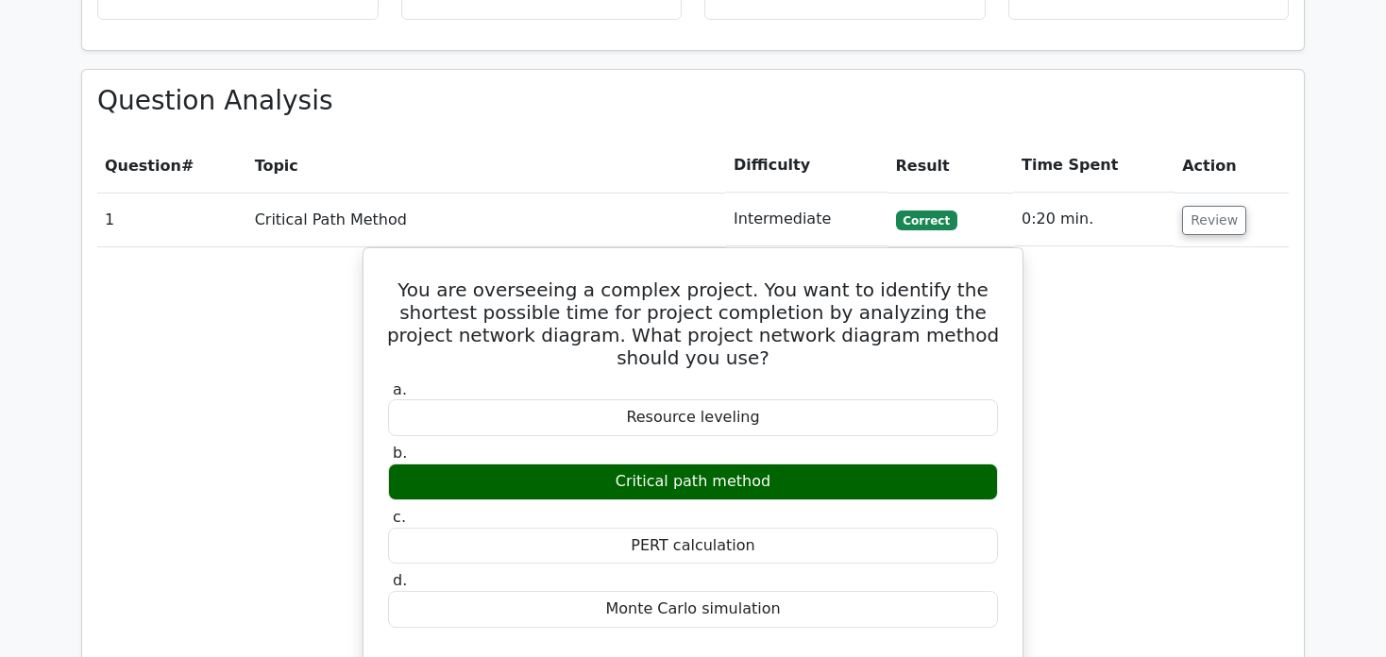
click at [370, 193] on td "Critical Path Method" at bounding box center [486, 220] width 479 height 54
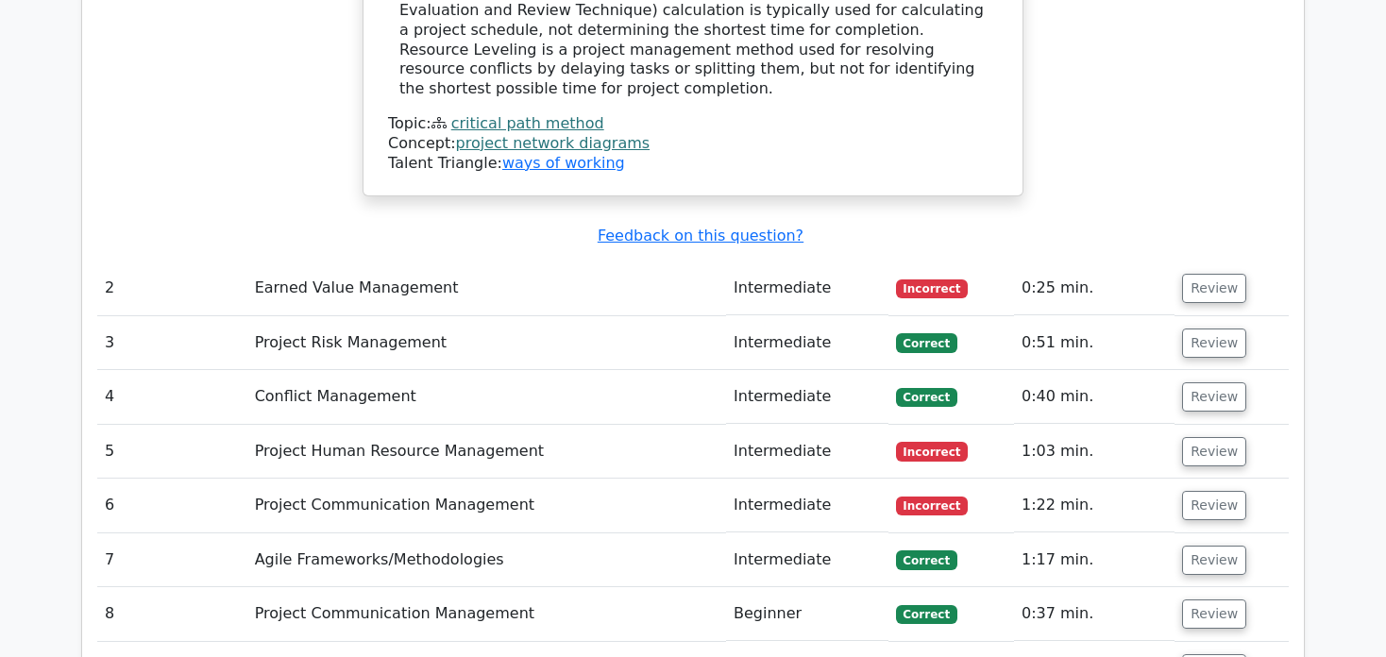
scroll to position [3264, 0]
click at [1206, 274] on button "Review" at bounding box center [1214, 288] width 64 height 29
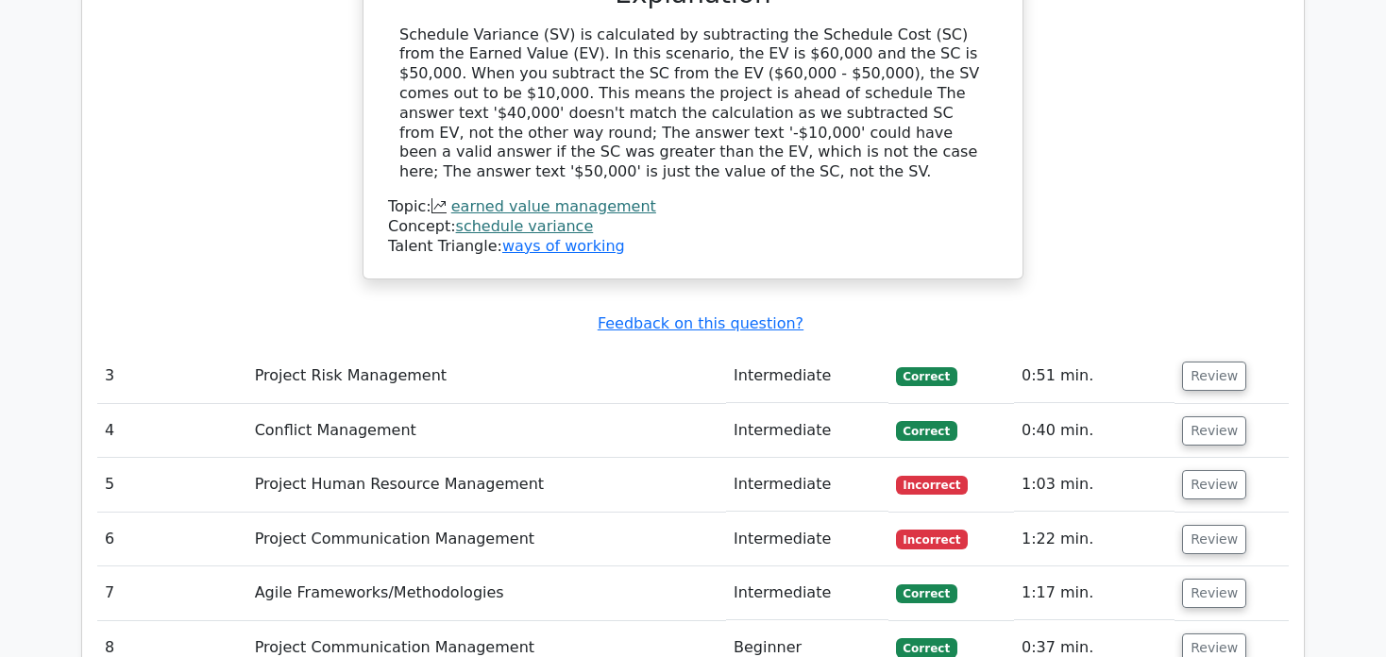
scroll to position [3983, 0]
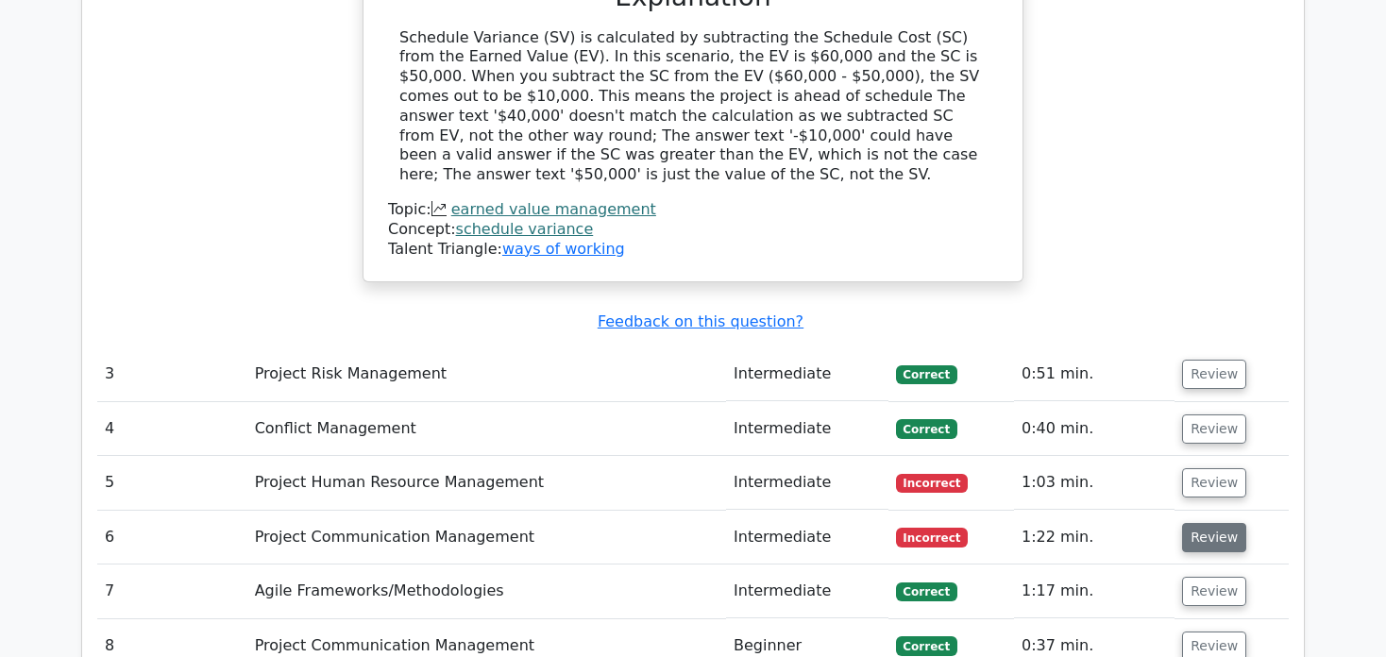
click at [1197, 523] on button "Review" at bounding box center [1214, 537] width 64 height 29
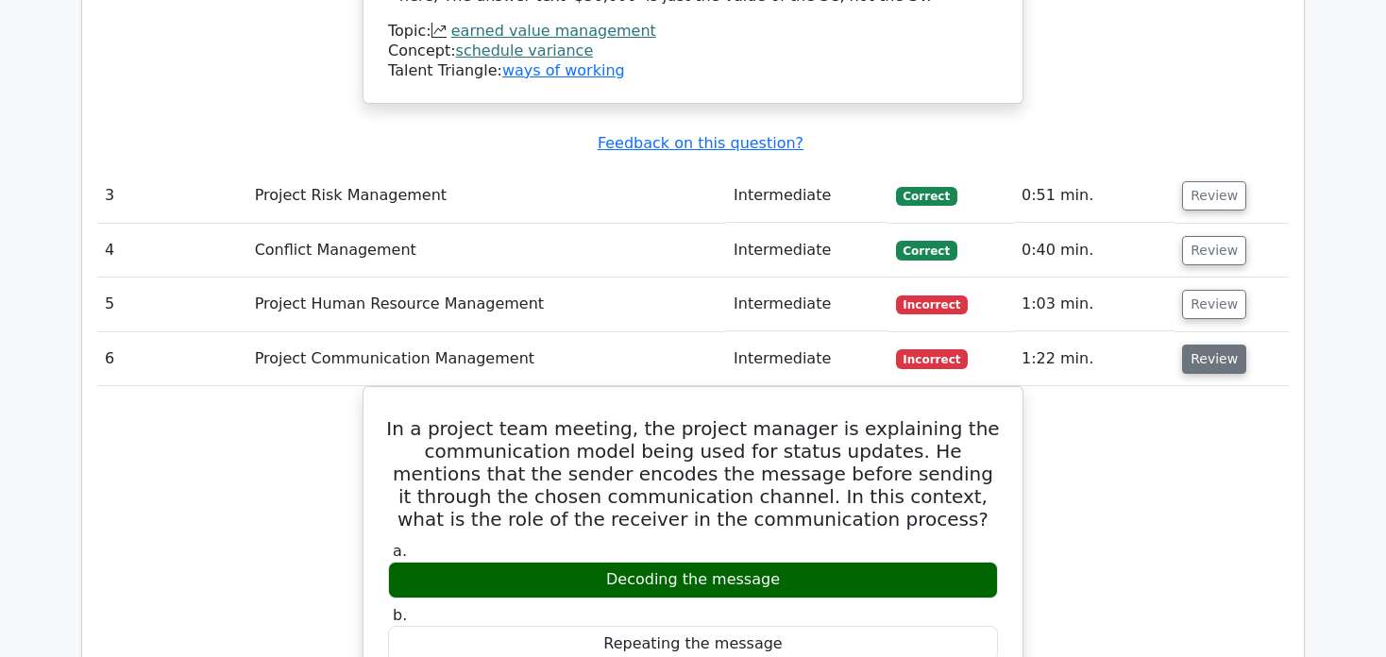
scroll to position [4167, 0]
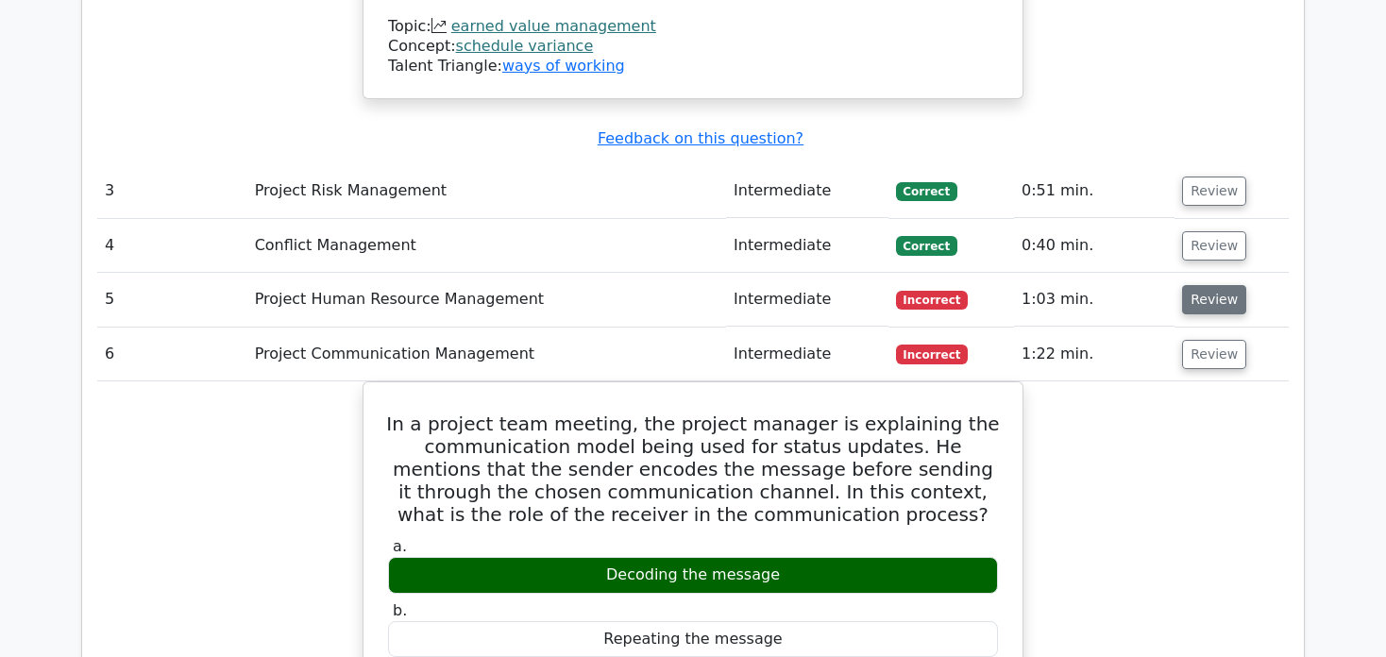
click at [1189, 285] on button "Review" at bounding box center [1214, 299] width 64 height 29
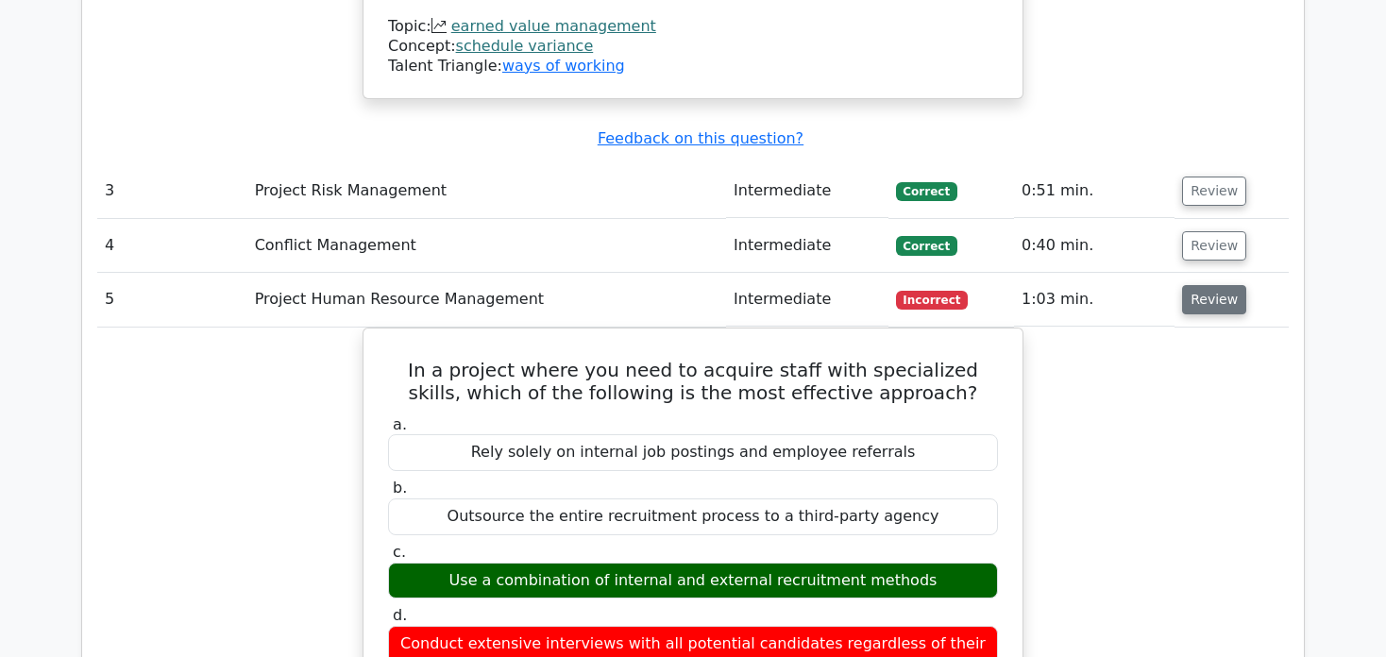
click at [1203, 285] on button "Review" at bounding box center [1214, 299] width 64 height 29
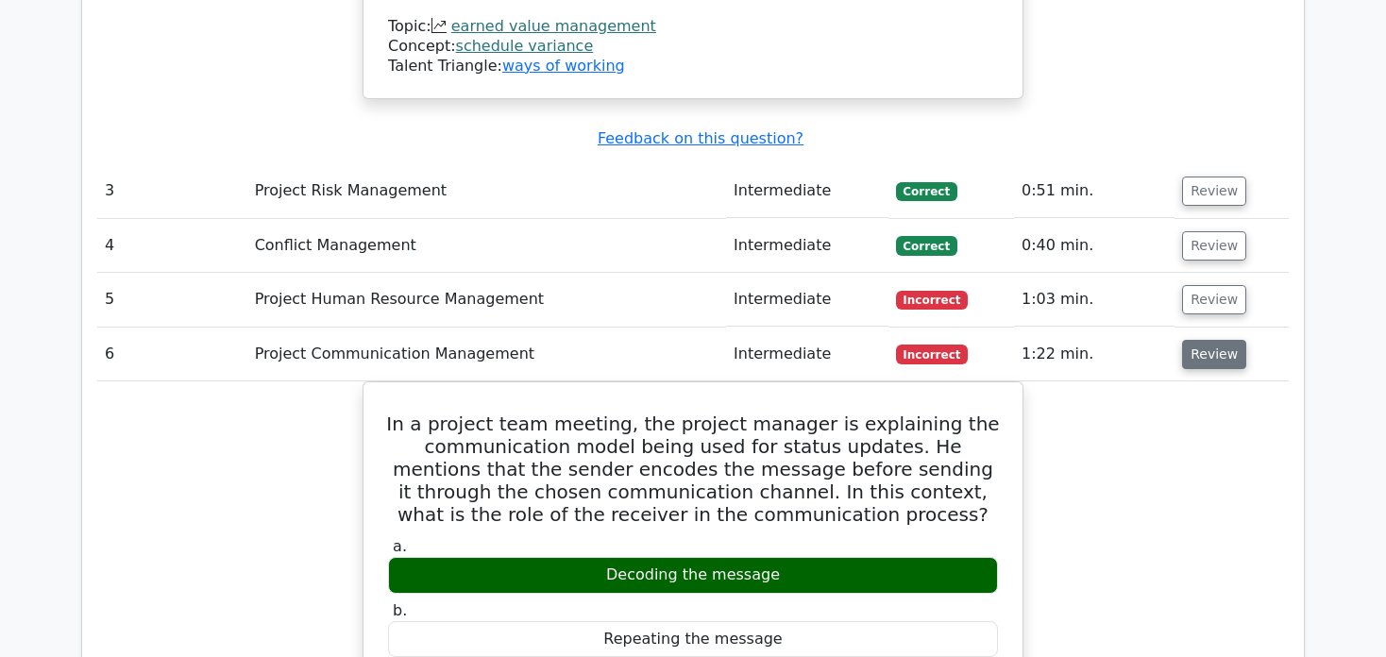
click at [1202, 340] on button "Review" at bounding box center [1214, 354] width 64 height 29
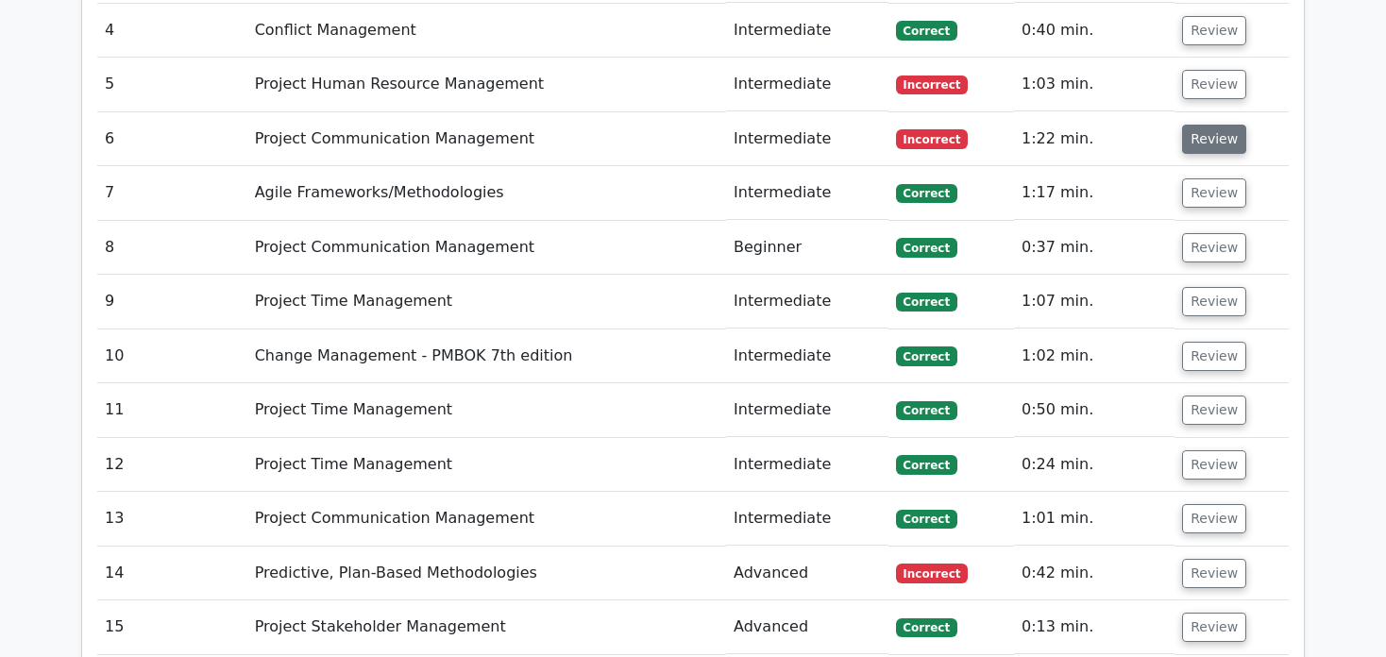
scroll to position [4386, 0]
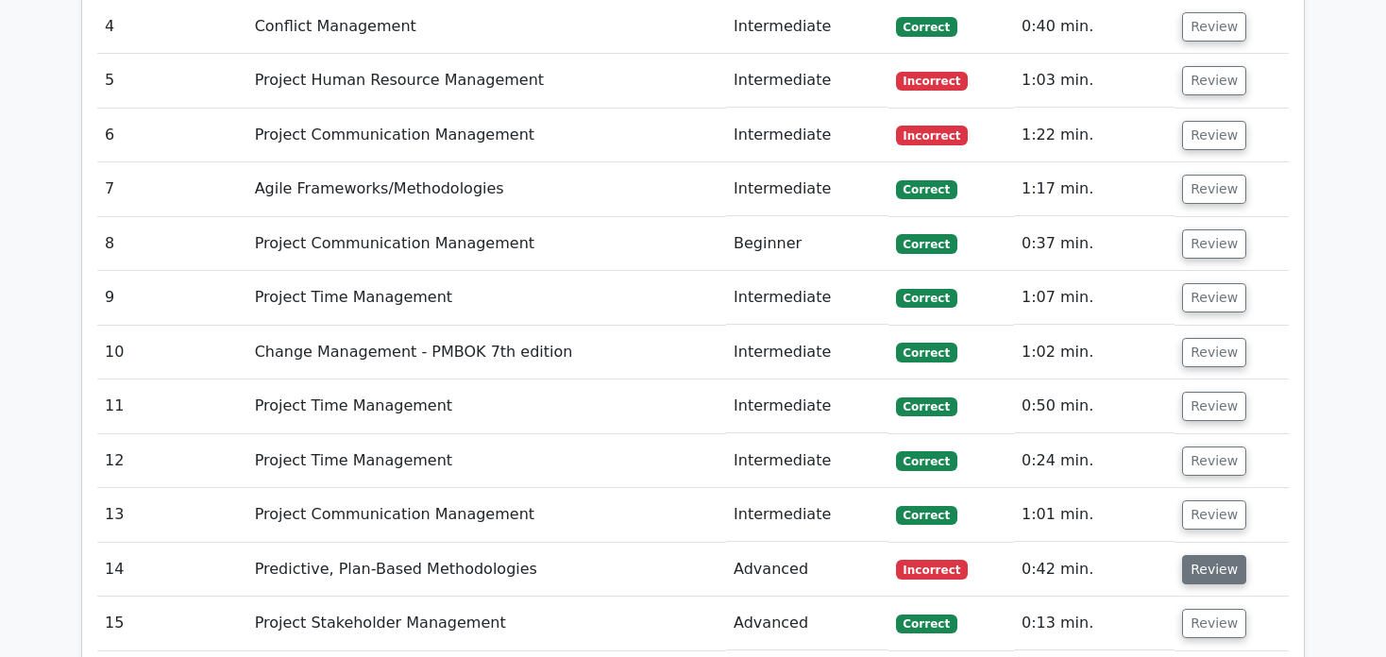
click at [1193, 555] on button "Review" at bounding box center [1214, 569] width 64 height 29
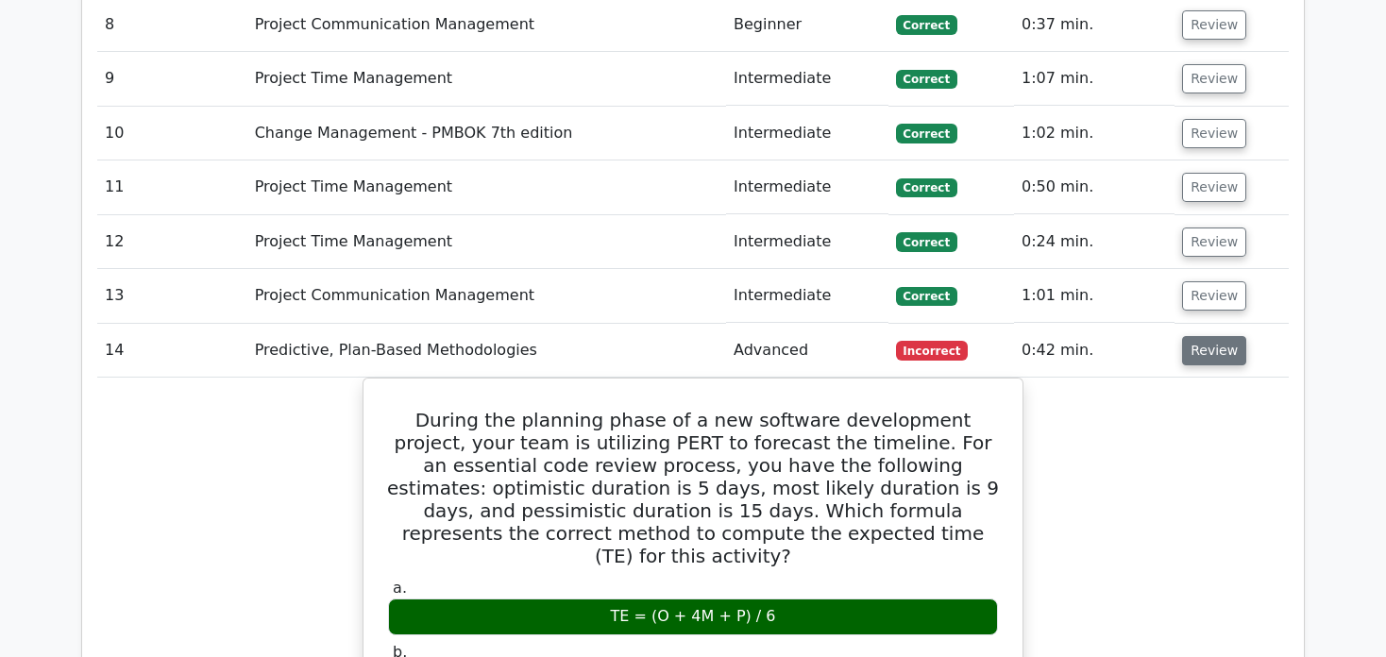
scroll to position [4611, 0]
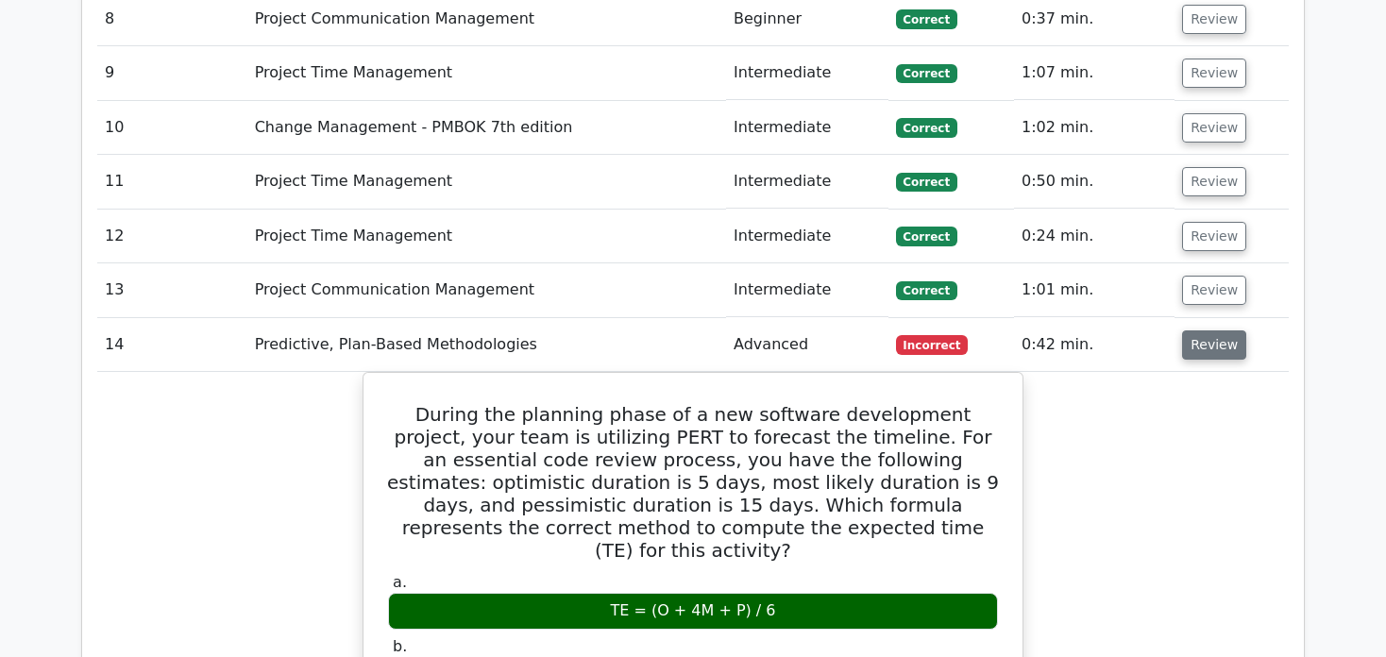
click at [1198, 331] on button "Review" at bounding box center [1214, 345] width 64 height 29
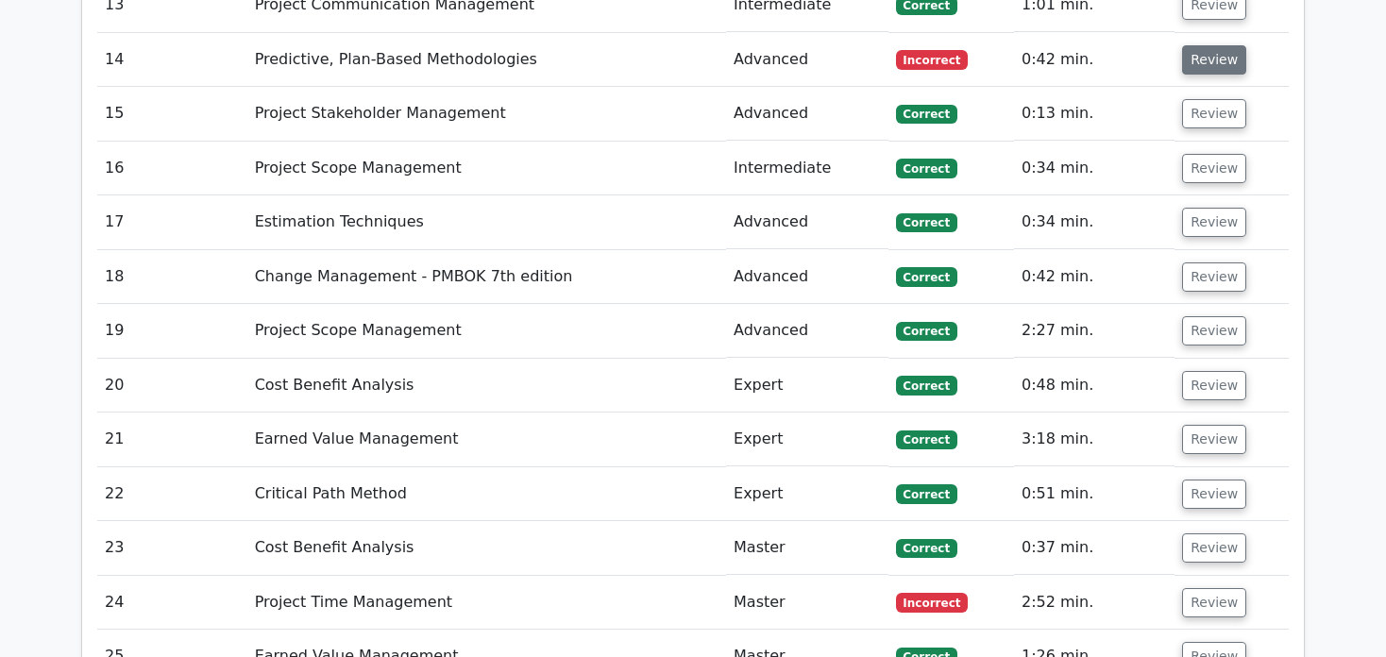
scroll to position [0, 11]
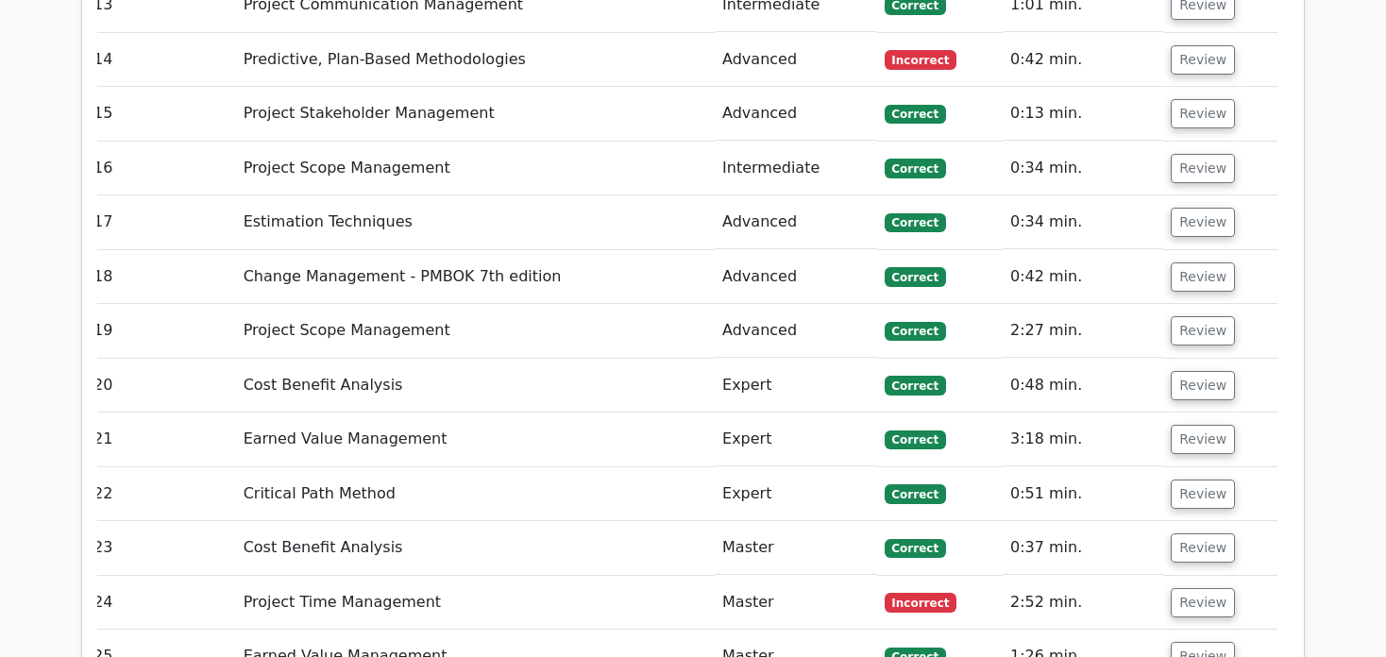
click at [1212, 576] on td "Review" at bounding box center [1220, 603] width 114 height 54
click at [1194, 588] on button "Review" at bounding box center [1203, 602] width 64 height 29
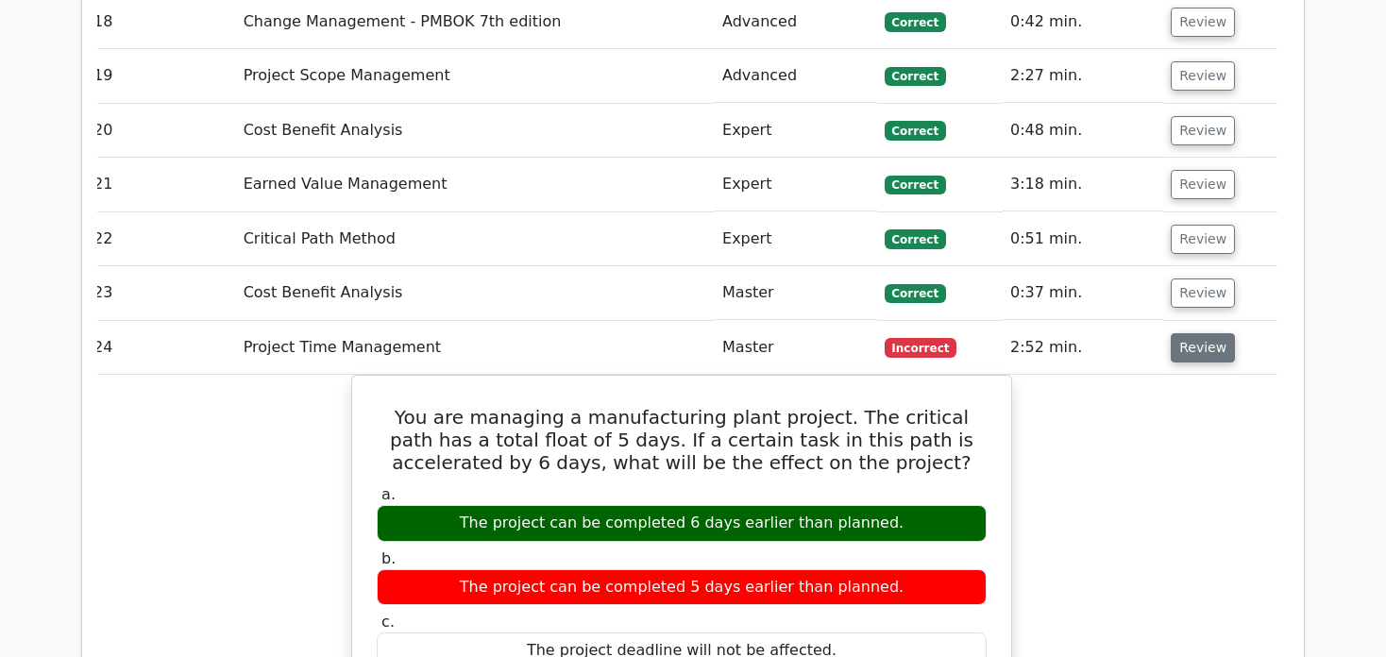
scroll to position [5143, 0]
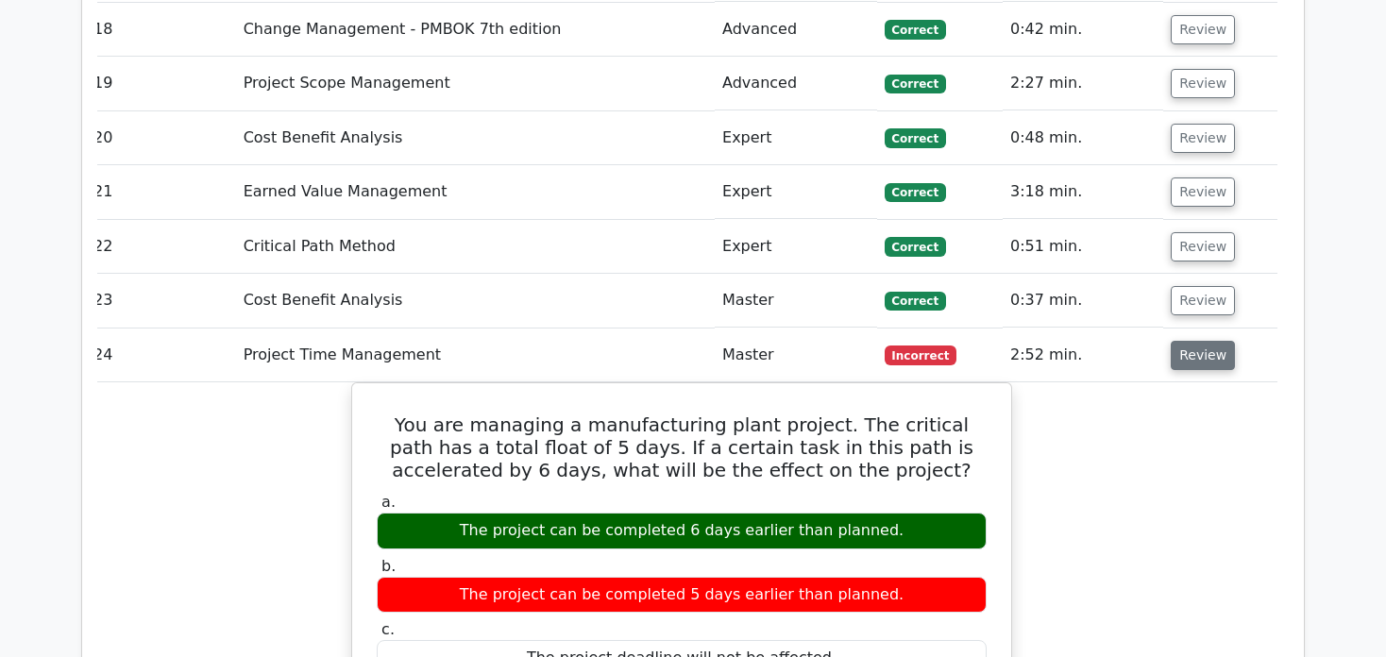
click at [1193, 341] on button "Review" at bounding box center [1203, 355] width 64 height 29
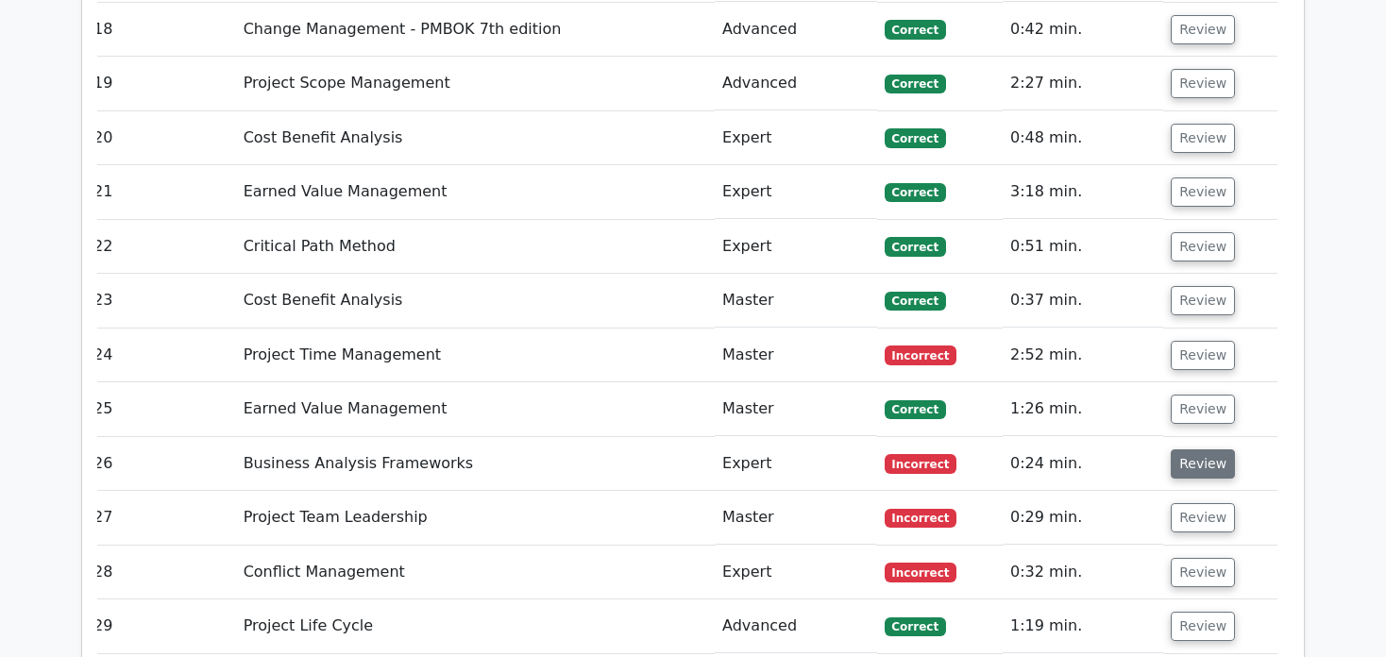
click at [1179, 450] on button "Review" at bounding box center [1203, 464] width 64 height 29
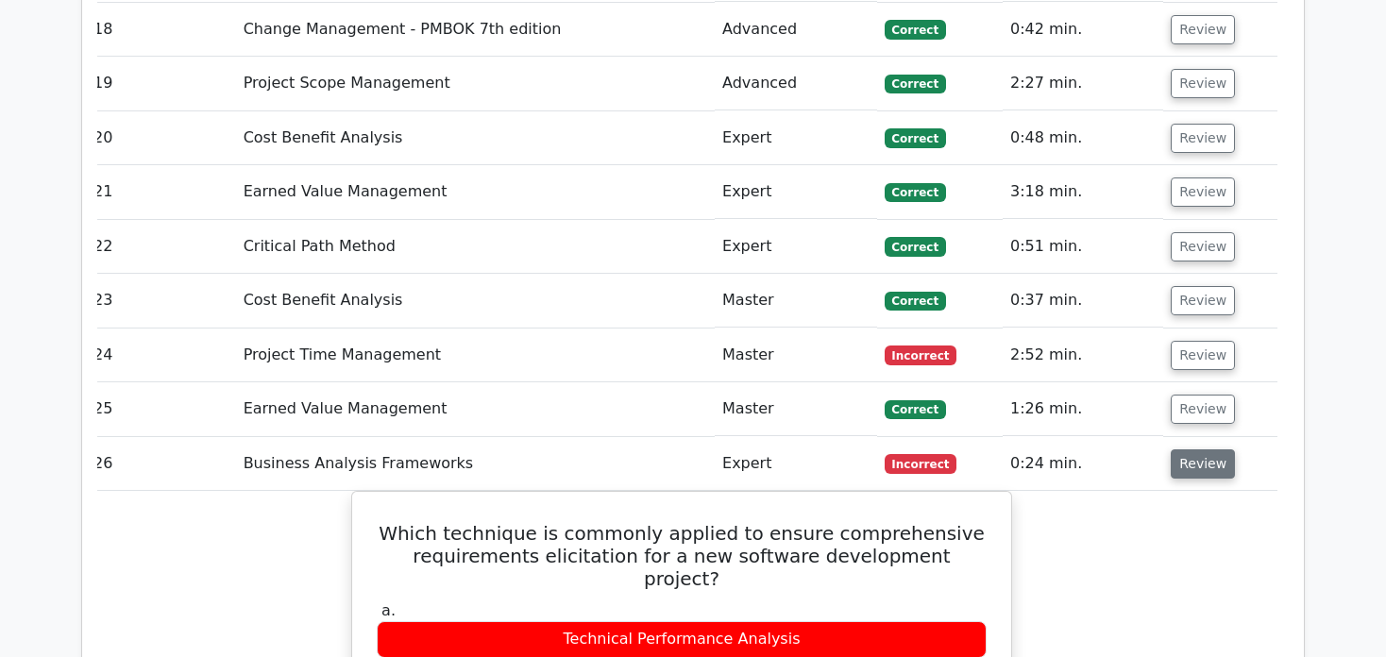
click at [1179, 450] on button "Review" at bounding box center [1203, 464] width 64 height 29
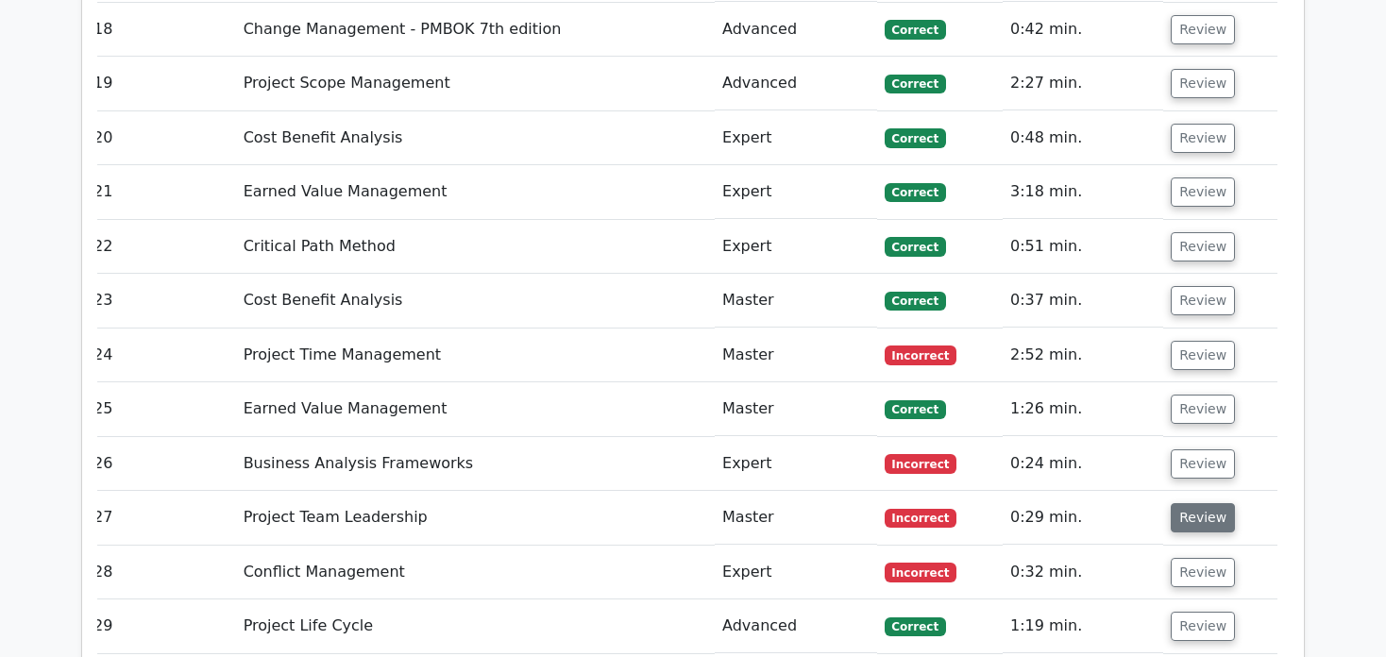
click at [1193, 503] on button "Review" at bounding box center [1203, 517] width 64 height 29
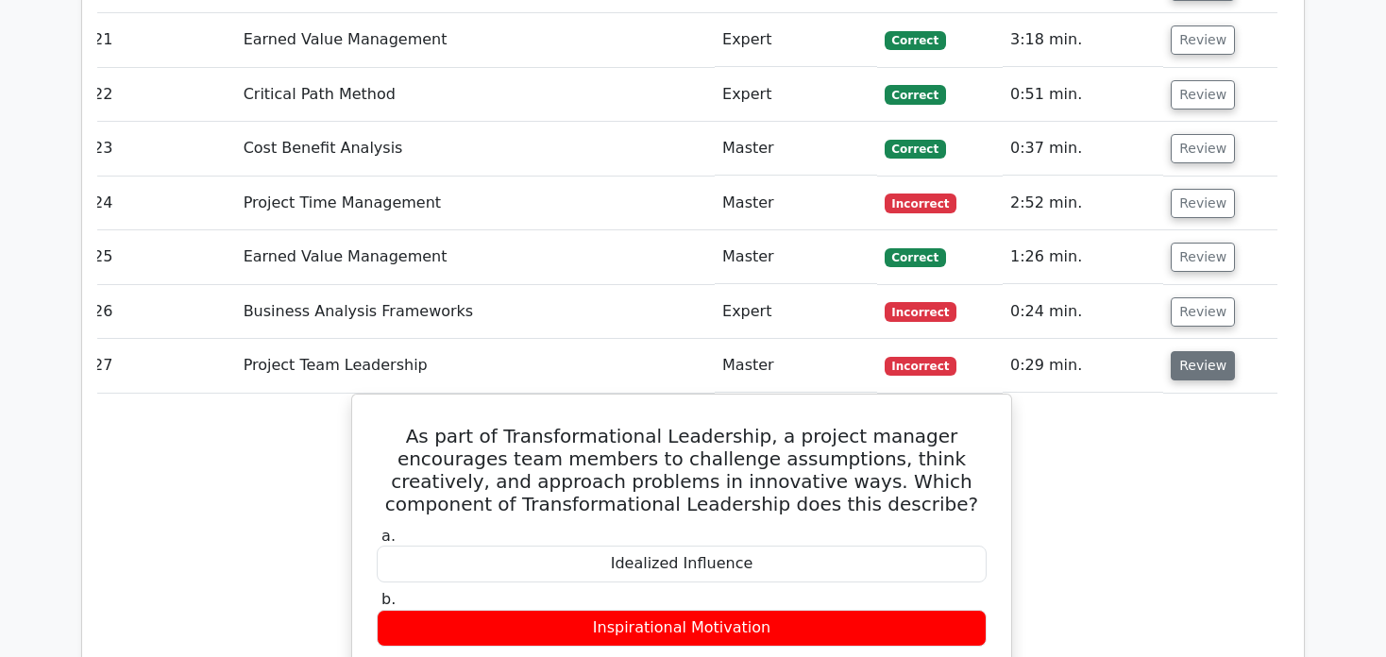
scroll to position [5296, 0]
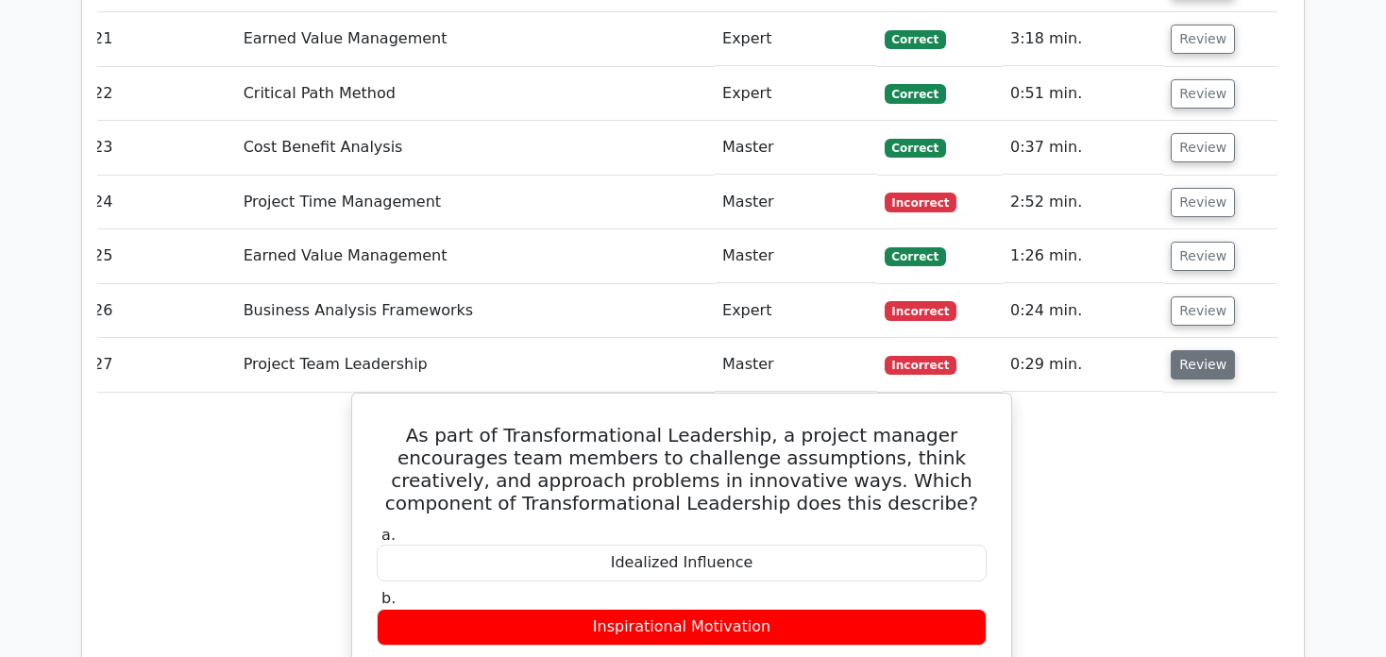
click at [1196, 350] on button "Review" at bounding box center [1203, 364] width 64 height 29
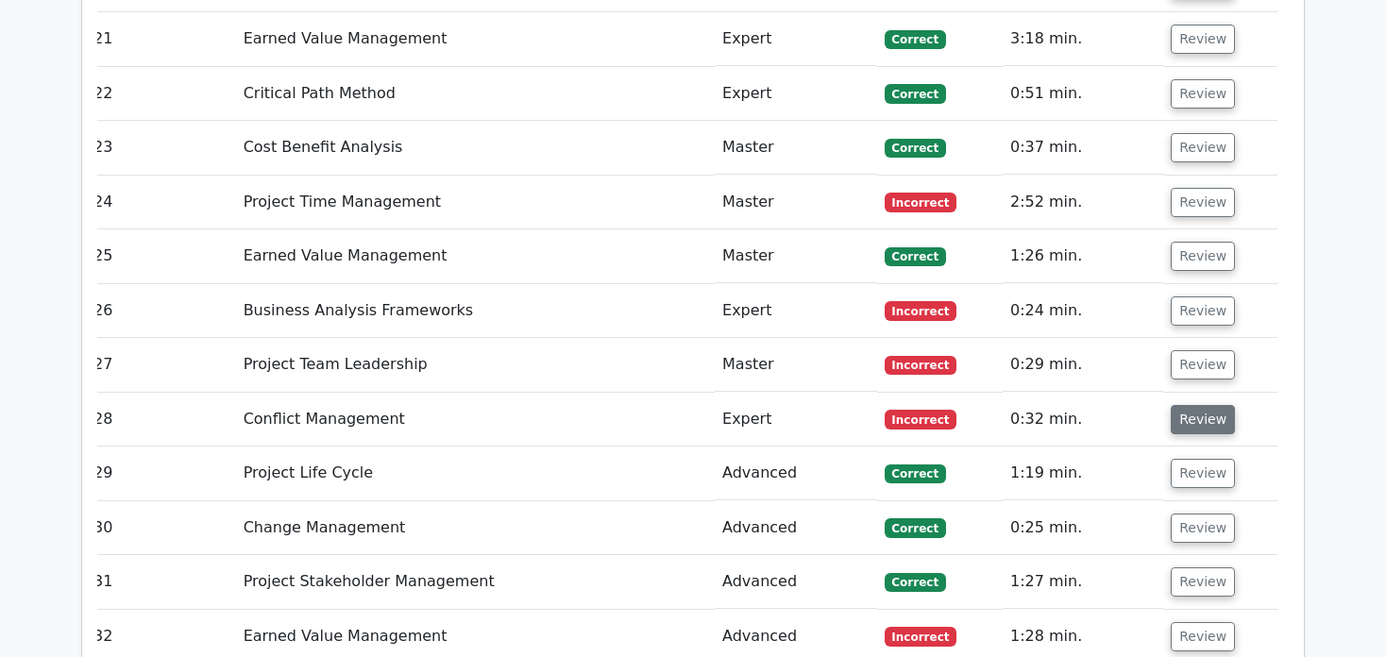
click at [1197, 405] on button "Review" at bounding box center [1203, 419] width 64 height 29
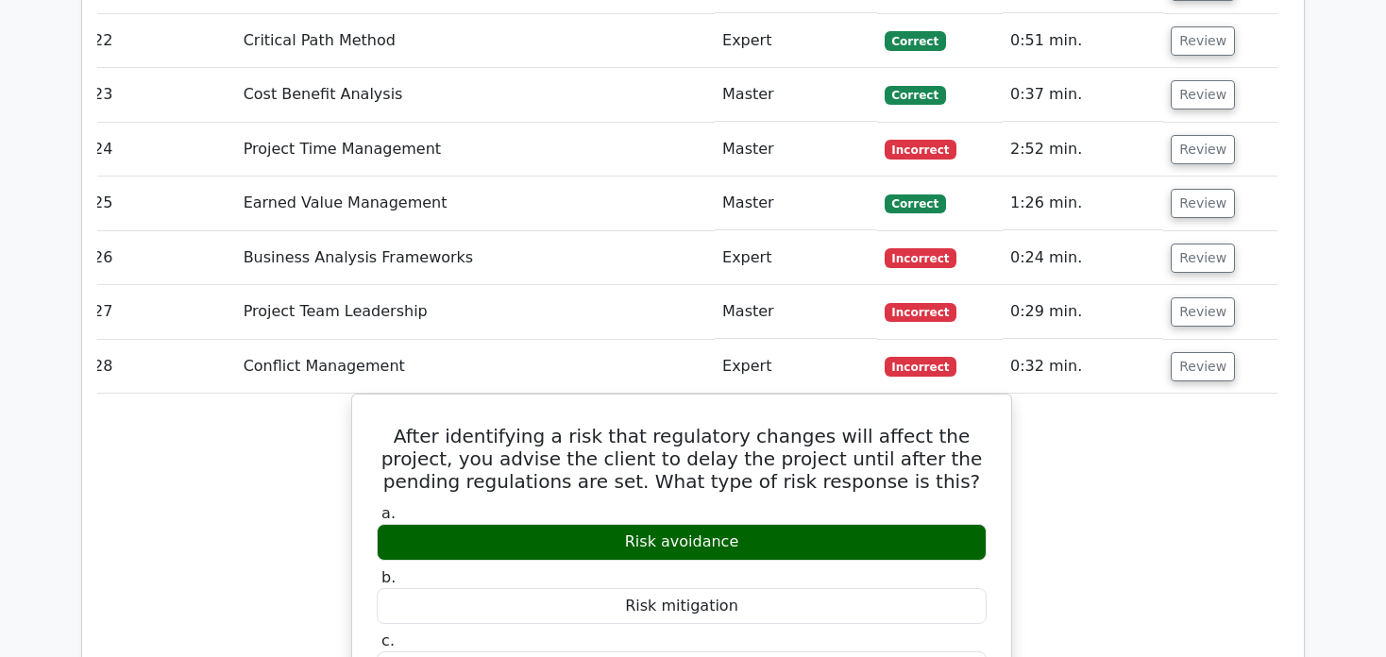
scroll to position [5351, 0]
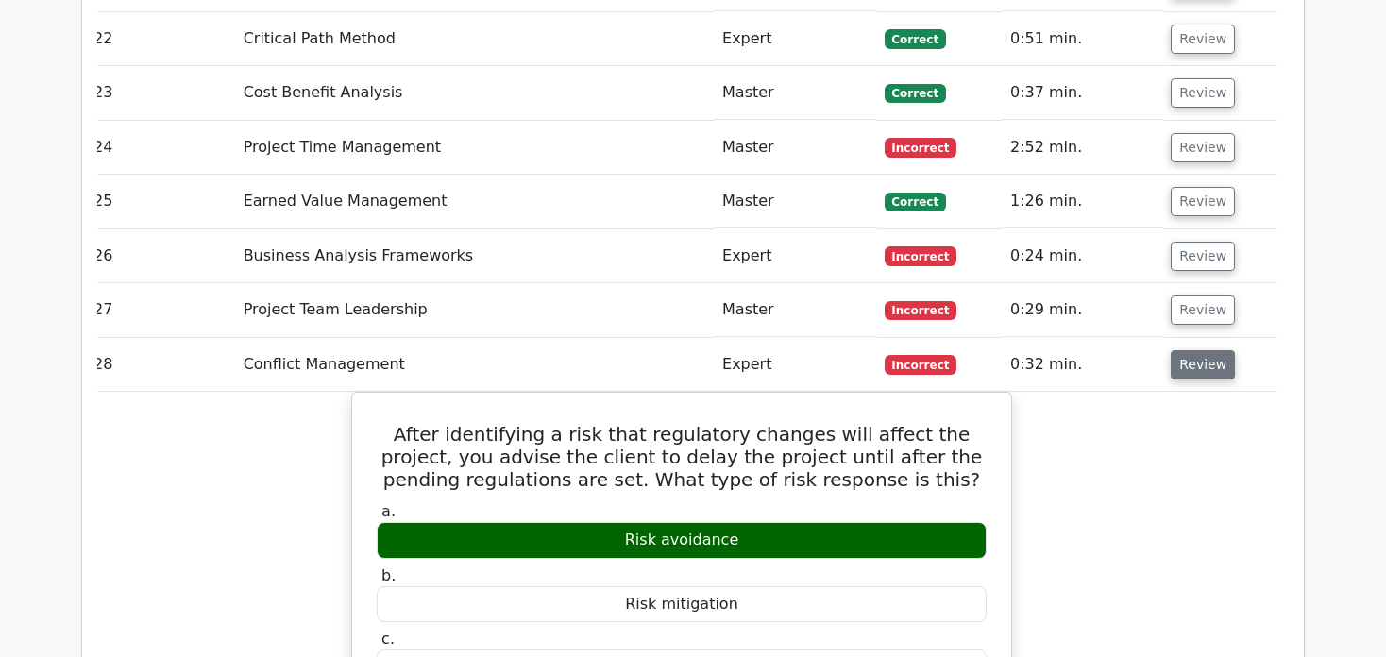
click at [1207, 350] on button "Review" at bounding box center [1203, 364] width 64 height 29
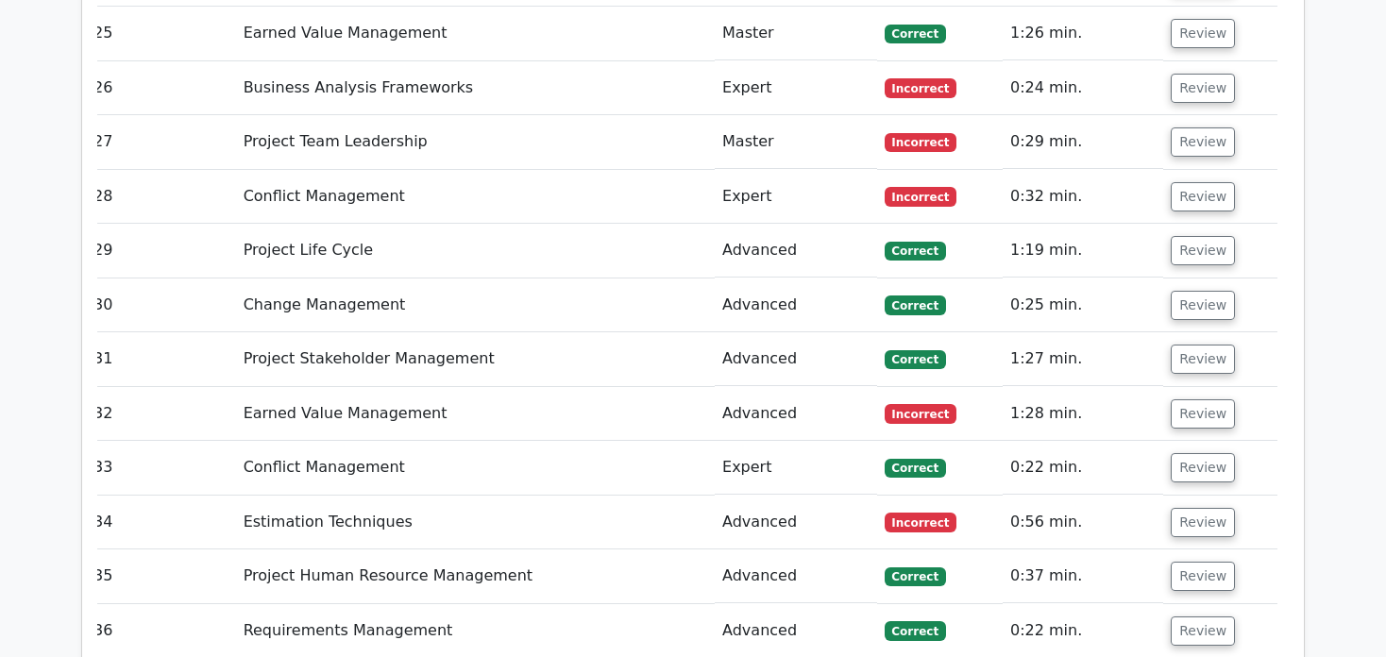
scroll to position [5522, 0]
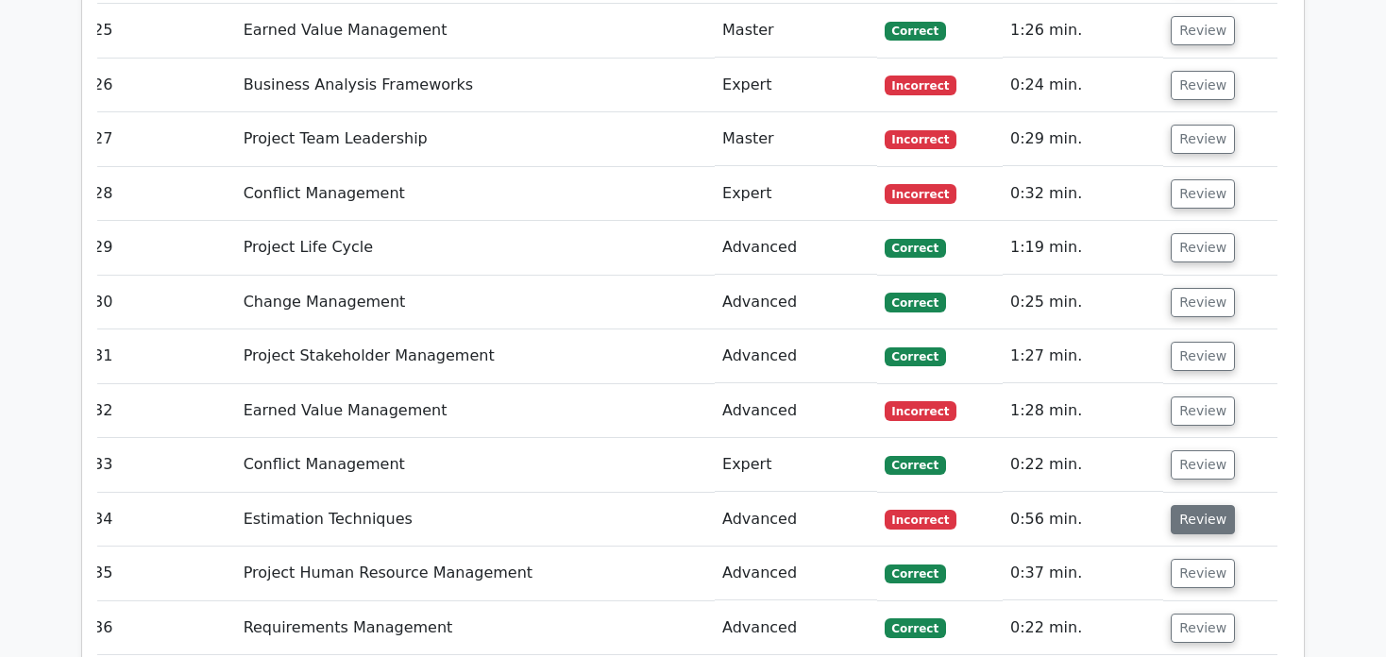
click at [1209, 505] on button "Review" at bounding box center [1203, 519] width 64 height 29
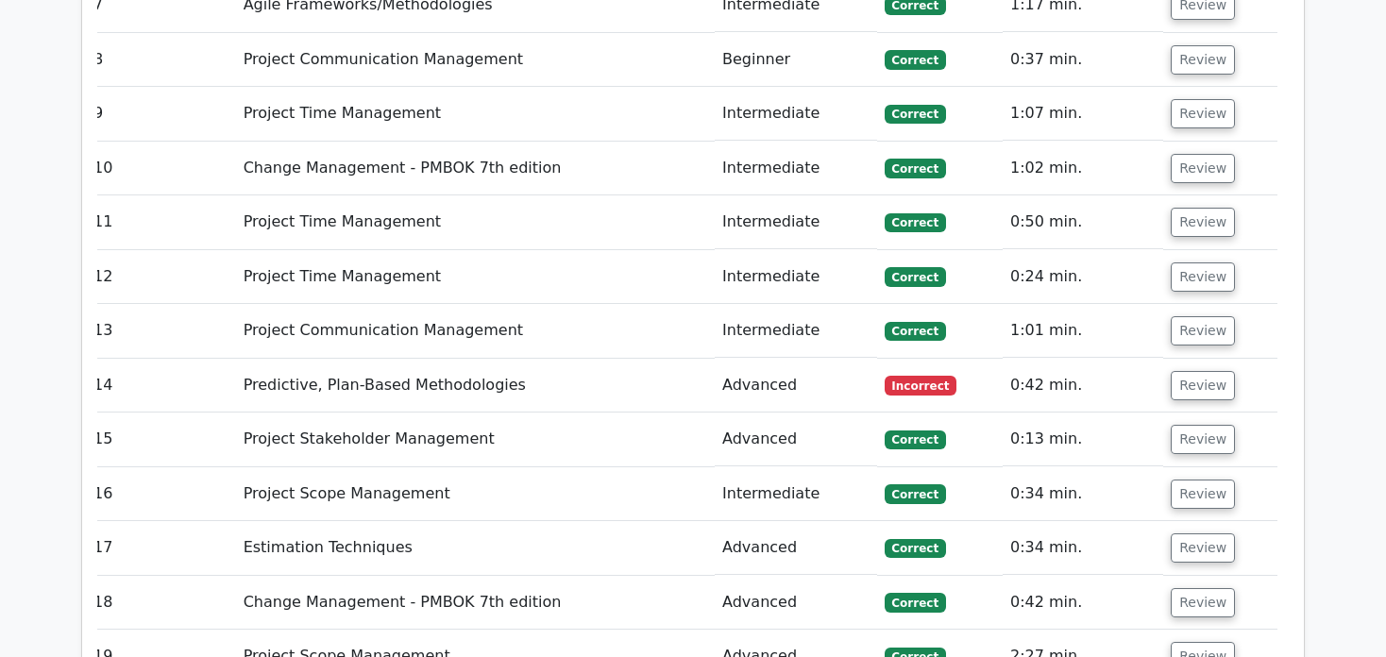
scroll to position [4594, 0]
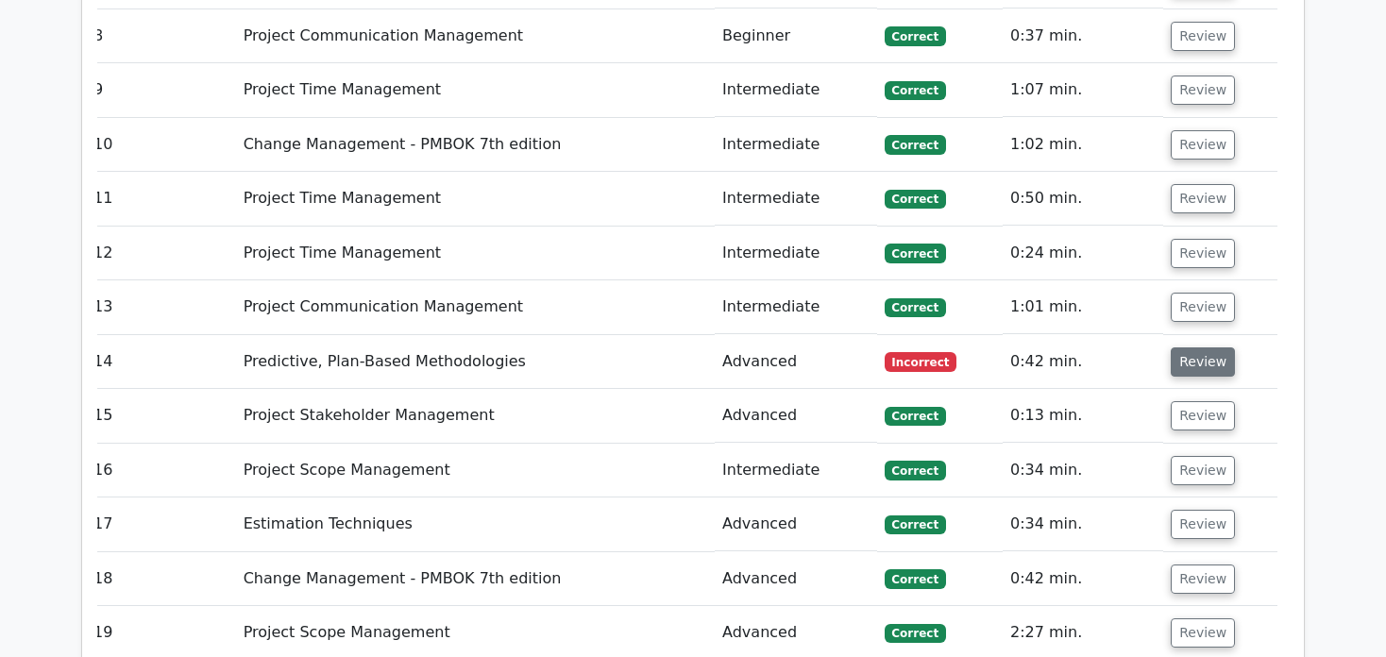
click at [1185, 348] on button "Review" at bounding box center [1203, 362] width 64 height 29
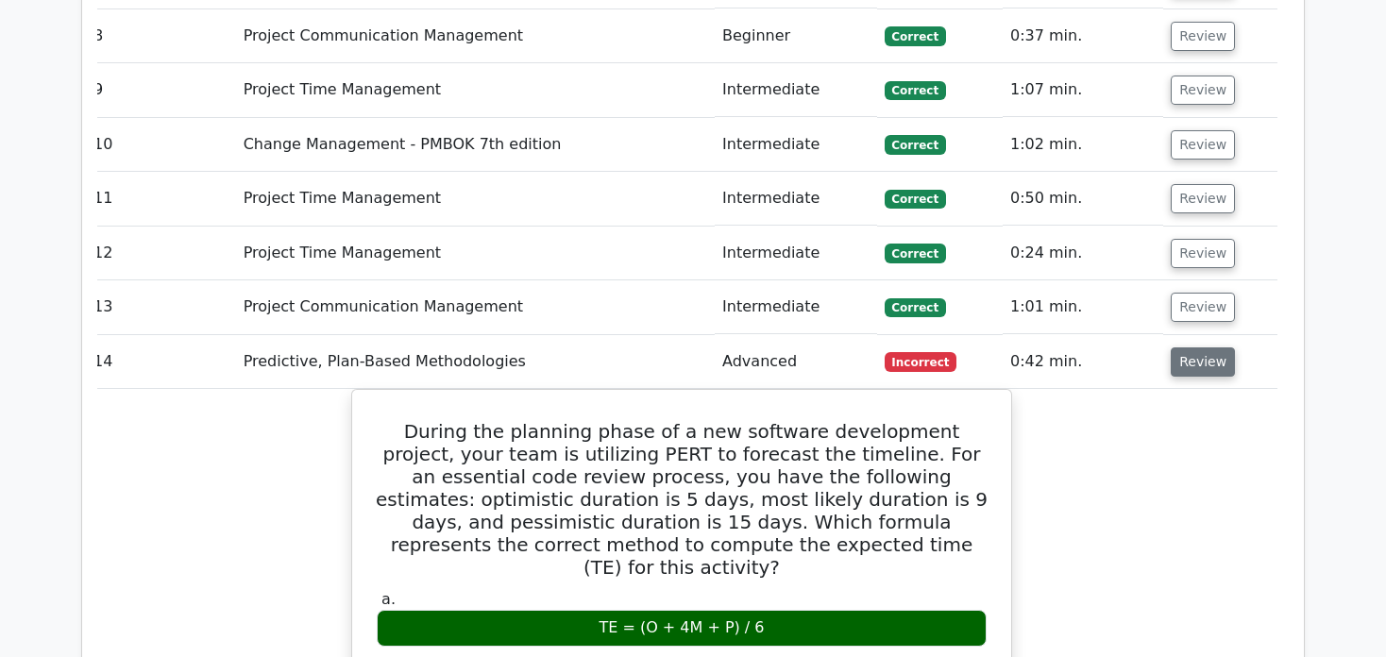
click at [1185, 348] on button "Review" at bounding box center [1203, 362] width 64 height 29
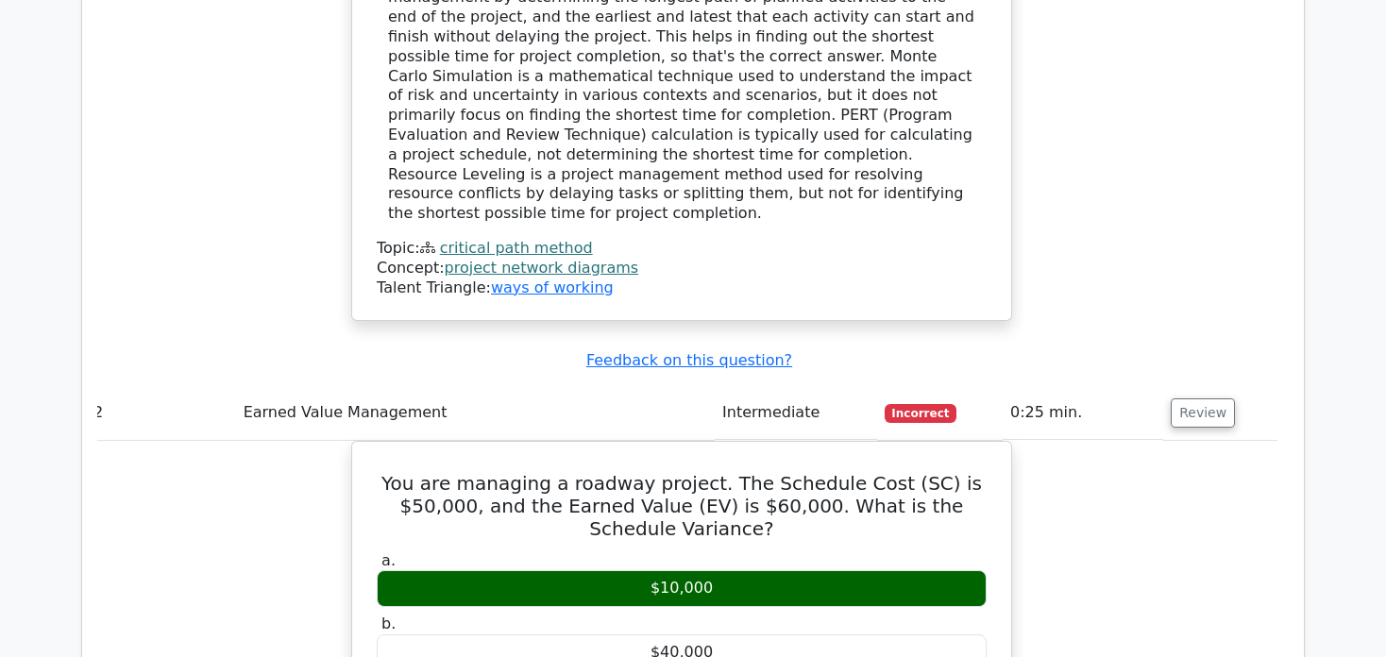
scroll to position [3097, 0]
